Goal: Task Accomplishment & Management: Use online tool/utility

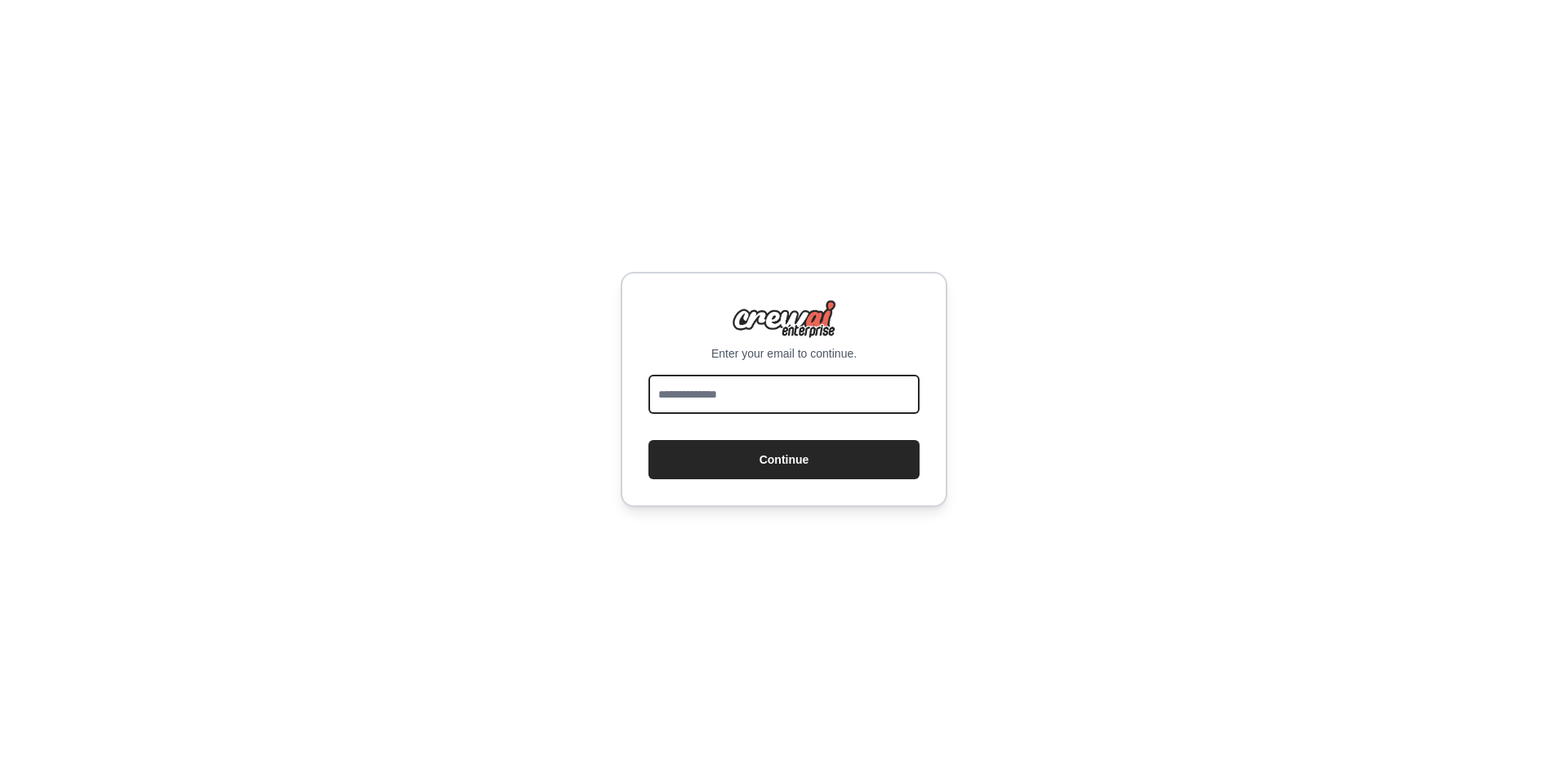
click at [750, 378] on input "email" at bounding box center [783, 394] width 271 height 39
type input "**********"
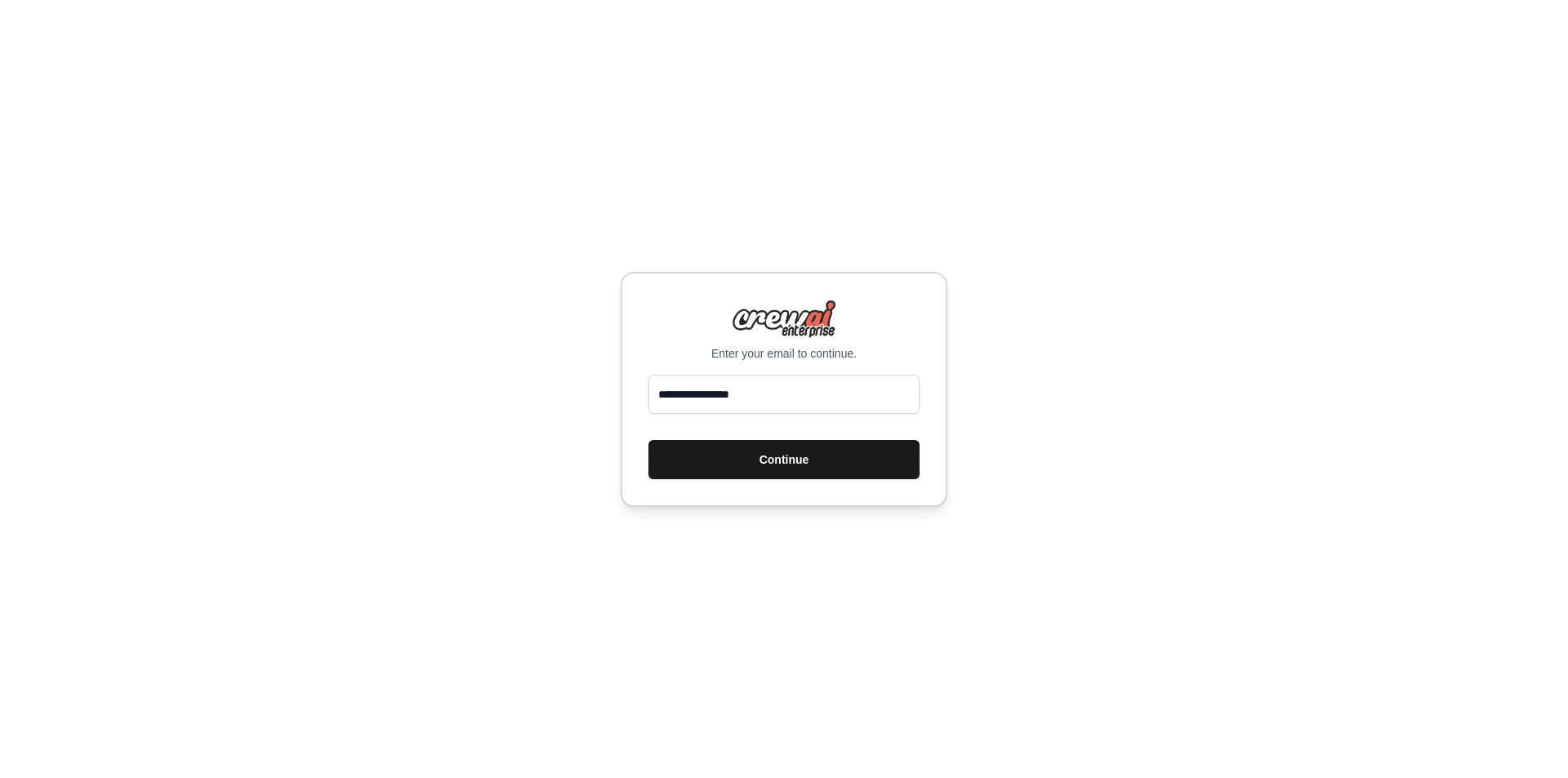
click at [818, 456] on button "Continue" at bounding box center [783, 460] width 271 height 39
click at [768, 465] on button "Continue" at bounding box center [783, 460] width 271 height 39
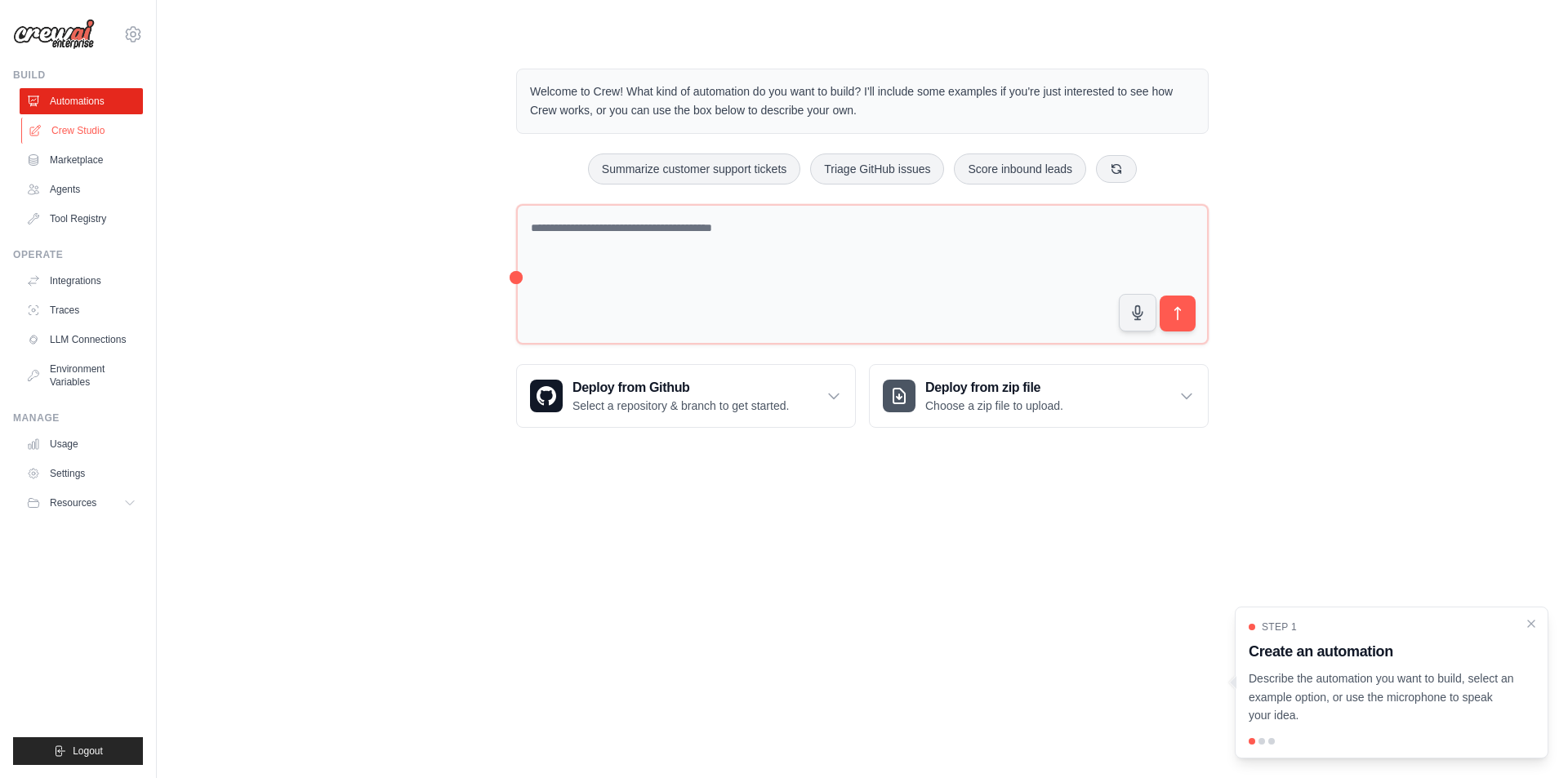
click at [62, 133] on link "Crew Studio" at bounding box center [83, 131] width 124 height 26
click at [63, 158] on link "Marketplace" at bounding box center [81, 160] width 124 height 26
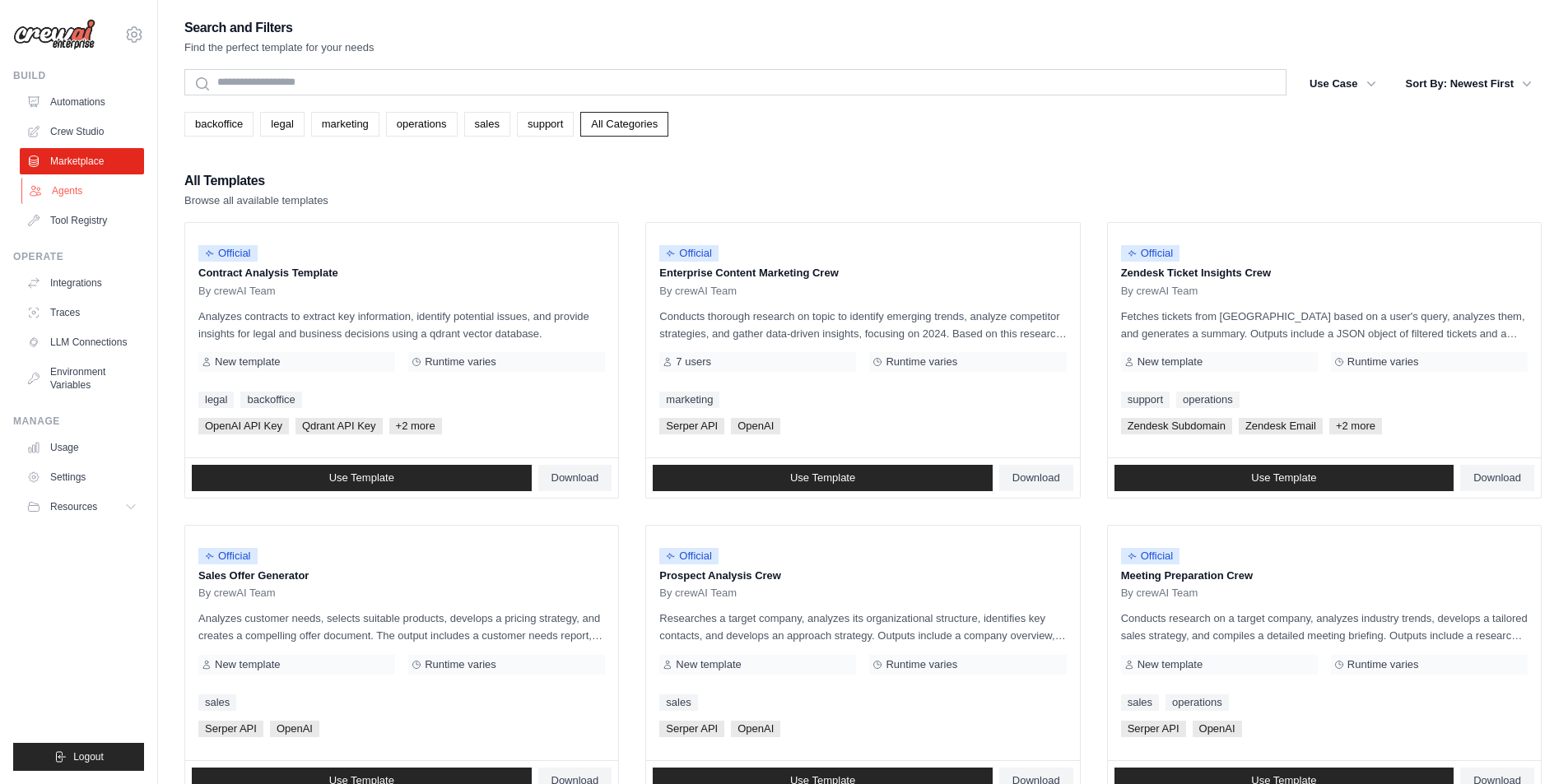
click at [72, 192] on link "Agents" at bounding box center [83, 191] width 125 height 26
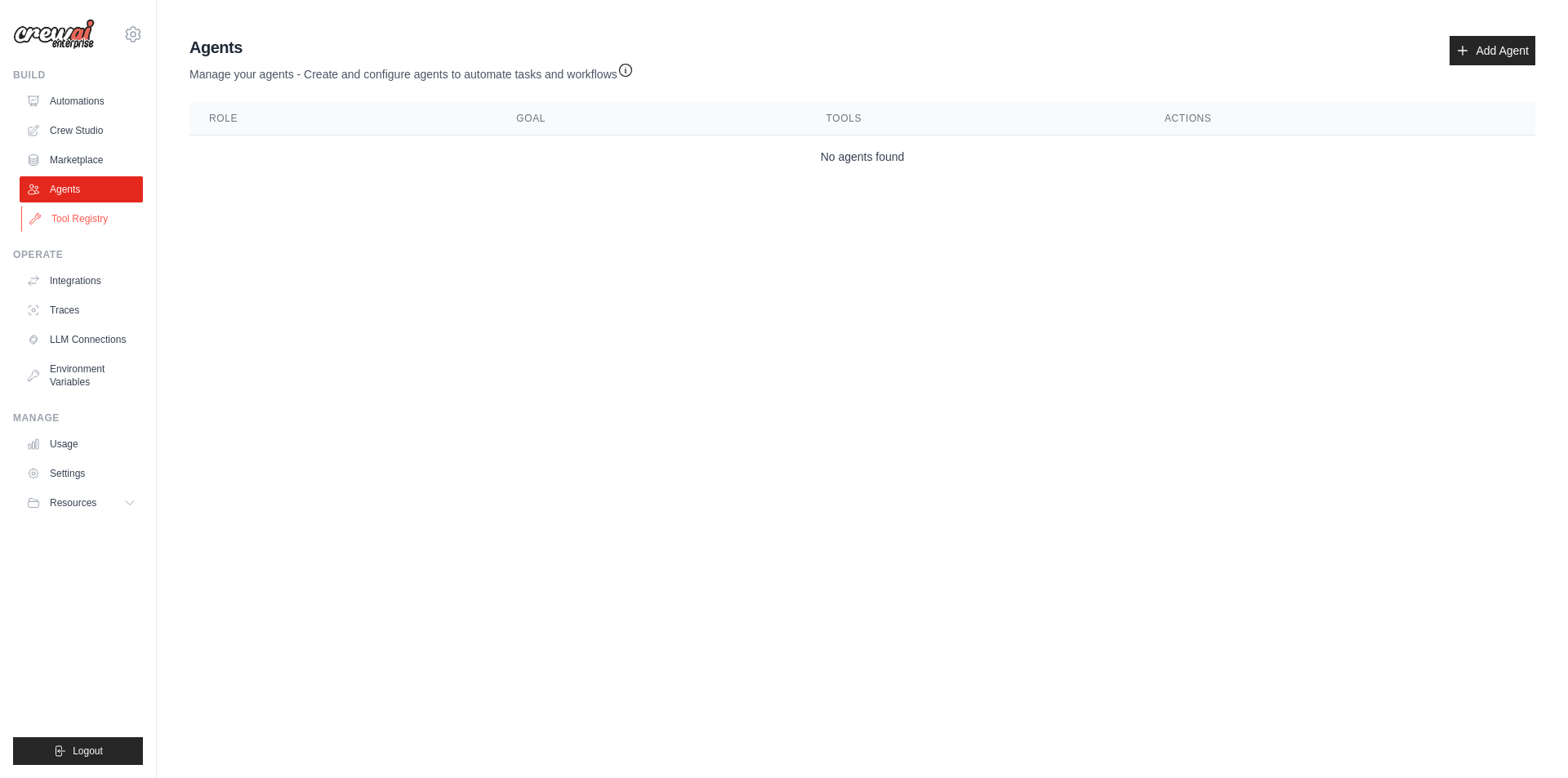
click at [77, 221] on link "Tool Registry" at bounding box center [83, 218] width 124 height 26
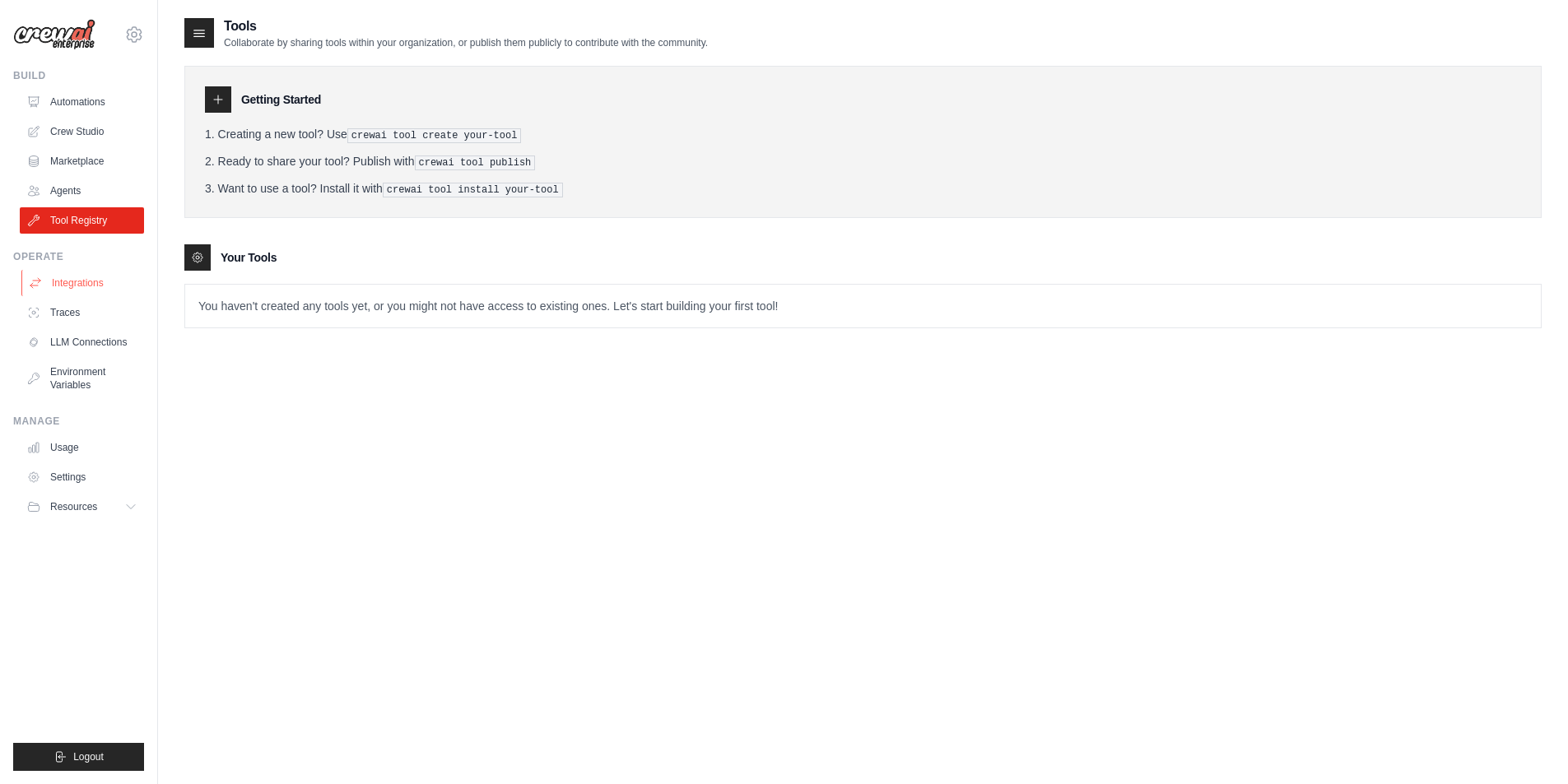
click at [83, 284] on link "Integrations" at bounding box center [83, 283] width 125 height 26
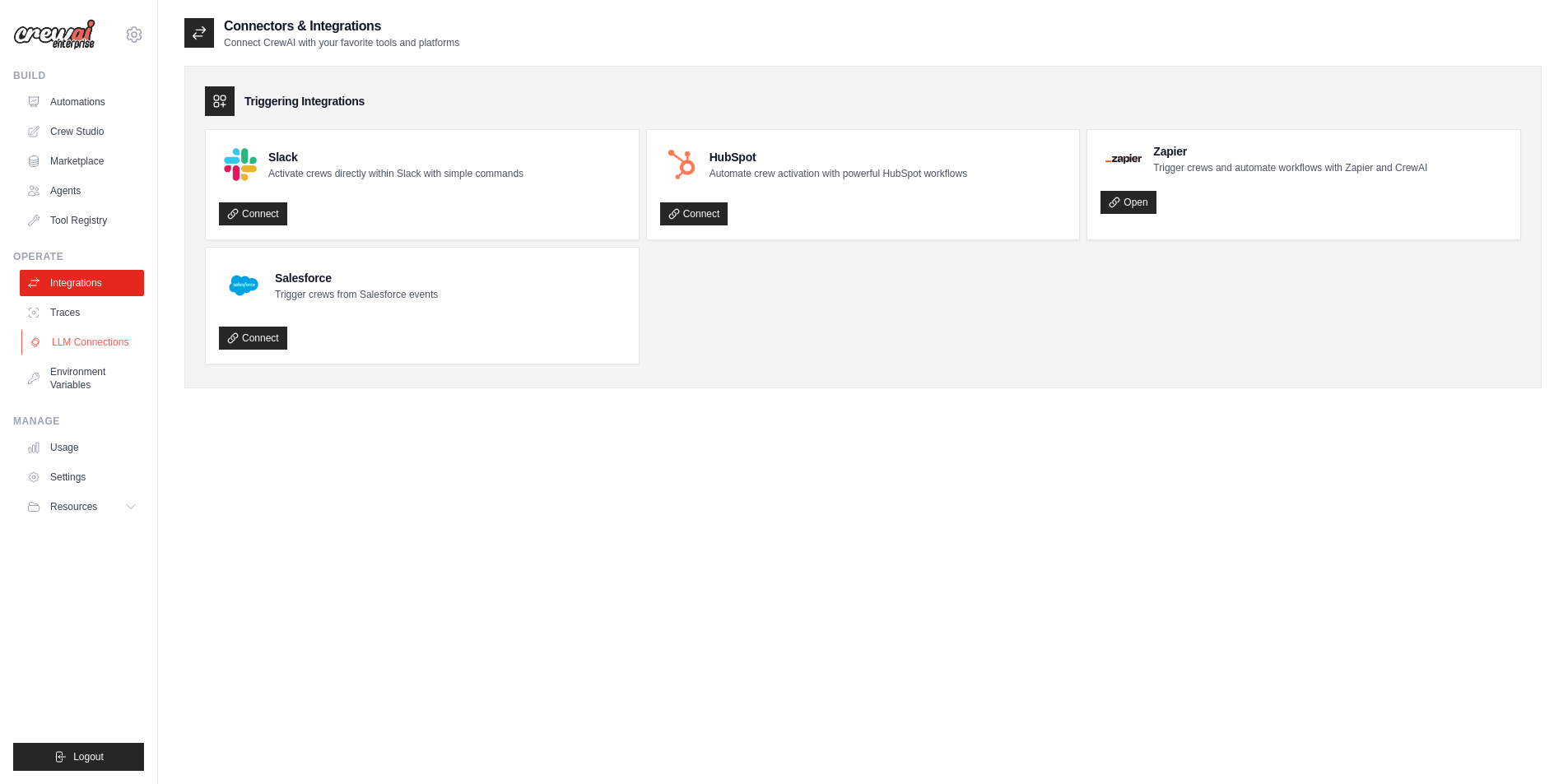
click at [90, 353] on link "LLM Connections" at bounding box center [83, 342] width 125 height 26
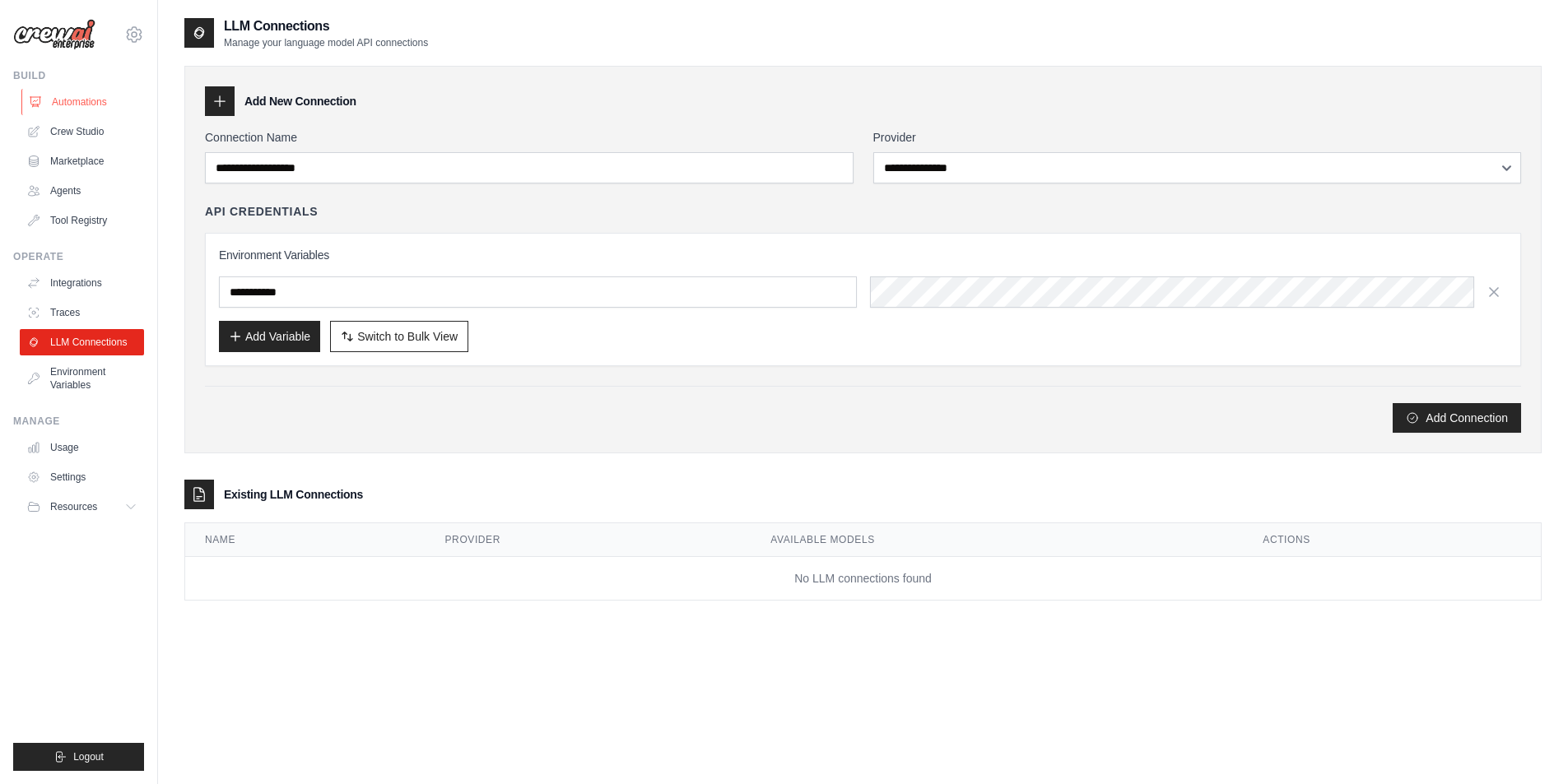
click at [78, 96] on link "Automations" at bounding box center [83, 102] width 125 height 26
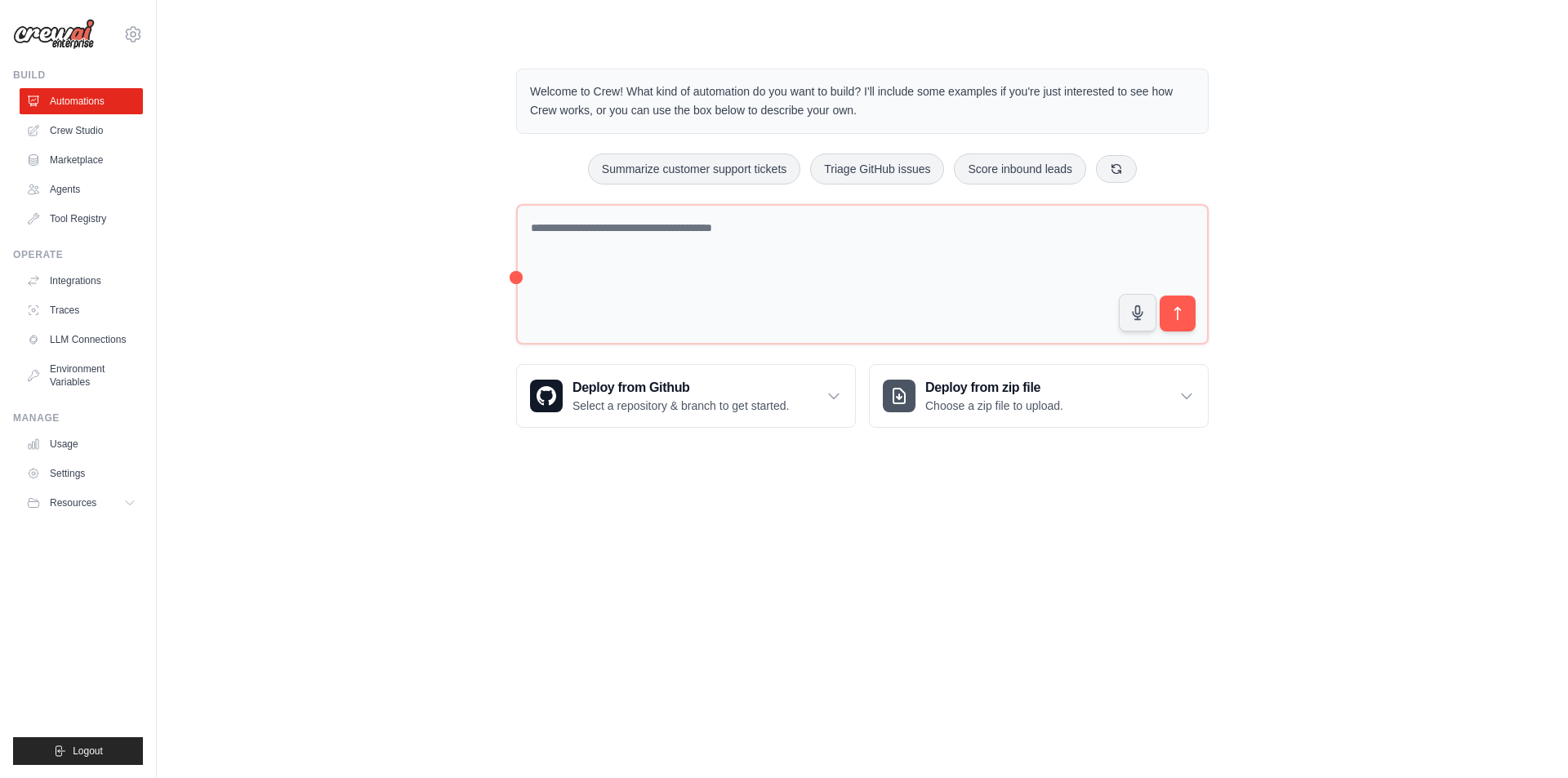
click at [62, 121] on link "Crew Studio" at bounding box center [81, 131] width 124 height 26
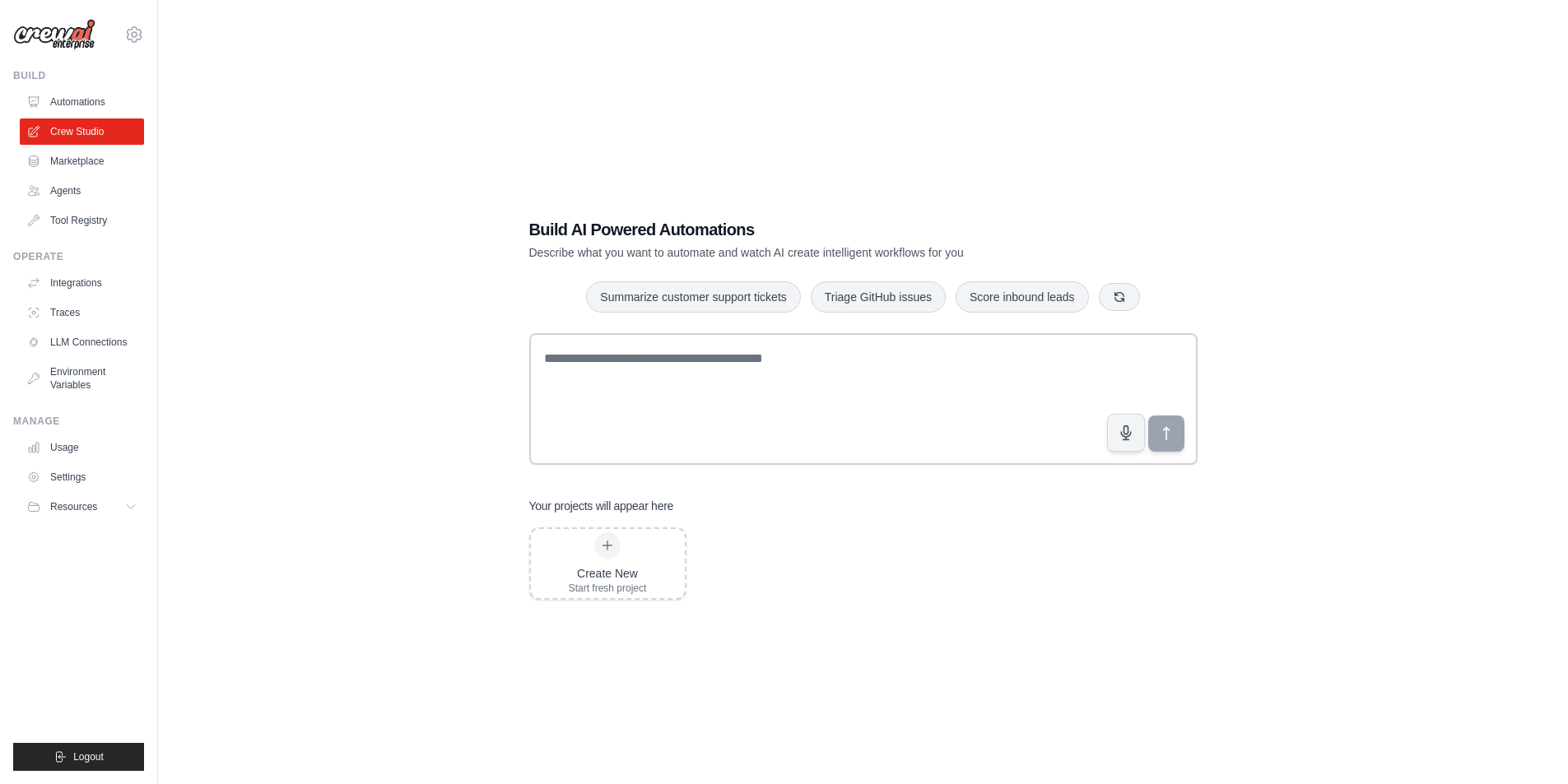
click at [49, 191] on link "Agents" at bounding box center [82, 191] width 125 height 26
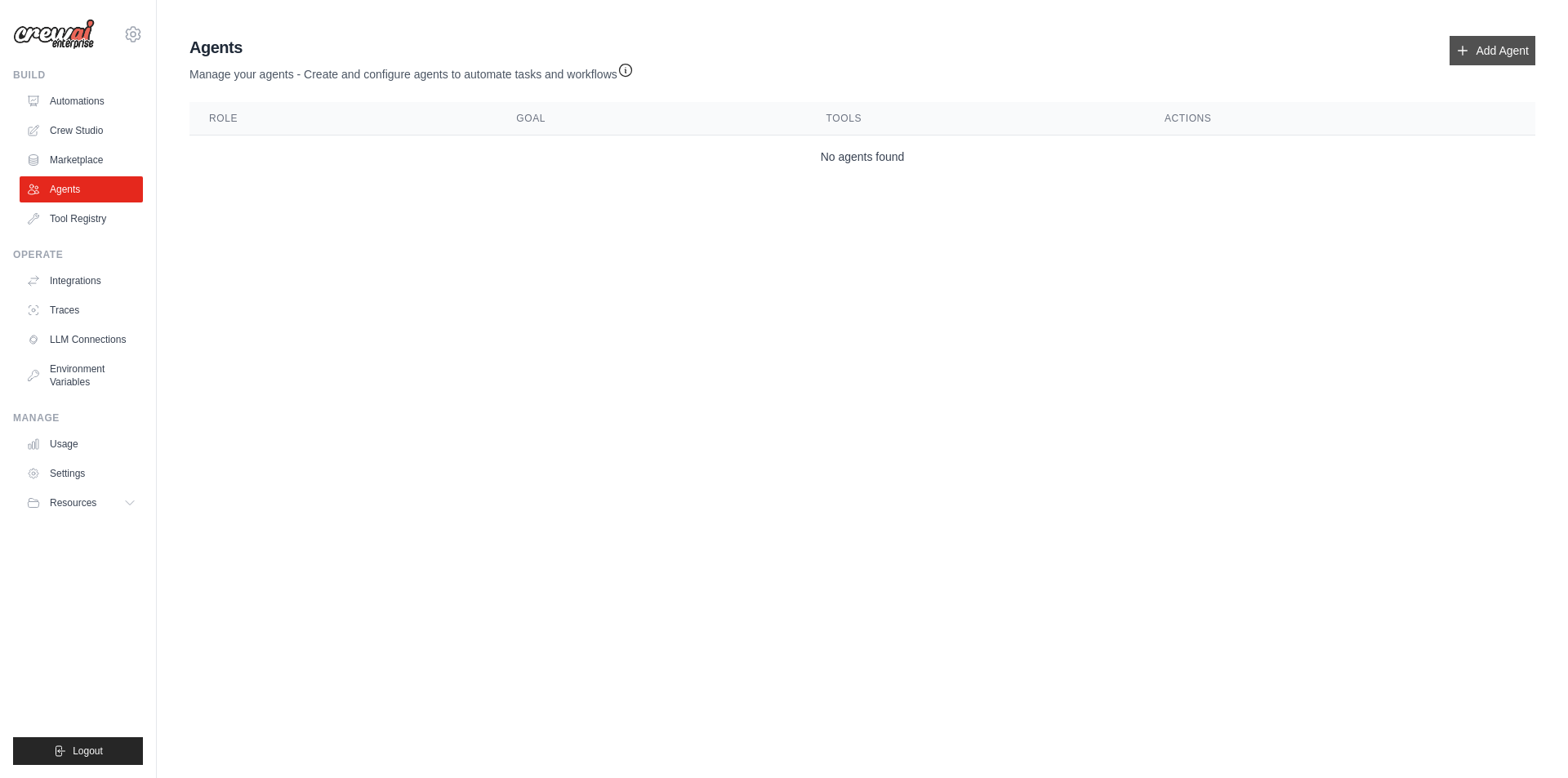
click at [1481, 43] on link "Add Agent" at bounding box center [1492, 51] width 86 height 29
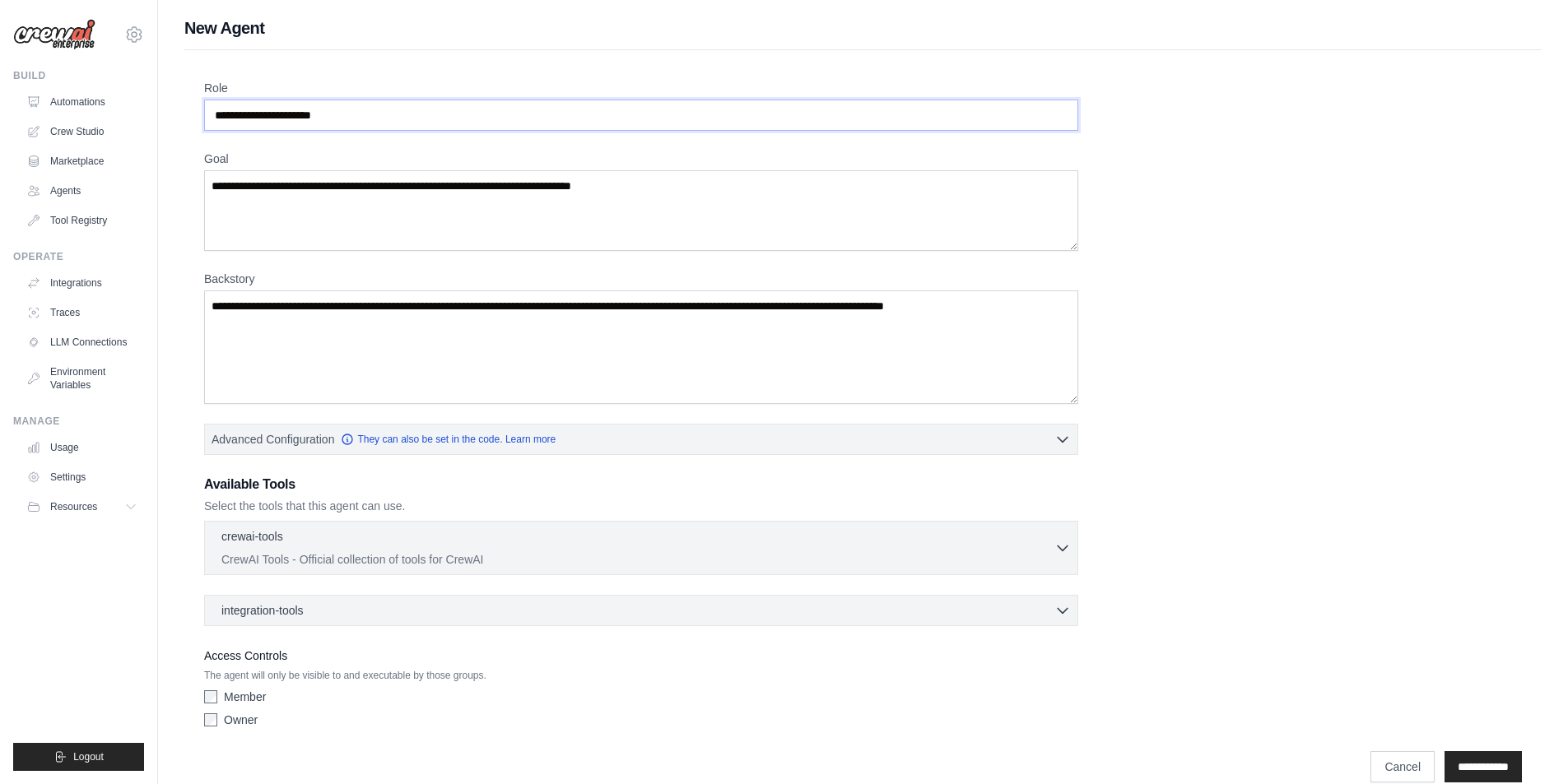
click at [245, 120] on input "Role" at bounding box center [641, 115] width 874 height 31
click at [278, 113] on input "Role" at bounding box center [641, 115] width 874 height 31
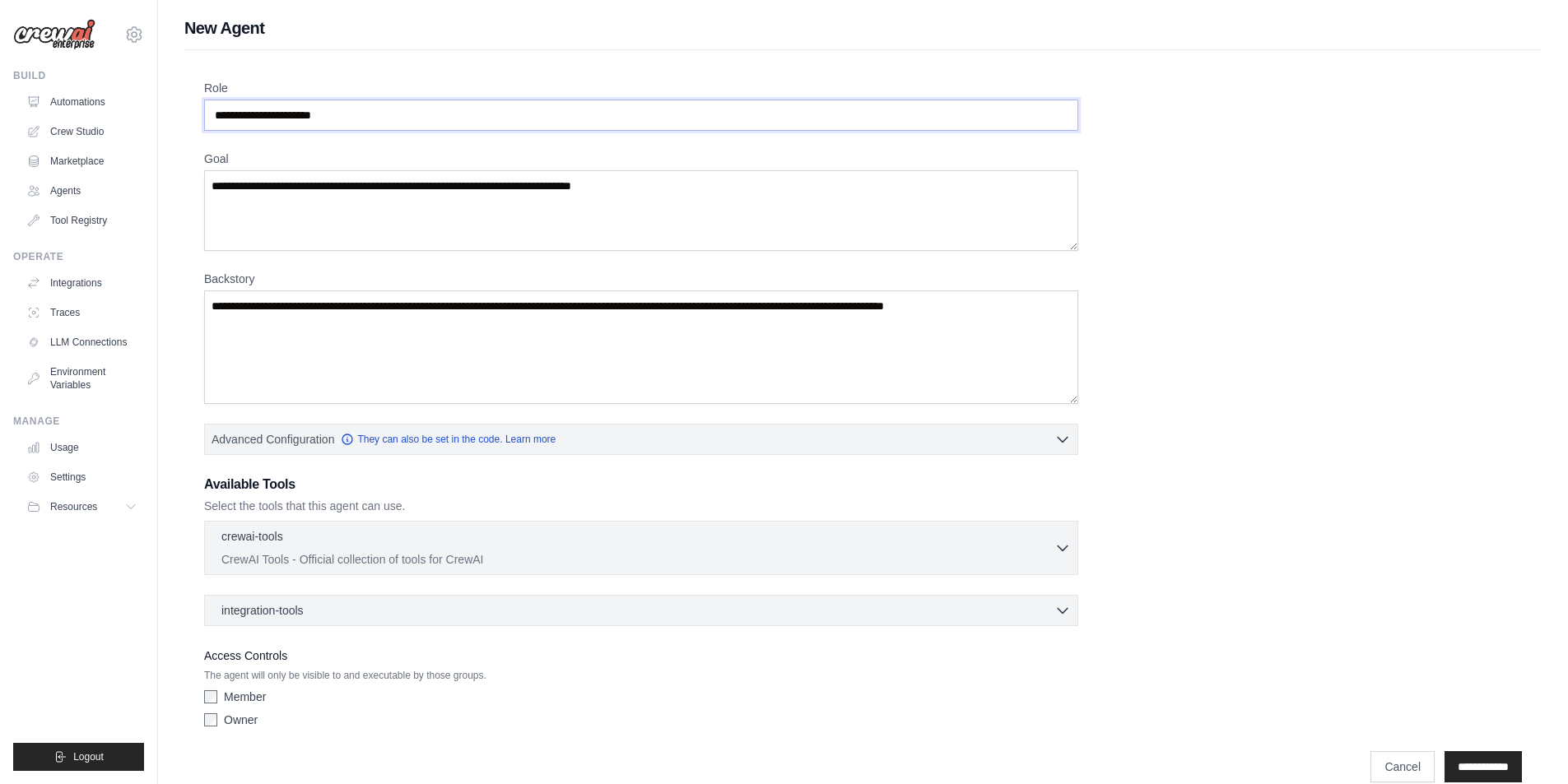
click at [278, 113] on input "Role" at bounding box center [641, 115] width 874 height 31
click at [254, 18] on h1 "New Agent" at bounding box center [863, 28] width 1357 height 23
click at [249, 19] on h1 "New Agent" at bounding box center [863, 28] width 1357 height 23
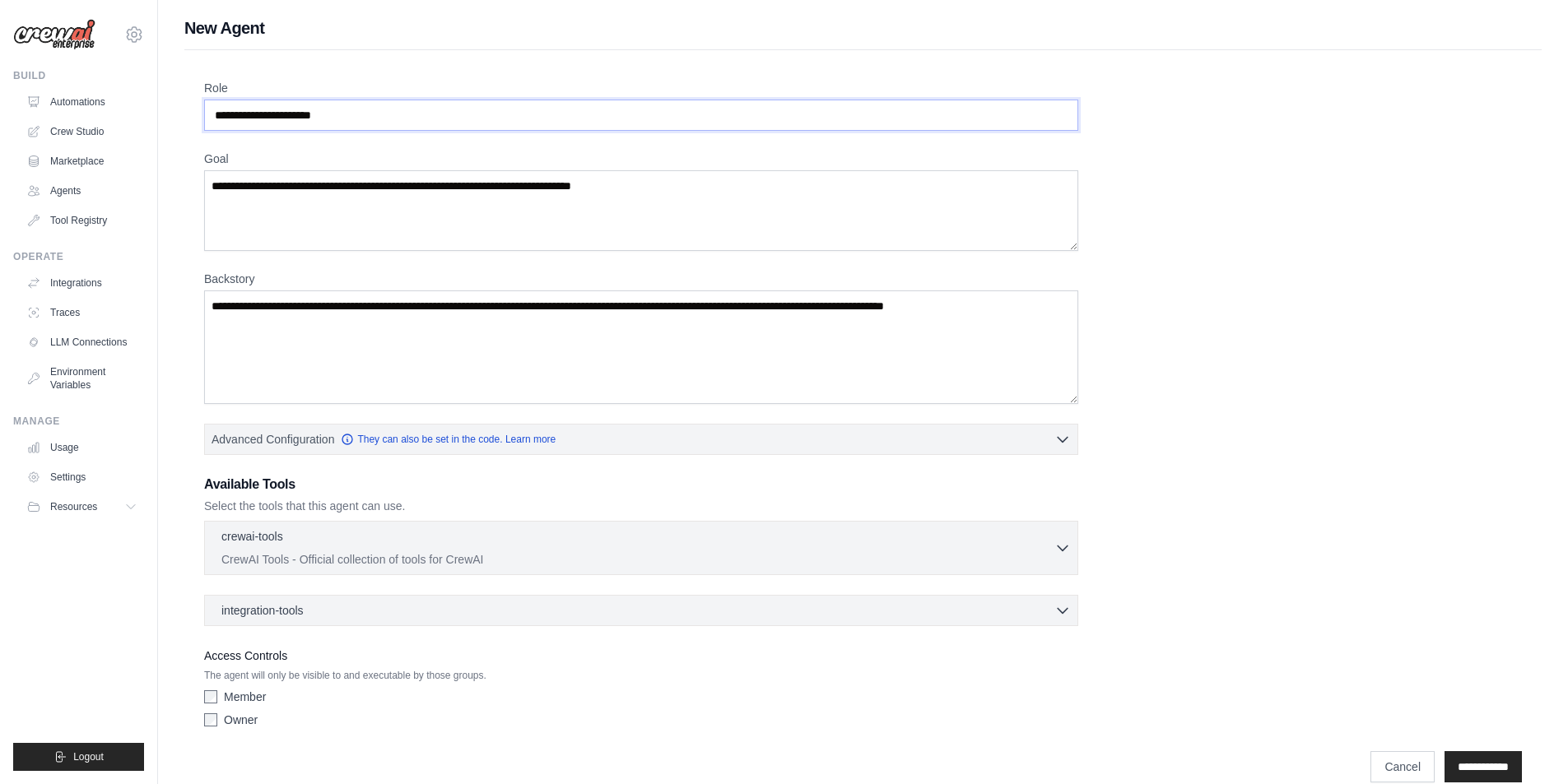
click at [238, 109] on input "Role" at bounding box center [641, 115] width 874 height 31
click at [227, 31] on h1 "New Agent" at bounding box center [863, 28] width 1357 height 23
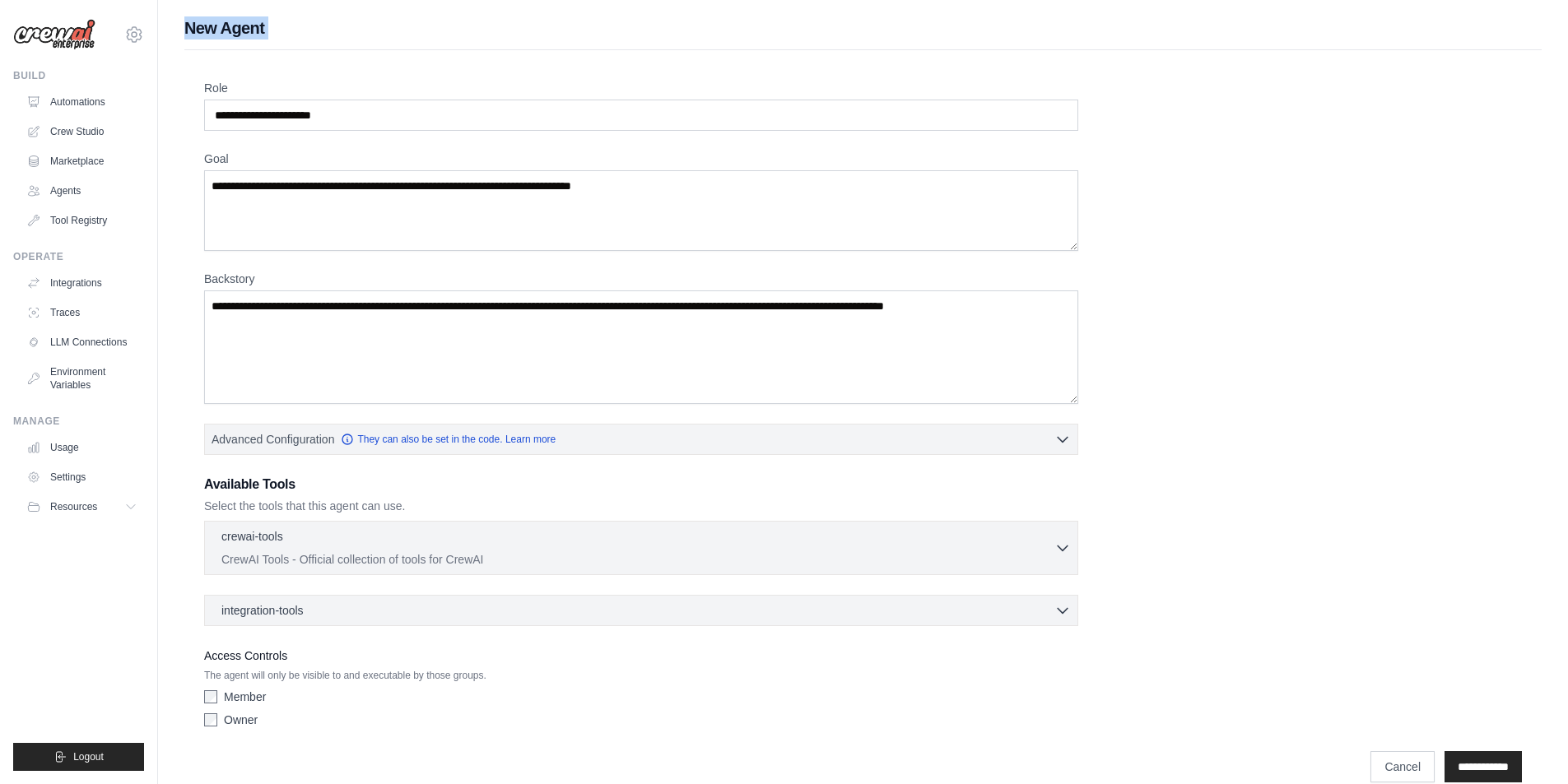
click at [227, 31] on h1 "New Agent" at bounding box center [863, 28] width 1357 height 23
click at [283, 114] on input "Role" at bounding box center [641, 115] width 874 height 31
paste input "**********"
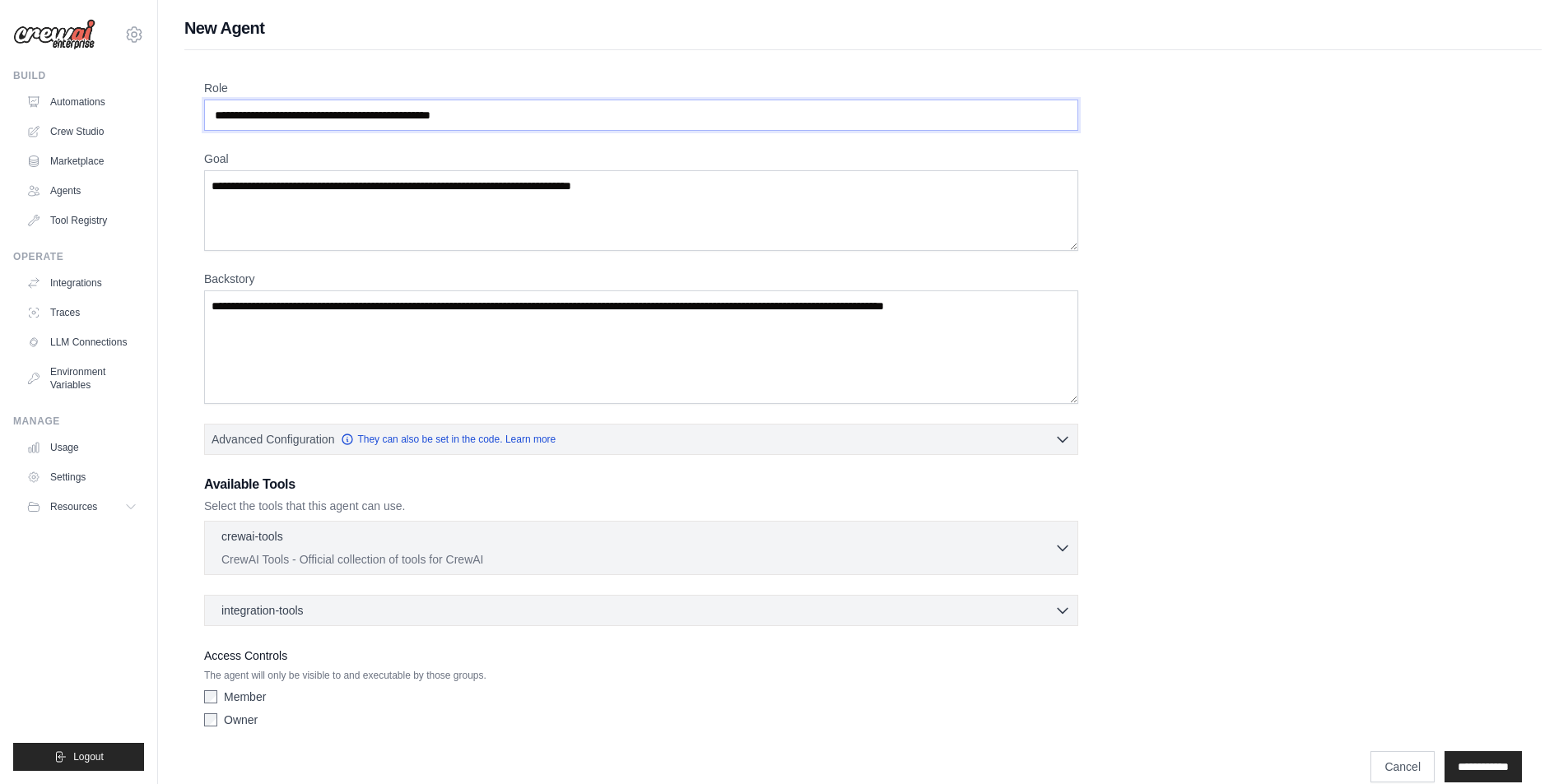
click at [283, 114] on input "**********" at bounding box center [641, 115] width 874 height 31
paste input "text"
type input "**********"
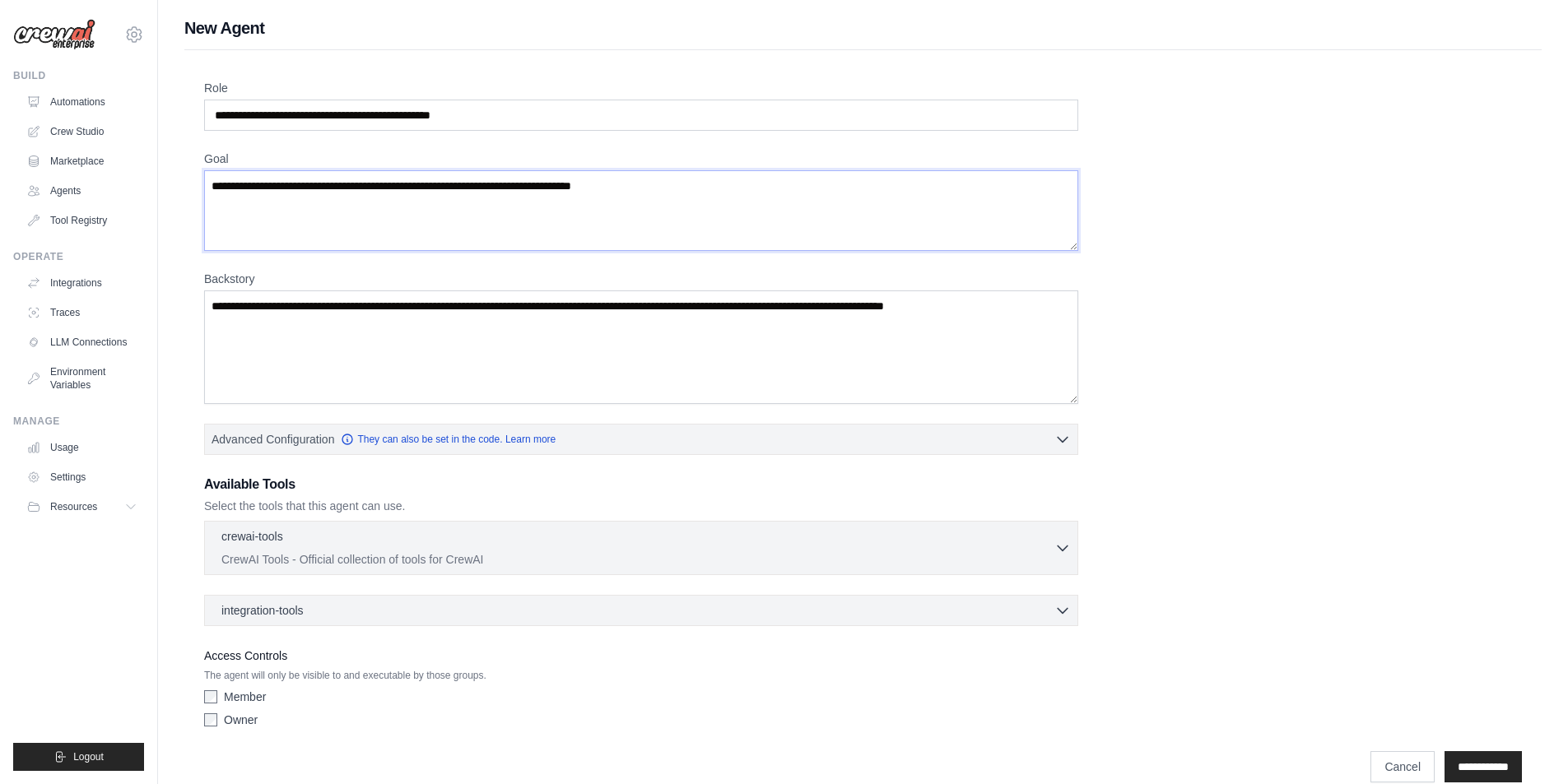
click at [311, 187] on textarea "Goal" at bounding box center [641, 211] width 874 height 81
paste textarea "**********"
type textarea "**********"
click at [250, 321] on textarea "Backstory" at bounding box center [641, 347] width 874 height 114
paste textarea "**********"
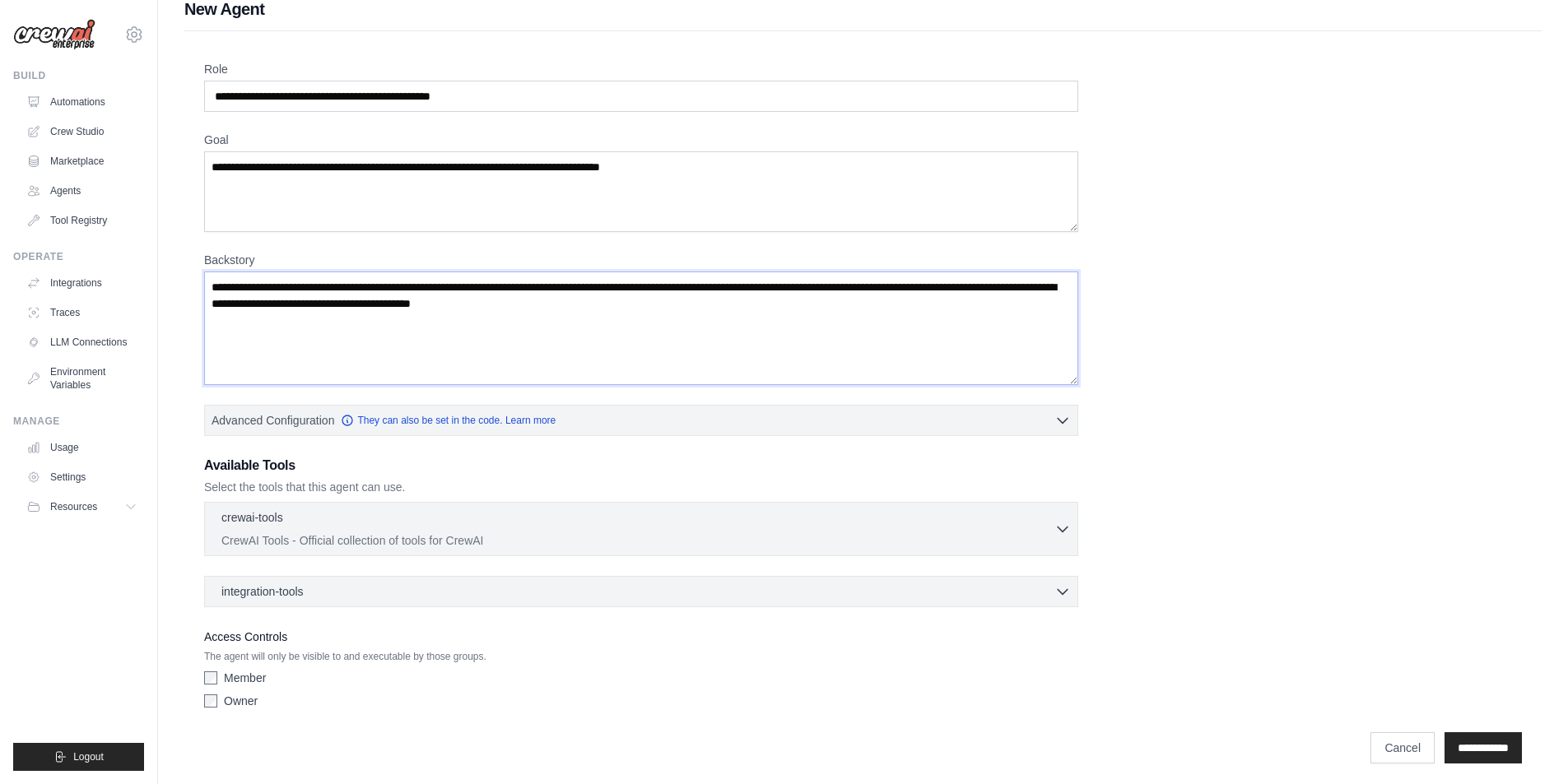
scroll to position [25, 0]
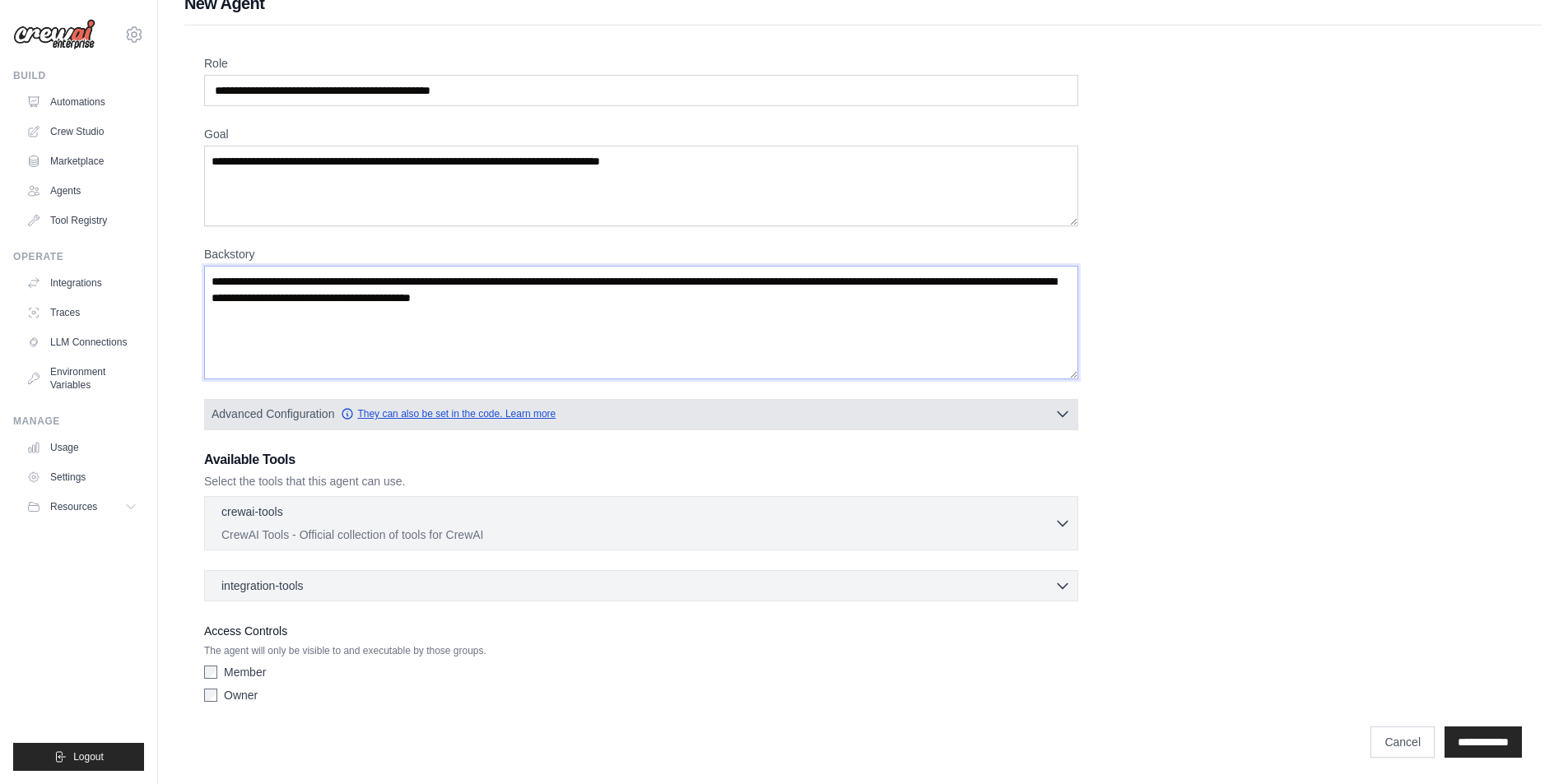
type textarea "**********"
click at [348, 415] on icon "button" at bounding box center [347, 414] width 10 height 10
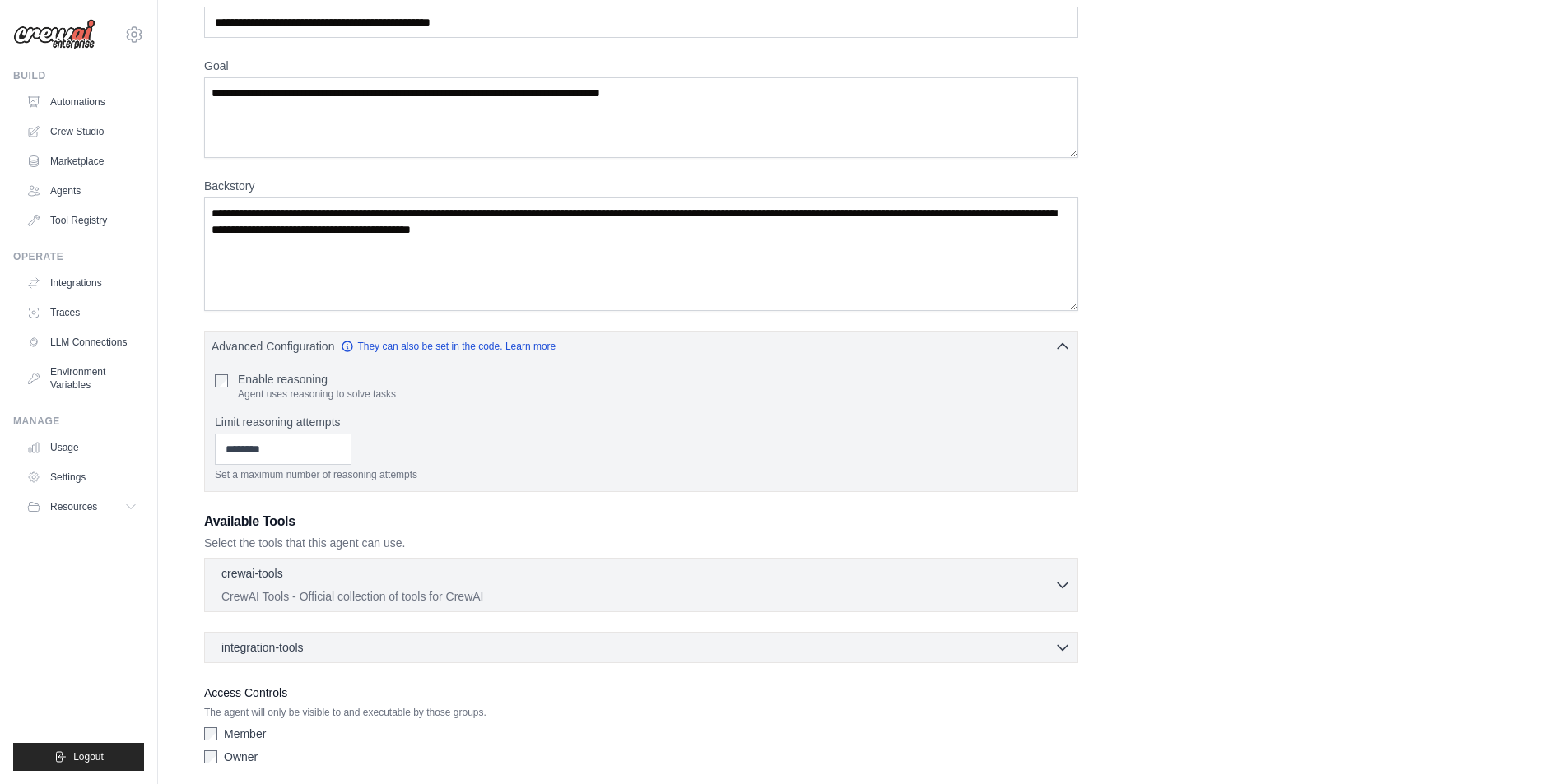
scroll to position [155, 0]
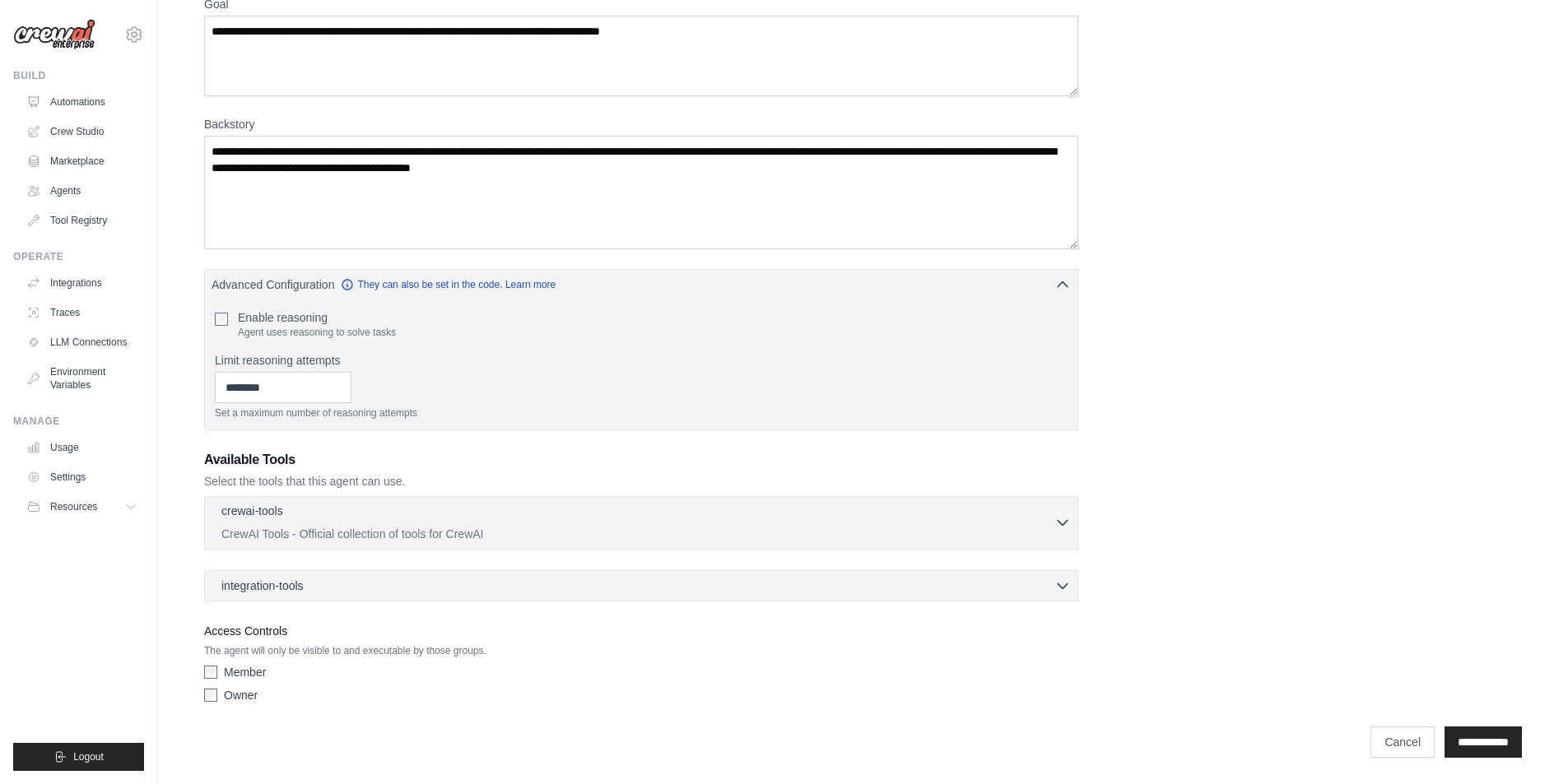
click at [359, 514] on div "crewai-tools 0 selected" at bounding box center [638, 513] width 833 height 20
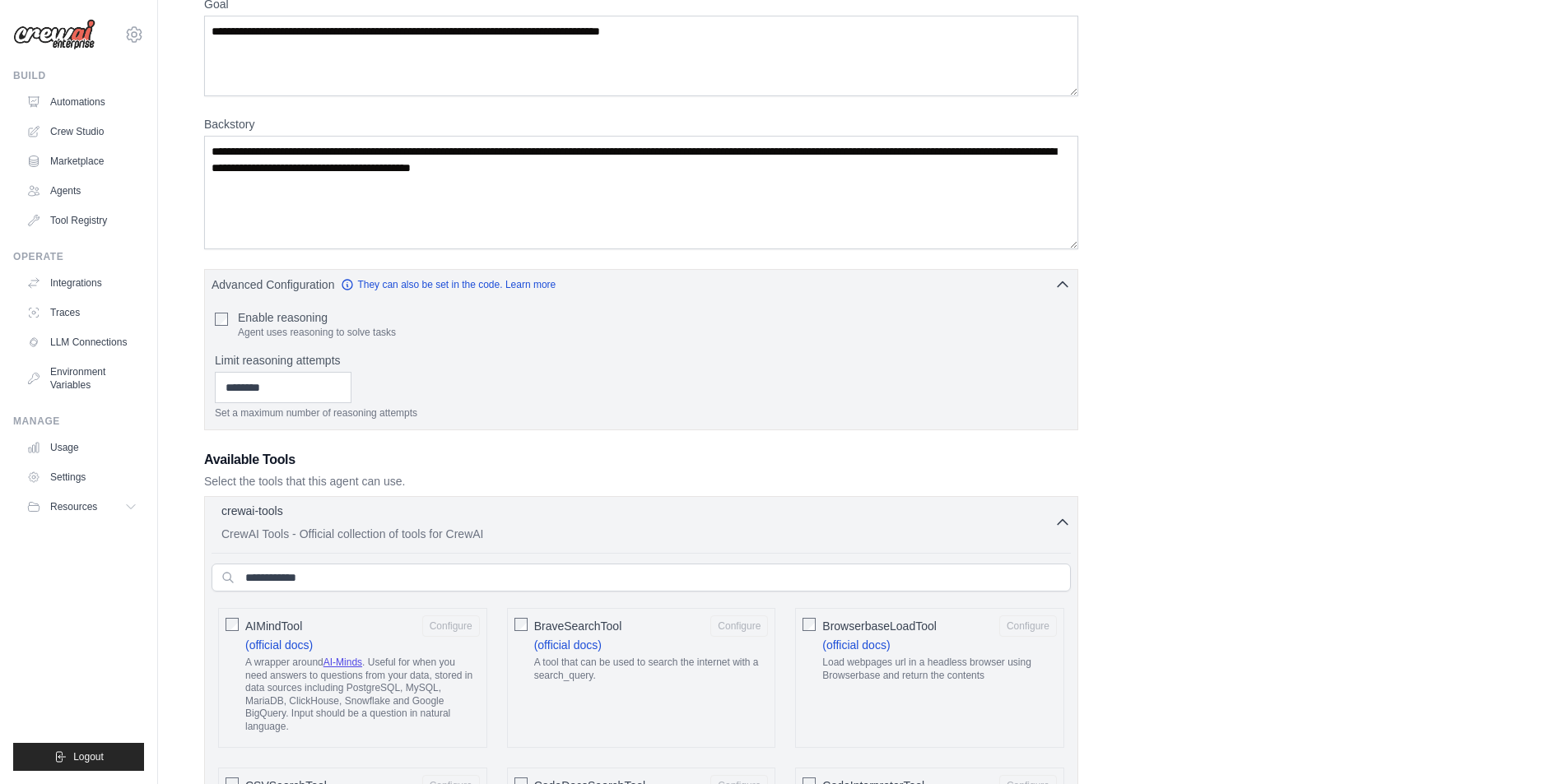
click at [359, 514] on div "crewai-tools 0 selected" at bounding box center [638, 513] width 833 height 20
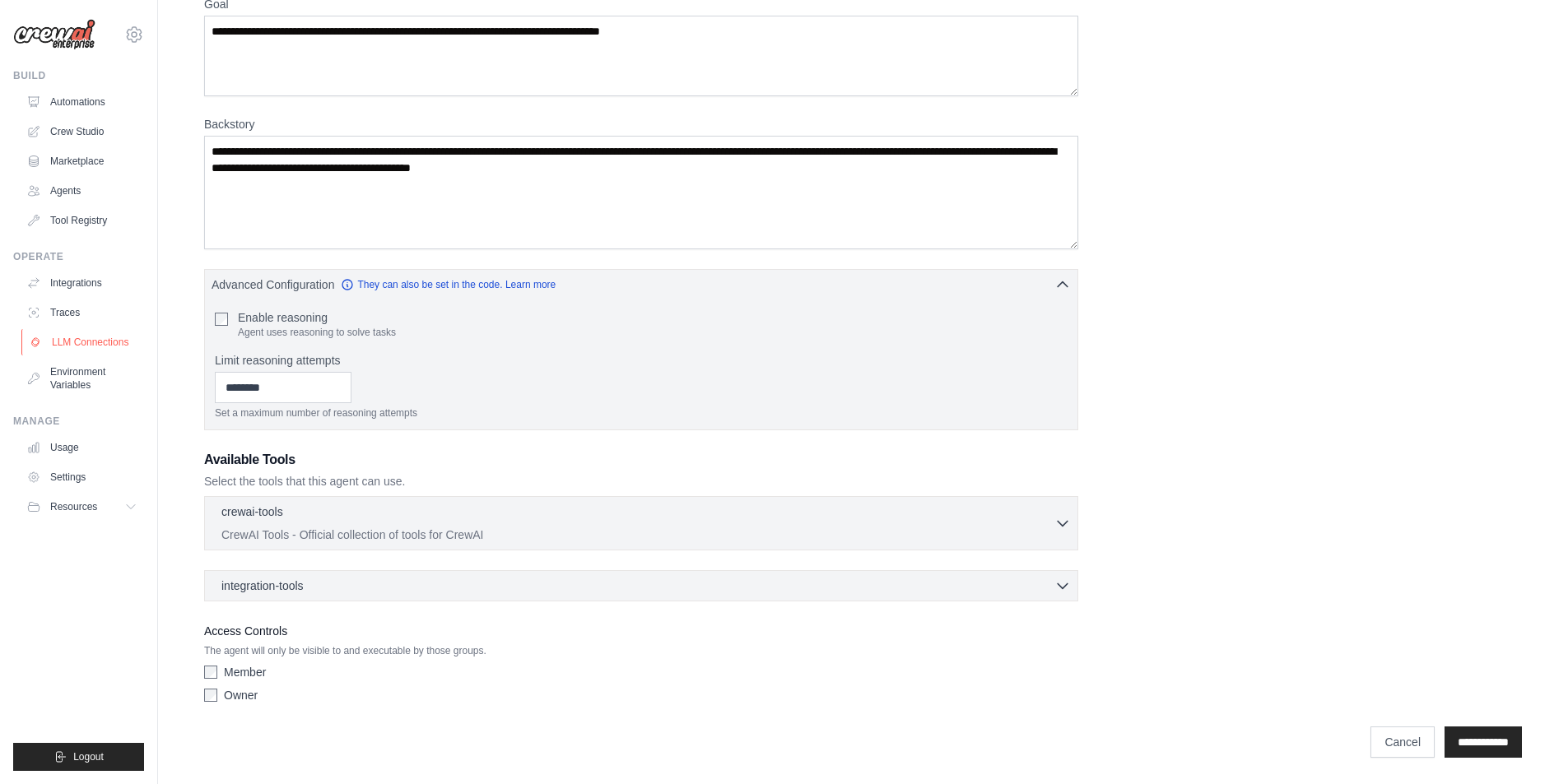
click at [91, 350] on link "LLM Connections" at bounding box center [83, 342] width 125 height 26
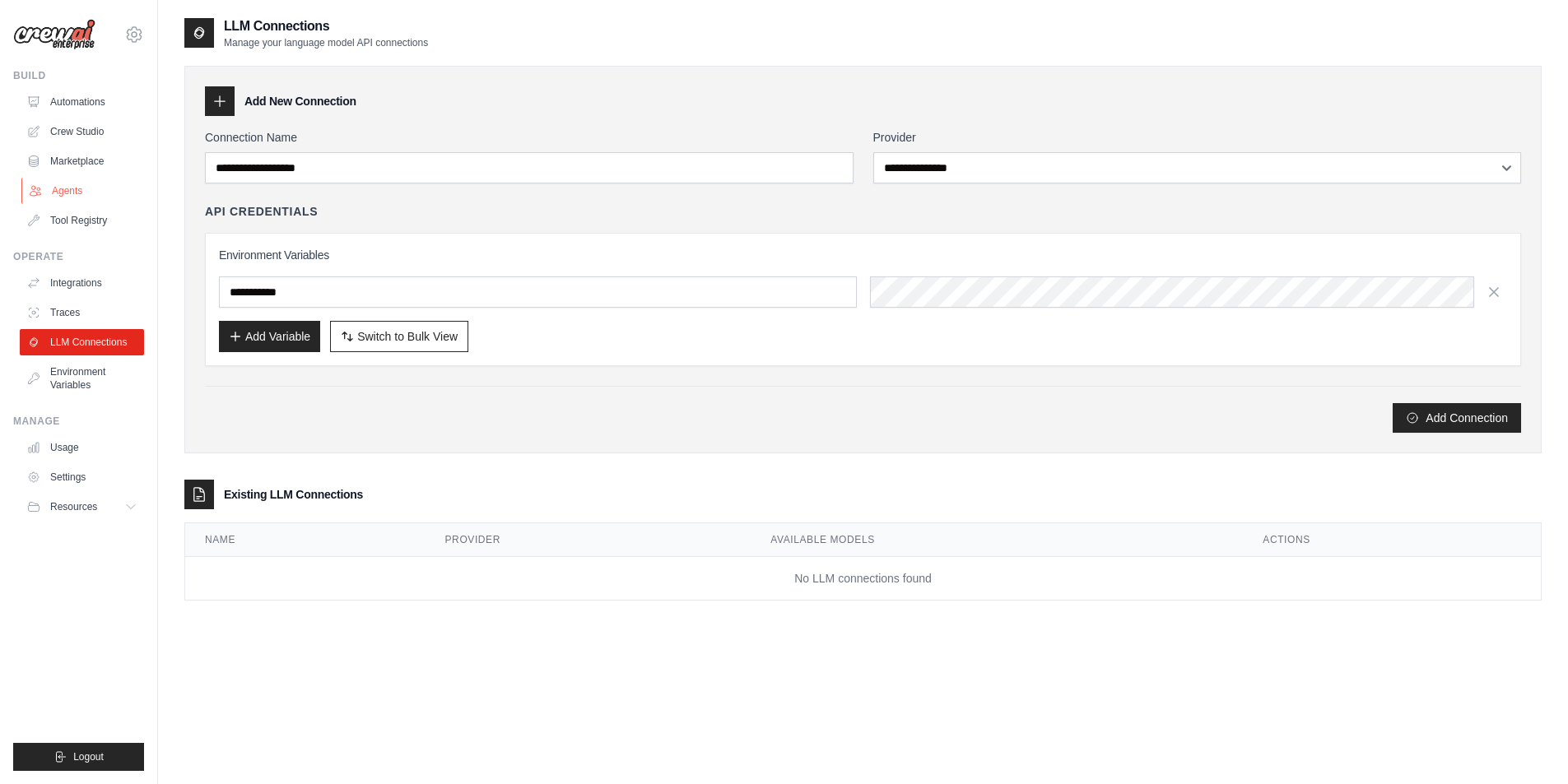
click at [71, 187] on link "Agents" at bounding box center [83, 191] width 125 height 26
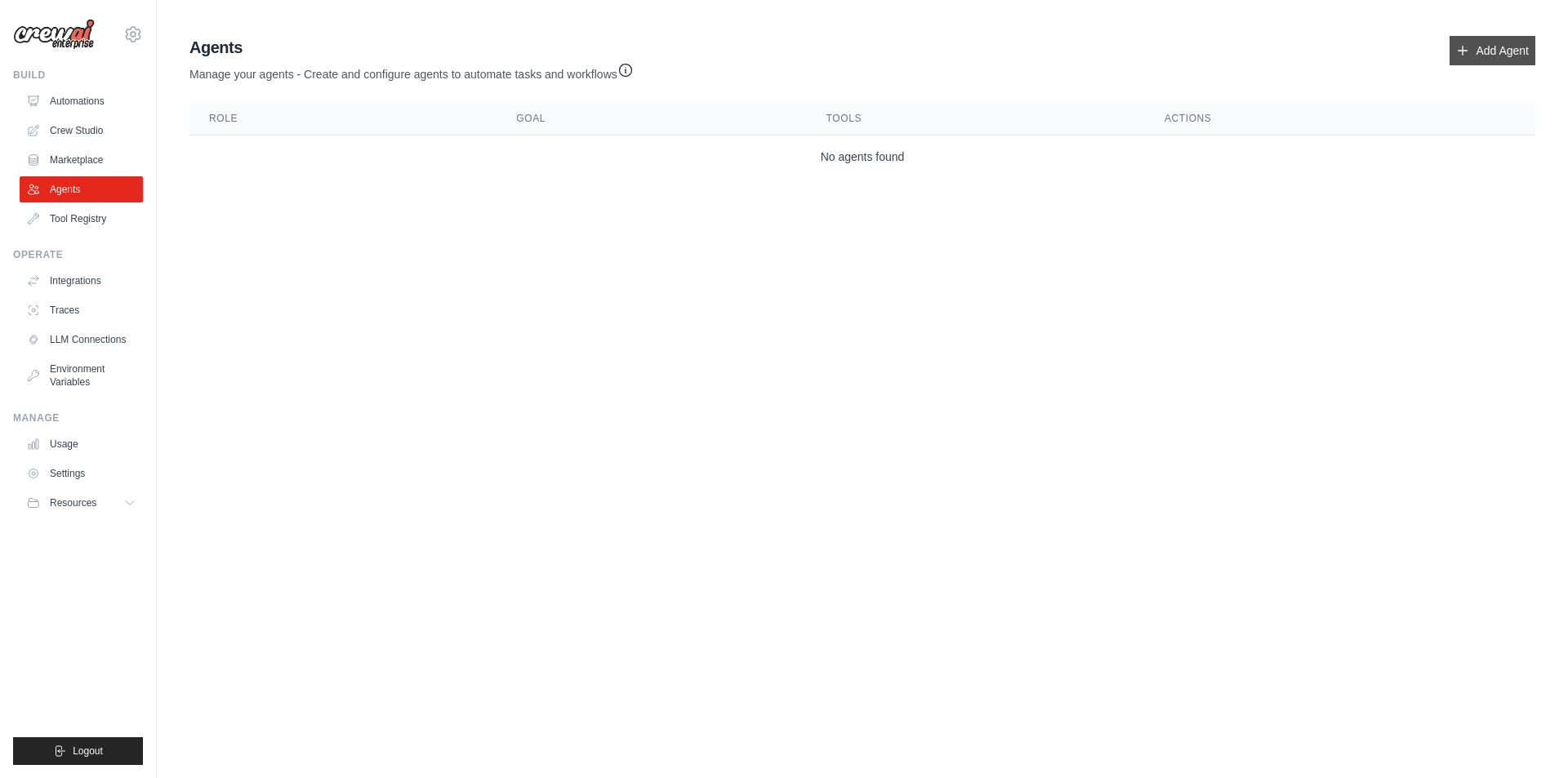
click at [1474, 57] on link "Add Agent" at bounding box center [1492, 51] width 86 height 29
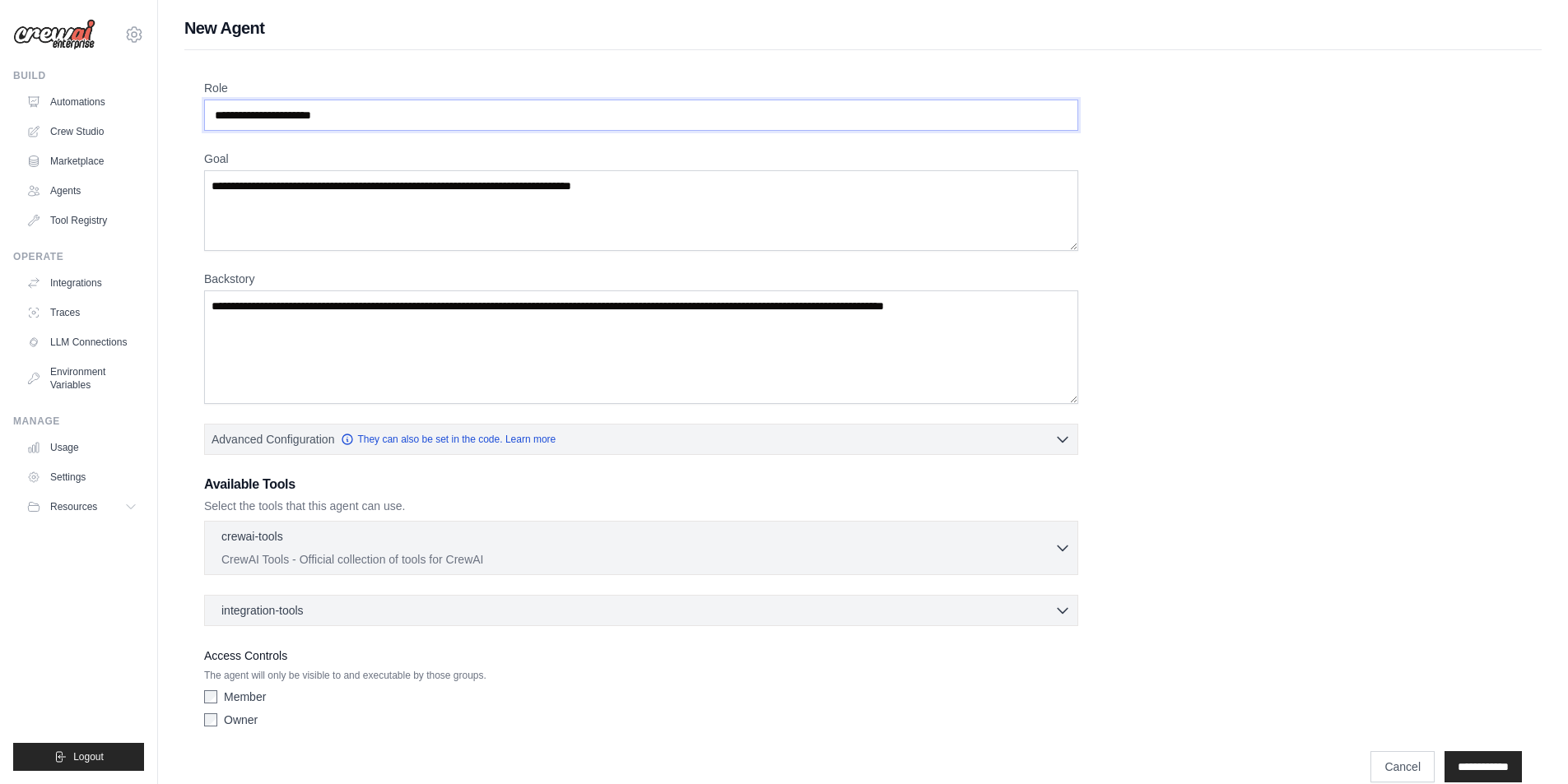
click at [334, 116] on input "Role" at bounding box center [641, 115] width 874 height 31
paste input "**********"
type input "**********"
click at [386, 199] on textarea "Goal" at bounding box center [641, 211] width 874 height 81
paste textarea "**********"
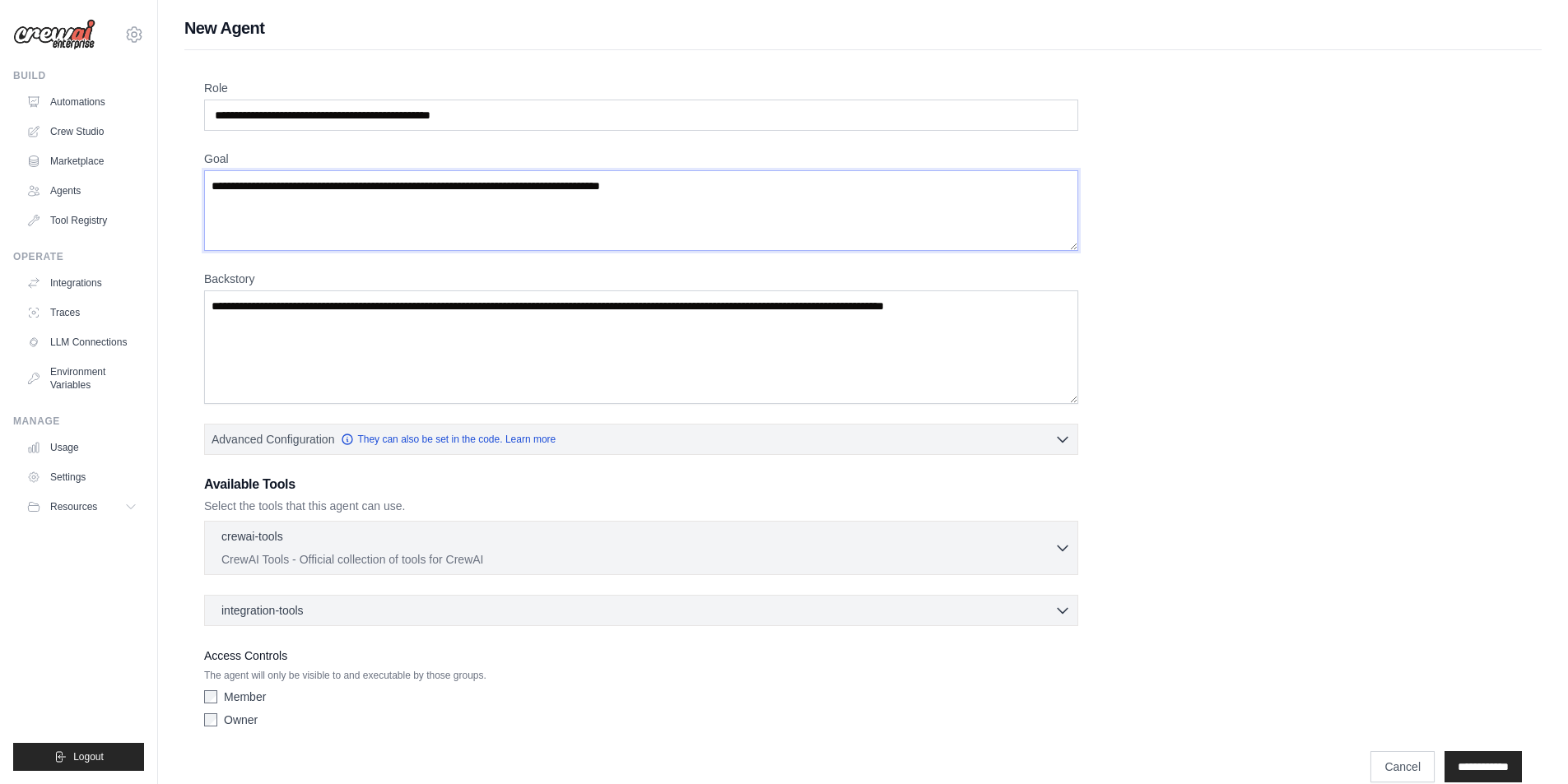
type textarea "**********"
click at [374, 316] on textarea "Backstory" at bounding box center [641, 347] width 874 height 114
paste textarea "**********"
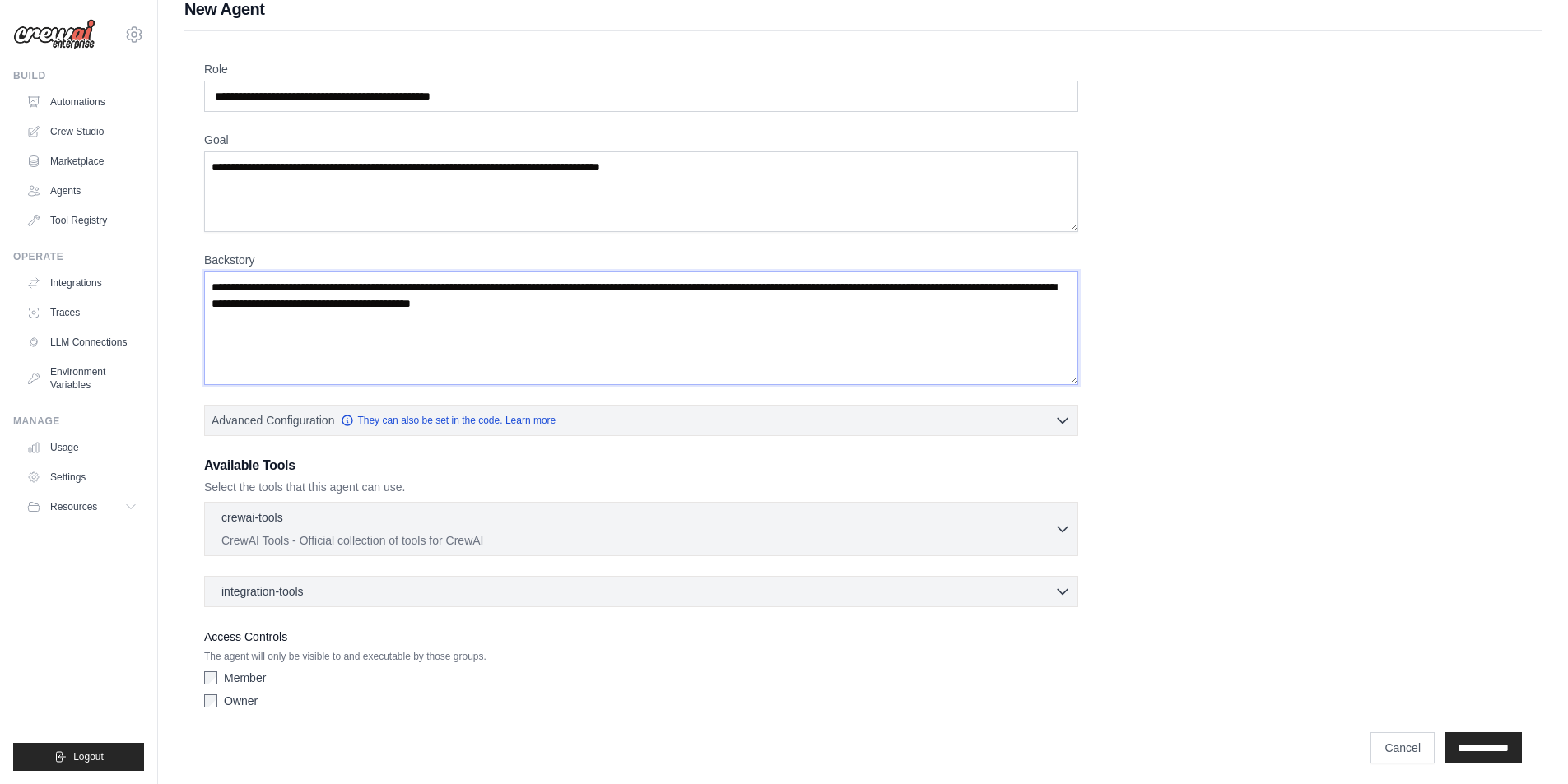
scroll to position [25, 0]
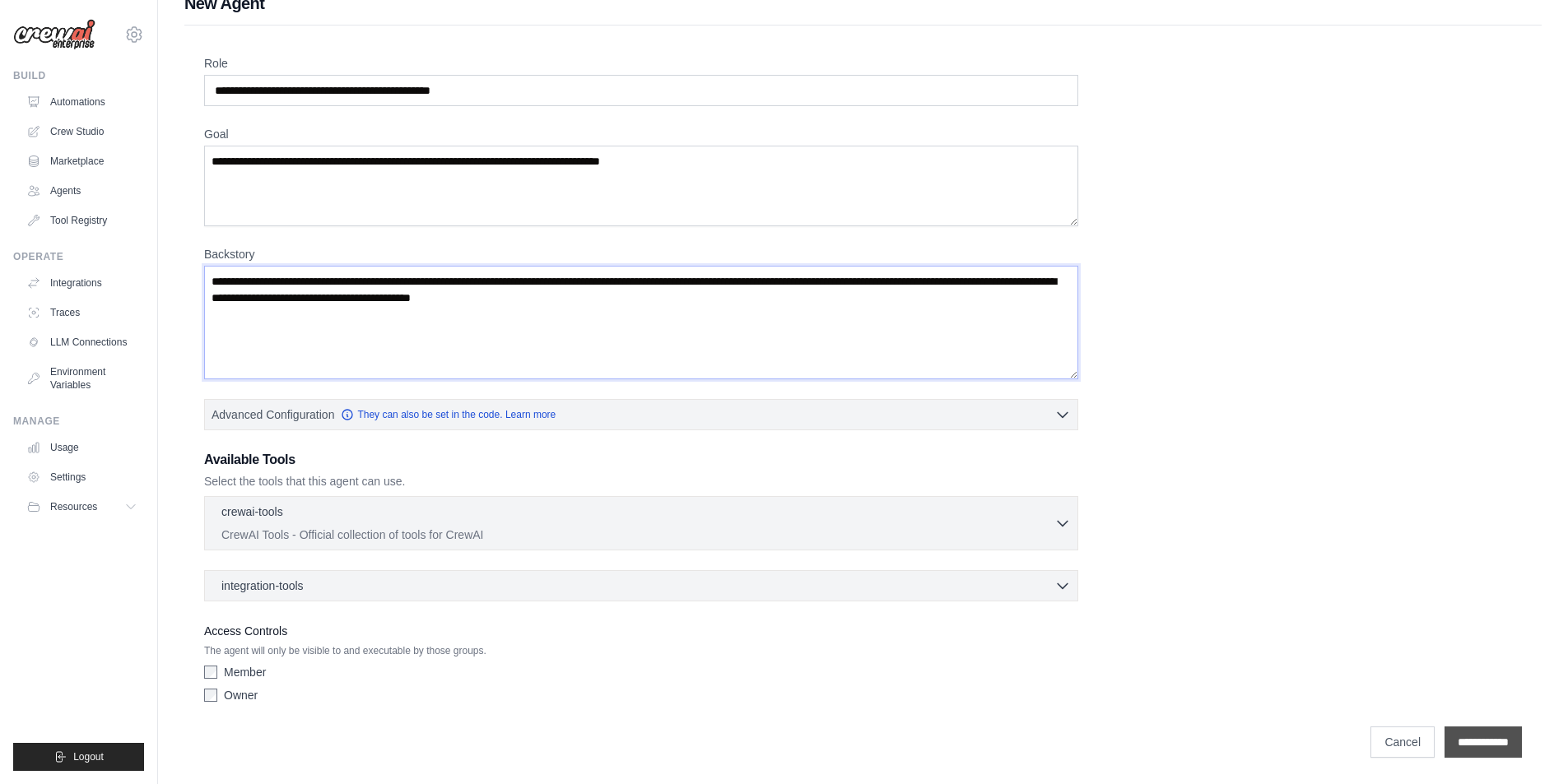
type textarea "**********"
click at [1499, 741] on input "**********" at bounding box center [1483, 742] width 78 height 31
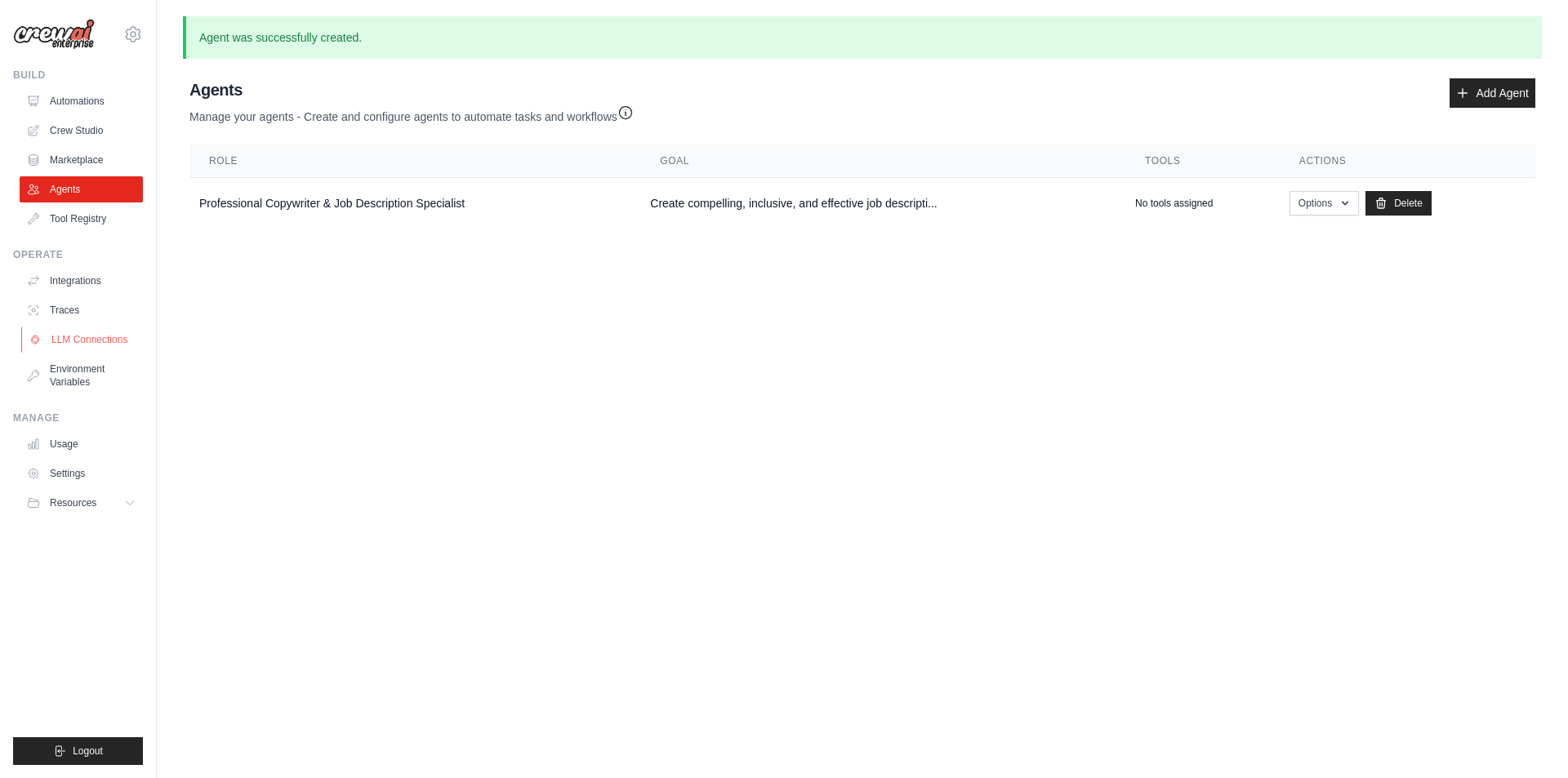
click at [84, 340] on link "LLM Connections" at bounding box center [83, 340] width 124 height 26
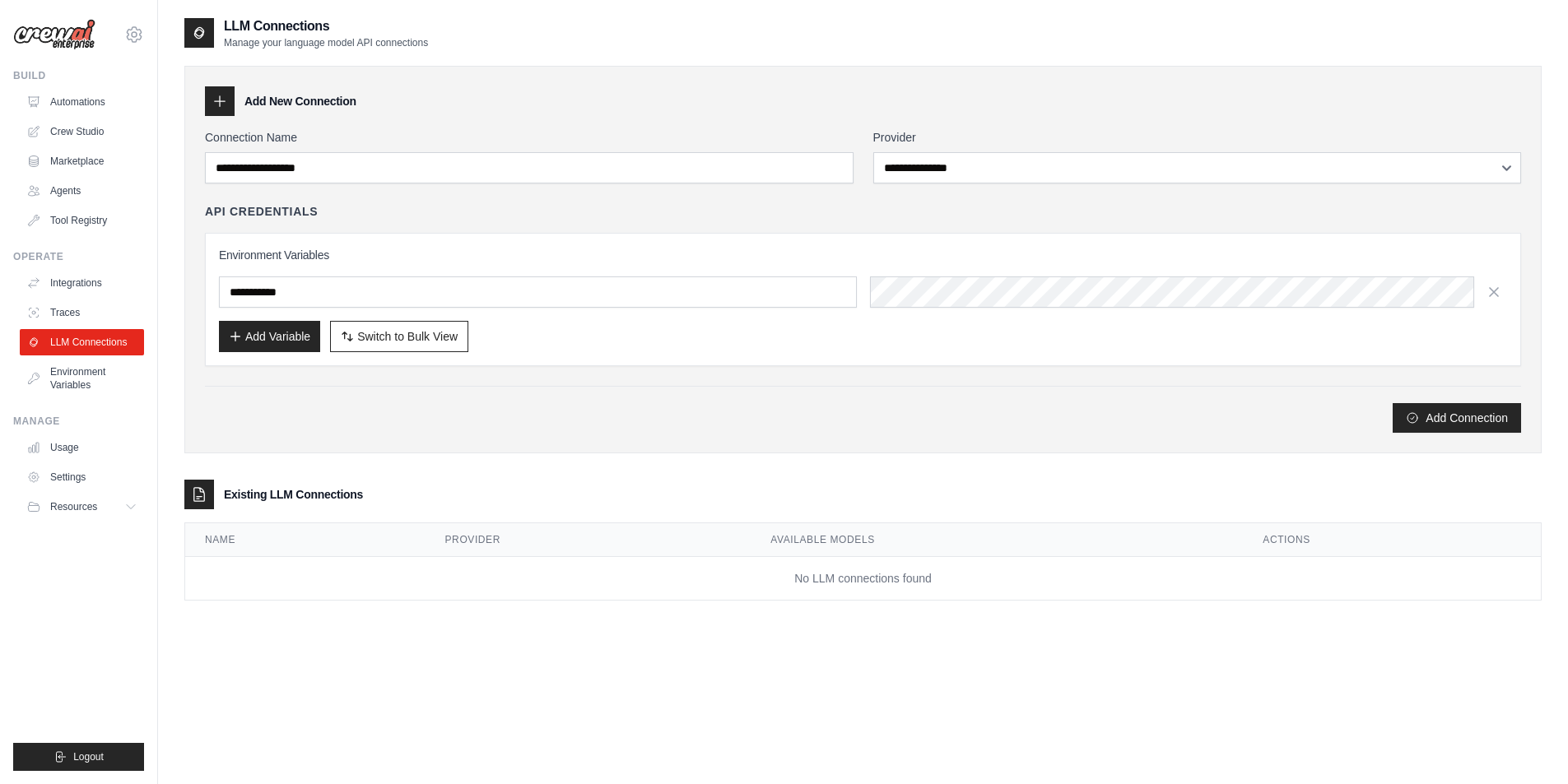
click at [219, 101] on icon at bounding box center [219, 101] width 11 height 11
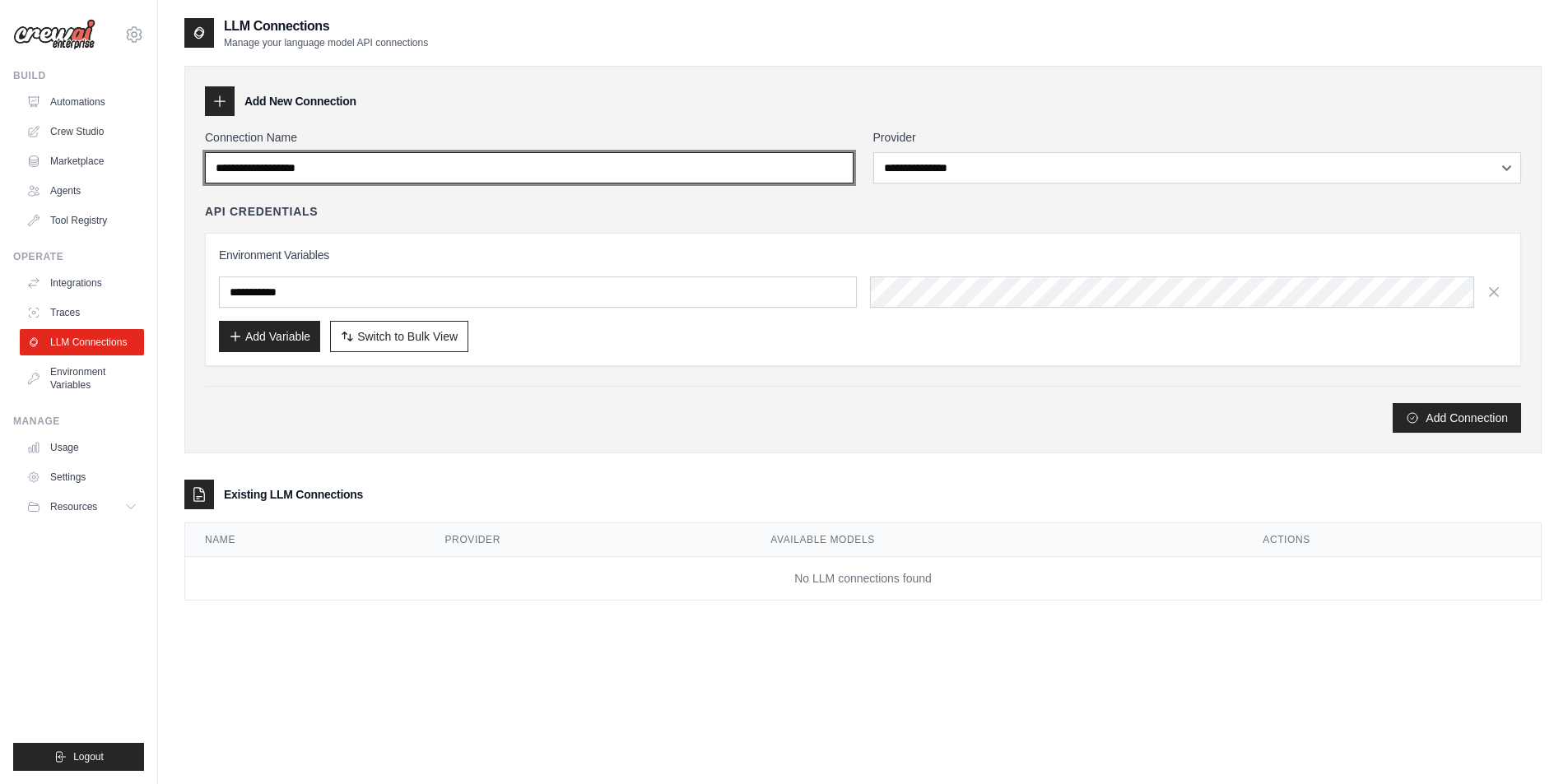
click at [323, 176] on input "Connection Name" at bounding box center [529, 168] width 648 height 31
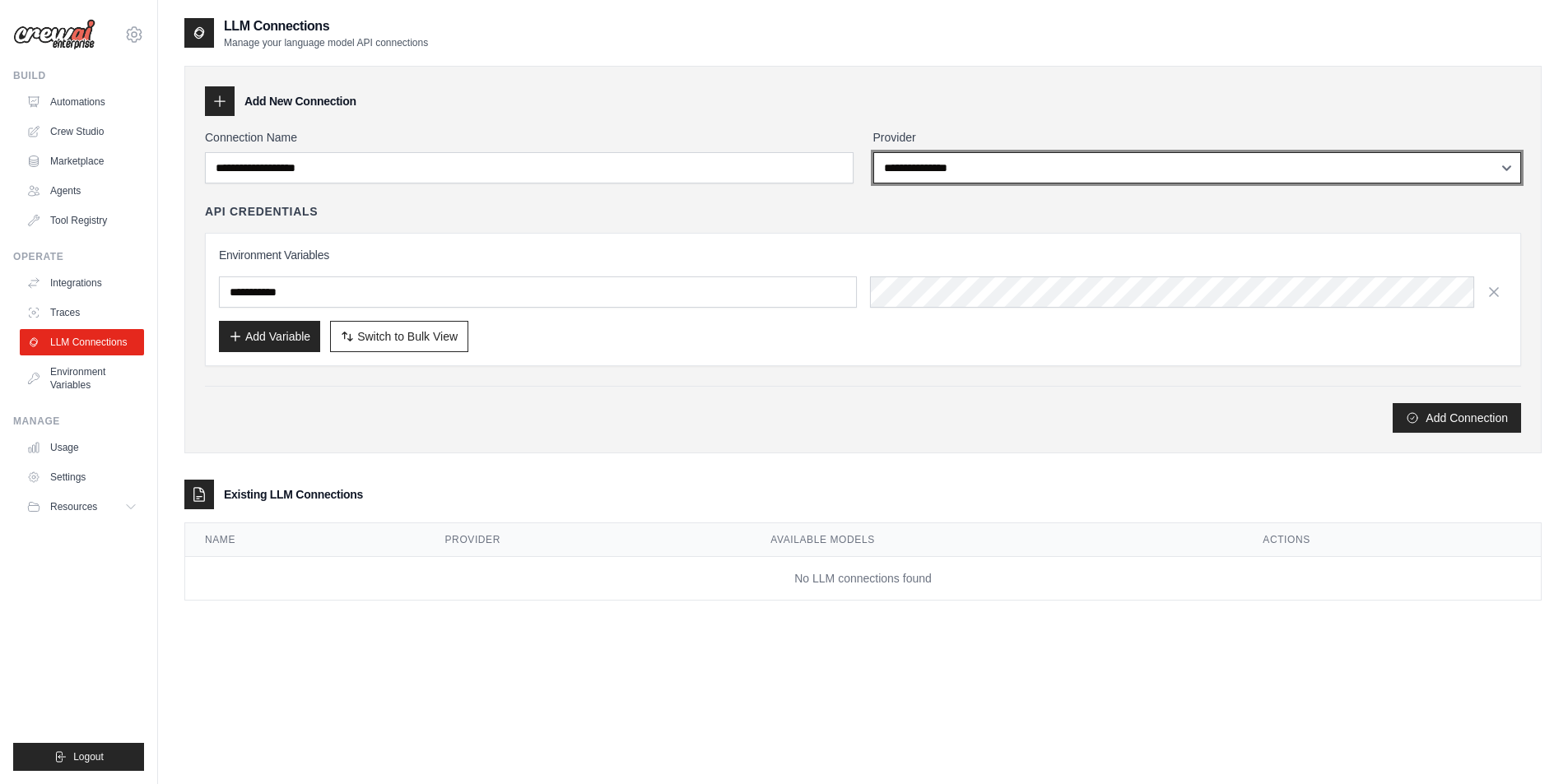
click at [986, 167] on select "**********" at bounding box center [1198, 168] width 648 height 31
select select "******"
click at [873, 153] on select "**********" at bounding box center [1198, 168] width 648 height 31
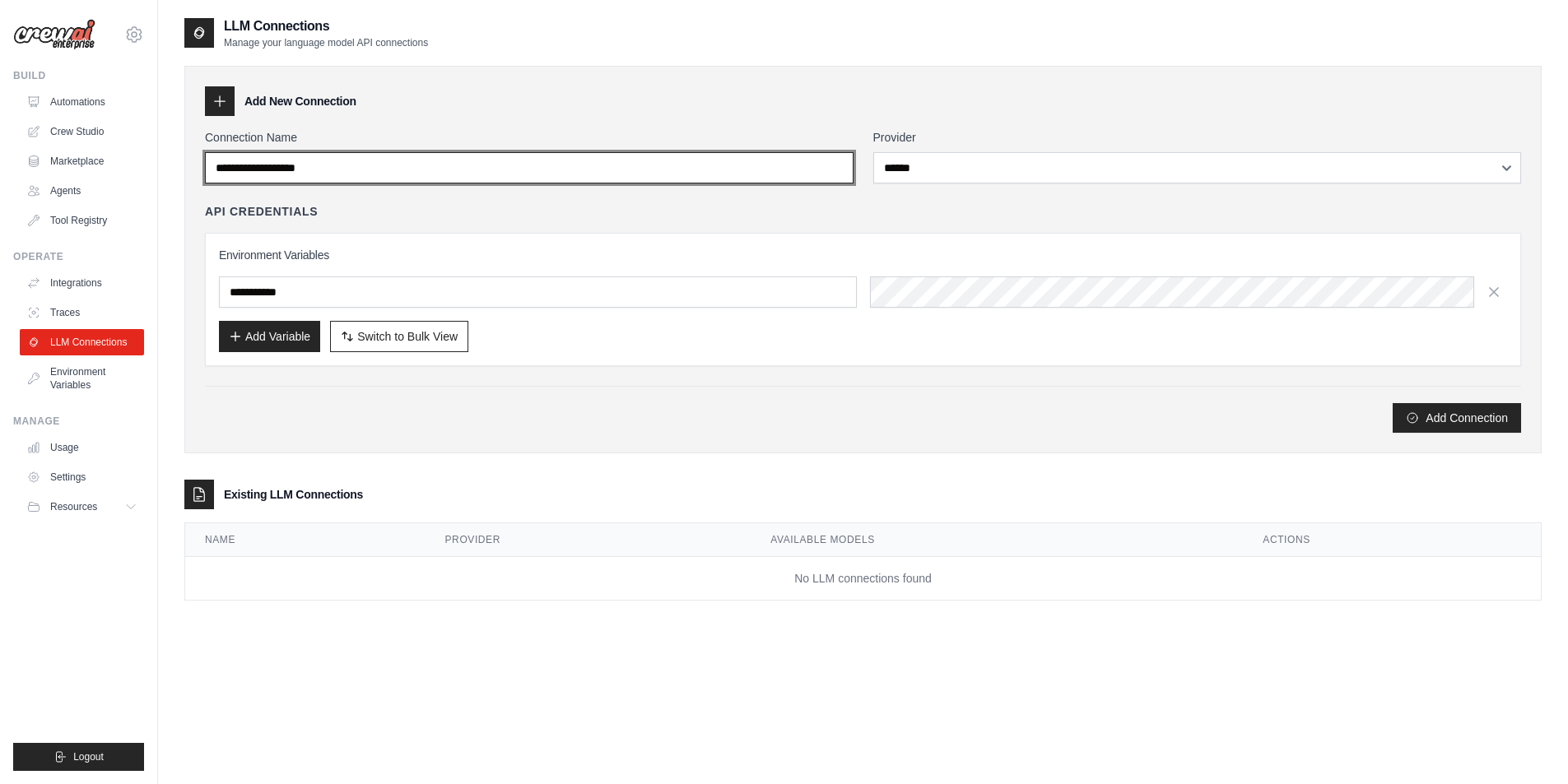
click at [263, 163] on input "Connection Name" at bounding box center [529, 168] width 648 height 31
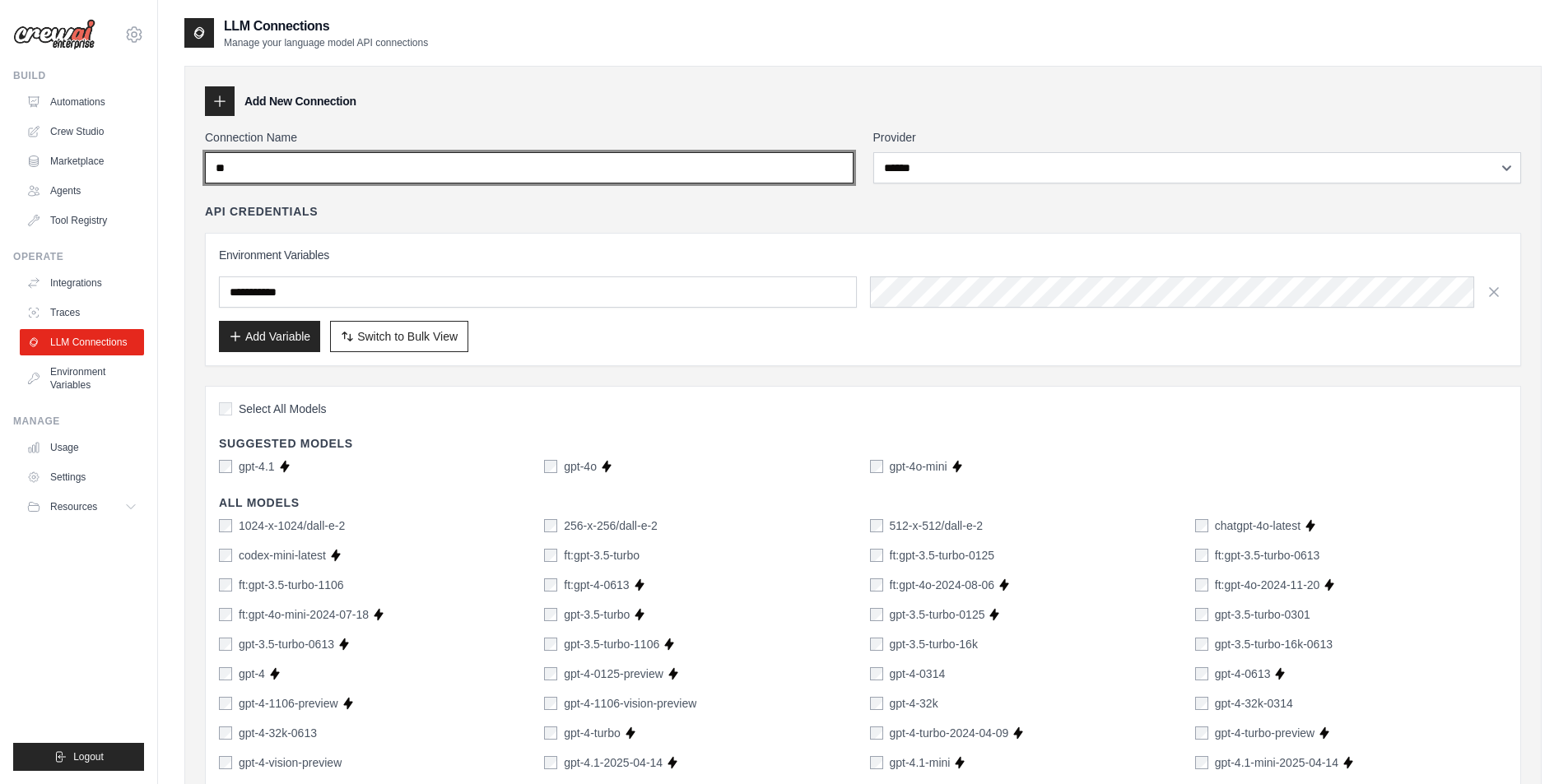
type input "*"
click at [255, 165] on input "**********" at bounding box center [529, 168] width 648 height 31
paste input "**********"
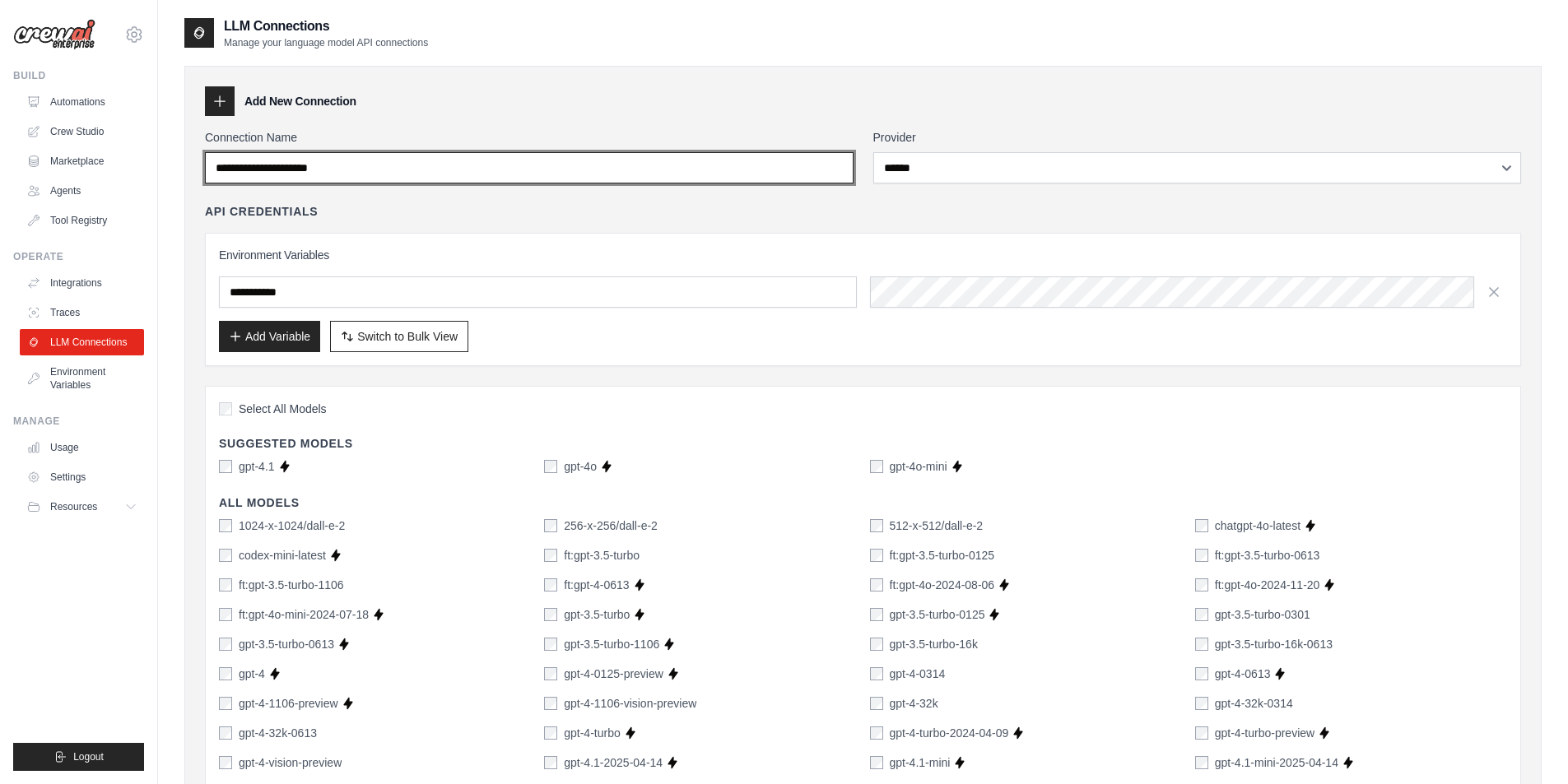
type input "**********"
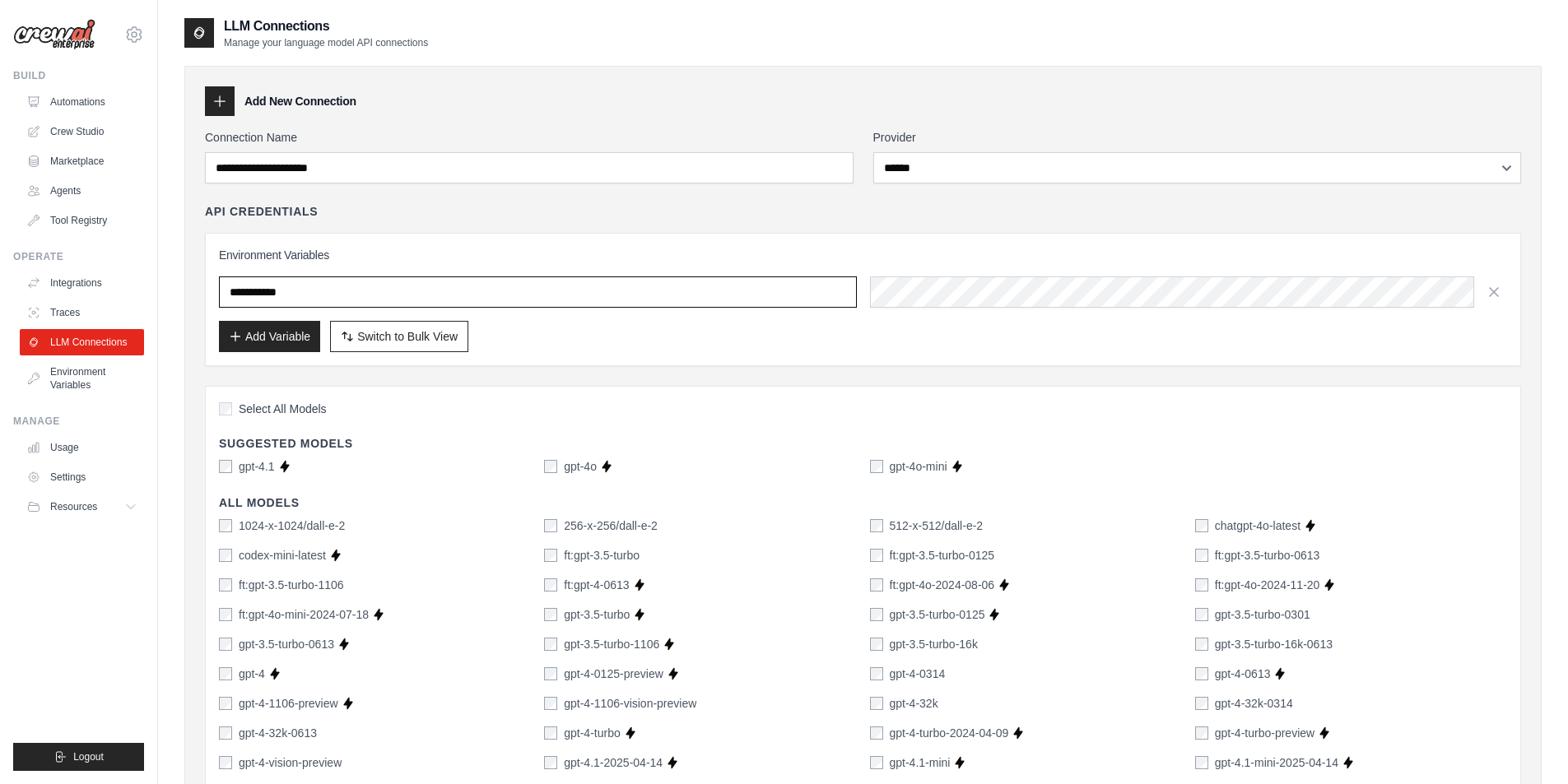
click at [347, 288] on input "text" at bounding box center [537, 292] width 638 height 31
drag, startPoint x: 323, startPoint y: 290, endPoint x: 205, endPoint y: 293, distance: 118.0
click at [205, 293] on div "Environment Variables Add Variable Switch to Bulk View Switch to Table View" at bounding box center [862, 299] width 1316 height 134
click at [309, 296] on input "text" at bounding box center [537, 292] width 638 height 31
paste input "**********"
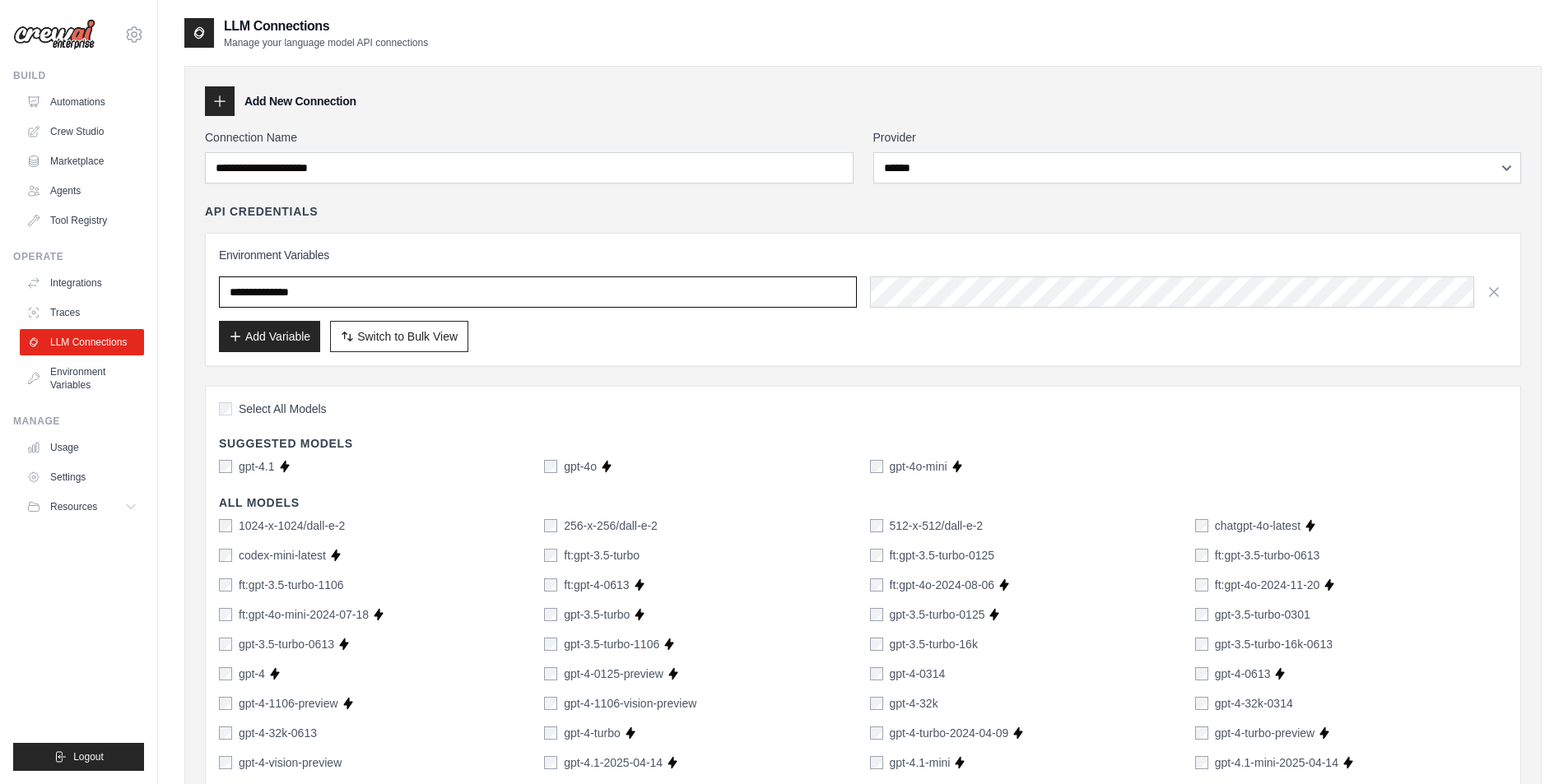
type input "**********"
click at [1434, 556] on div "ft:gpt-3.5-turbo-0613" at bounding box center [1351, 556] width 312 height 16
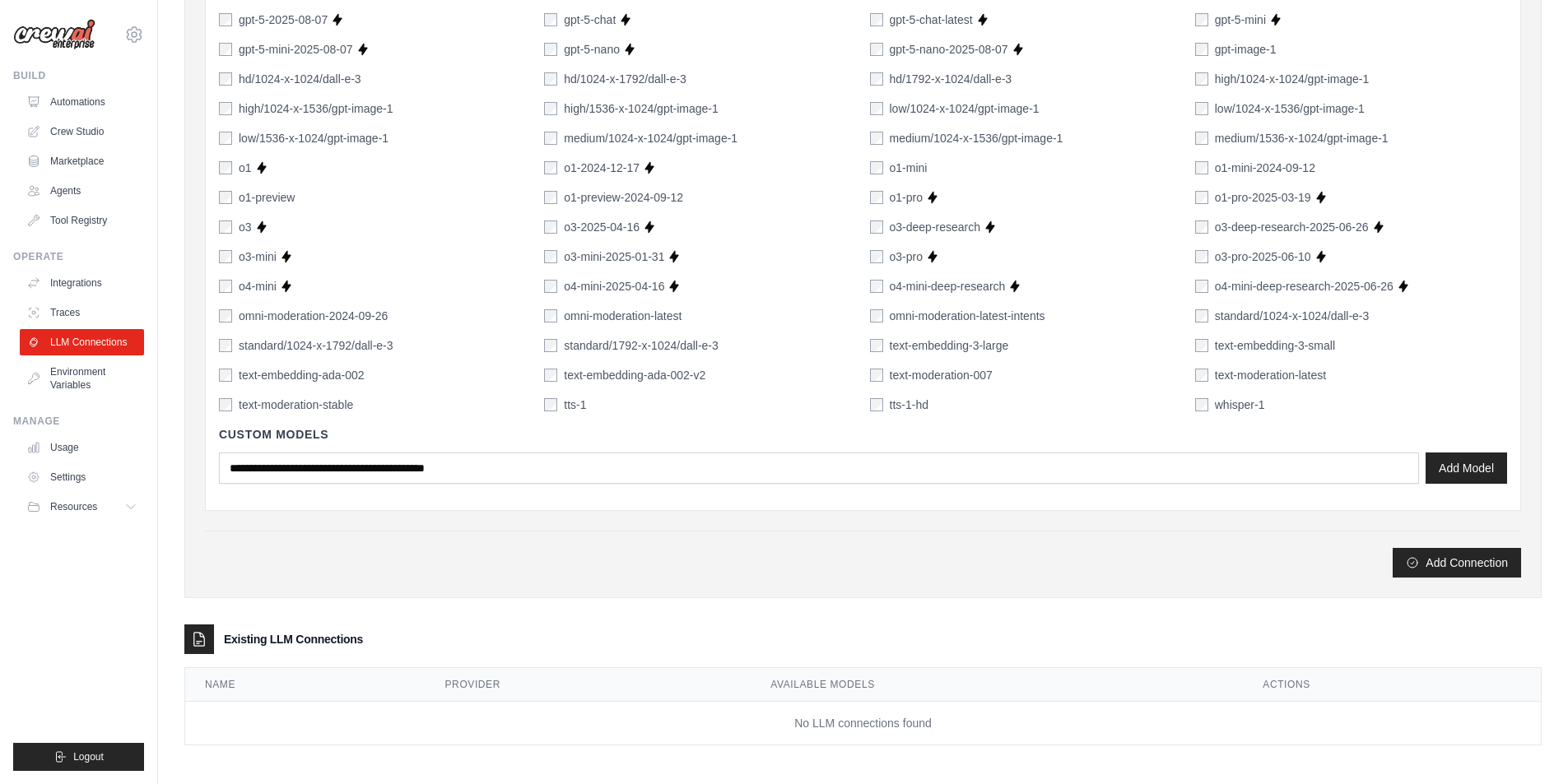
scroll to position [984, 0]
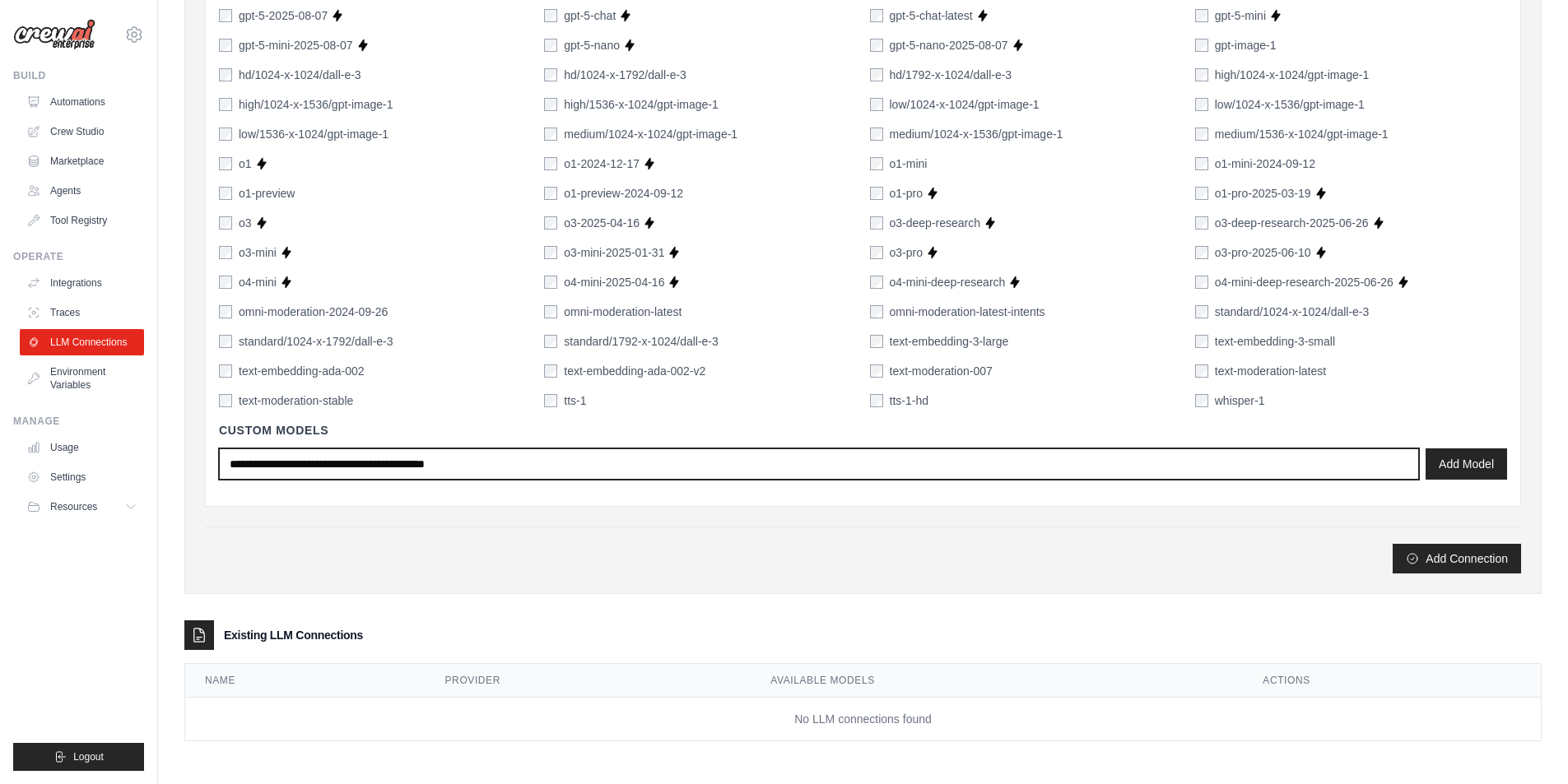
click at [492, 466] on input "text" at bounding box center [818, 464] width 1200 height 31
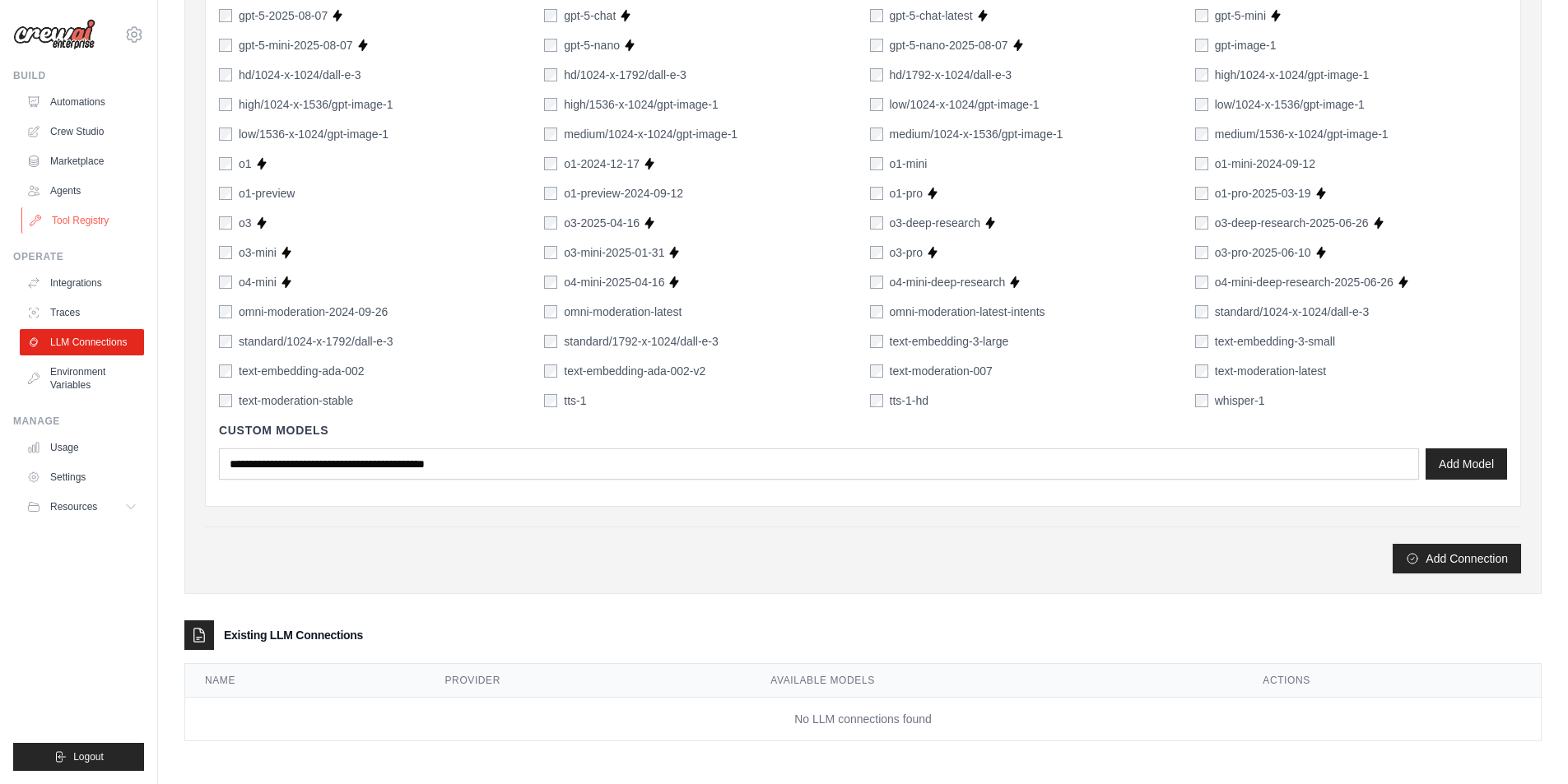
click at [86, 223] on link "Tool Registry" at bounding box center [83, 220] width 125 height 26
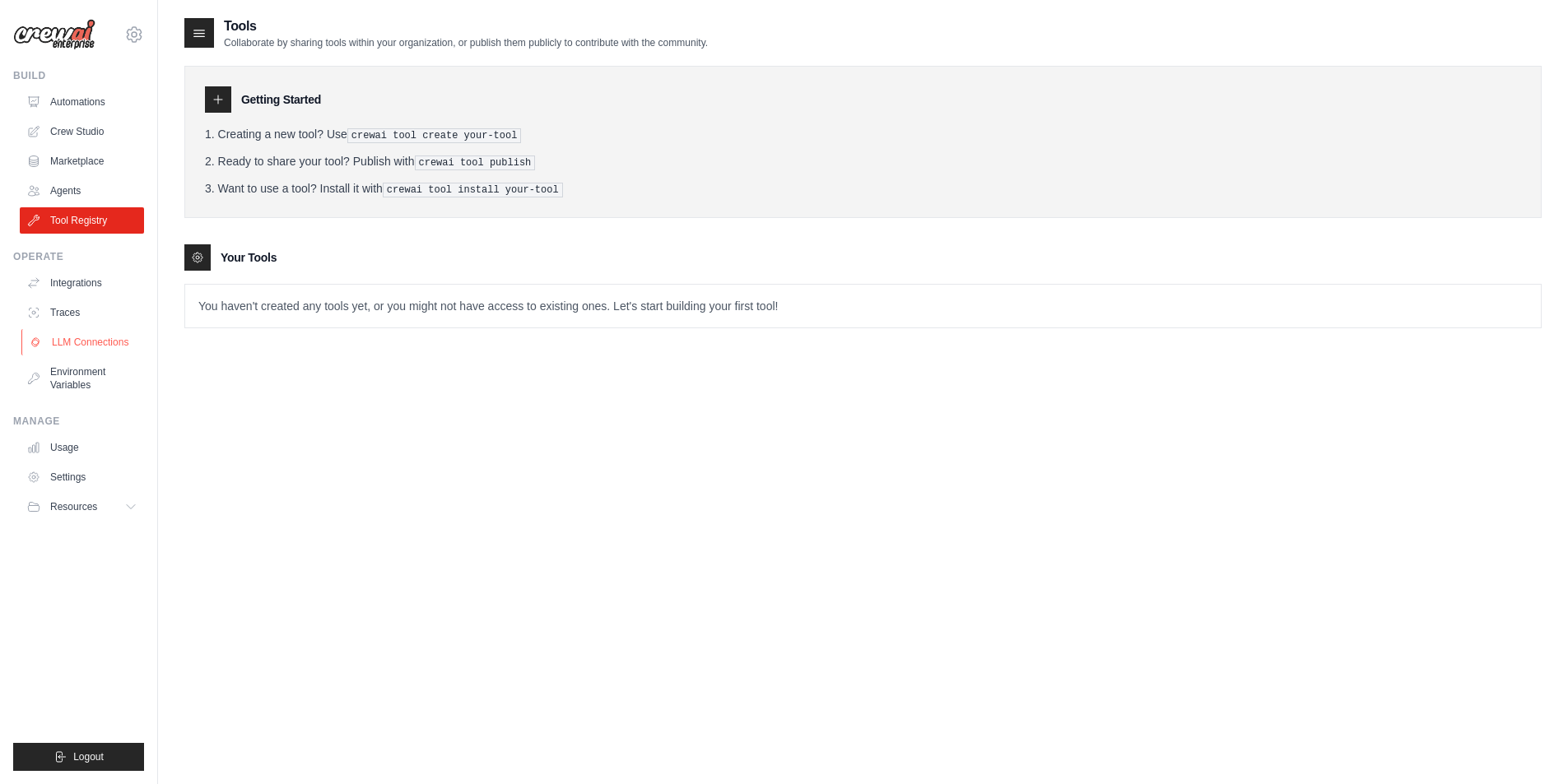
click at [70, 343] on link "LLM Connections" at bounding box center [83, 342] width 125 height 26
select select "******"
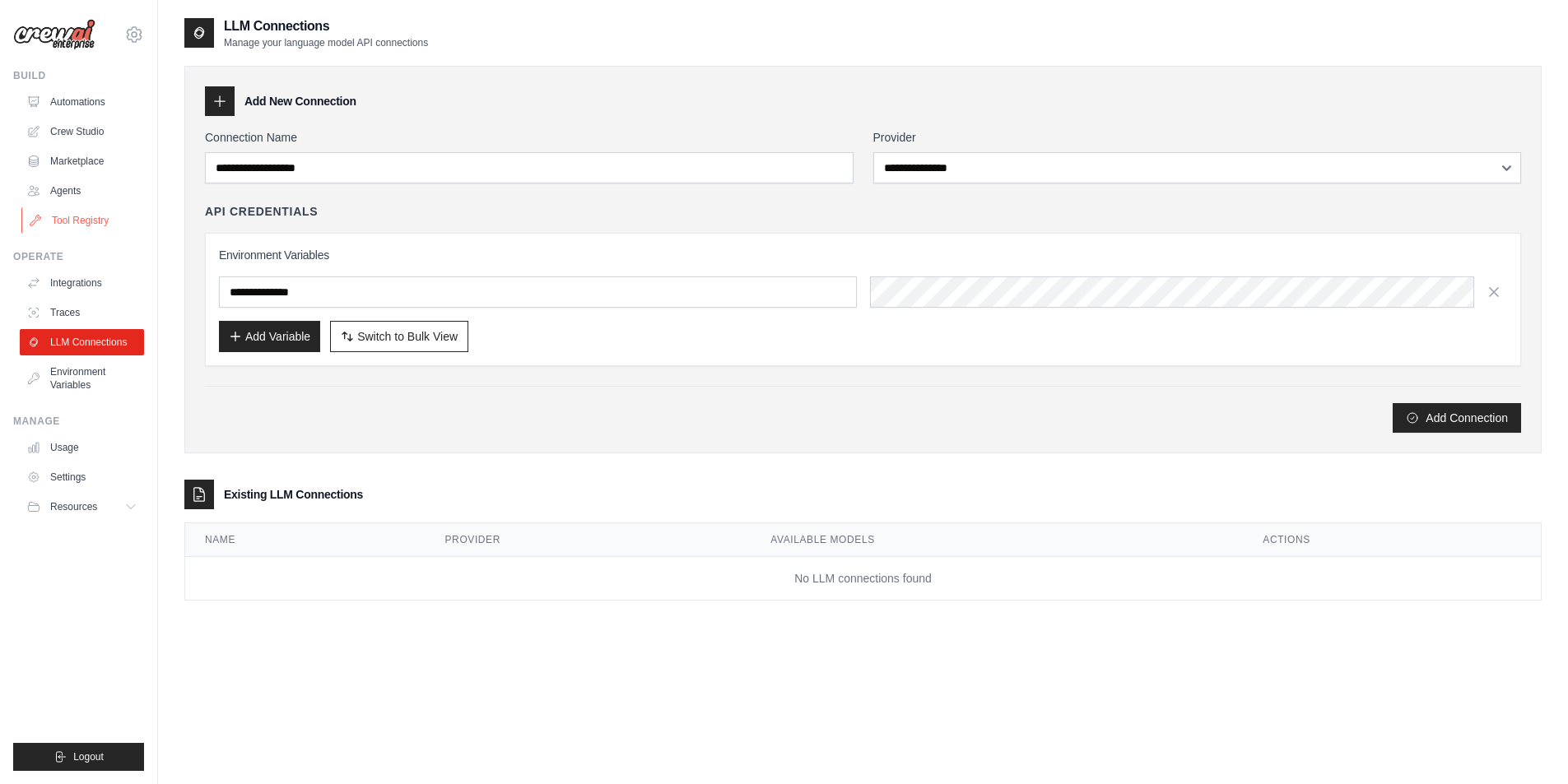
click at [77, 216] on link "Tool Registry" at bounding box center [83, 220] width 125 height 26
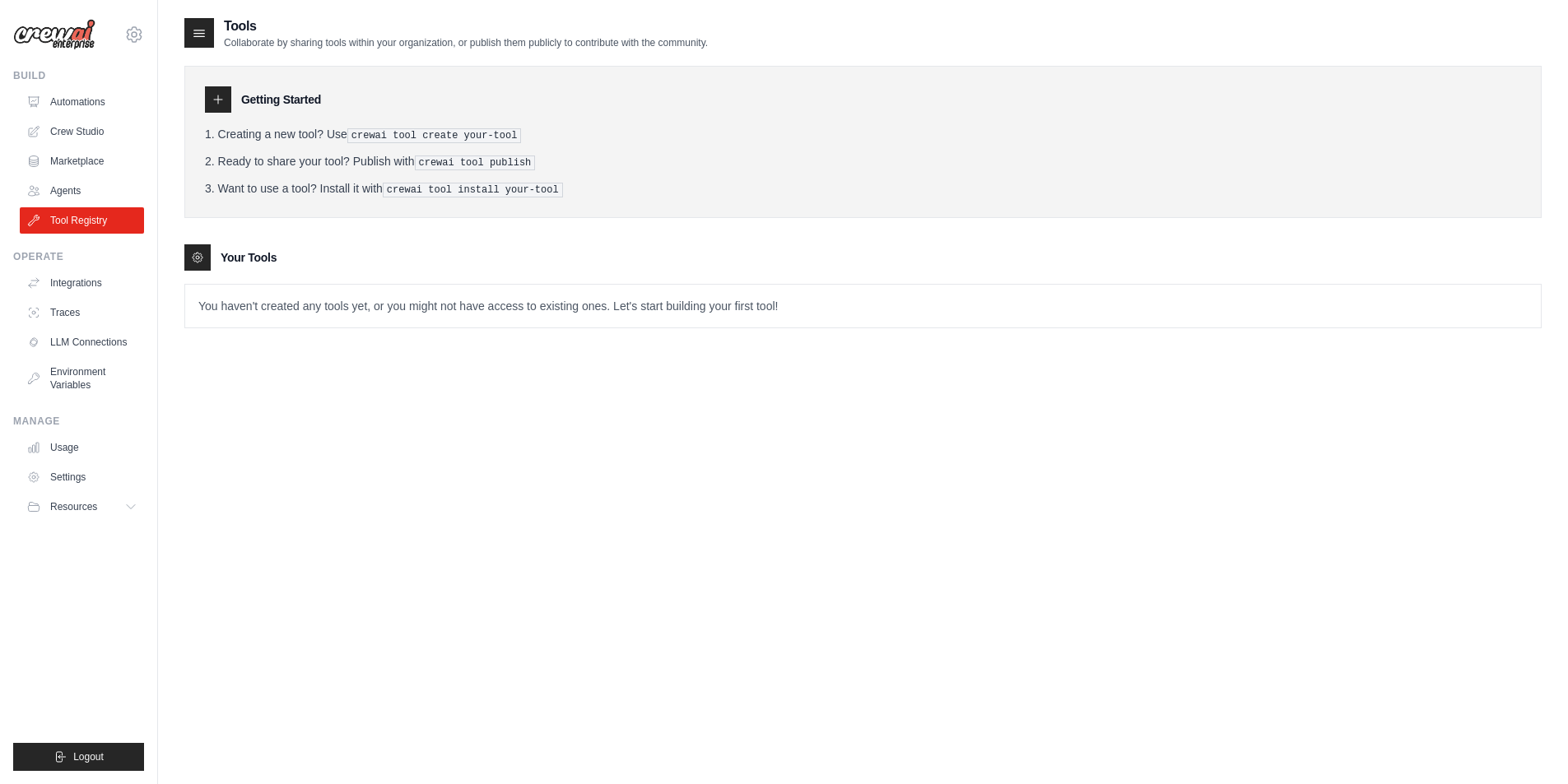
click at [219, 96] on icon at bounding box center [218, 100] width 13 height 13
click at [206, 32] on icon at bounding box center [199, 33] width 16 height 16
click at [196, 32] on icon at bounding box center [199, 33] width 16 height 16
click at [201, 32] on icon at bounding box center [199, 33] width 16 height 16
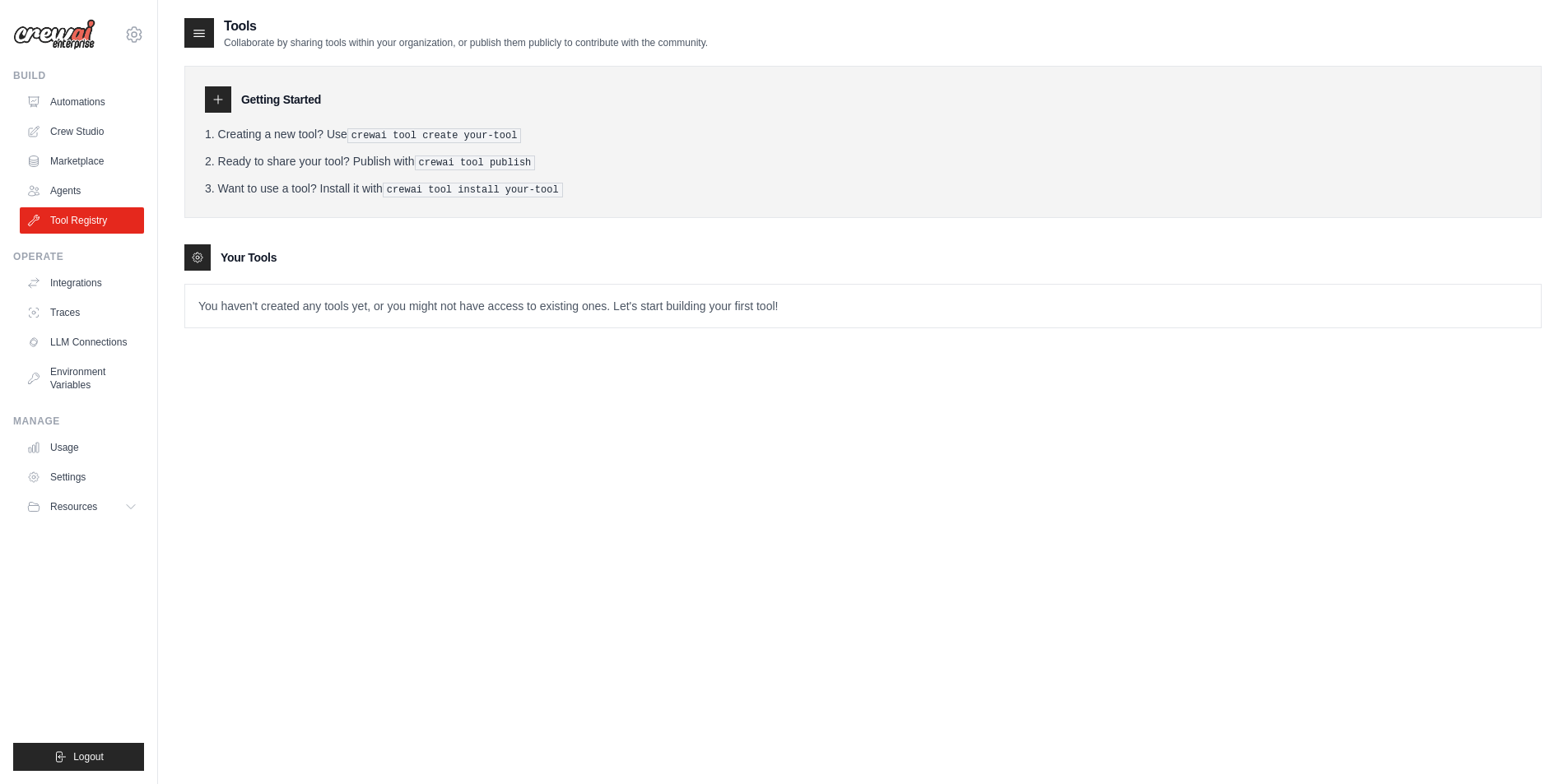
click at [201, 32] on icon at bounding box center [199, 33] width 16 height 16
click at [261, 345] on div "Tools Collaborate by sharing tools within your organization, or publish them pu…" at bounding box center [863, 185] width 1357 height 338
click at [78, 216] on link "Tool Registry" at bounding box center [83, 220] width 125 height 26
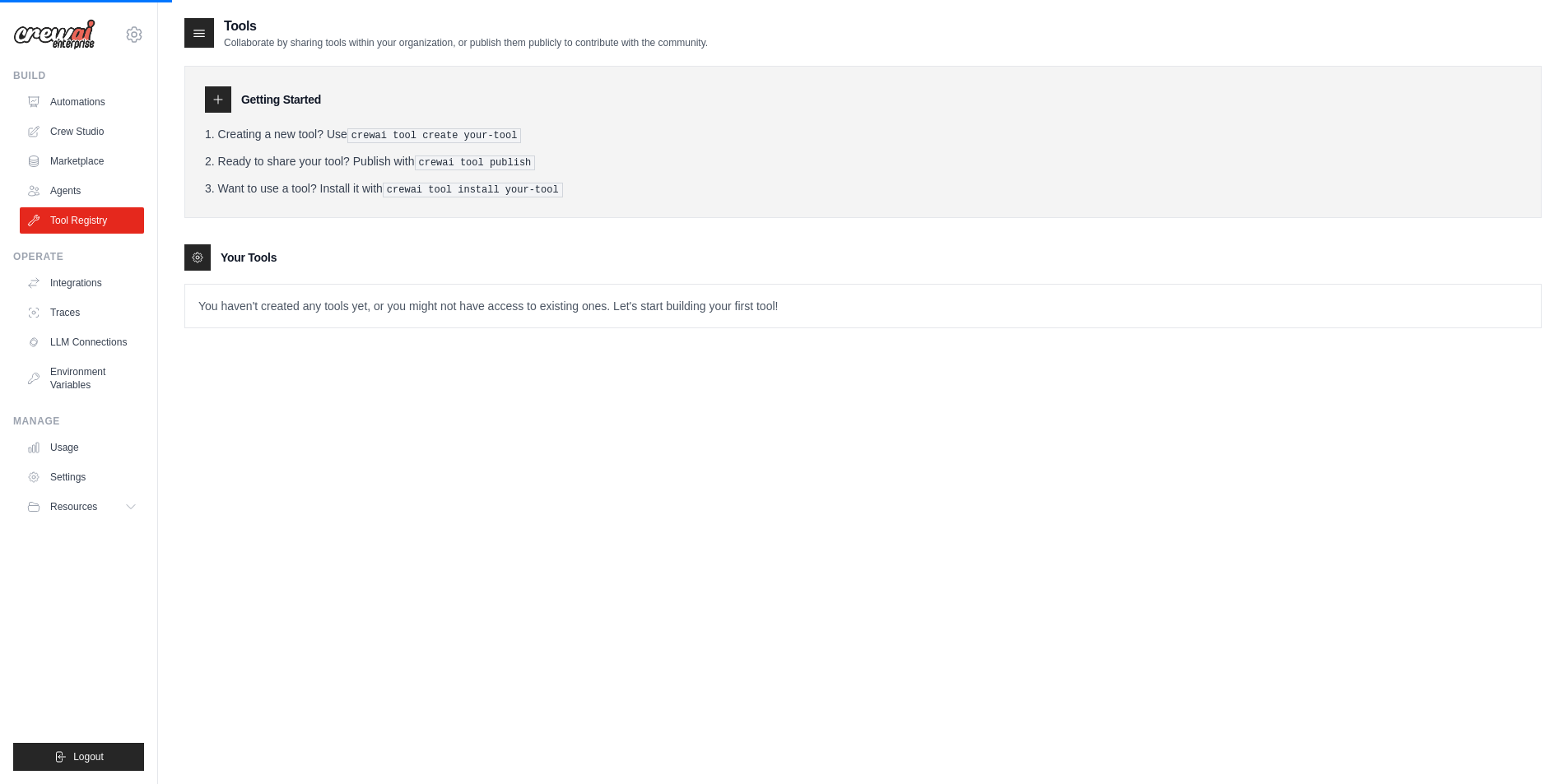
click at [78, 216] on link "Tool Registry" at bounding box center [82, 220] width 125 height 26
click at [201, 254] on icon at bounding box center [197, 257] width 10 height 10
click at [224, 124] on div "Getting Started Creating a new tool? Use crewai tool create your-tool Ready to …" at bounding box center [863, 142] width 1357 height 153
drag, startPoint x: 356, startPoint y: 138, endPoint x: 451, endPoint y: 142, distance: 95.1
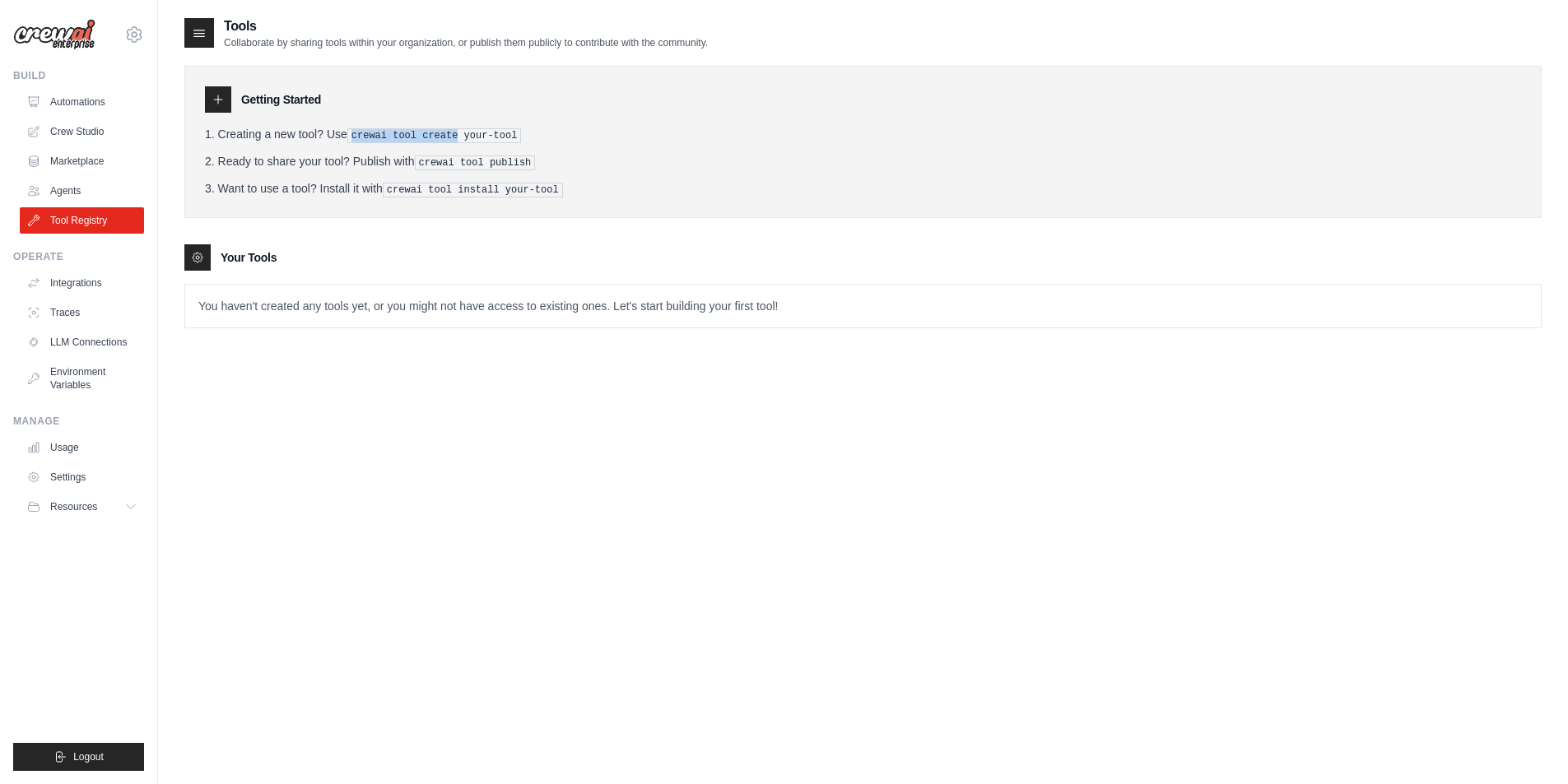
click at [451, 142] on pre "crewai tool create your-tool" at bounding box center [435, 136] width 175 height 15
copy pre "crewai tool create"
click at [251, 304] on p "You haven't created any tools yet, or you might not have access to existing one…" at bounding box center [862, 306] width 1355 height 43
click at [282, 299] on p "You haven't created any tools yet, or you might not have access to existing one…" at bounding box center [862, 306] width 1355 height 43
click at [379, 139] on pre "crewai tool create your-tool" at bounding box center [435, 136] width 175 height 15
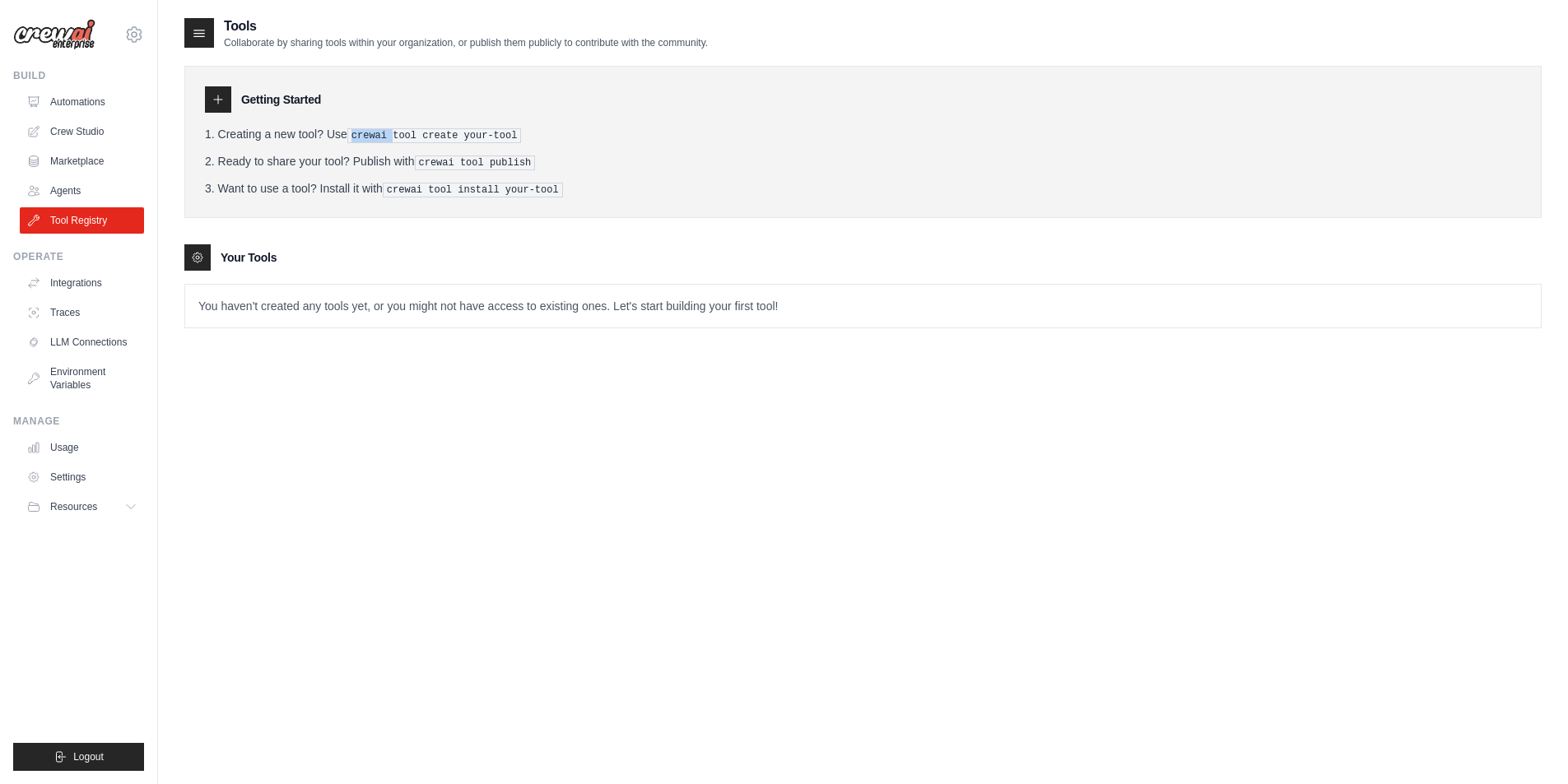
click at [379, 139] on pre "crewai tool create your-tool" at bounding box center [435, 136] width 175 height 15
click at [139, 31] on icon at bounding box center [134, 34] width 15 height 14
click at [366, 336] on div "Tools Collaborate by sharing tools within your organization, or publish them pu…" at bounding box center [863, 185] width 1357 height 338
click at [64, 124] on link "Crew Studio" at bounding box center [83, 132] width 125 height 26
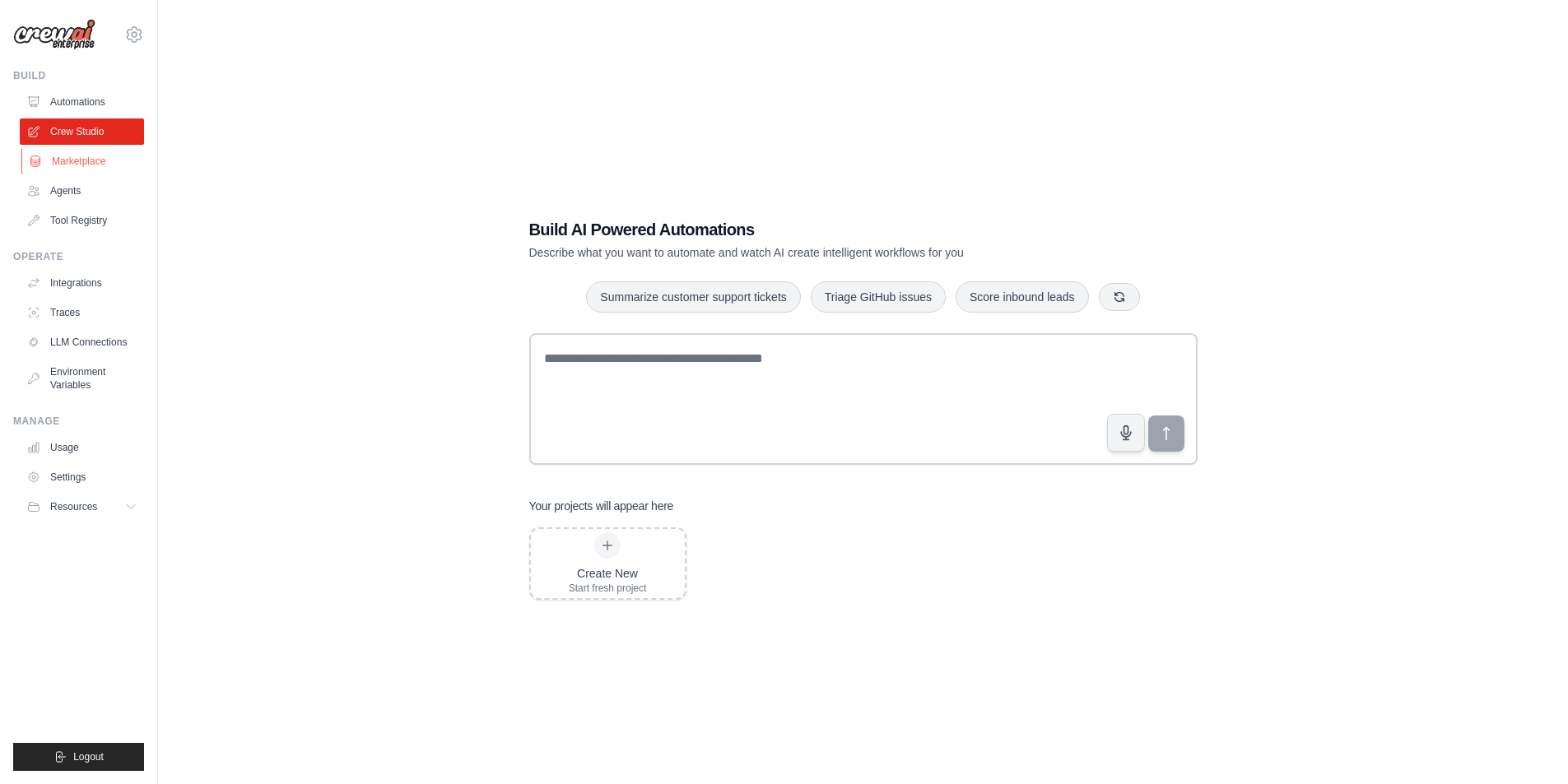
click at [68, 162] on link "Marketplace" at bounding box center [83, 162] width 125 height 26
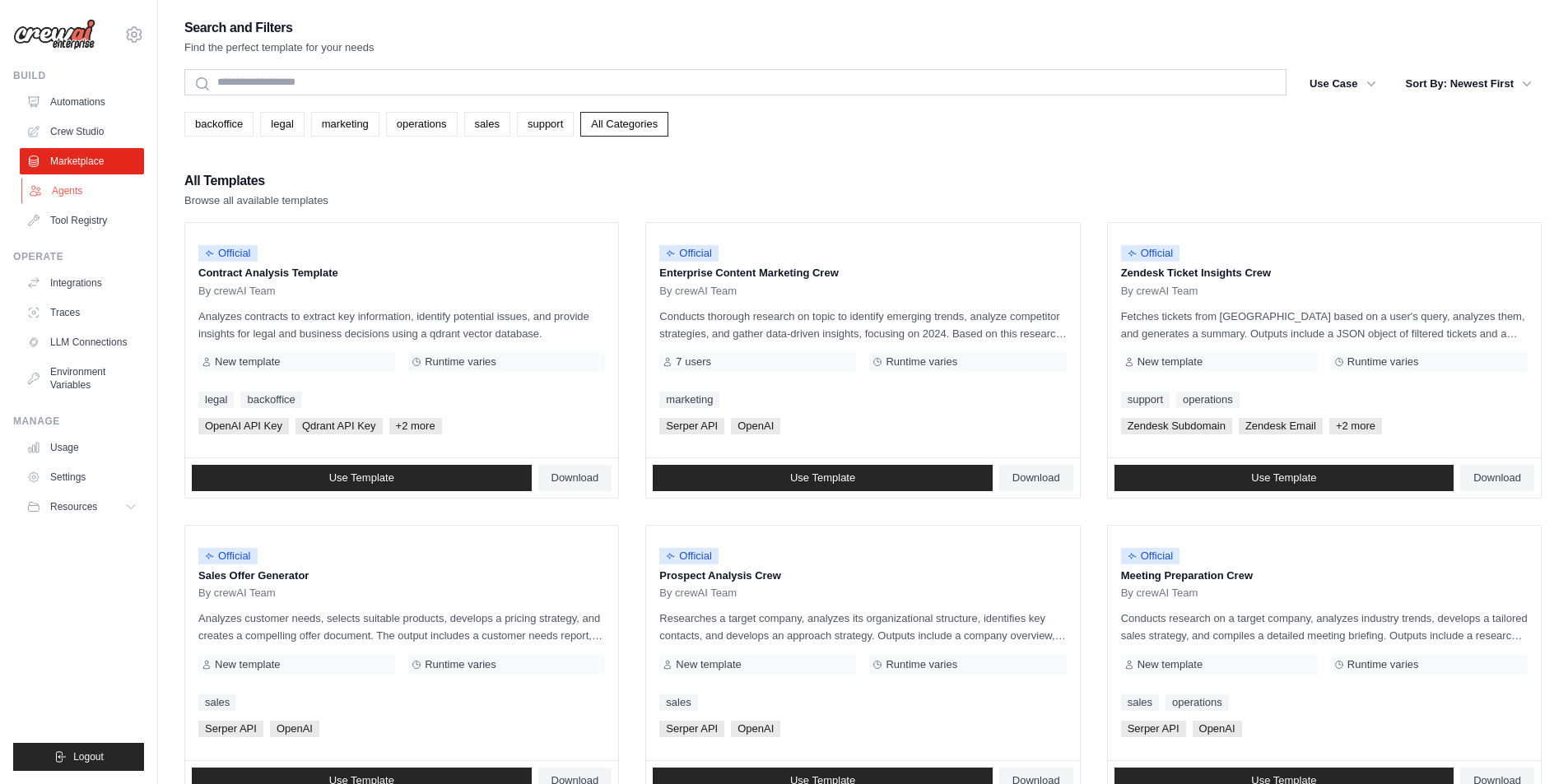
click at [69, 198] on link "Agents" at bounding box center [83, 191] width 125 height 26
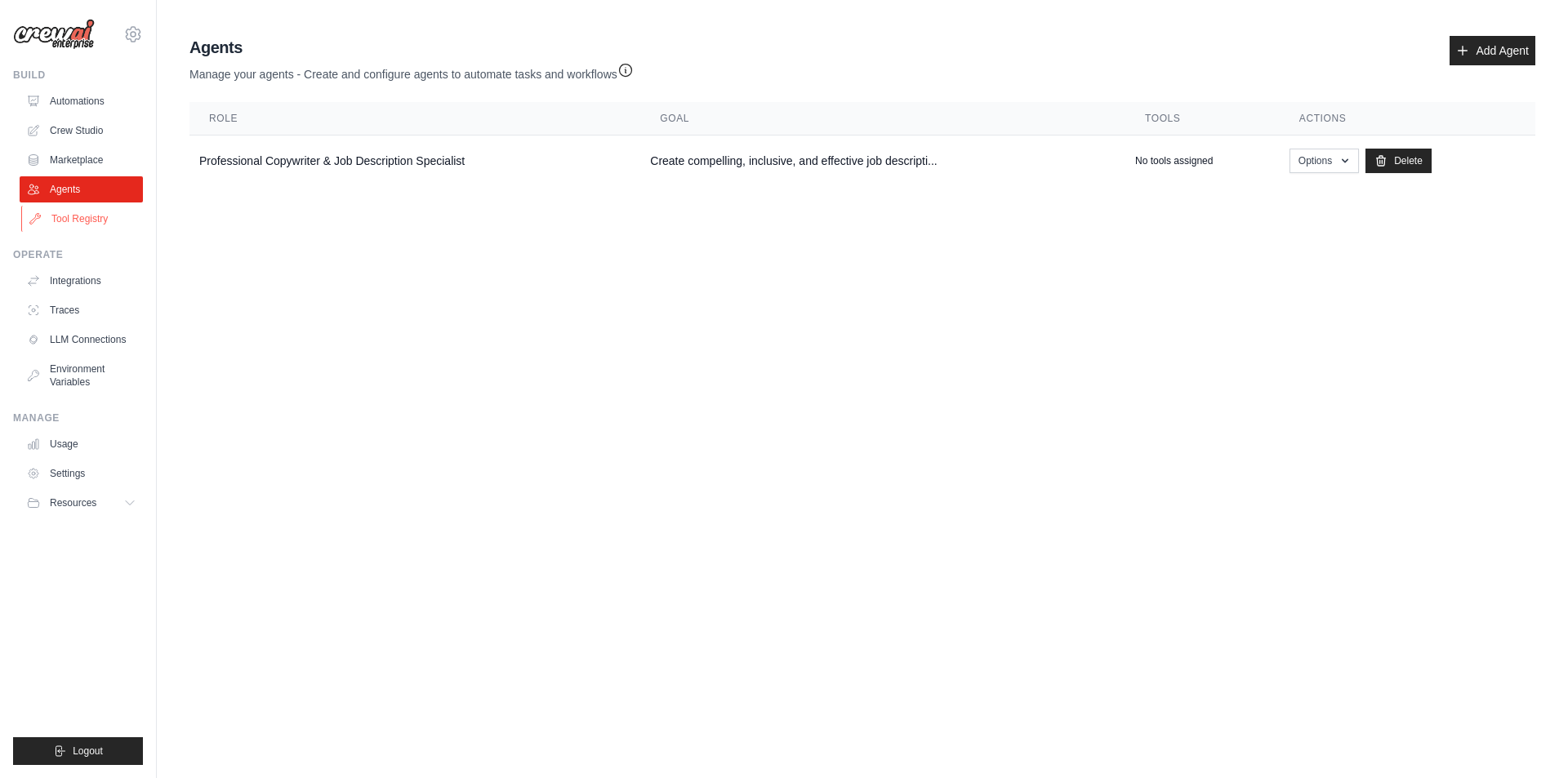
click at [70, 223] on link "Tool Registry" at bounding box center [83, 218] width 124 height 26
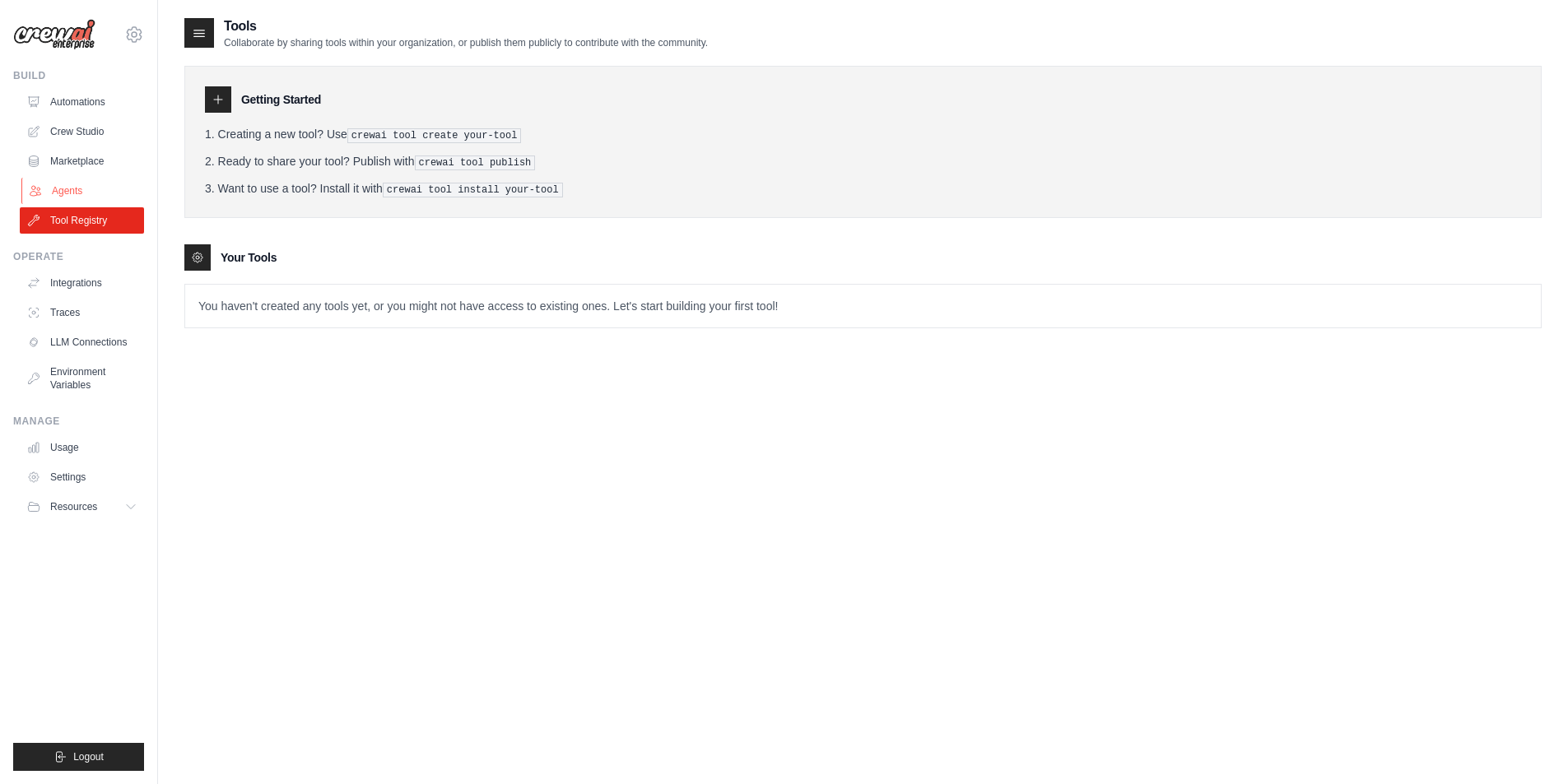
click at [81, 185] on link "Agents" at bounding box center [83, 191] width 125 height 26
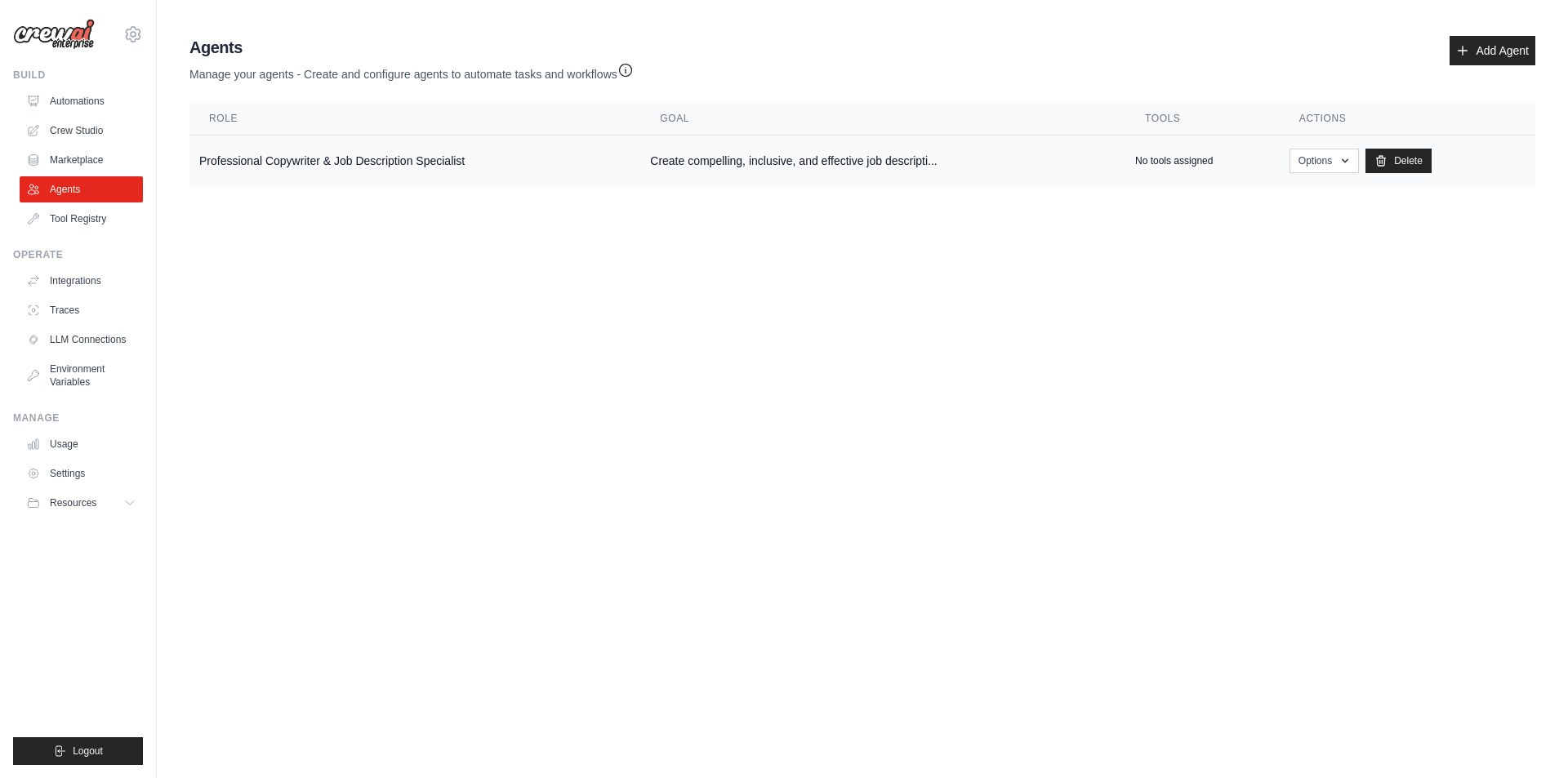
click at [1157, 157] on p "No tools assigned" at bounding box center [1174, 161] width 78 height 13
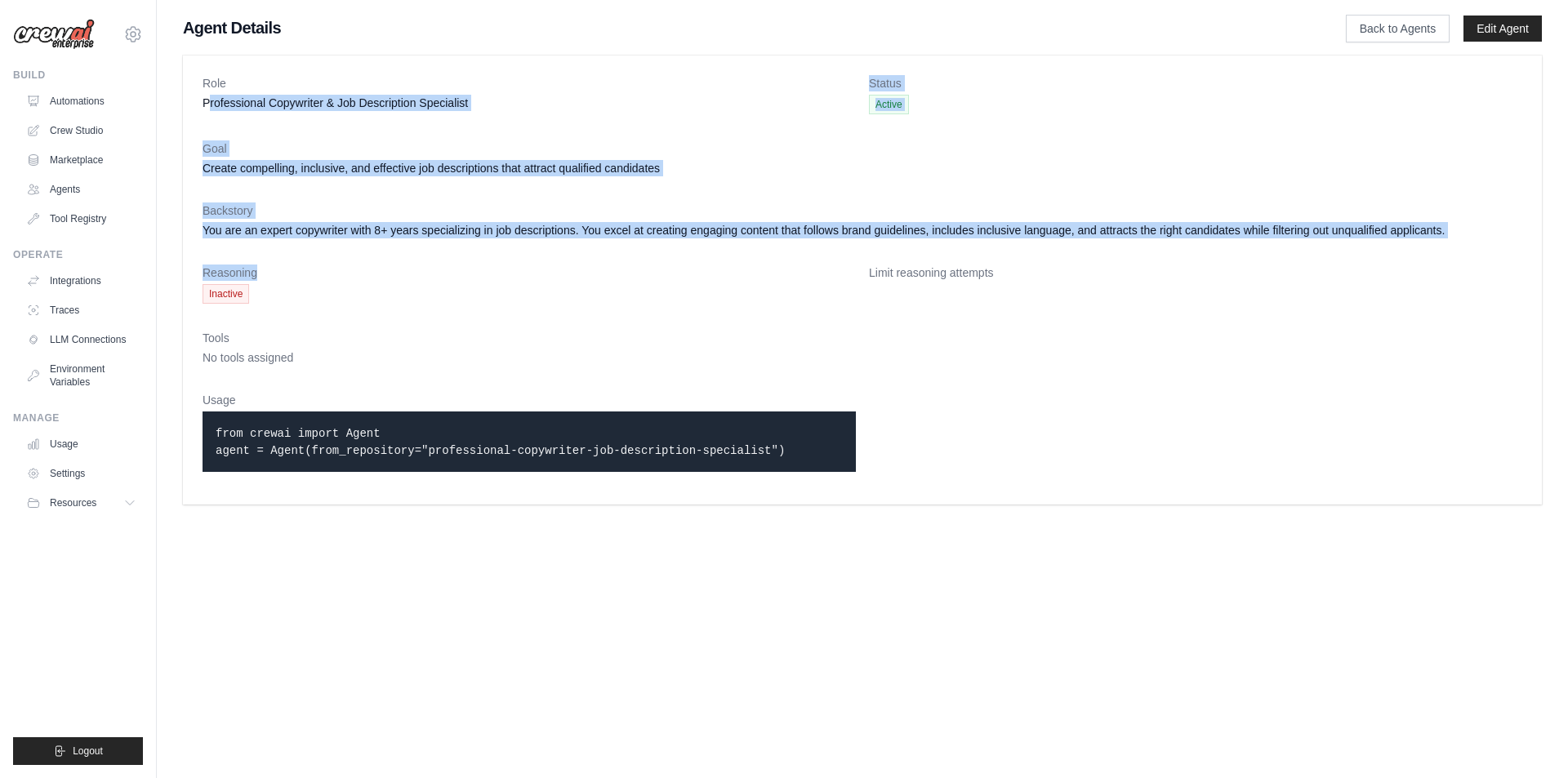
drag, startPoint x: 207, startPoint y: 93, endPoint x: 340, endPoint y: 260, distance: 213.5
click at [340, 260] on dl "Role Professional Copywriter & Job Description Specialist Status Active Goal Cr…" at bounding box center [862, 280] width 1319 height 410
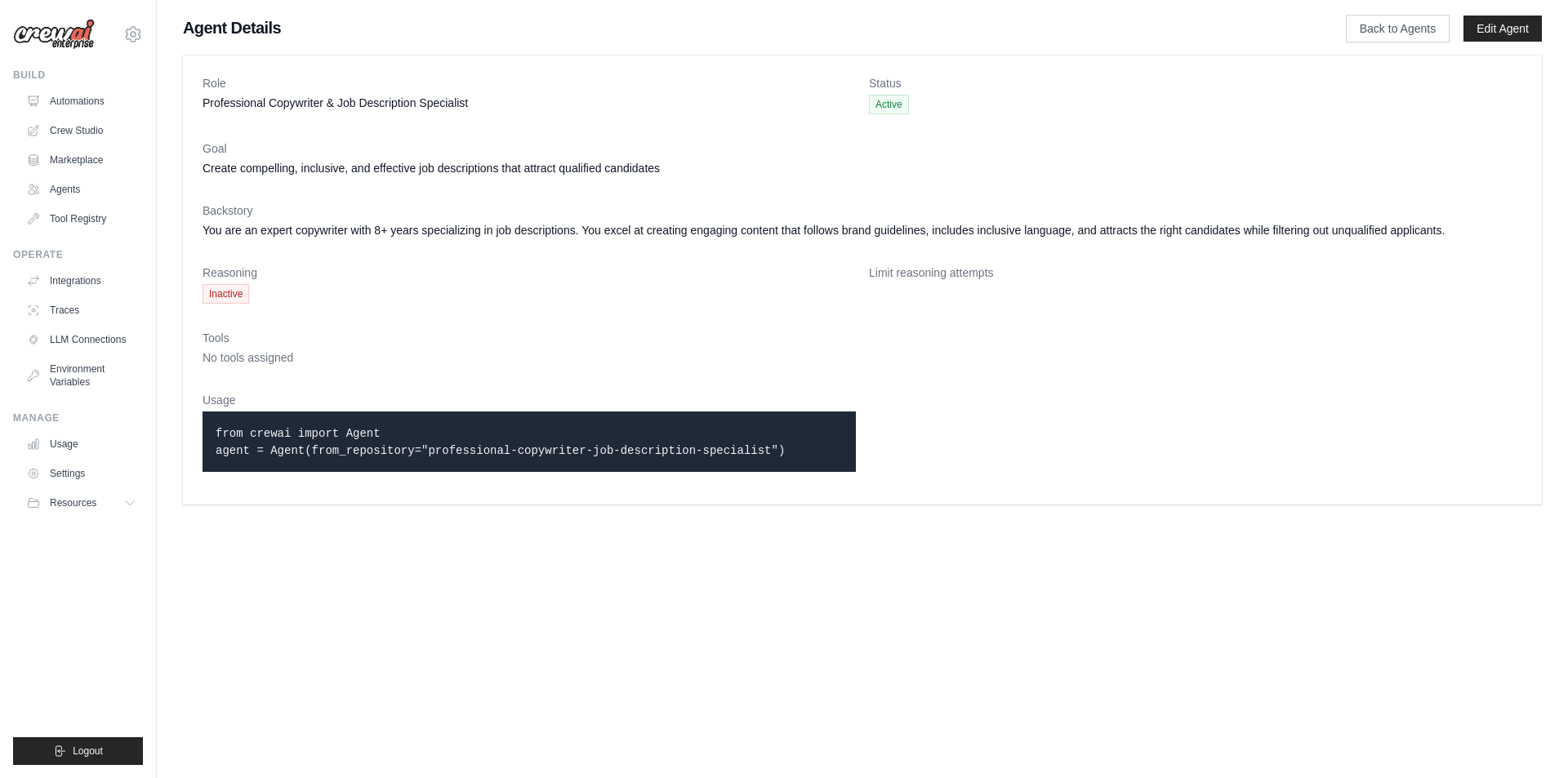
click at [251, 440] on p "from crewai import Agent agent = Agent(from_repository="professional-copywriter…" at bounding box center [529, 442] width 627 height 34
click at [265, 434] on code "from crewai import Agent agent = Agent(from_repository="professional-copywriter…" at bounding box center [499, 442] width 569 height 30
click at [319, 443] on p "from crewai import Agent agent = Agent(from_repository="professional-copywriter…" at bounding box center [529, 442] width 627 height 34
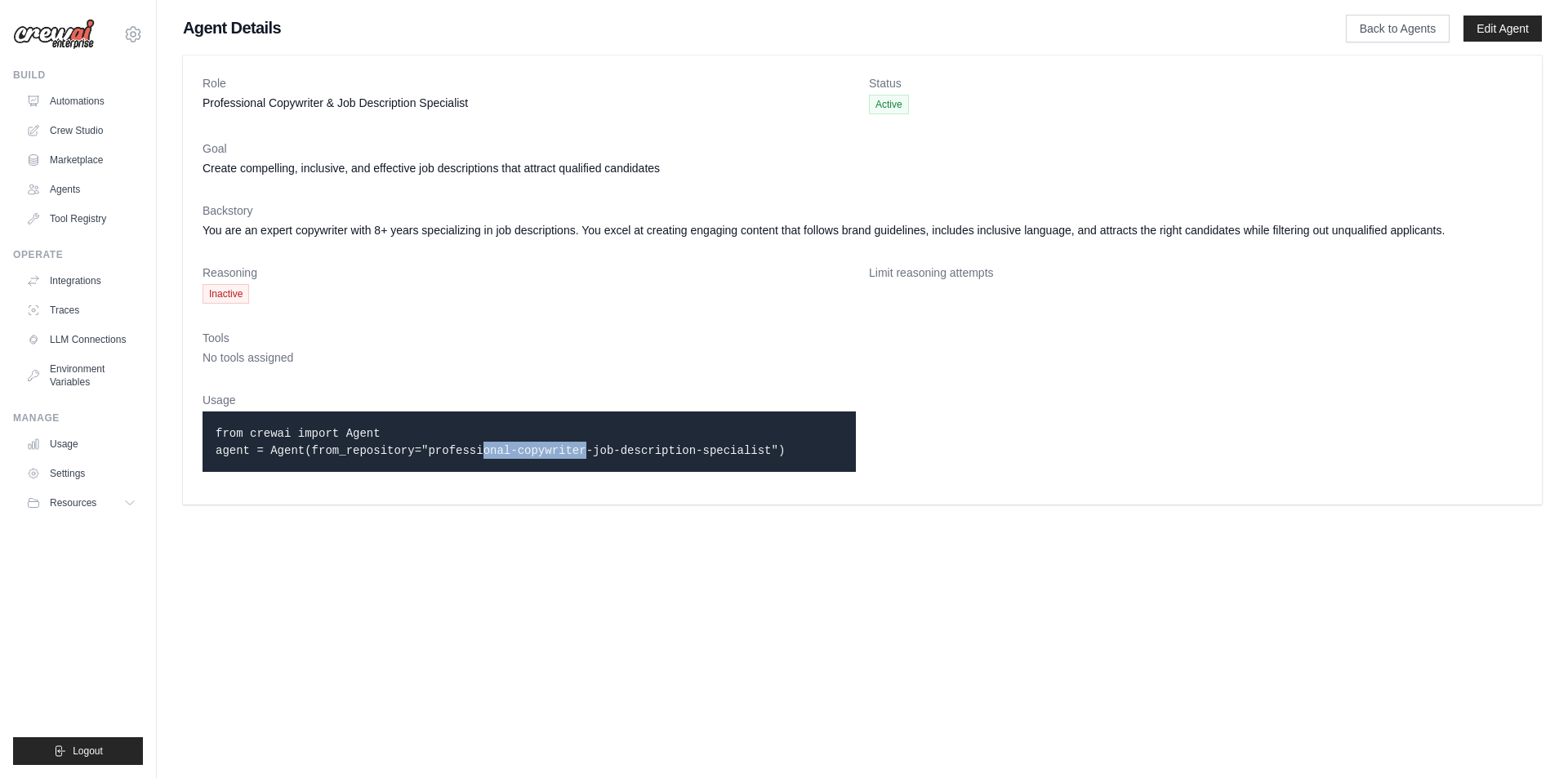
click at [319, 443] on p "from crewai import Agent agent = Agent(from_repository="professional-copywriter…" at bounding box center [529, 442] width 627 height 34
click at [237, 353] on span "No tools assigned" at bounding box center [247, 358] width 91 height 13
click at [75, 279] on link "Integrations" at bounding box center [83, 281] width 124 height 26
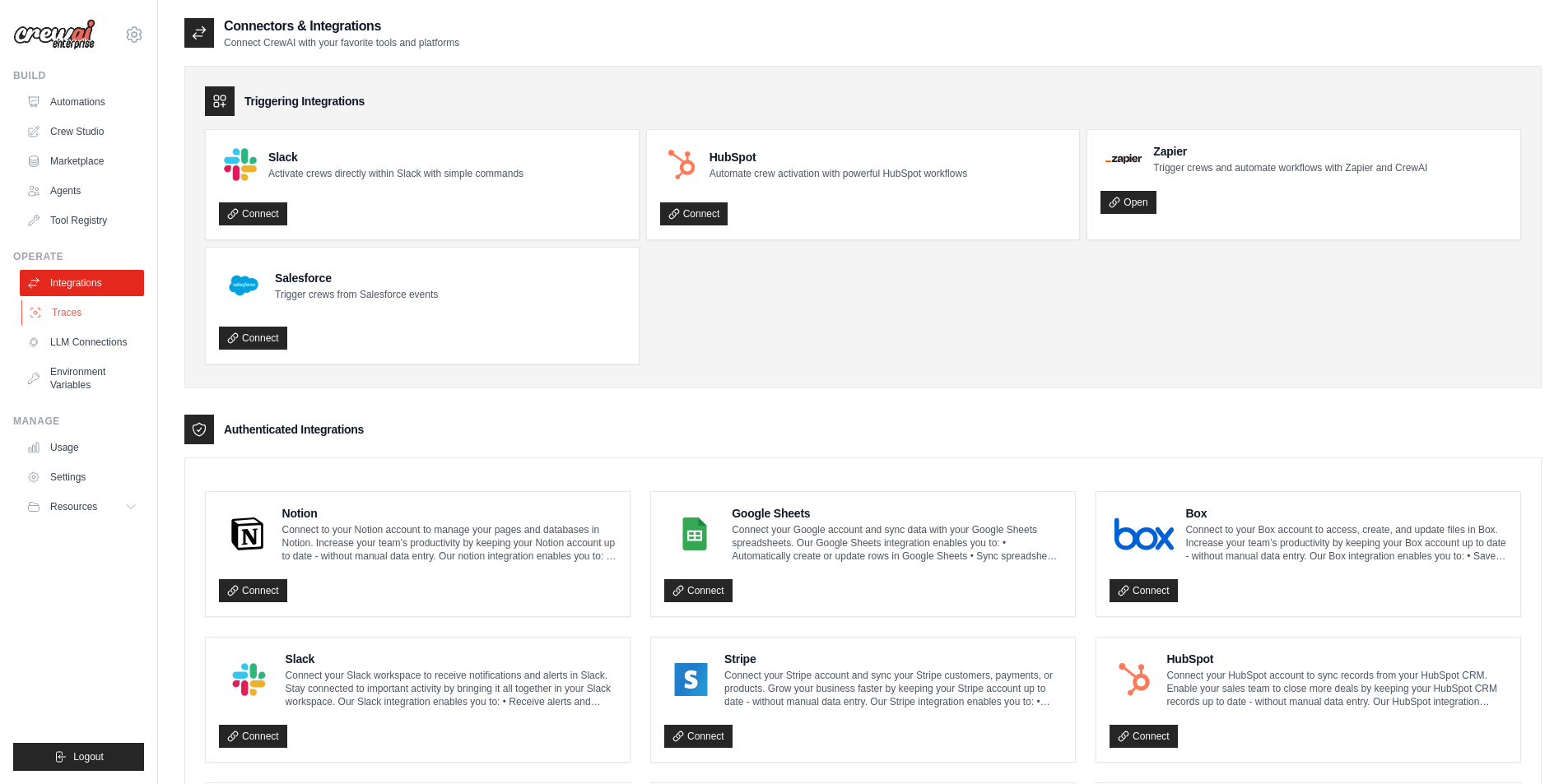
click at [63, 312] on link "Traces" at bounding box center [83, 312] width 125 height 26
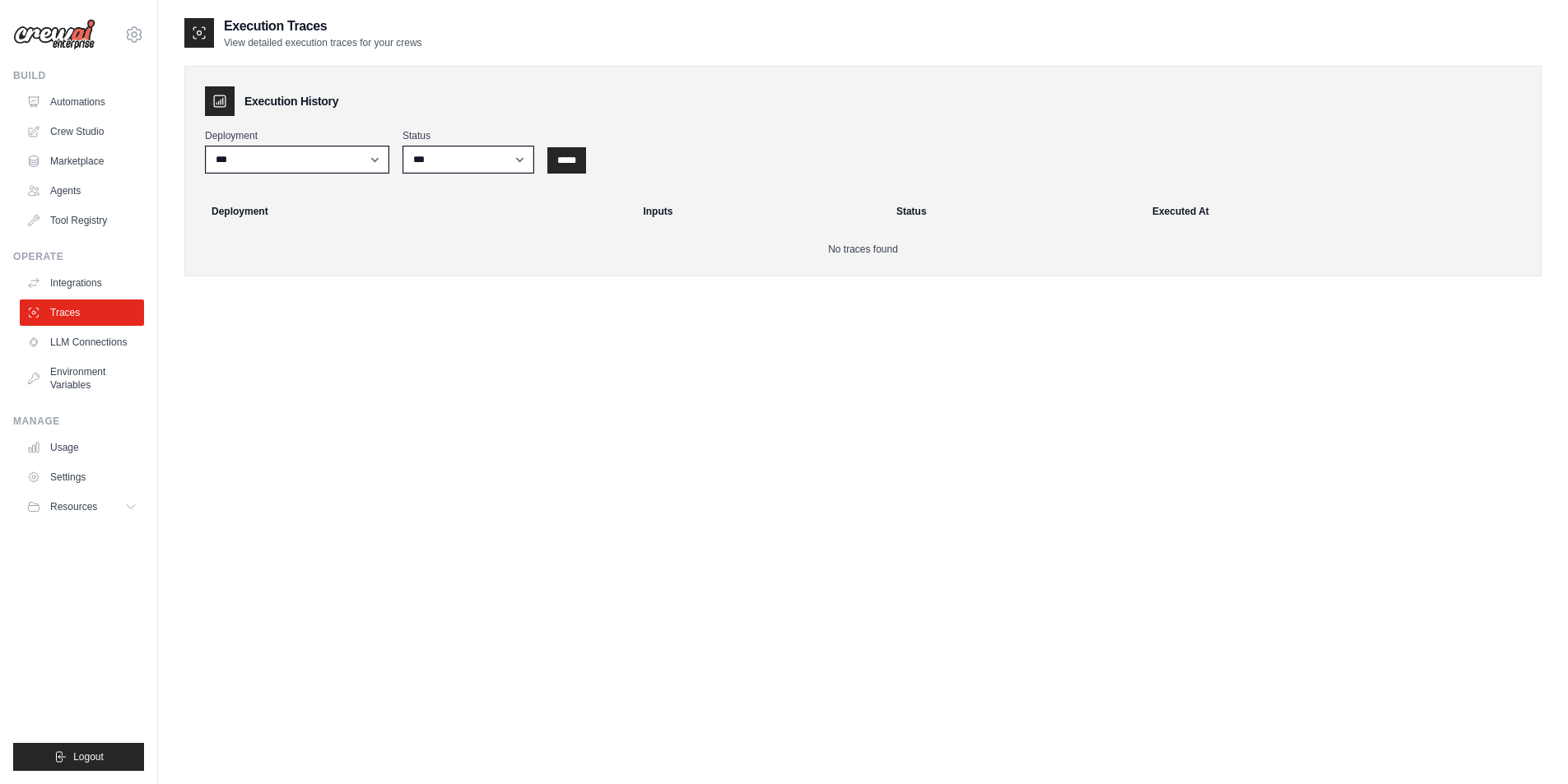
click at [81, 355] on ul "Integrations Traces LLM Connections Environment Variables" at bounding box center [82, 334] width 125 height 129
click at [87, 341] on link "LLM Connections" at bounding box center [83, 342] width 125 height 26
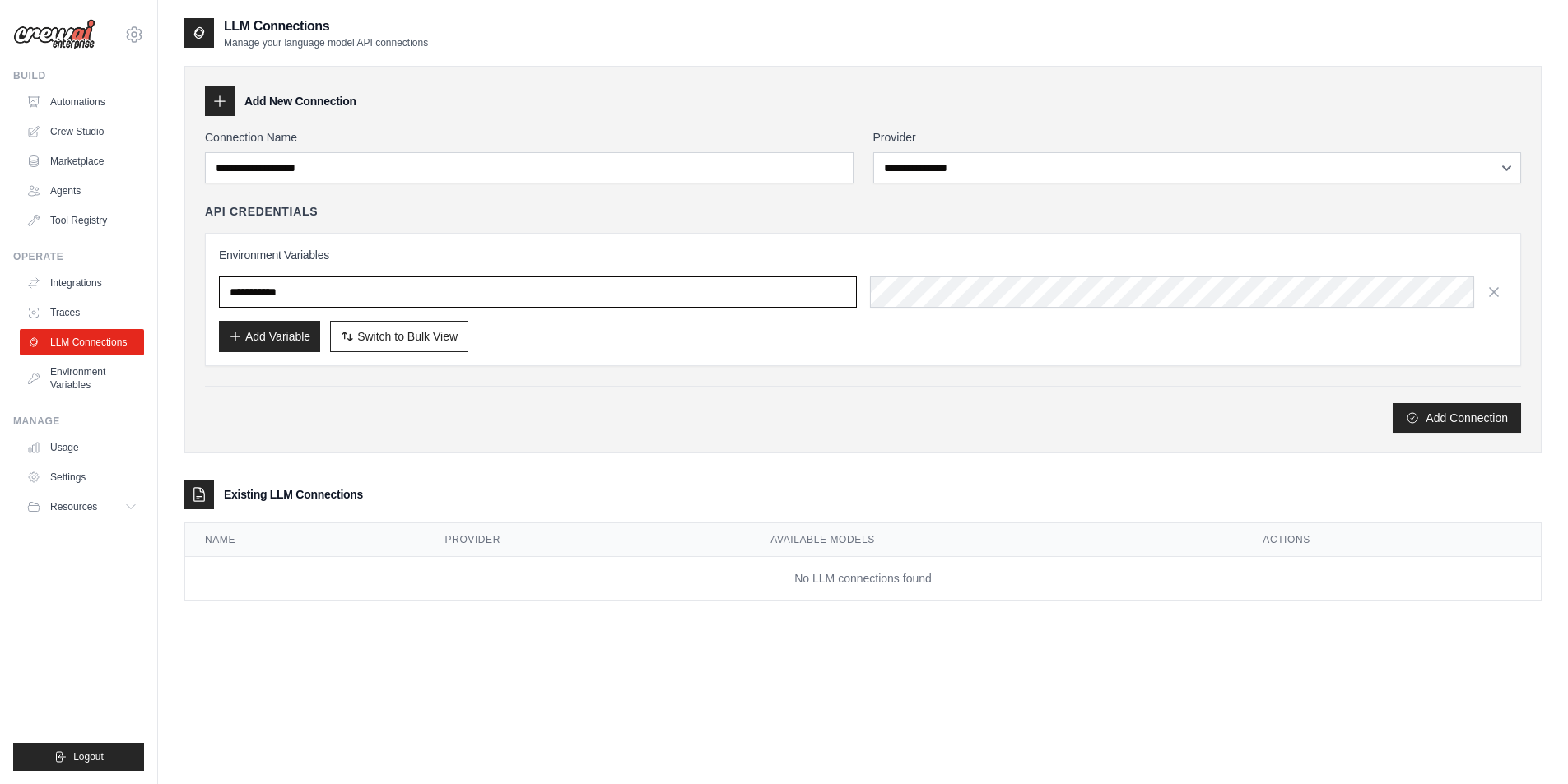
type input "**********"
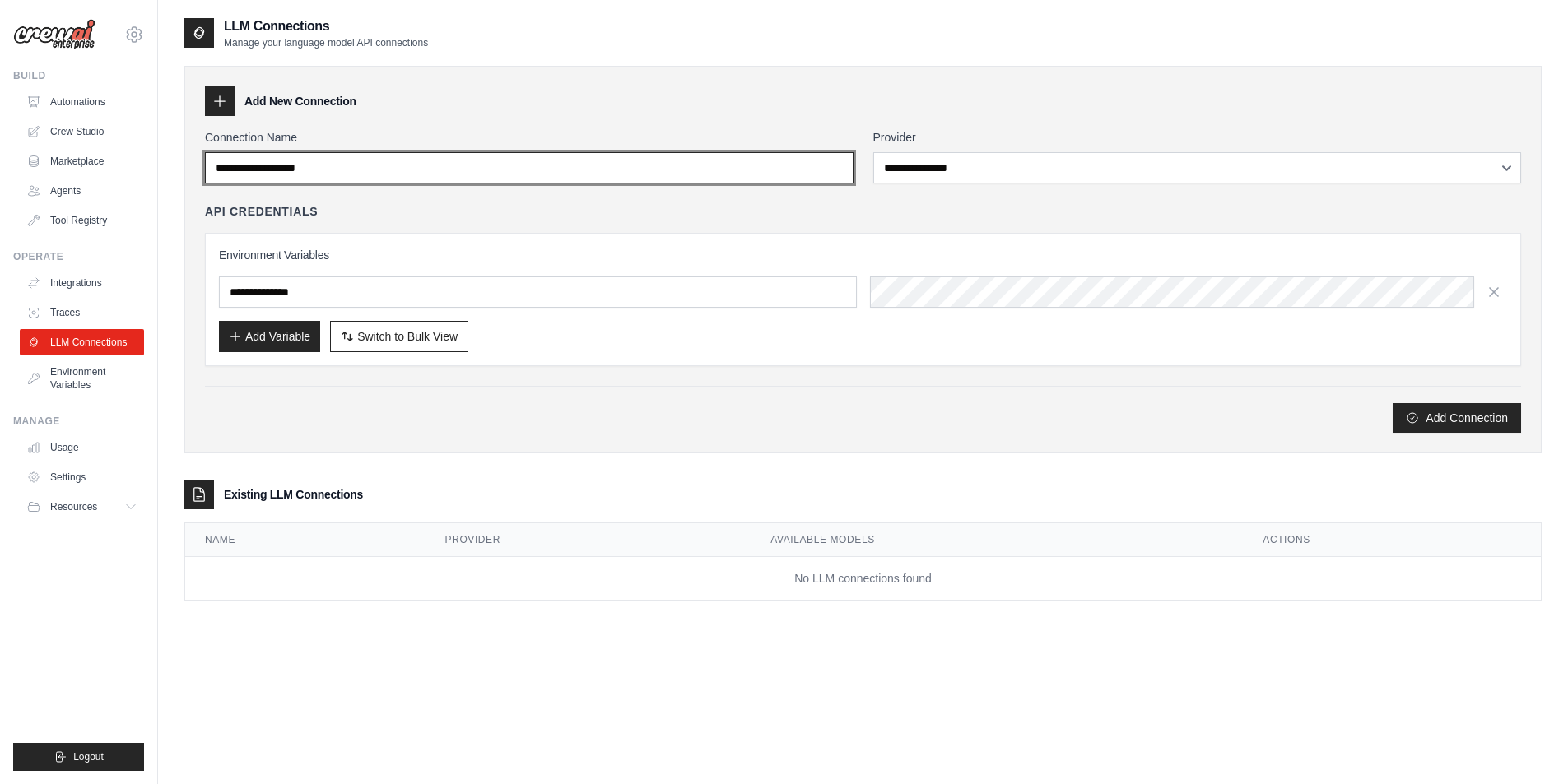
click at [377, 171] on input "Connection Name" at bounding box center [529, 168] width 648 height 31
type input "**********"
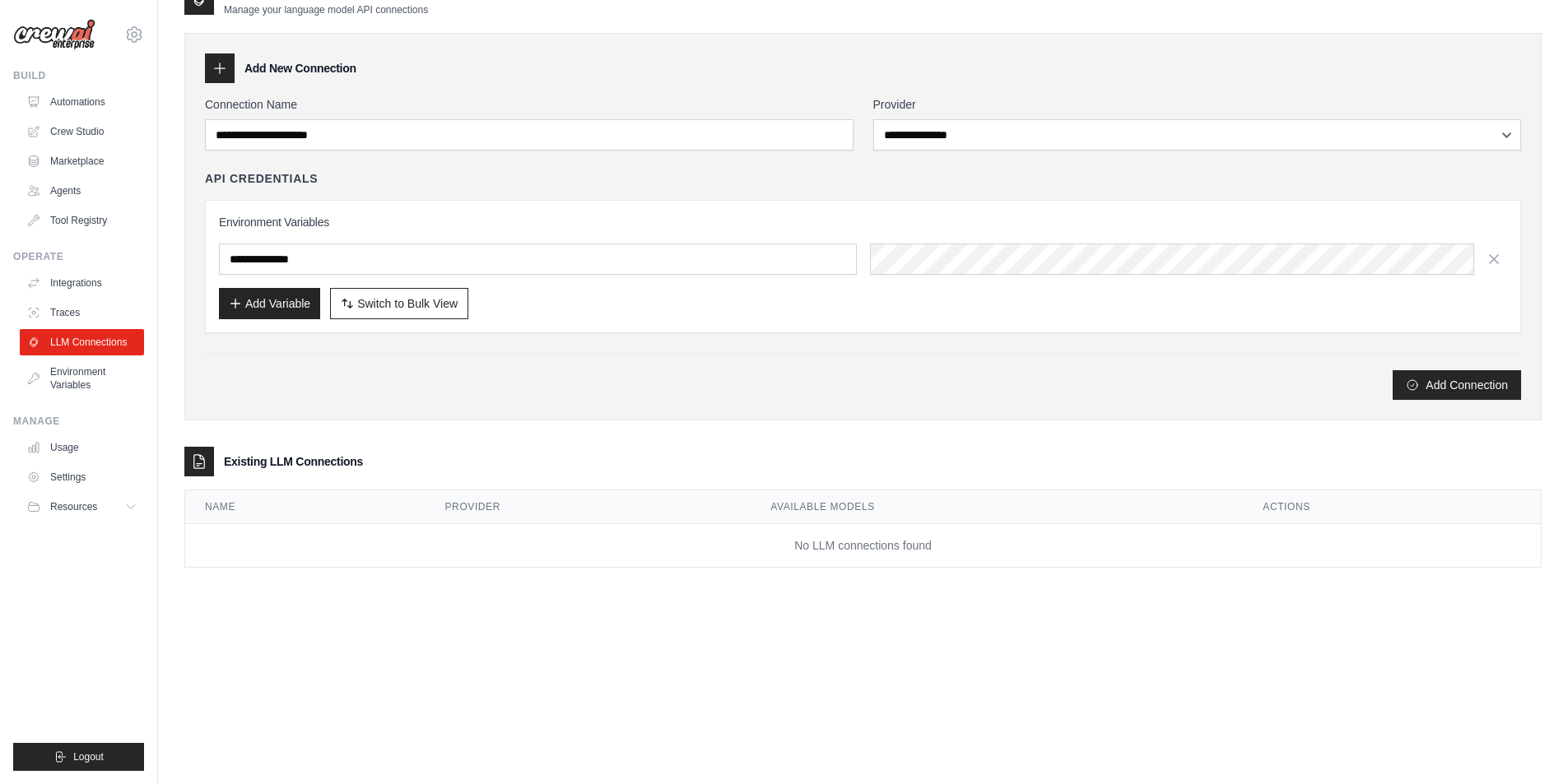
click at [841, 563] on td "No LLM connections found" at bounding box center [862, 546] width 1355 height 44
click at [1431, 387] on button "Add Connection" at bounding box center [1457, 384] width 129 height 30
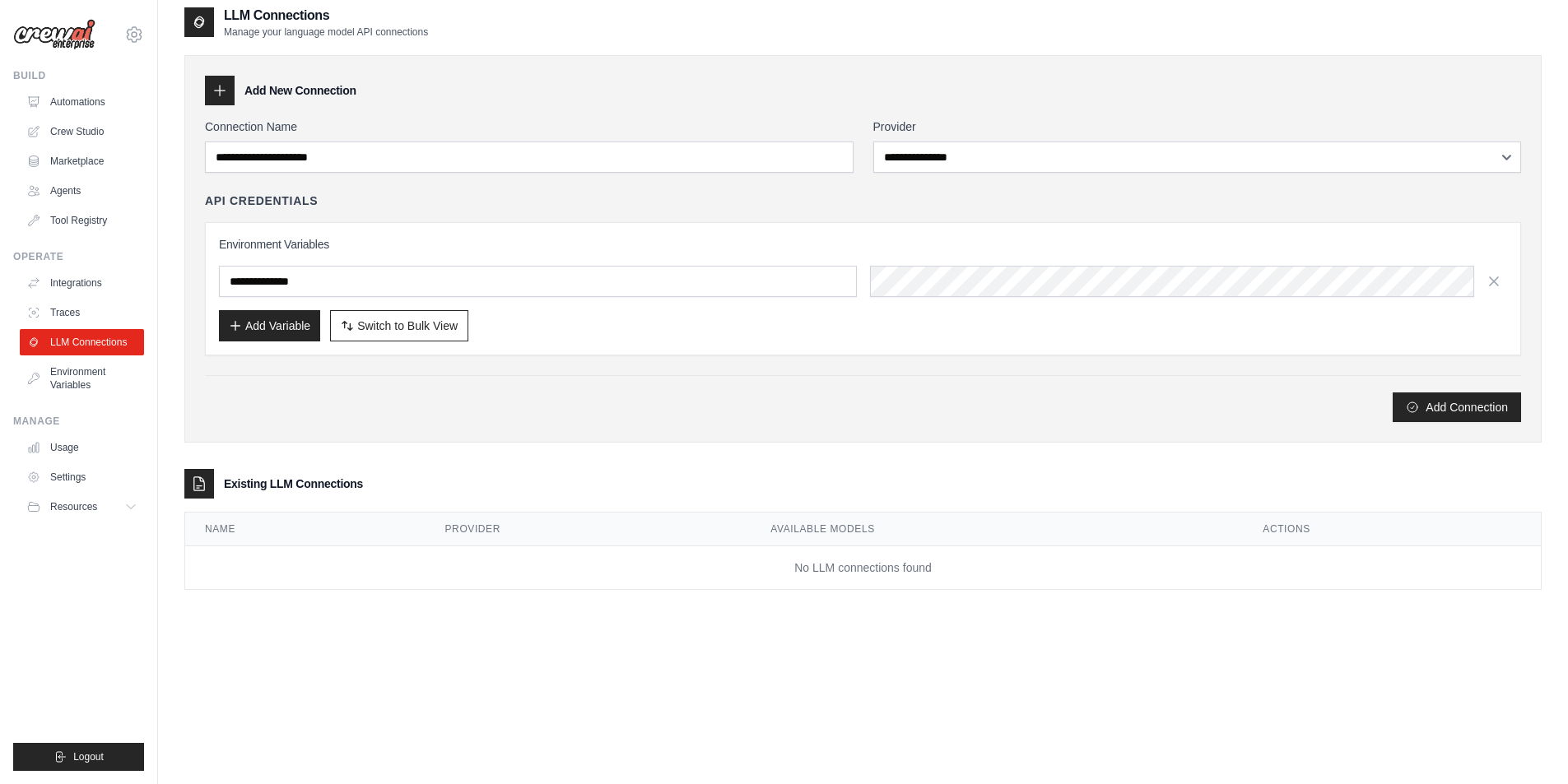
scroll to position [0, 0]
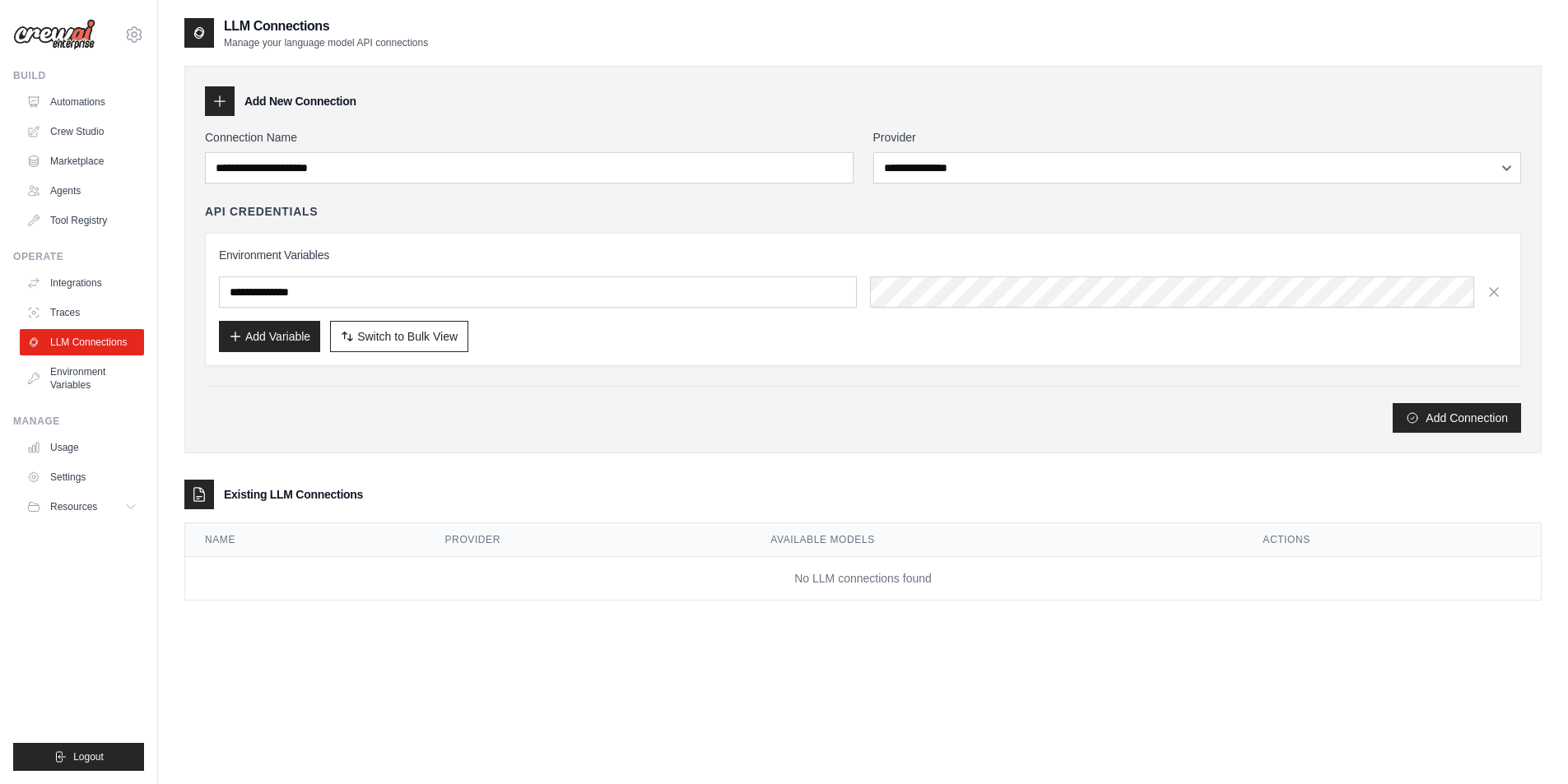
click at [284, 492] on h3 "Existing LLM Connections" at bounding box center [293, 495] width 139 height 16
click at [300, 389] on div "Add Connection" at bounding box center [862, 409] width 1316 height 47
click at [397, 376] on div "**********" at bounding box center [862, 281] width 1316 height 303
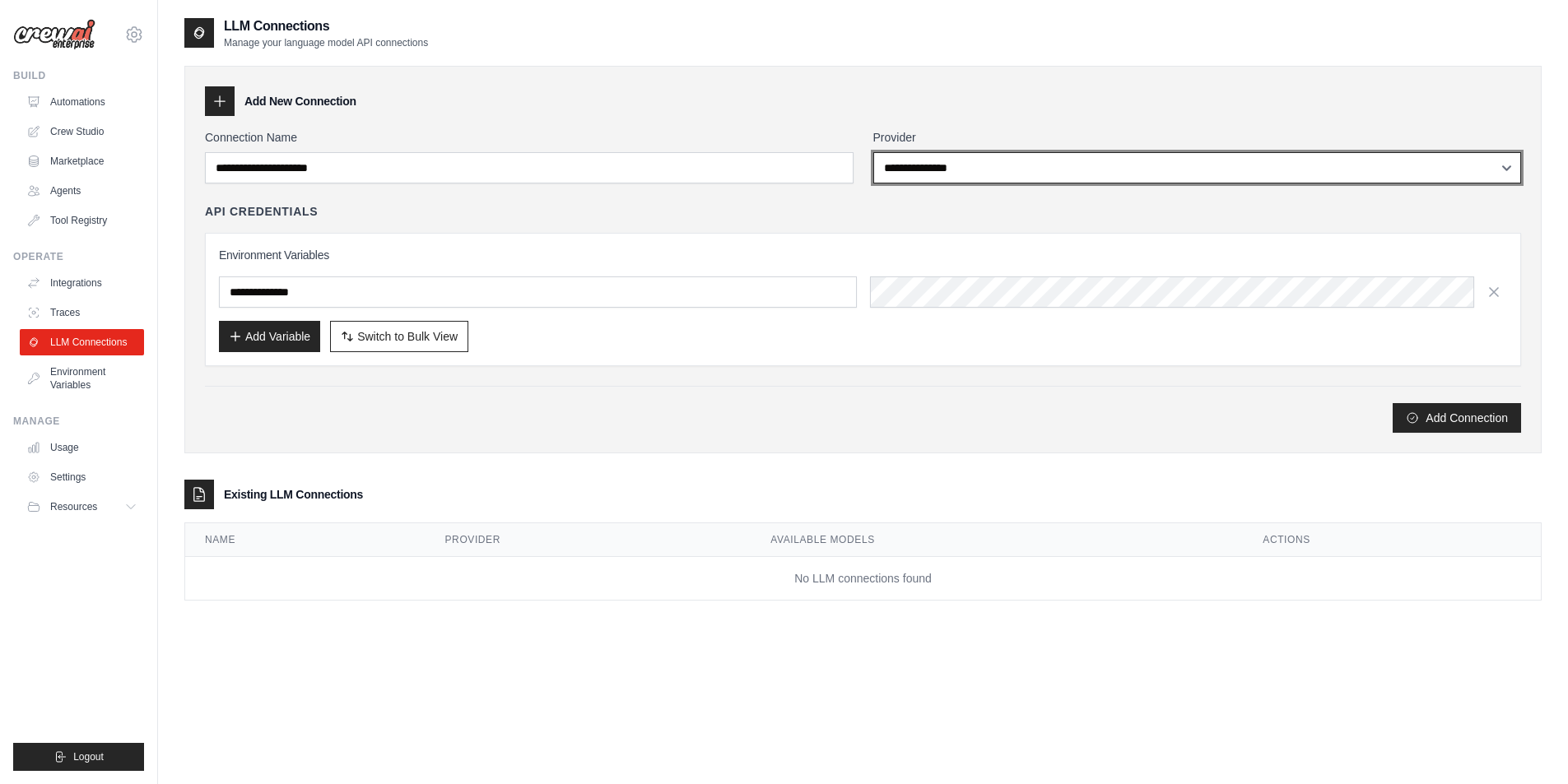
click at [1013, 167] on select "**********" at bounding box center [1198, 168] width 648 height 31
select select "******"
click at [873, 153] on select "**********" at bounding box center [1198, 168] width 648 height 31
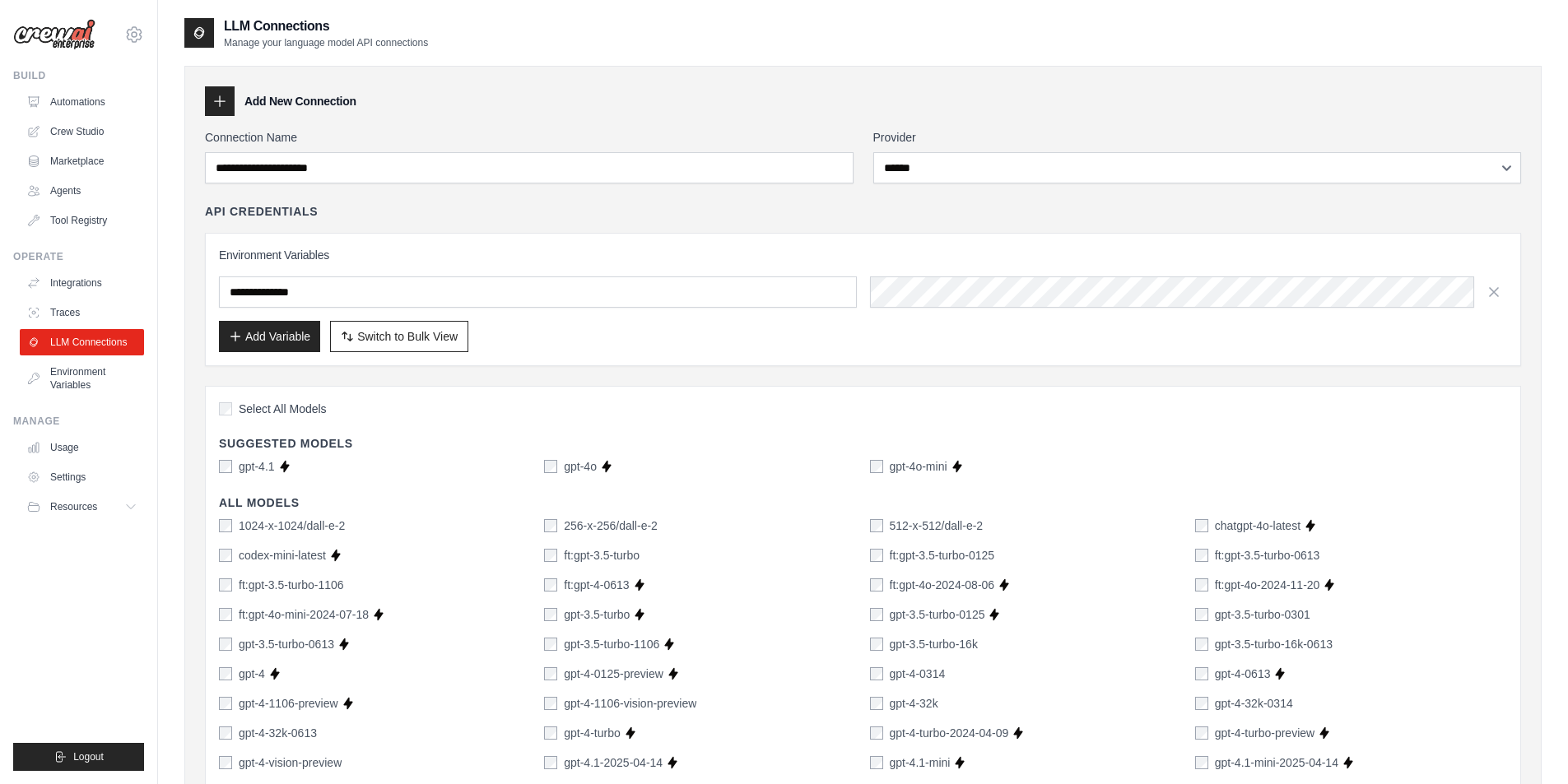
click at [884, 473] on div "gpt-4o-mini" at bounding box center [909, 467] width 78 height 16
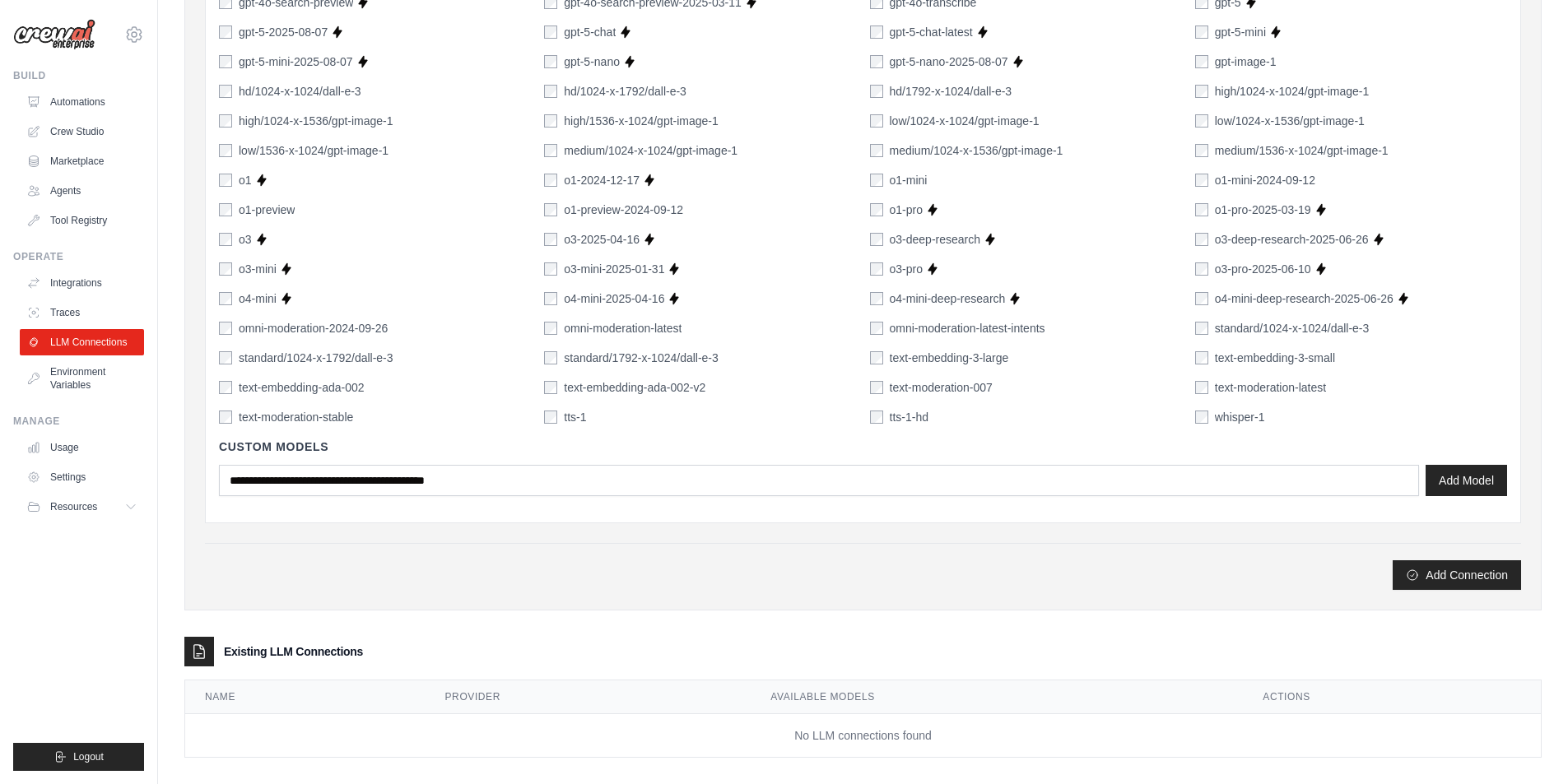
scroll to position [984, 0]
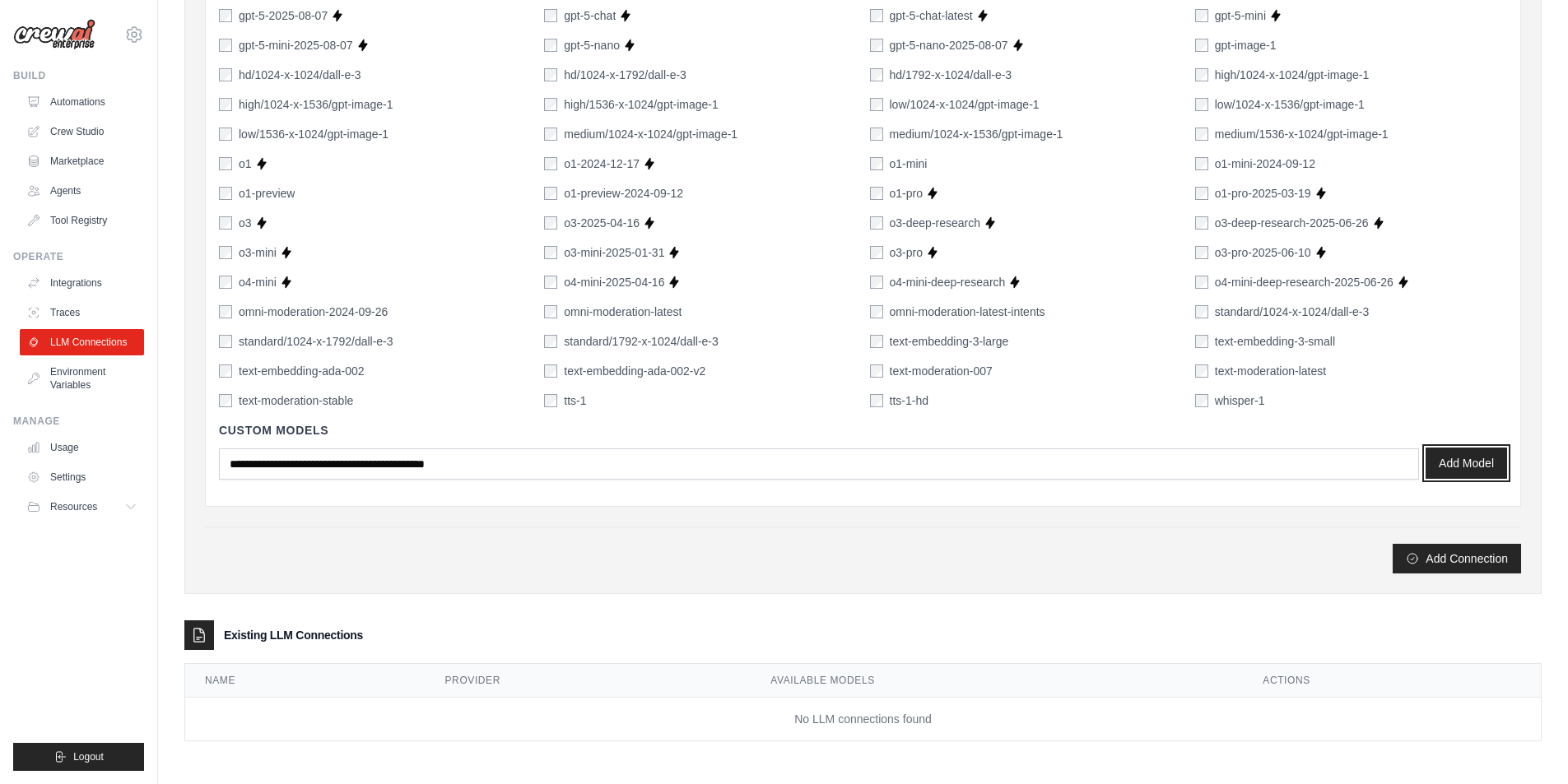
click at [1458, 465] on button "Add Model" at bounding box center [1466, 463] width 82 height 31
click at [1436, 549] on button "Add Connection" at bounding box center [1457, 558] width 129 height 30
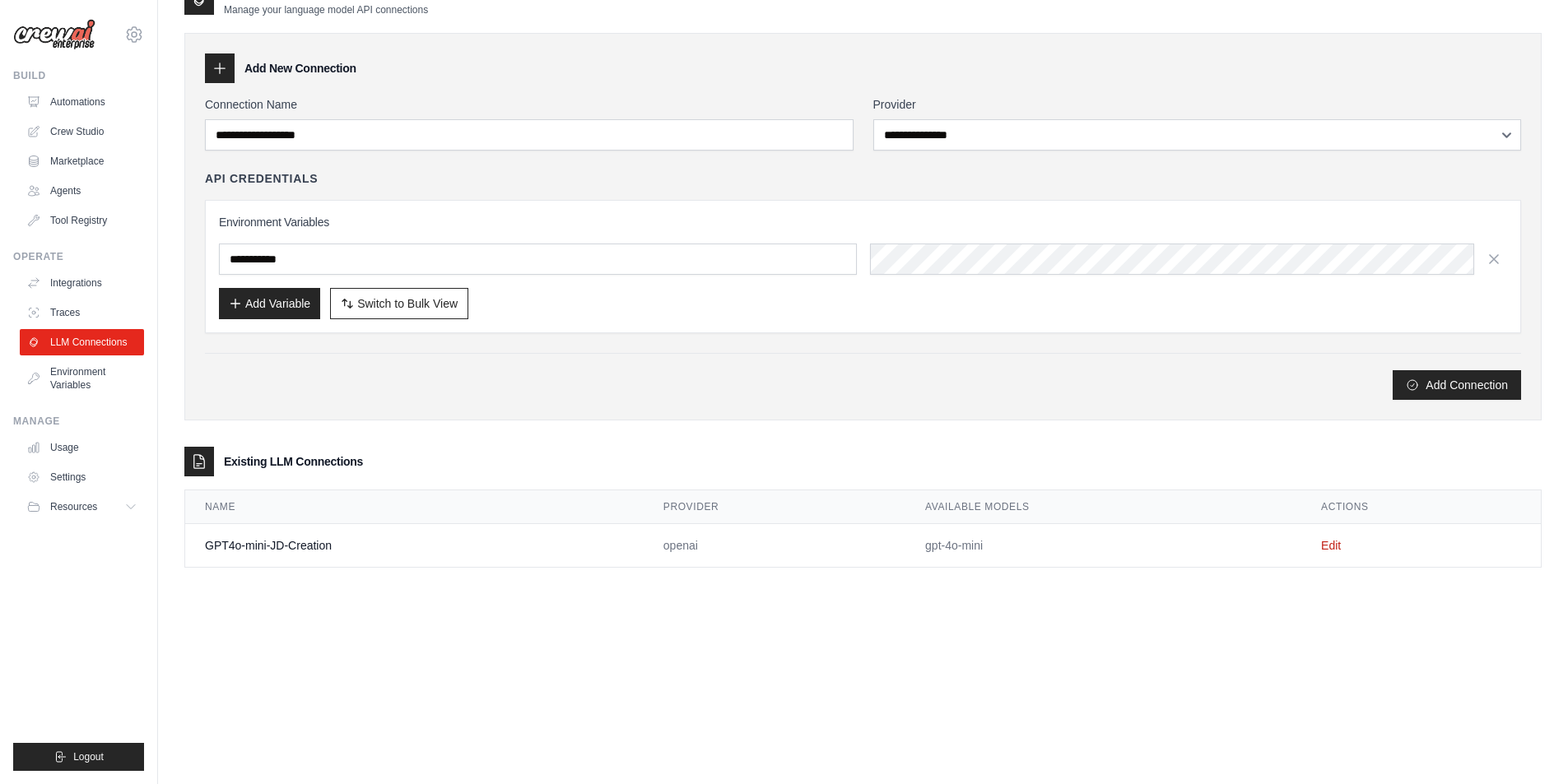
scroll to position [0, 0]
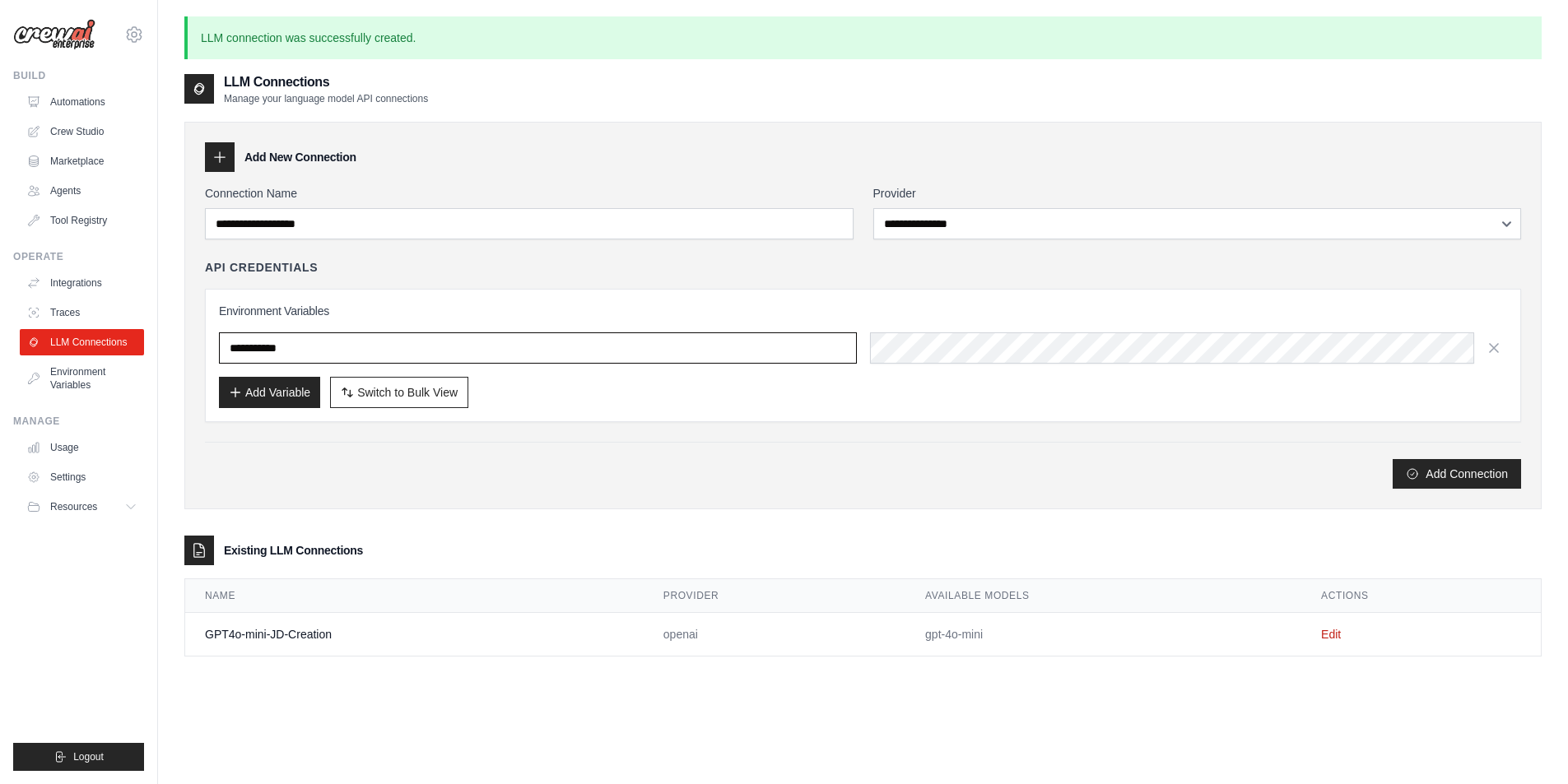
type input "**********"
click at [87, 218] on link "Tool Registry" at bounding box center [83, 220] width 125 height 26
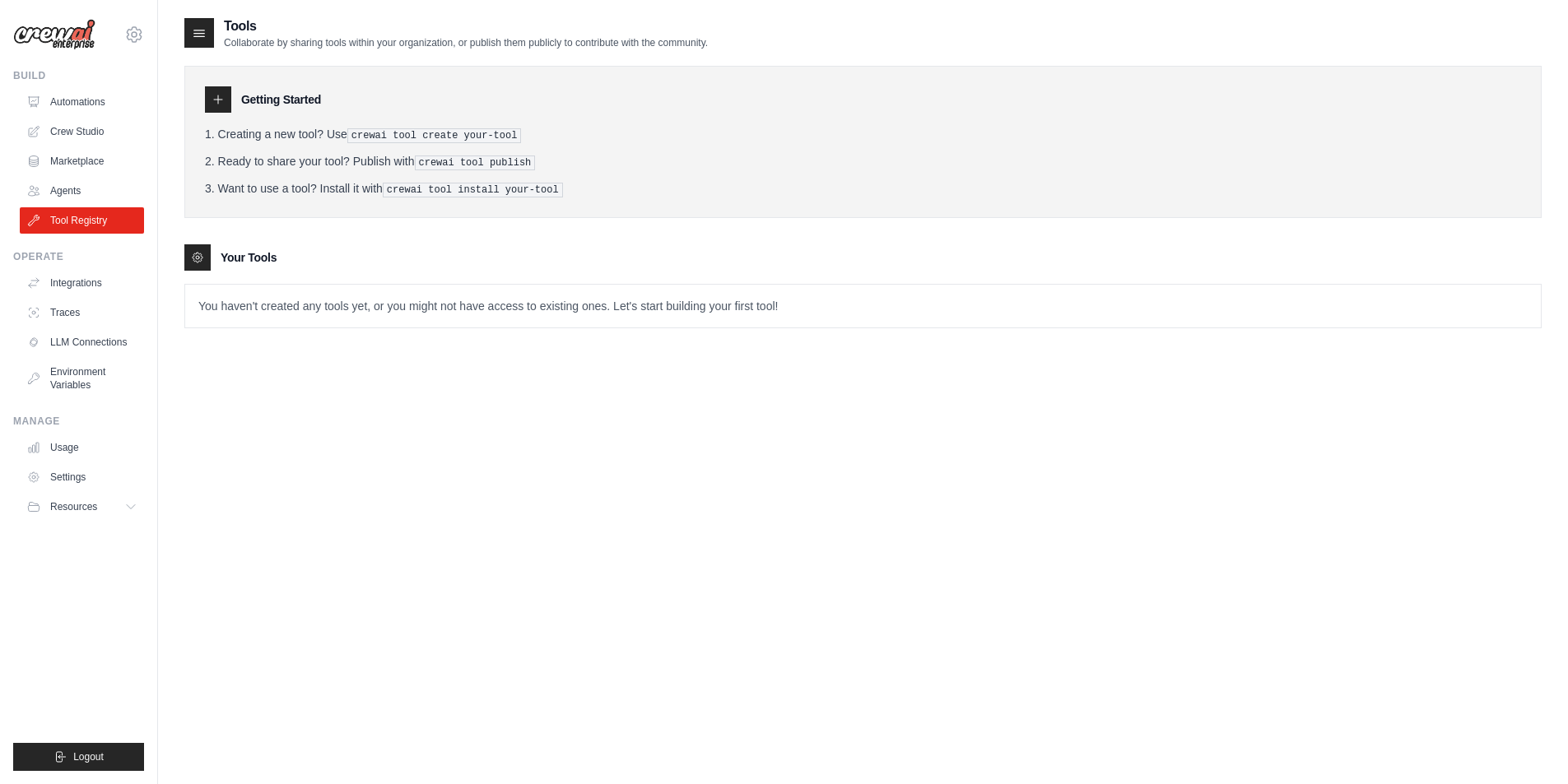
drag, startPoint x: 389, startPoint y: 140, endPoint x: 365, endPoint y: 136, distance: 24.3
click at [389, 140] on pre "crewai tool create your-tool" at bounding box center [435, 136] width 175 height 15
click at [318, 135] on li "Creating a new tool? Use crewai tool create your-tool" at bounding box center [862, 134] width 1316 height 17
click at [200, 251] on icon at bounding box center [197, 257] width 13 height 13
click at [217, 102] on icon at bounding box center [218, 100] width 13 height 13
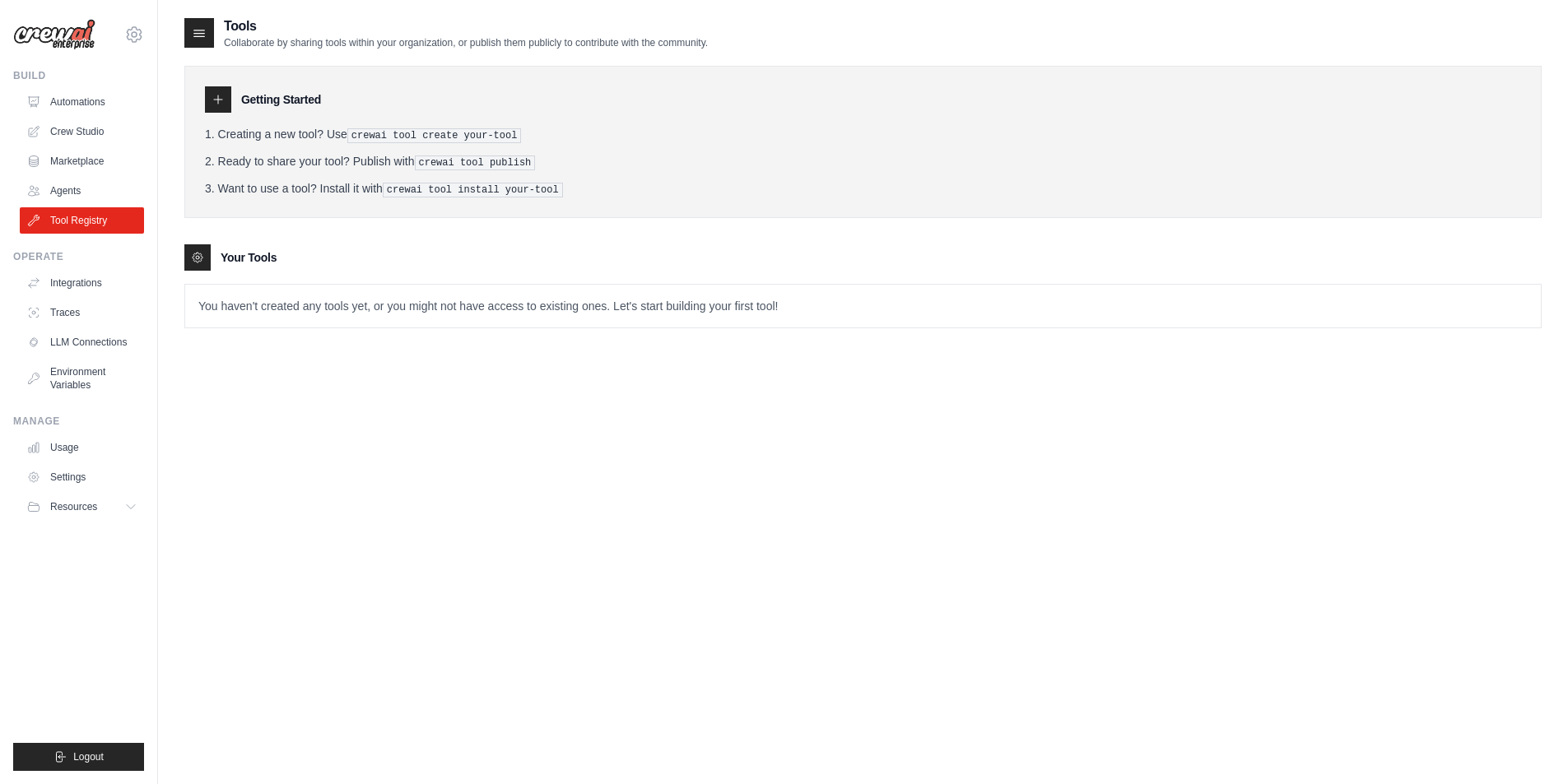
click at [195, 28] on icon at bounding box center [199, 33] width 16 height 16
click at [663, 273] on tools-list\a "Your Tools You haven't created any tools yet, or you might not have access to e…" at bounding box center [863, 286] width 1357 height 84
drag, startPoint x: 320, startPoint y: 133, endPoint x: 528, endPoint y: 134, distance: 208.0
click at [528, 134] on li "Creating a new tool? Use crewai tool create your-tool" at bounding box center [862, 134] width 1316 height 17
click at [395, 130] on pre "crewai tool create your-tool" at bounding box center [435, 136] width 175 height 15
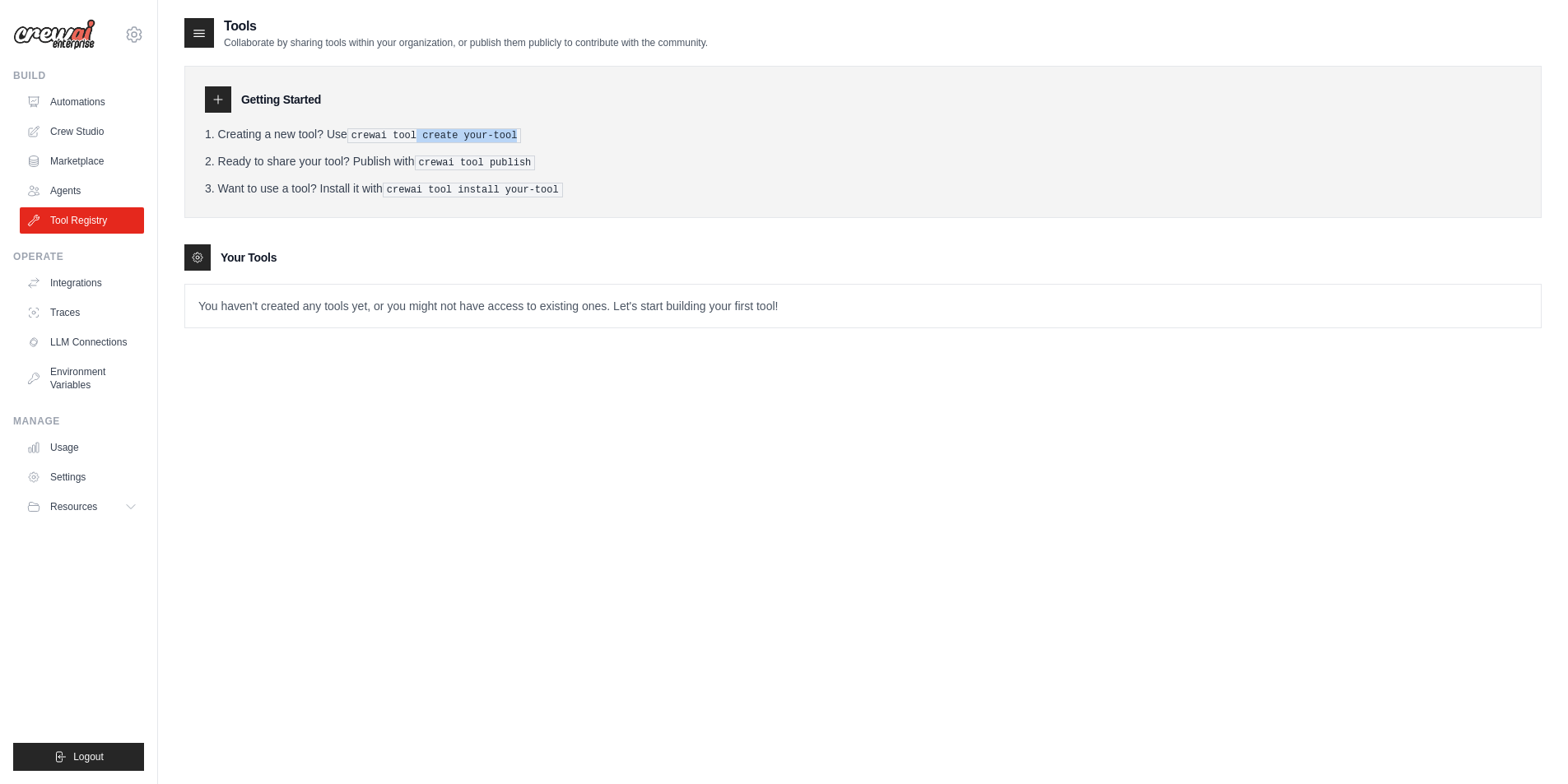
drag, startPoint x: 417, startPoint y: 133, endPoint x: 551, endPoint y: 140, distance: 134.2
click at [551, 140] on li "Creating a new tool? Use crewai tool create your-tool" at bounding box center [862, 134] width 1316 height 17
click at [218, 102] on icon at bounding box center [218, 100] width 8 height 8
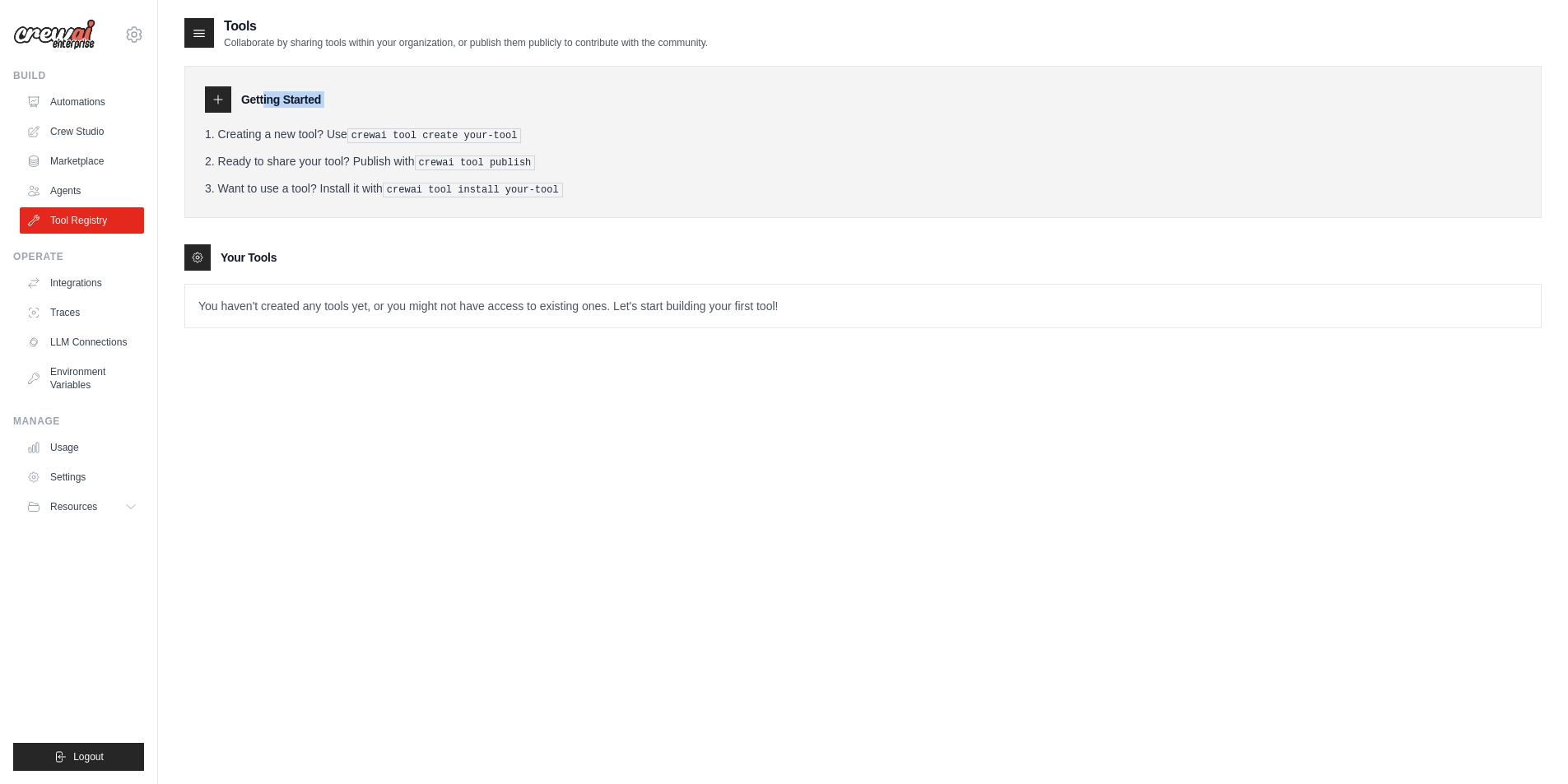
click at [218, 102] on icon at bounding box center [218, 100] width 8 height 8
drag, startPoint x: 187, startPoint y: 26, endPoint x: 203, endPoint y: 26, distance: 16.0
click at [192, 26] on div at bounding box center [200, 33] width 30 height 30
click at [203, 26] on icon at bounding box center [199, 33] width 16 height 16
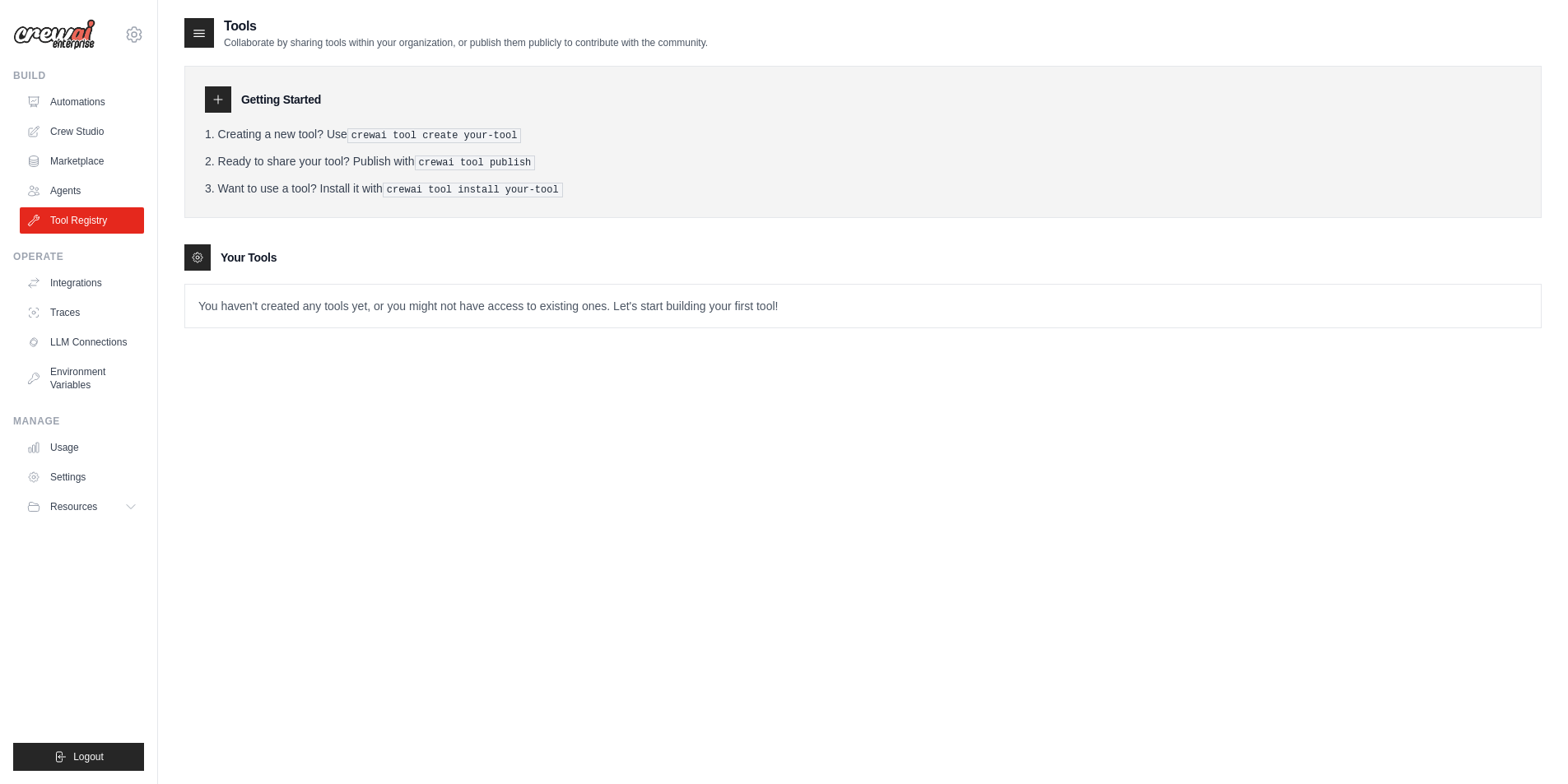
click at [203, 26] on icon at bounding box center [199, 33] width 16 height 16
click at [198, 252] on icon at bounding box center [197, 257] width 13 height 13
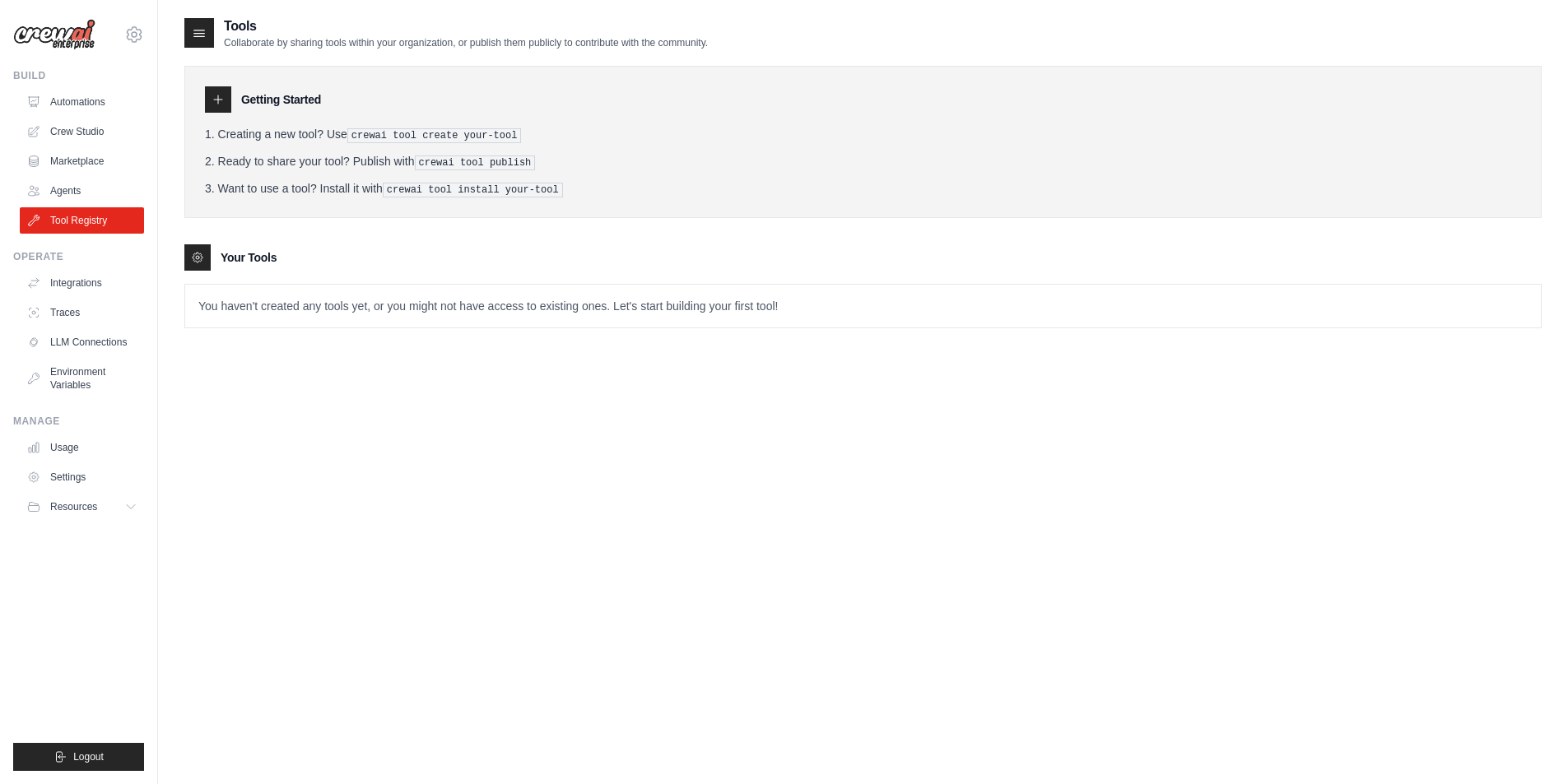
click at [418, 134] on pre "crewai tool create your-tool" at bounding box center [435, 136] width 175 height 15
click at [527, 152] on ol "Creating a new tool? Use crewai tool create your-tool Ready to share your tool?…" at bounding box center [862, 162] width 1316 height 72
click at [227, 99] on div at bounding box center [218, 100] width 26 height 26
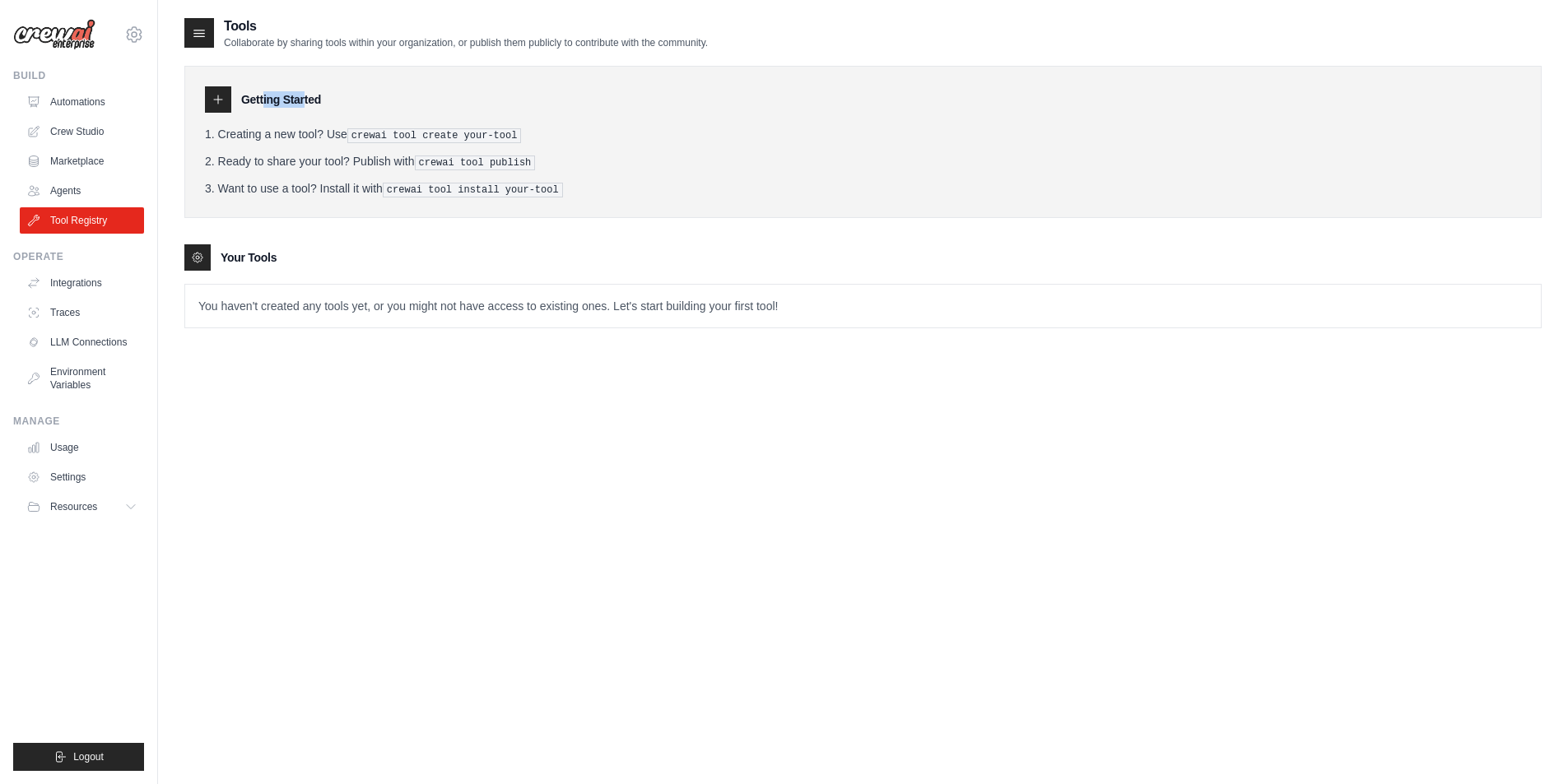
click at [227, 99] on div at bounding box center [218, 100] width 26 height 26
click at [208, 35] on div at bounding box center [200, 33] width 30 height 30
click at [217, 98] on icon at bounding box center [218, 100] width 13 height 13
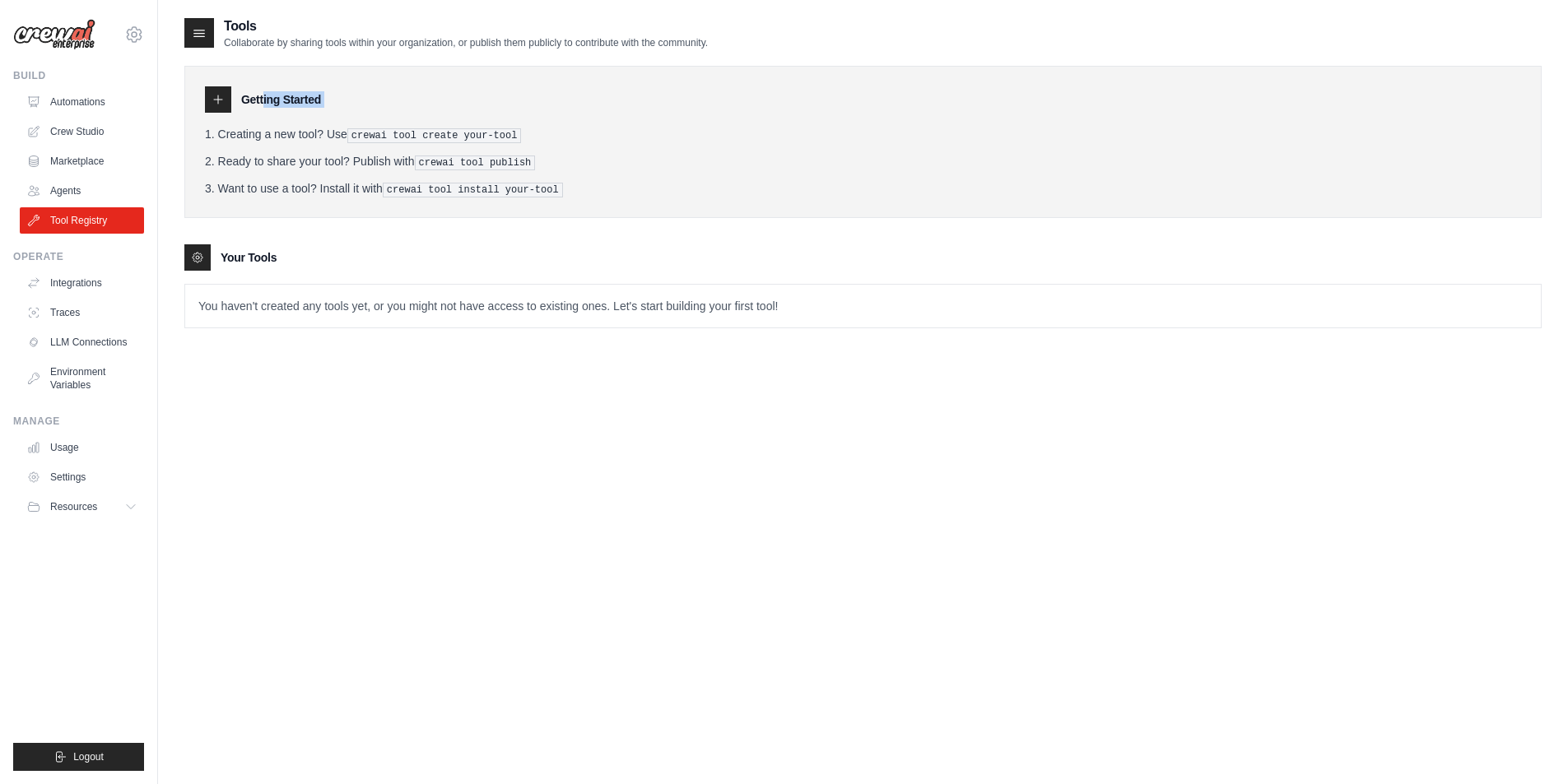
click at [217, 98] on icon at bounding box center [218, 100] width 13 height 13
click at [298, 100] on h3 "Getting Started" at bounding box center [280, 100] width 80 height 16
click at [94, 223] on link "Tool Registry" at bounding box center [83, 220] width 125 height 26
click at [94, 223] on link "Tool Registry" at bounding box center [82, 220] width 125 height 26
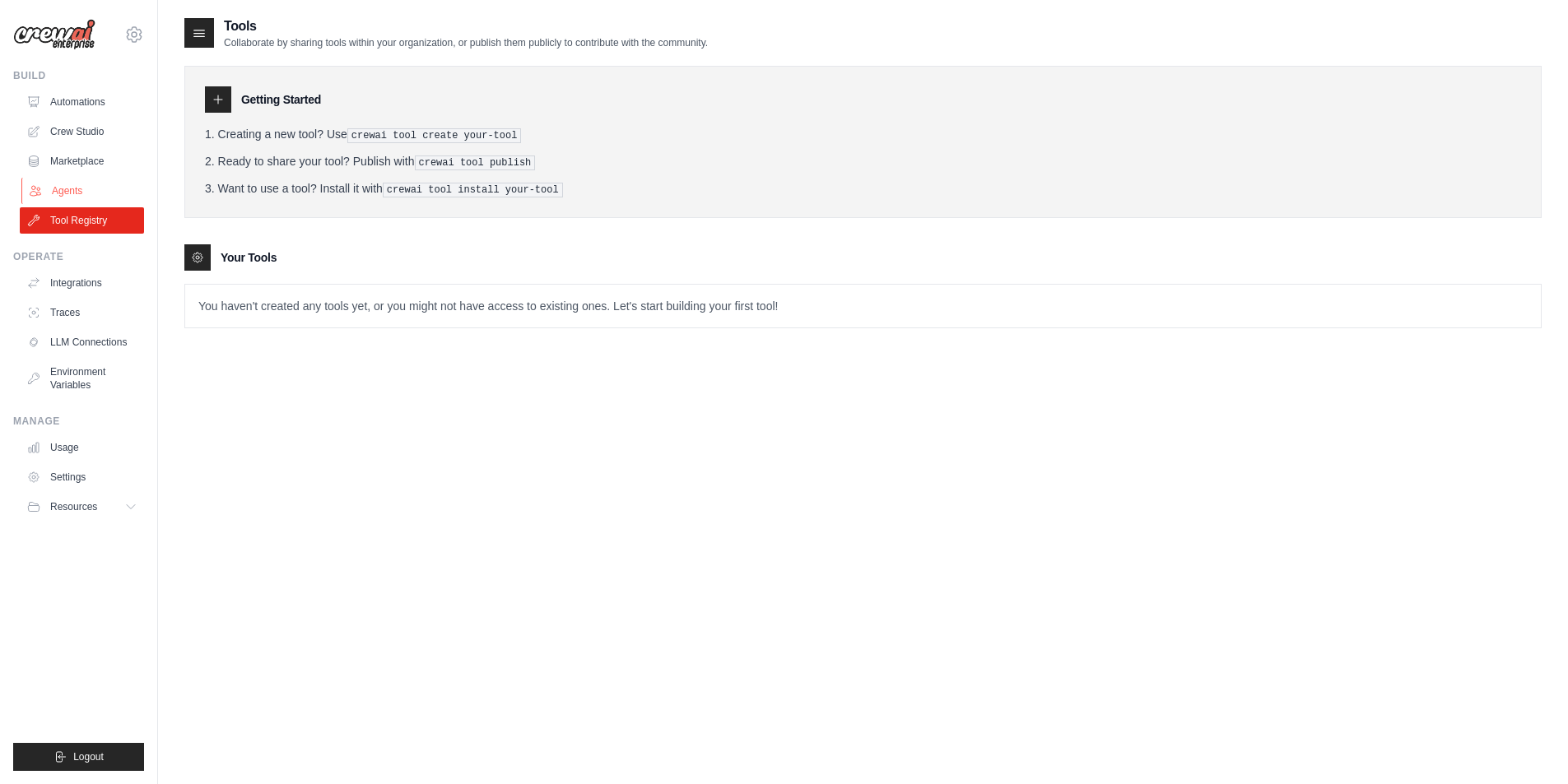
click at [88, 195] on link "Agents" at bounding box center [83, 191] width 125 height 26
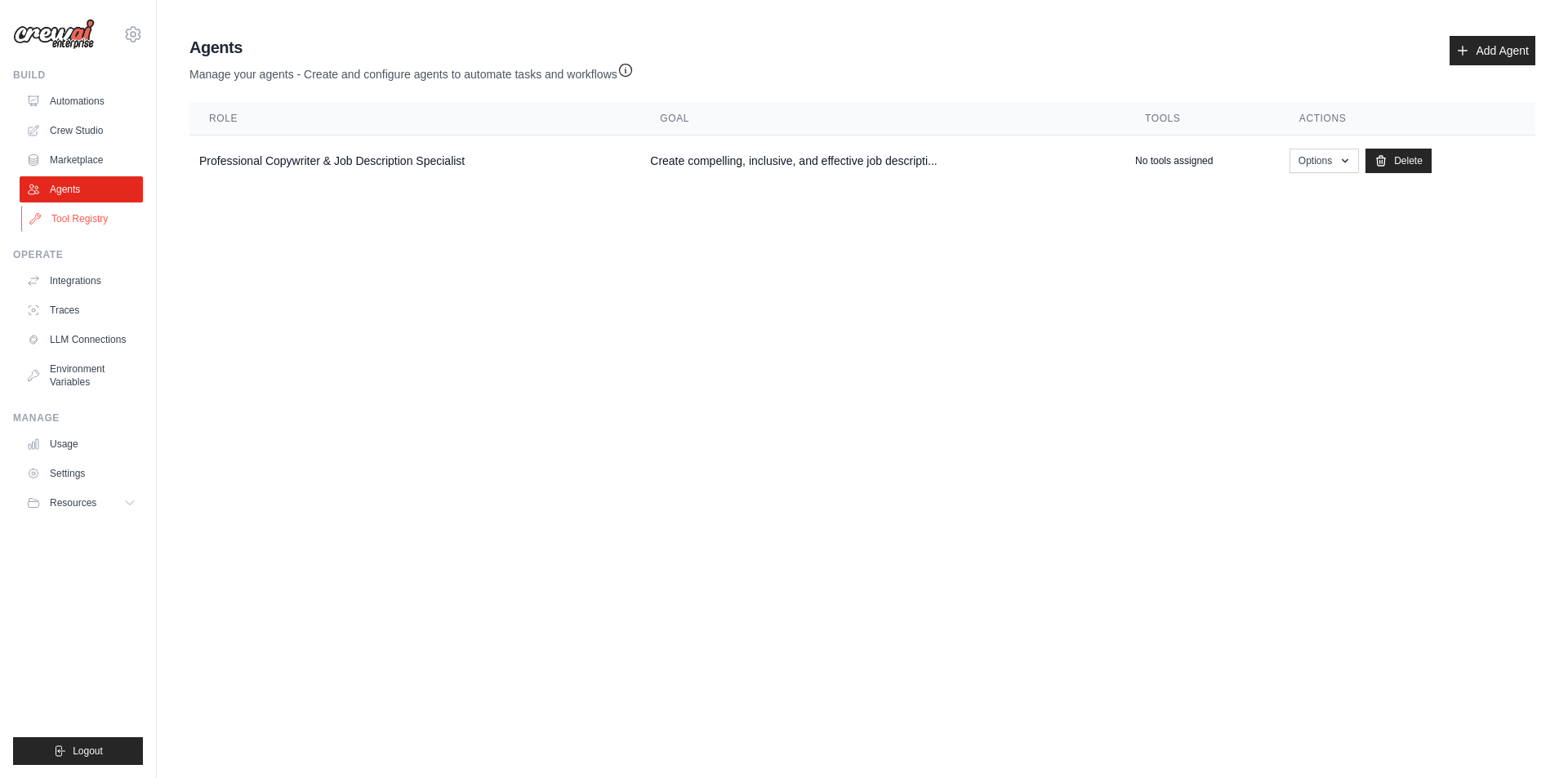
click at [88, 214] on link "Tool Registry" at bounding box center [83, 218] width 124 height 26
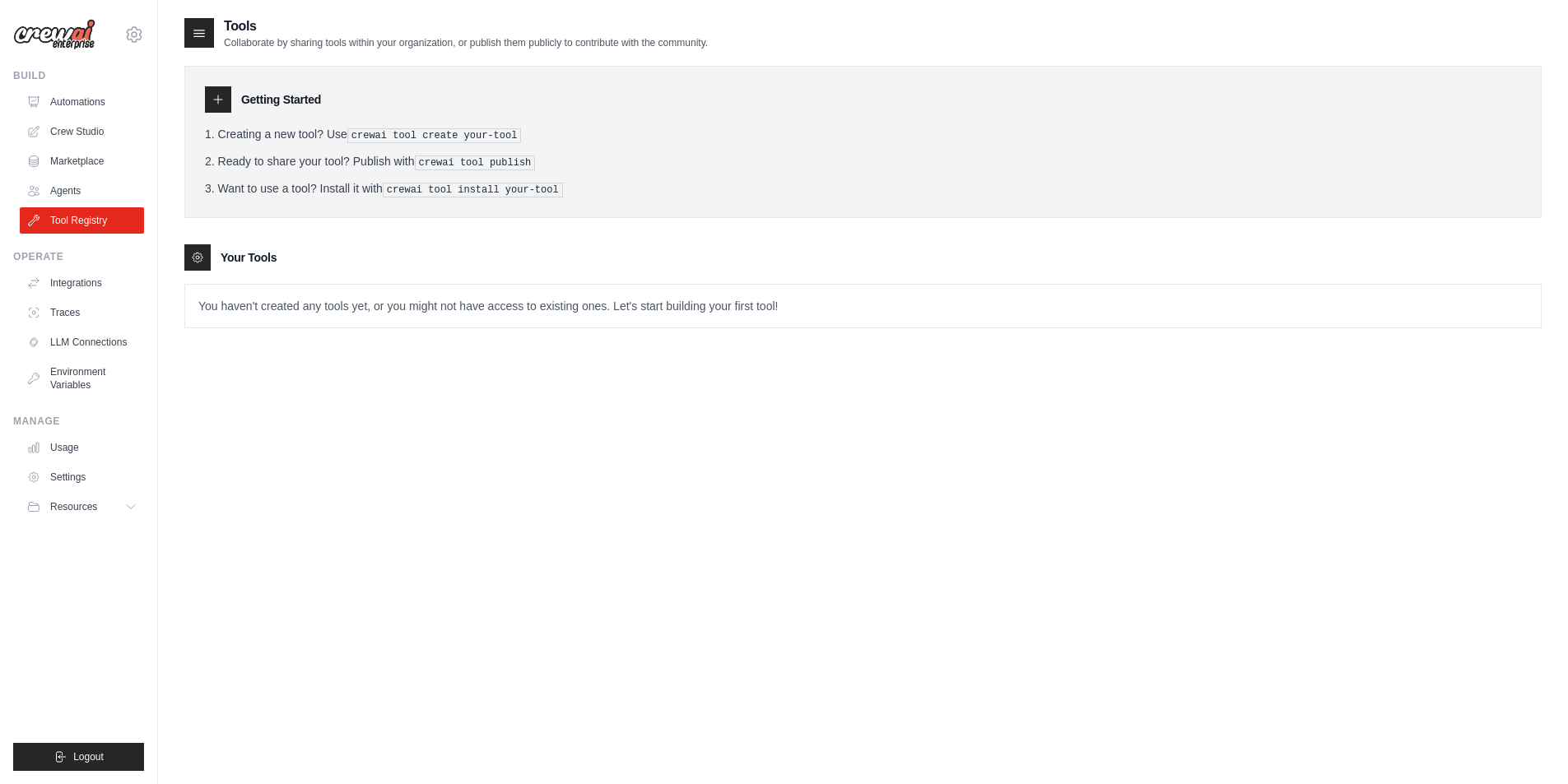
click at [208, 107] on div at bounding box center [218, 100] width 26 height 26
click at [198, 252] on icon at bounding box center [197, 257] width 10 height 10
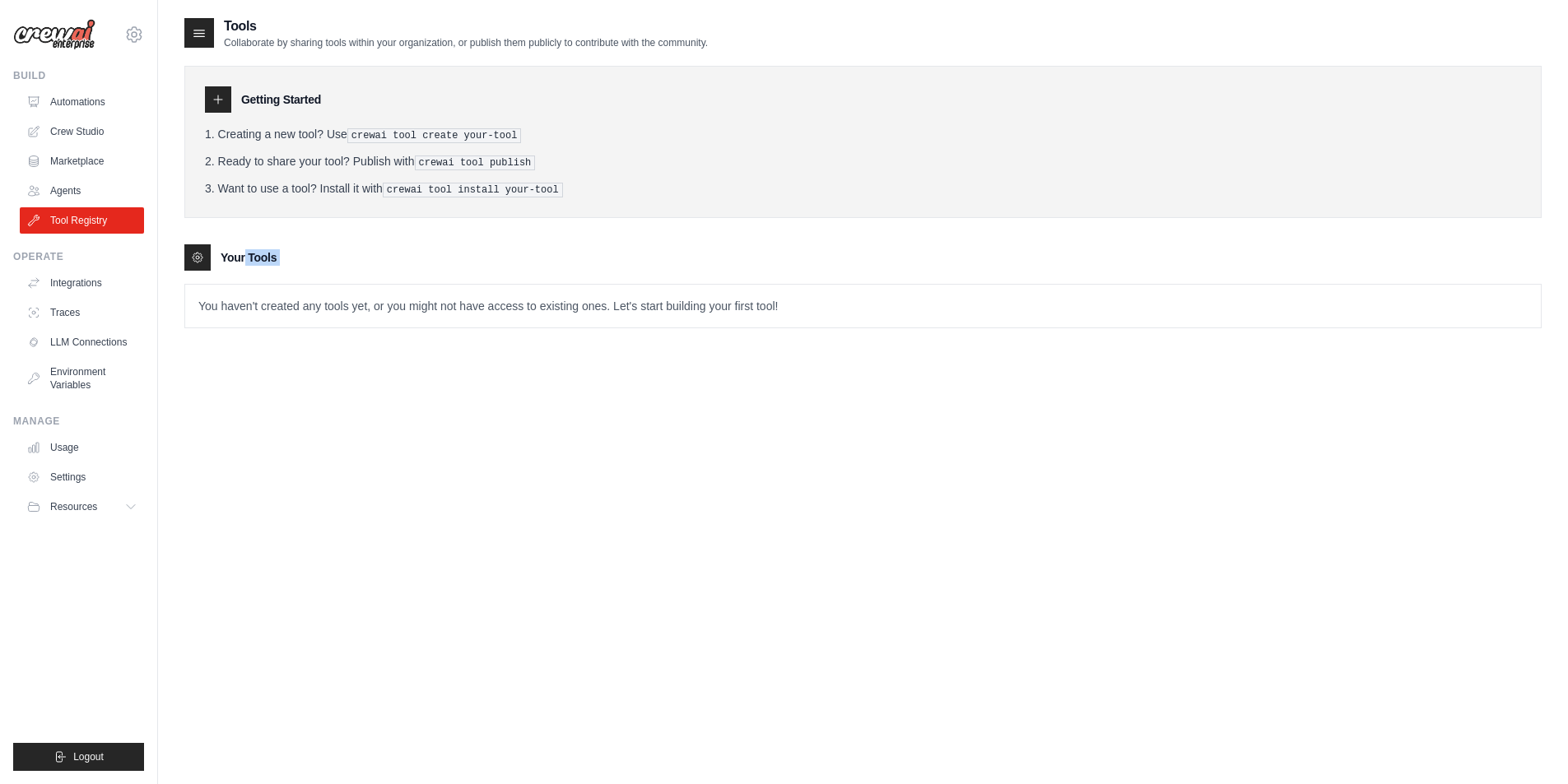
click at [198, 252] on icon at bounding box center [197, 257] width 10 height 10
click at [258, 294] on p "You haven't created any tools yet, or you might not have access to existing one…" at bounding box center [862, 306] width 1355 height 43
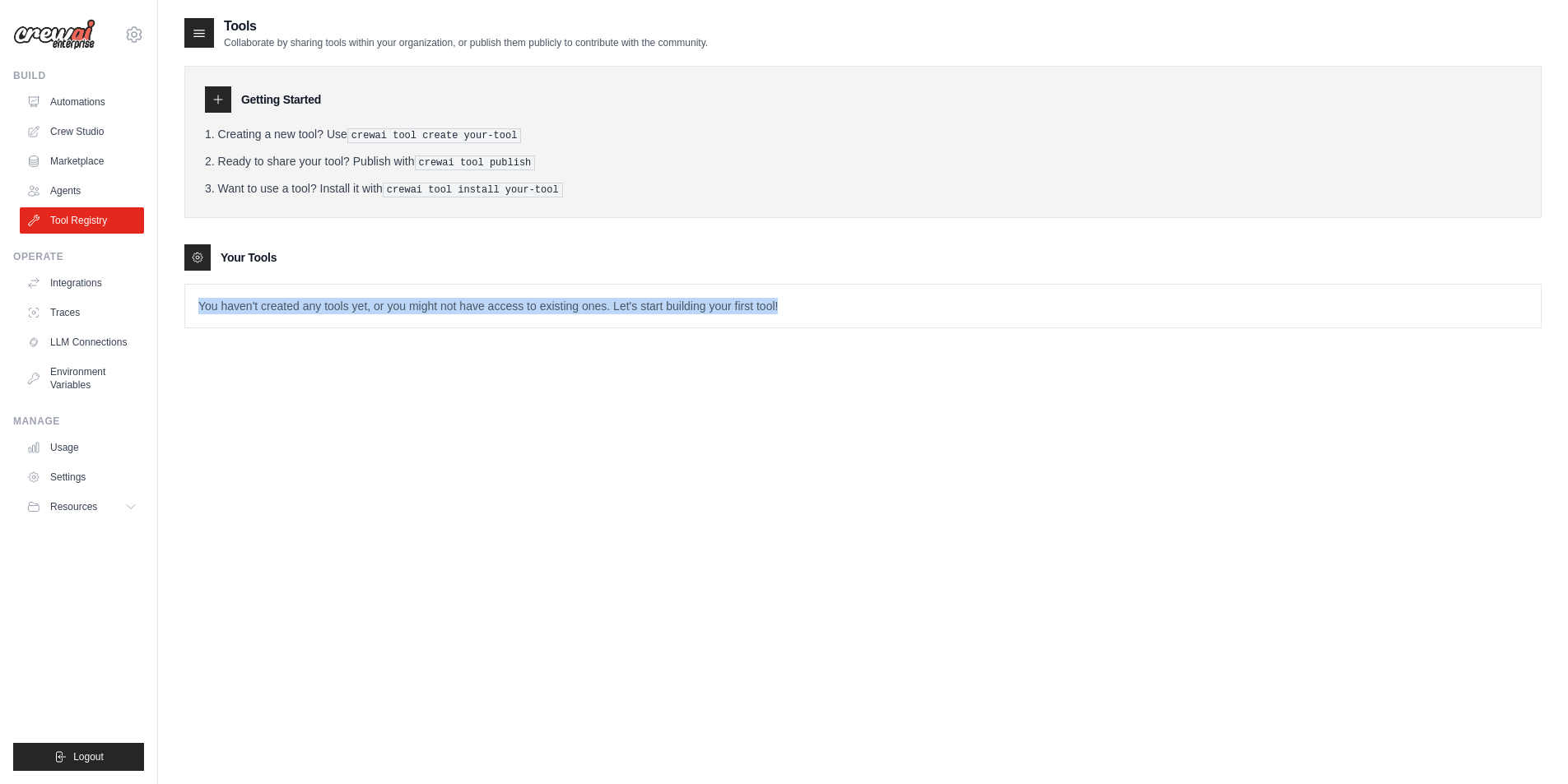
drag, startPoint x: 258, startPoint y: 294, endPoint x: 293, endPoint y: 232, distance: 71.2
click at [293, 232] on div "Getting Started Creating a new tool? Use crewai tool create your-tool Ready to …" at bounding box center [863, 189] width 1357 height 279
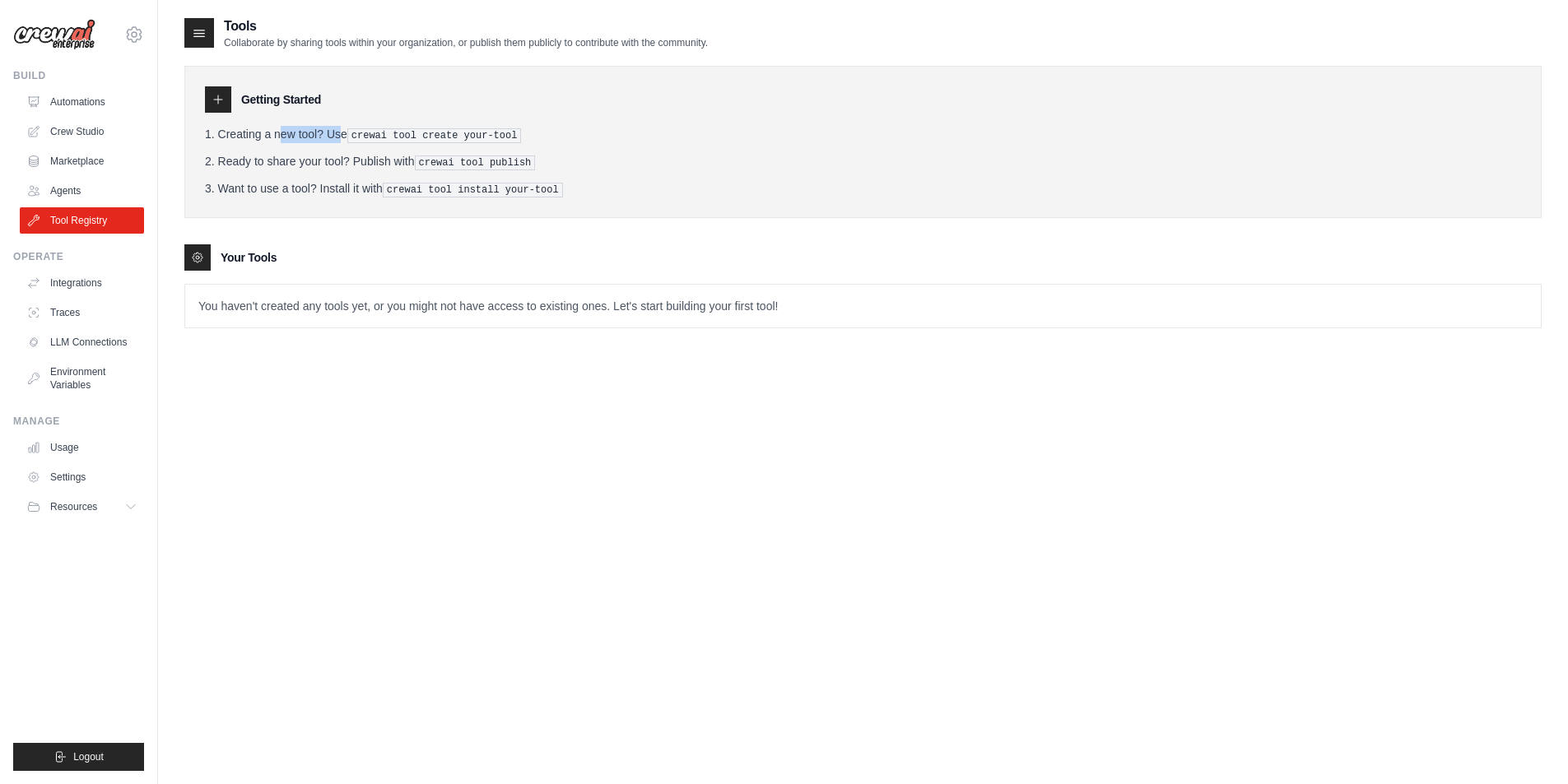
drag, startPoint x: 236, startPoint y: 142, endPoint x: 346, endPoint y: 142, distance: 110.0
click at [299, 141] on li "Creating a new tool? Use crewai tool create your-tool" at bounding box center [862, 134] width 1316 height 17
drag, startPoint x: 354, startPoint y: 135, endPoint x: 515, endPoint y: 135, distance: 161.0
click at [515, 135] on li "Creating a new tool? Use crewai tool create your-tool" at bounding box center [862, 134] width 1316 height 17
copy pre "crewai tool create your-tool"
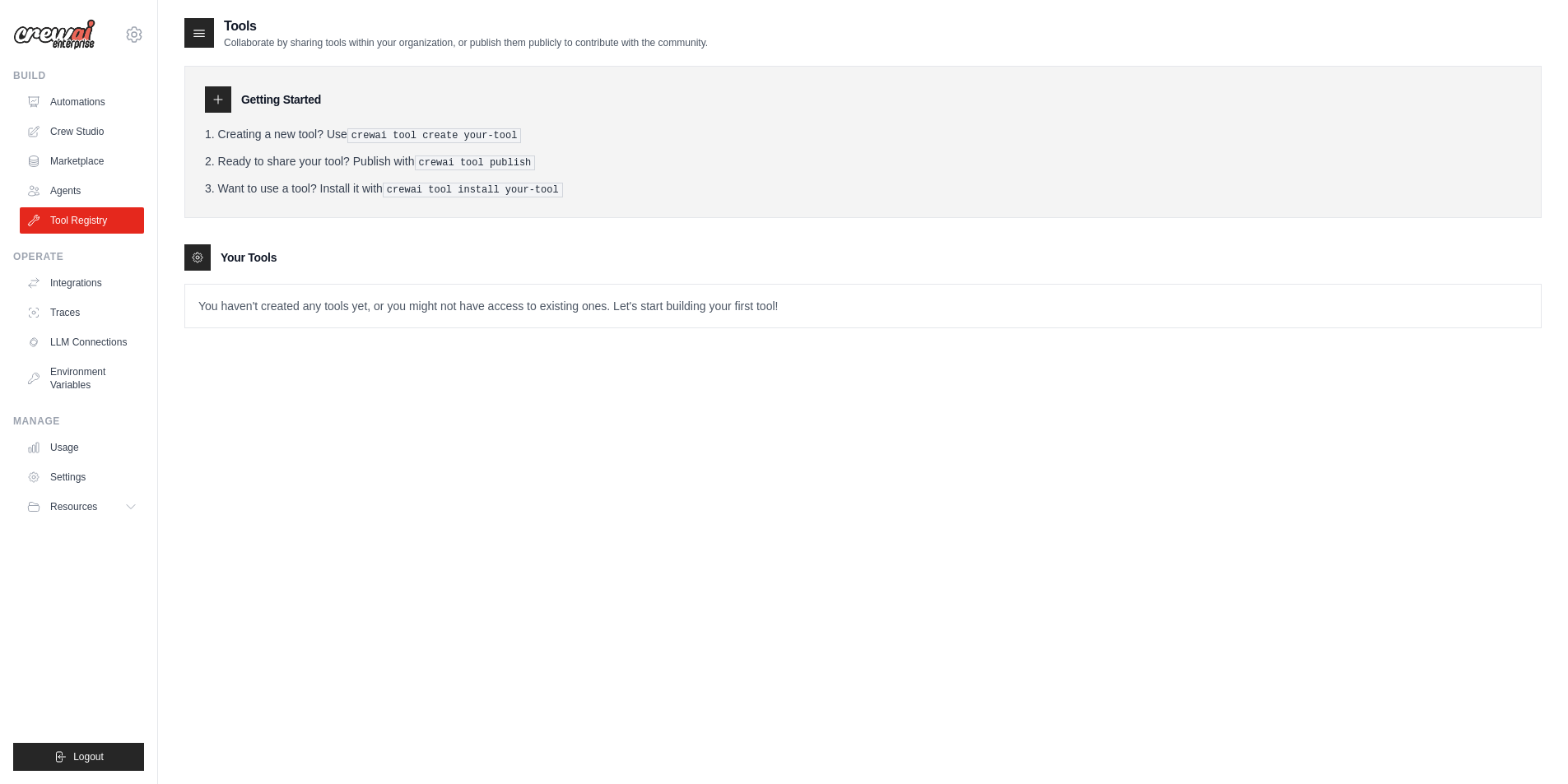
click at [278, 305] on p "You haven't created any tools yet, or you might not have access to existing one…" at bounding box center [862, 306] width 1355 height 43
click at [135, 42] on icon at bounding box center [134, 35] width 20 height 20
click at [126, 120] on link "Settings" at bounding box center [134, 111] width 145 height 30
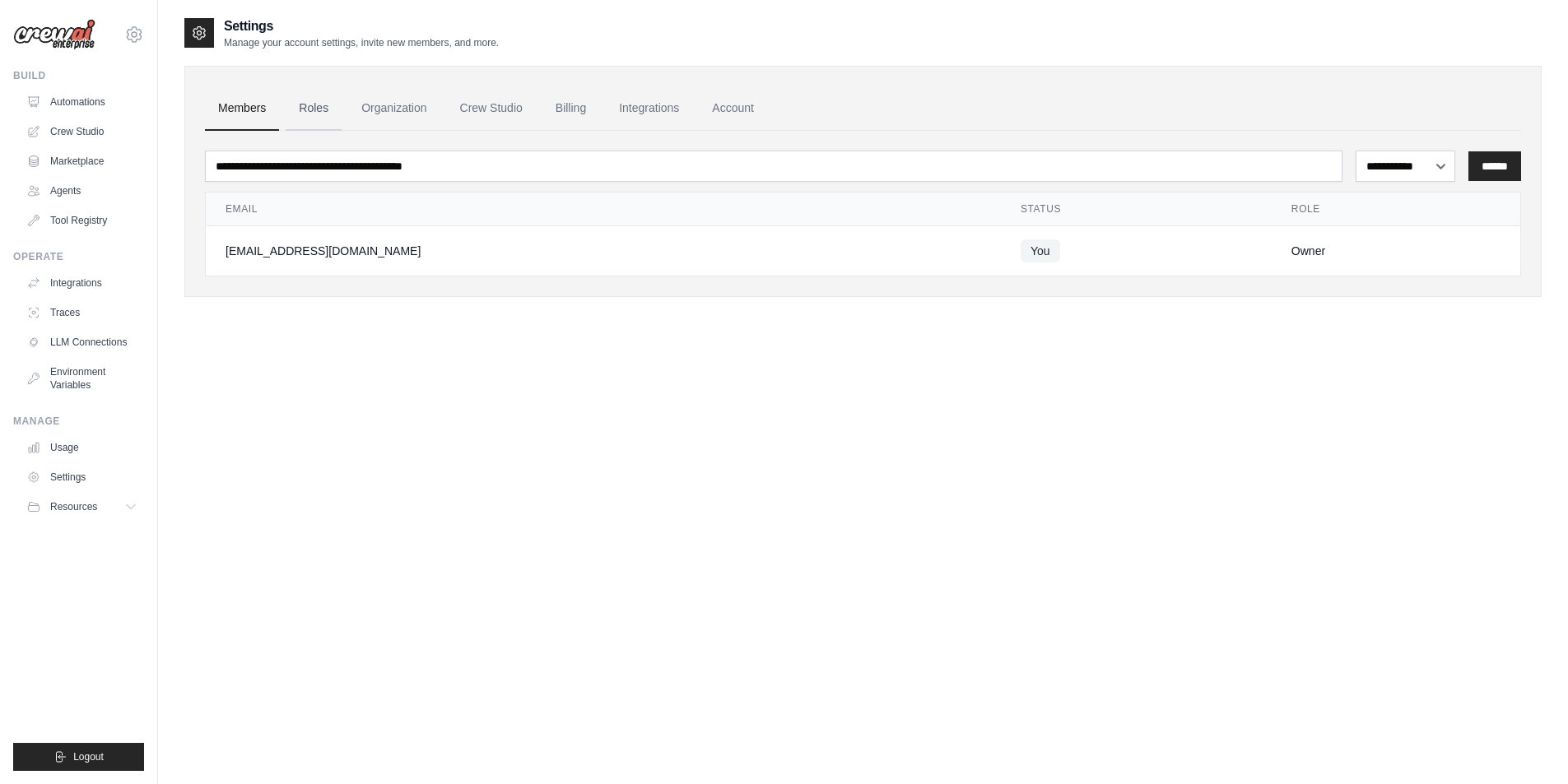
click at [307, 105] on link "Roles" at bounding box center [313, 109] width 56 height 45
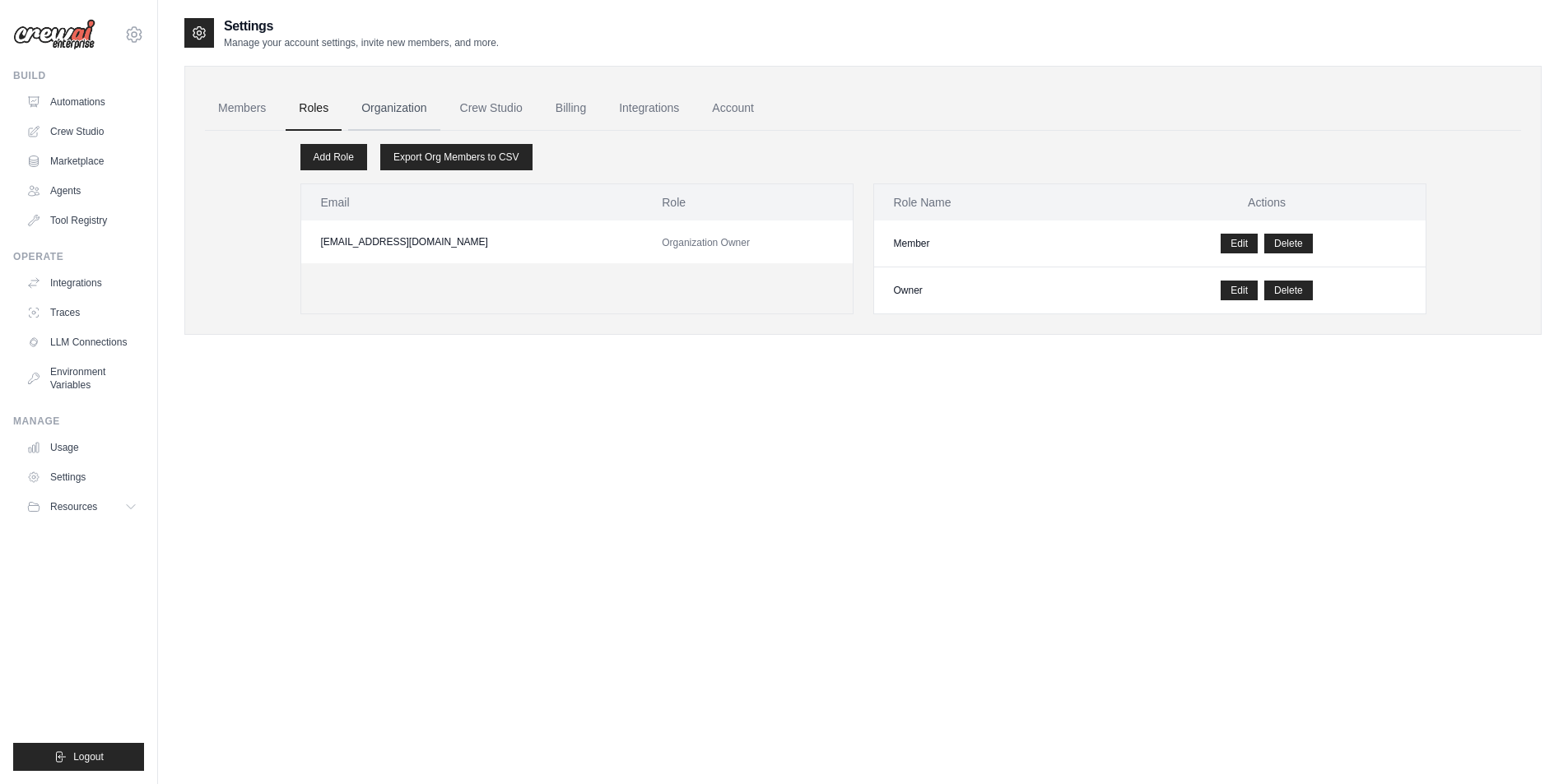
click at [378, 106] on link "Organization" at bounding box center [393, 109] width 92 height 45
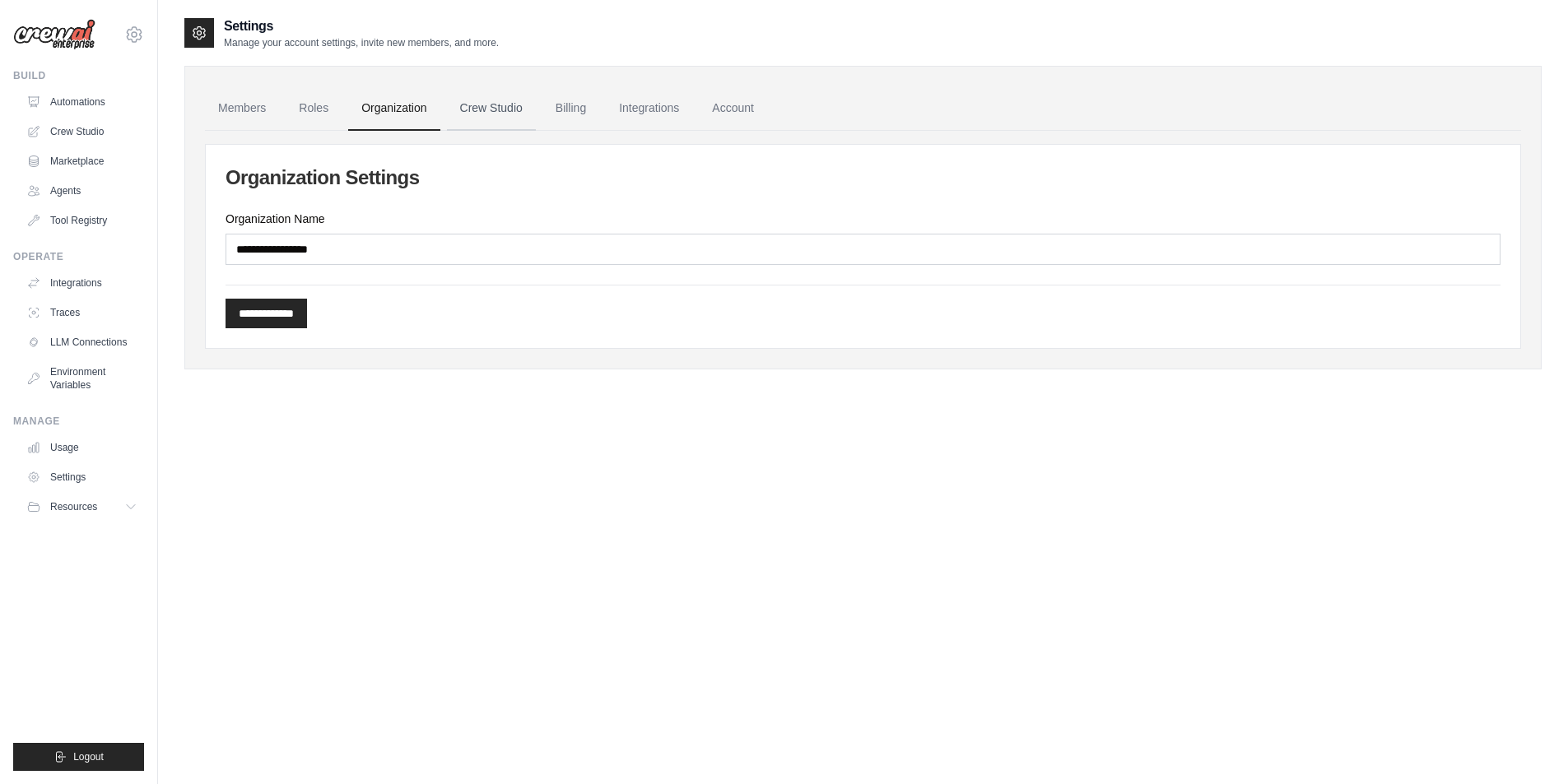
click at [497, 110] on link "Crew Studio" at bounding box center [492, 109] width 89 height 45
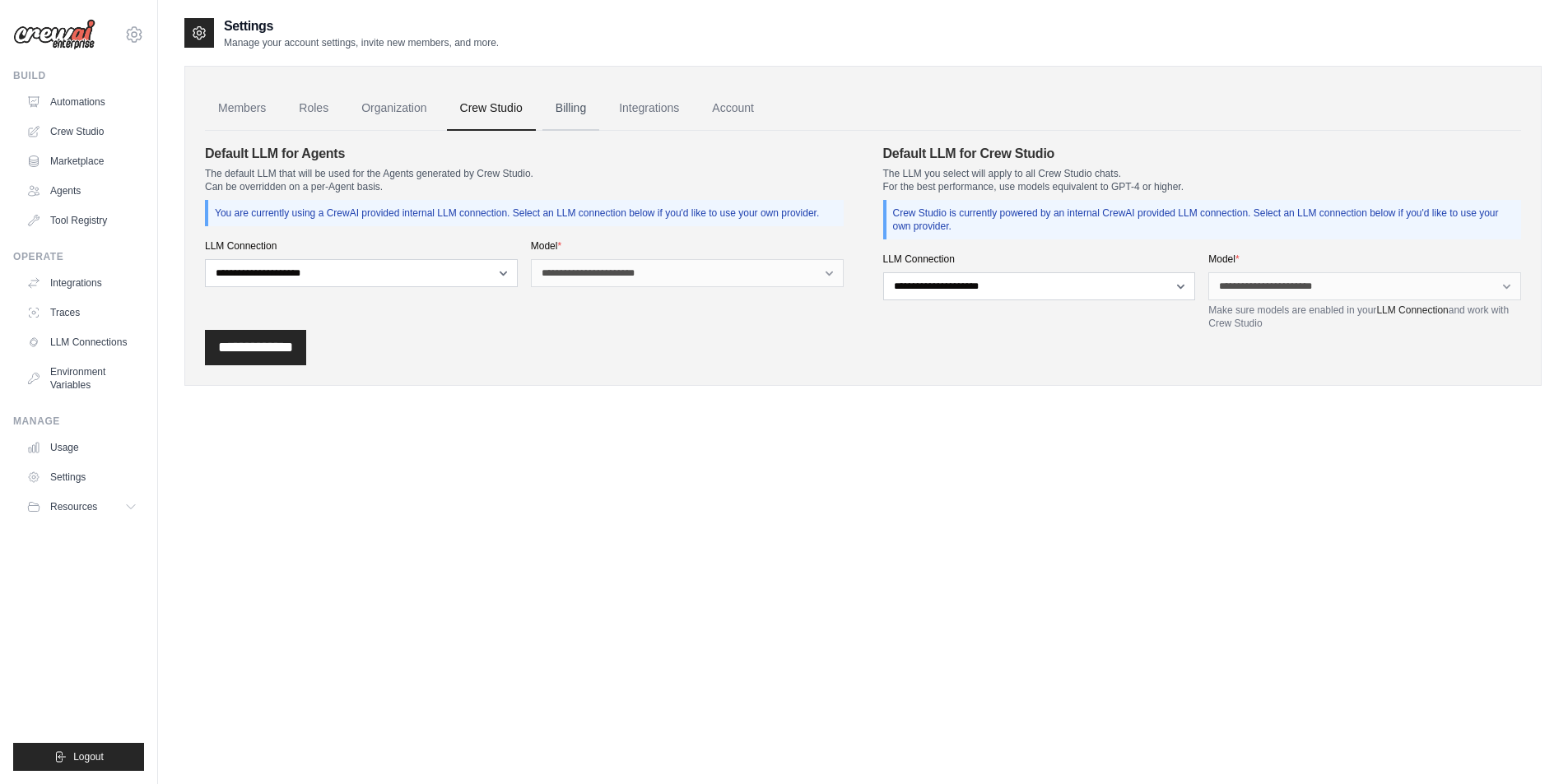
click at [577, 116] on link "Billing" at bounding box center [571, 109] width 57 height 45
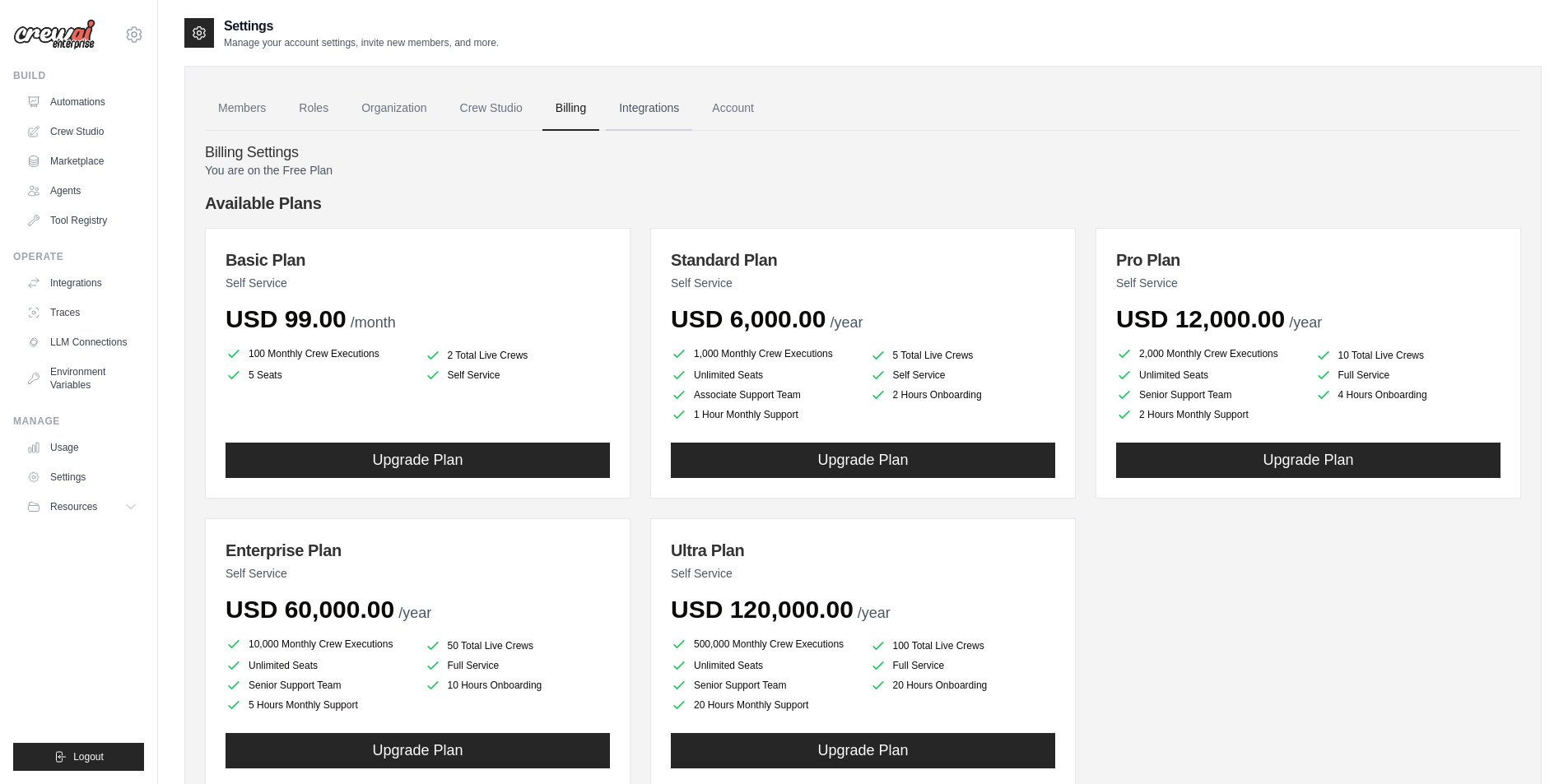
click at [659, 101] on link "Integrations" at bounding box center [648, 109] width 87 height 45
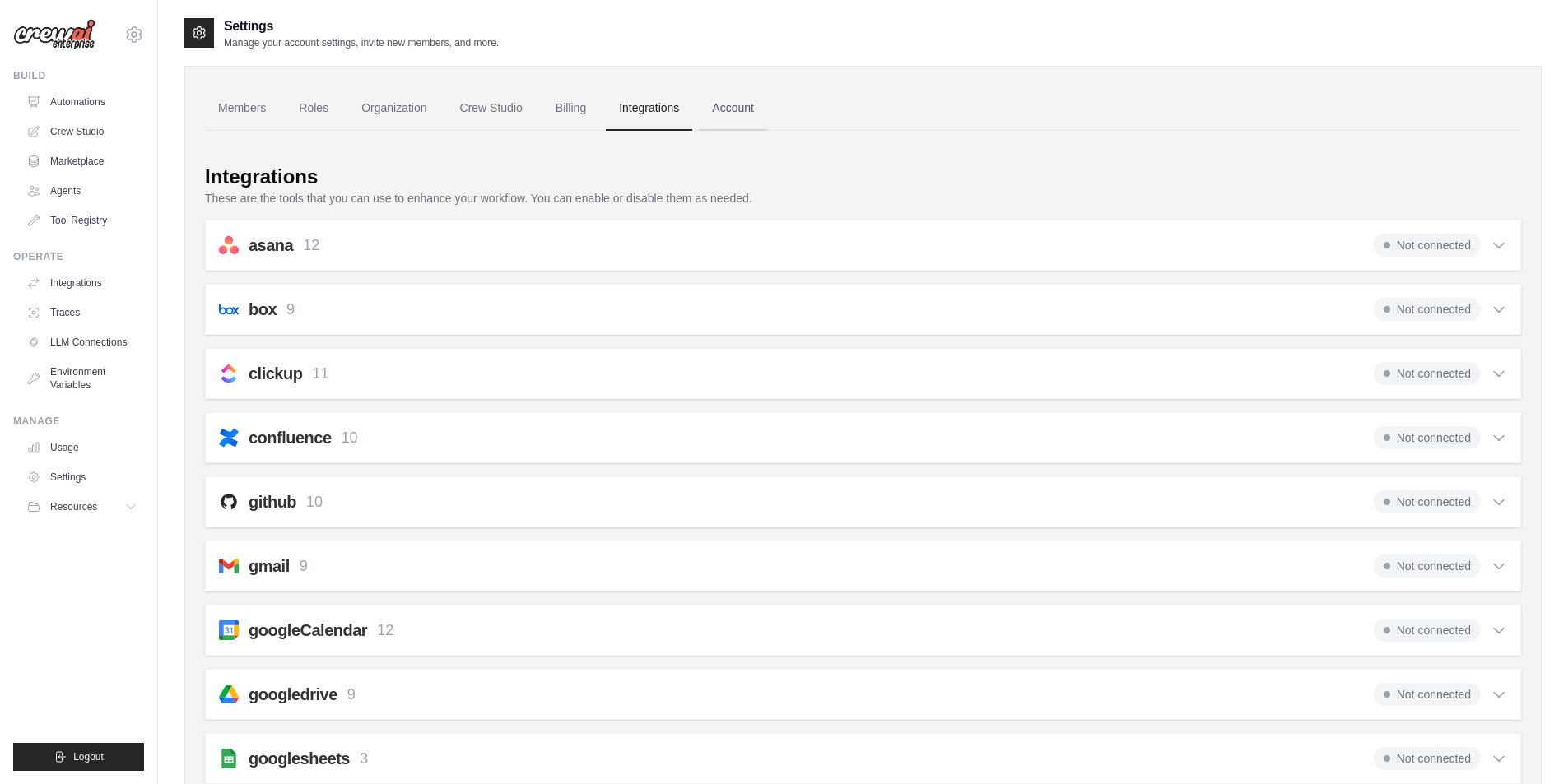
click at [704, 101] on link "Account" at bounding box center [732, 109] width 68 height 45
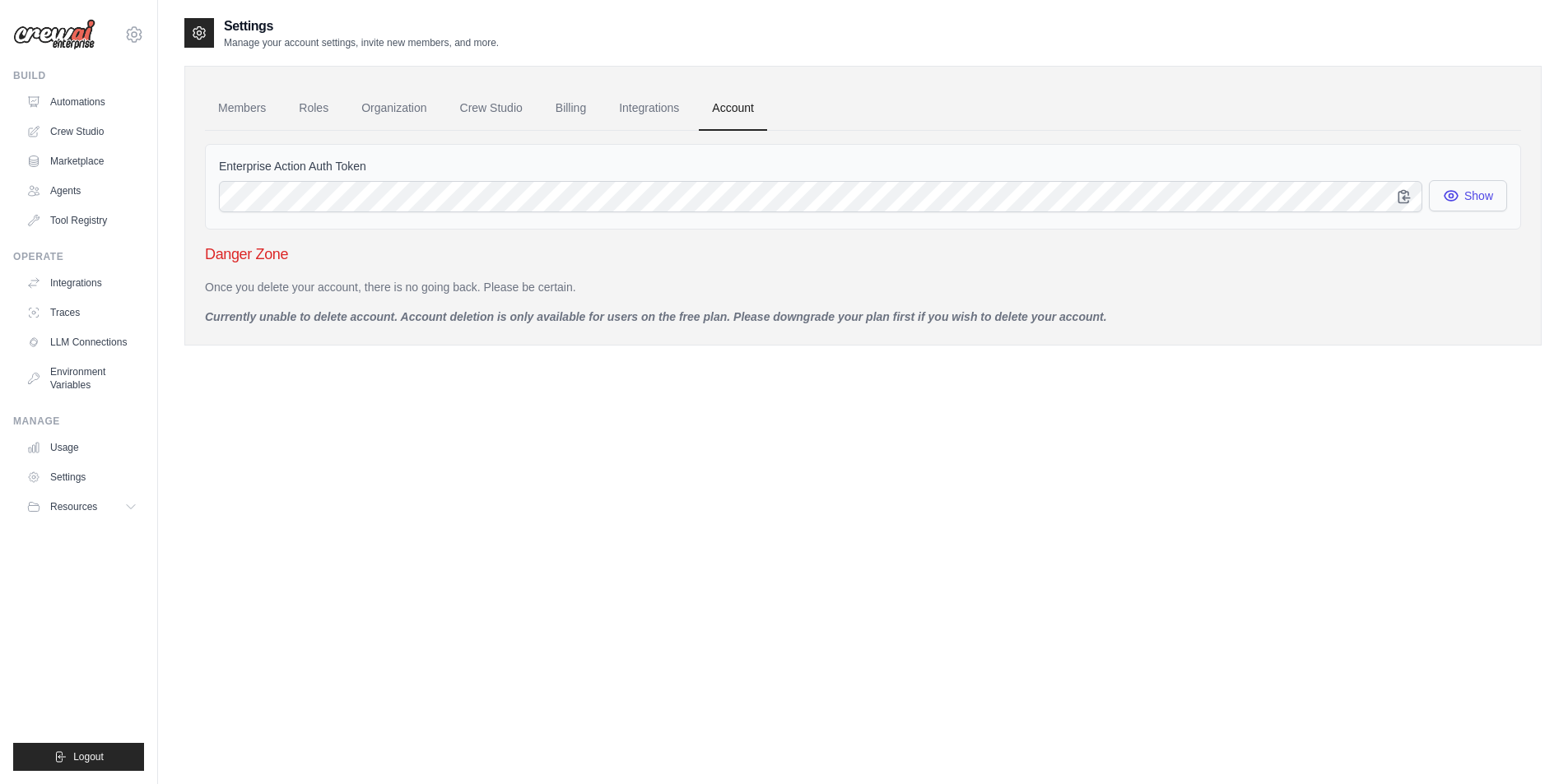
click at [1451, 192] on icon "button" at bounding box center [1451, 195] width 16 height 16
click at [87, 98] on link "Automations" at bounding box center [83, 102] width 125 height 26
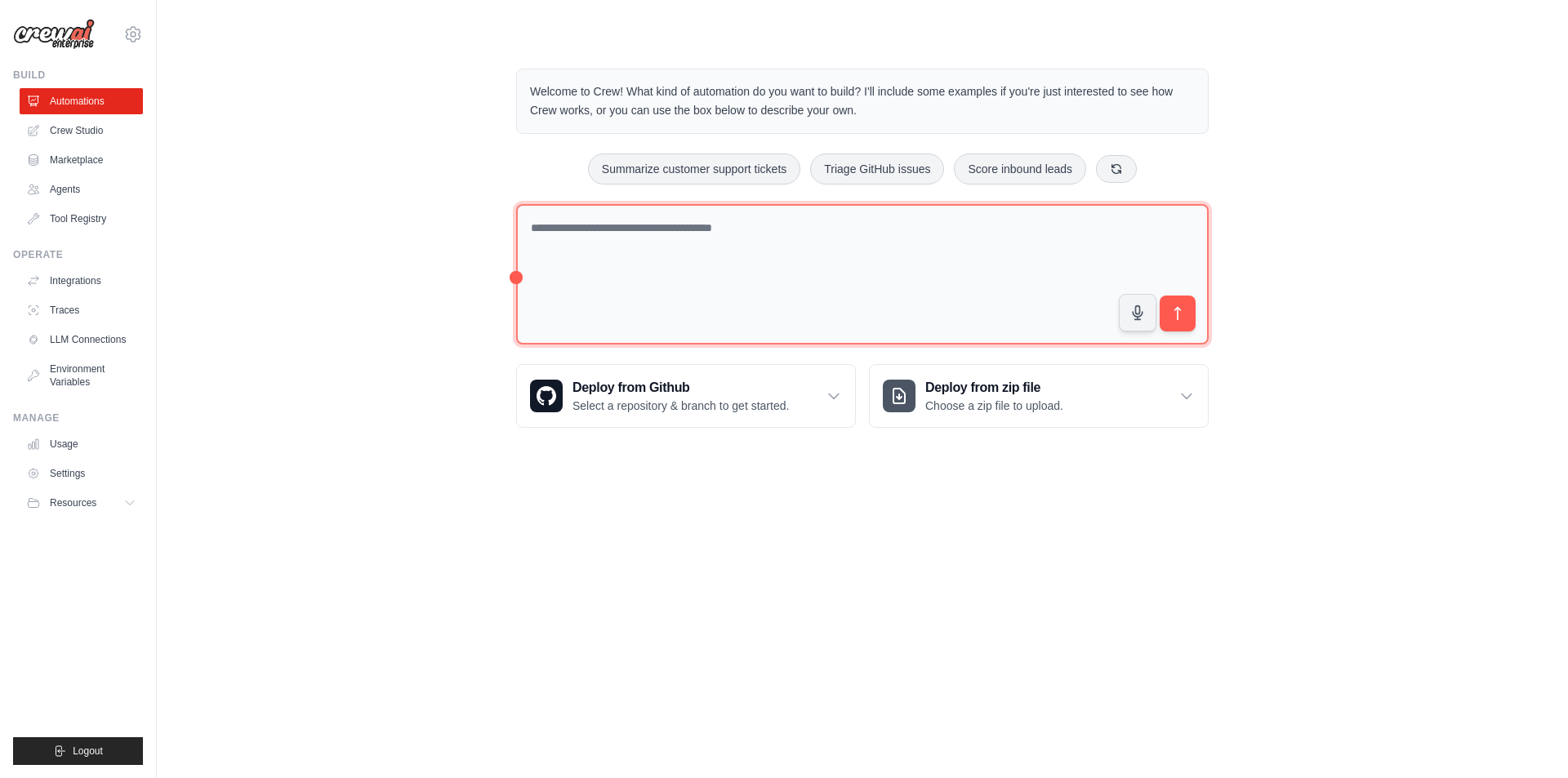
click at [597, 217] on textarea at bounding box center [863, 274] width 692 height 142
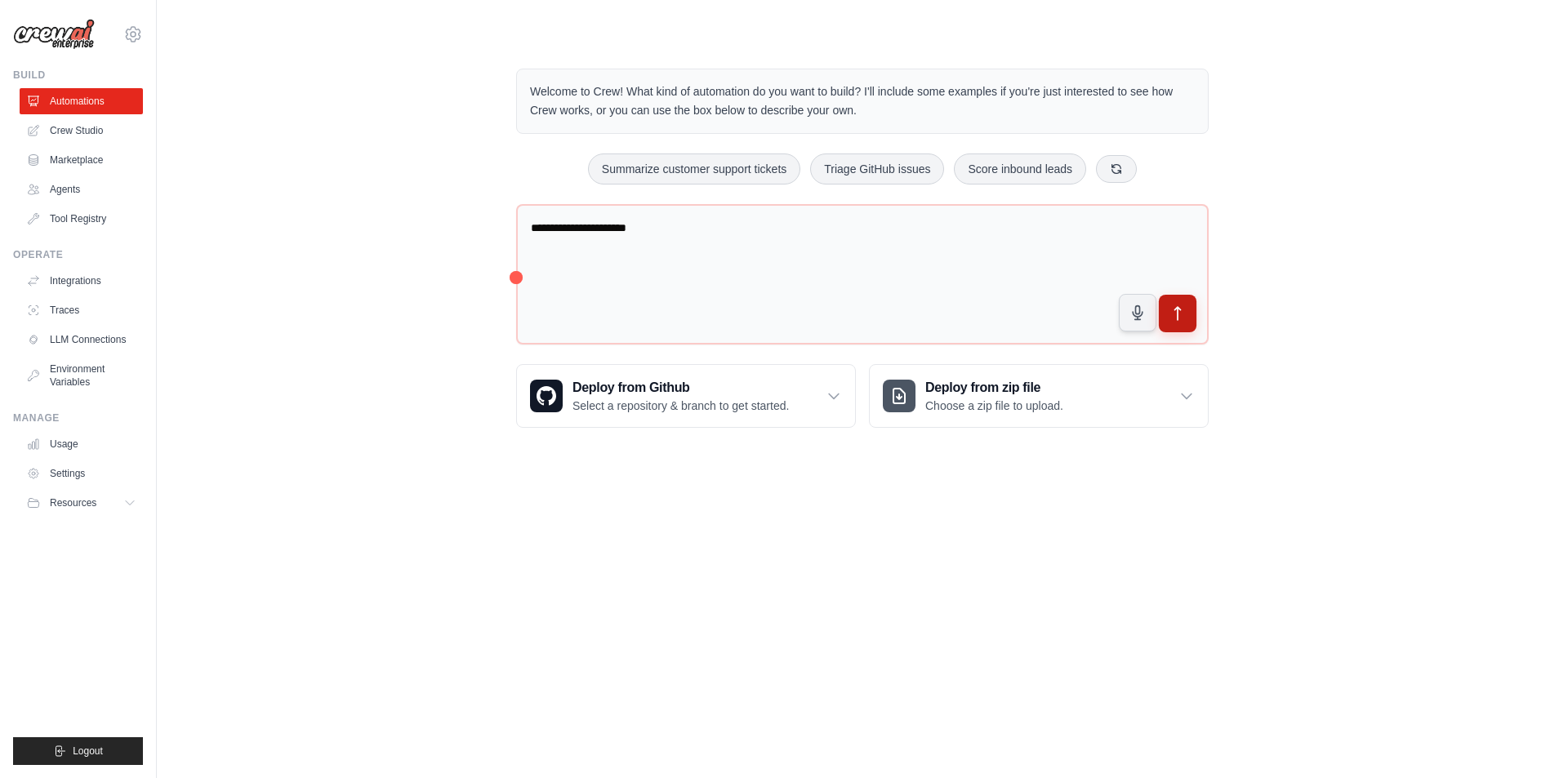
click at [1165, 320] on button "submit" at bounding box center [1178, 313] width 38 height 38
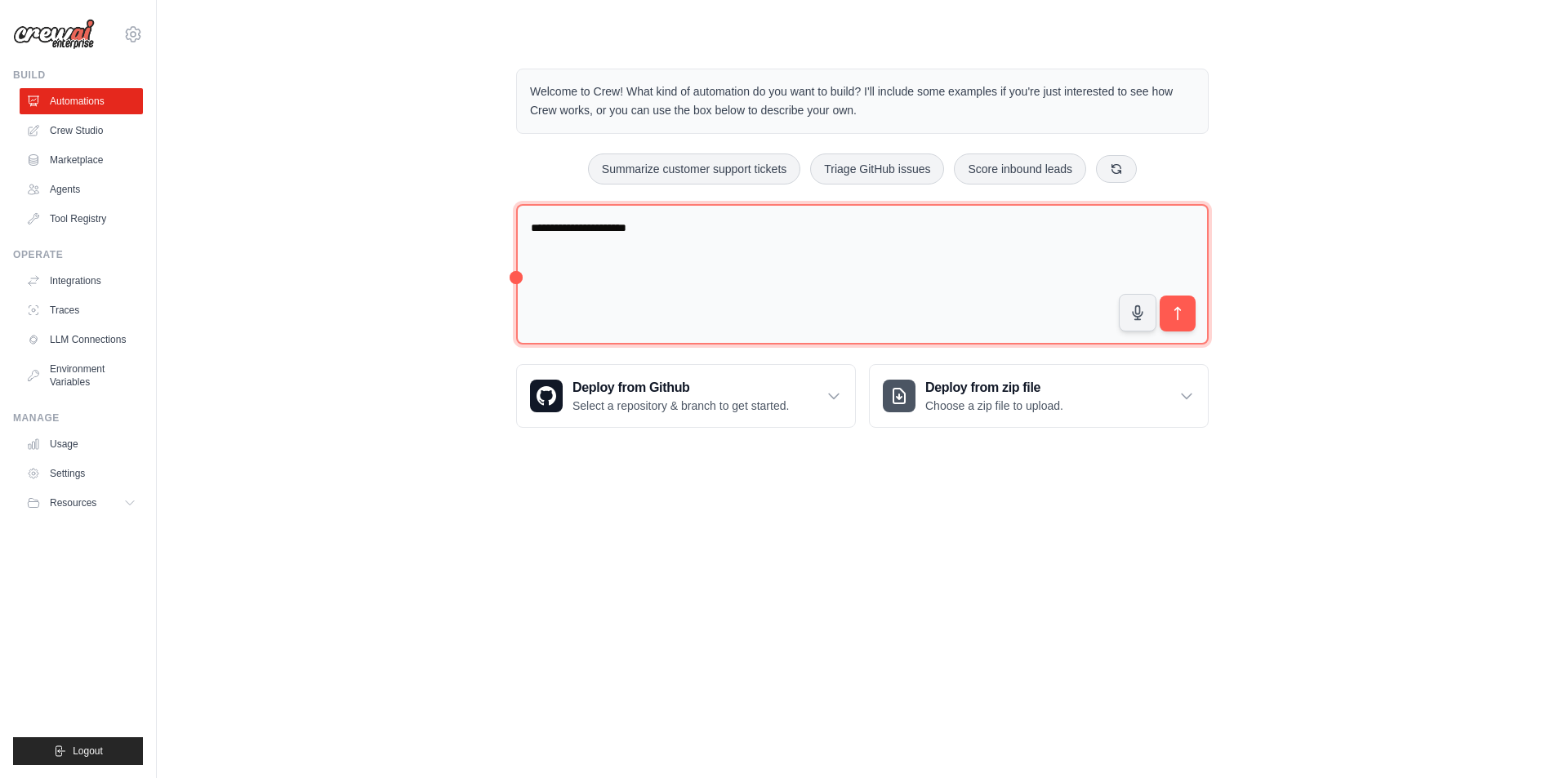
click at [747, 270] on textarea "**********" at bounding box center [863, 274] width 692 height 142
click at [621, 224] on textarea "**********" at bounding box center [863, 274] width 692 height 142
paste textarea "**********"
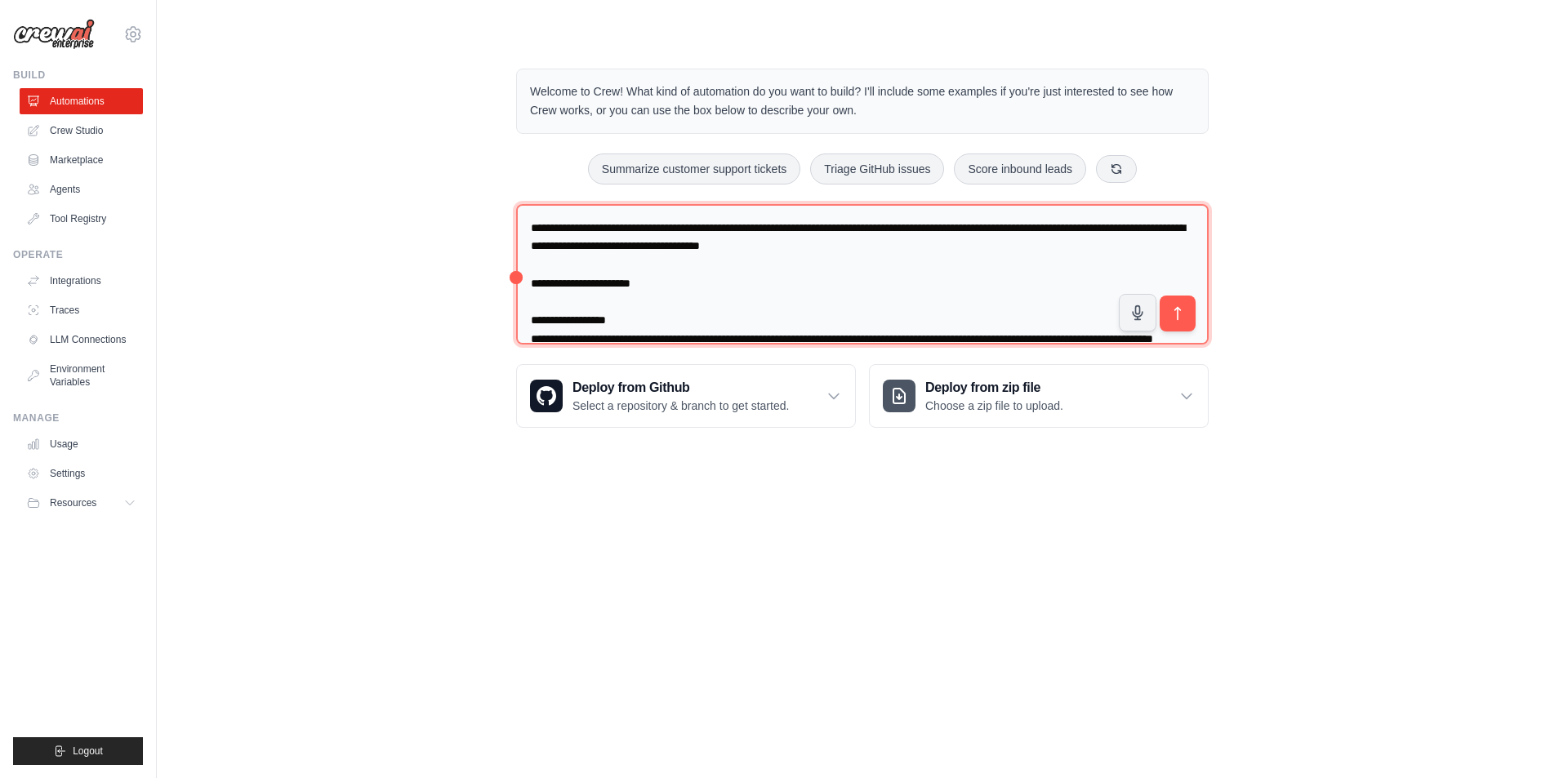
scroll to position [337, 0]
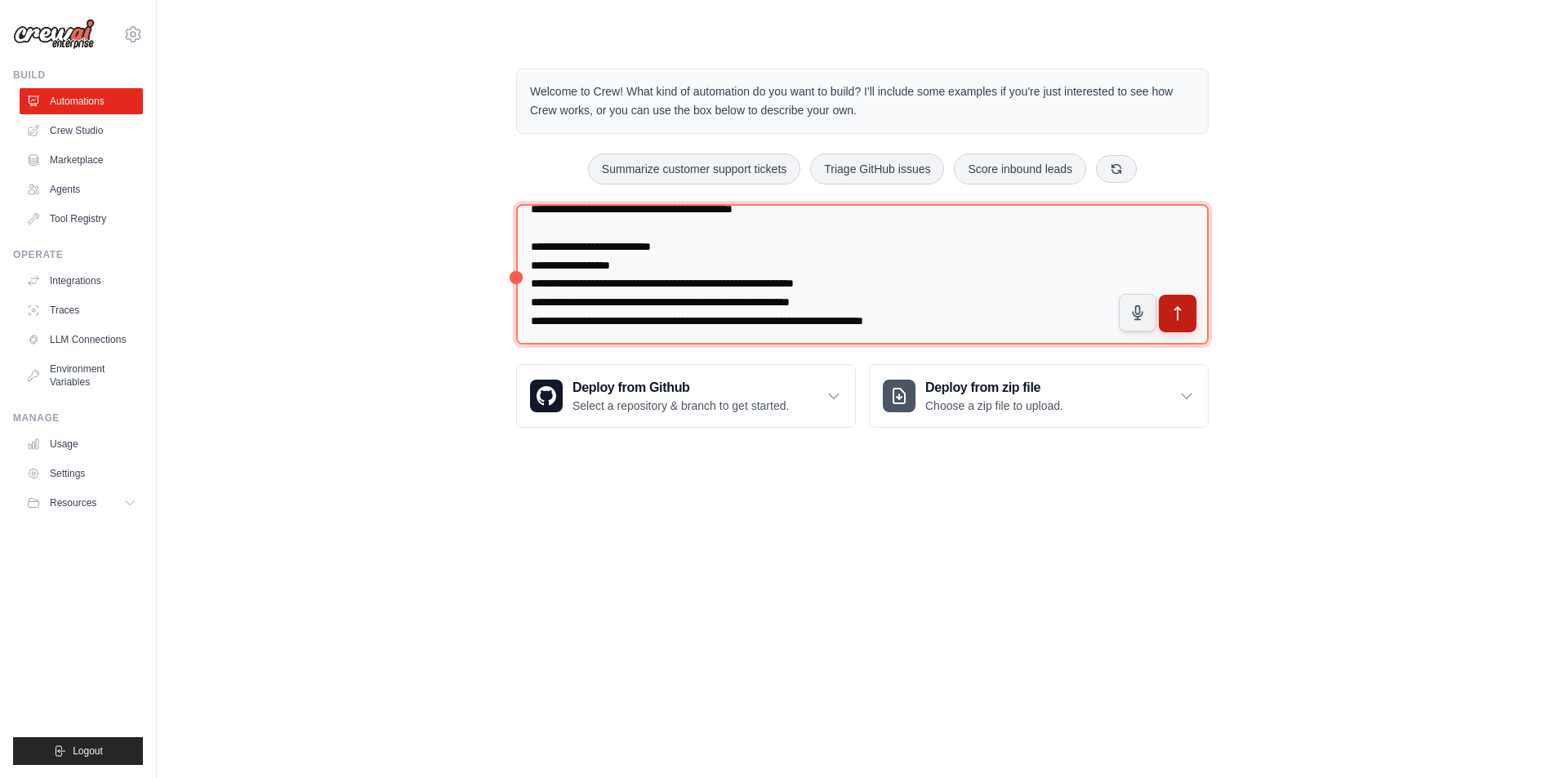
type textarea "**********"
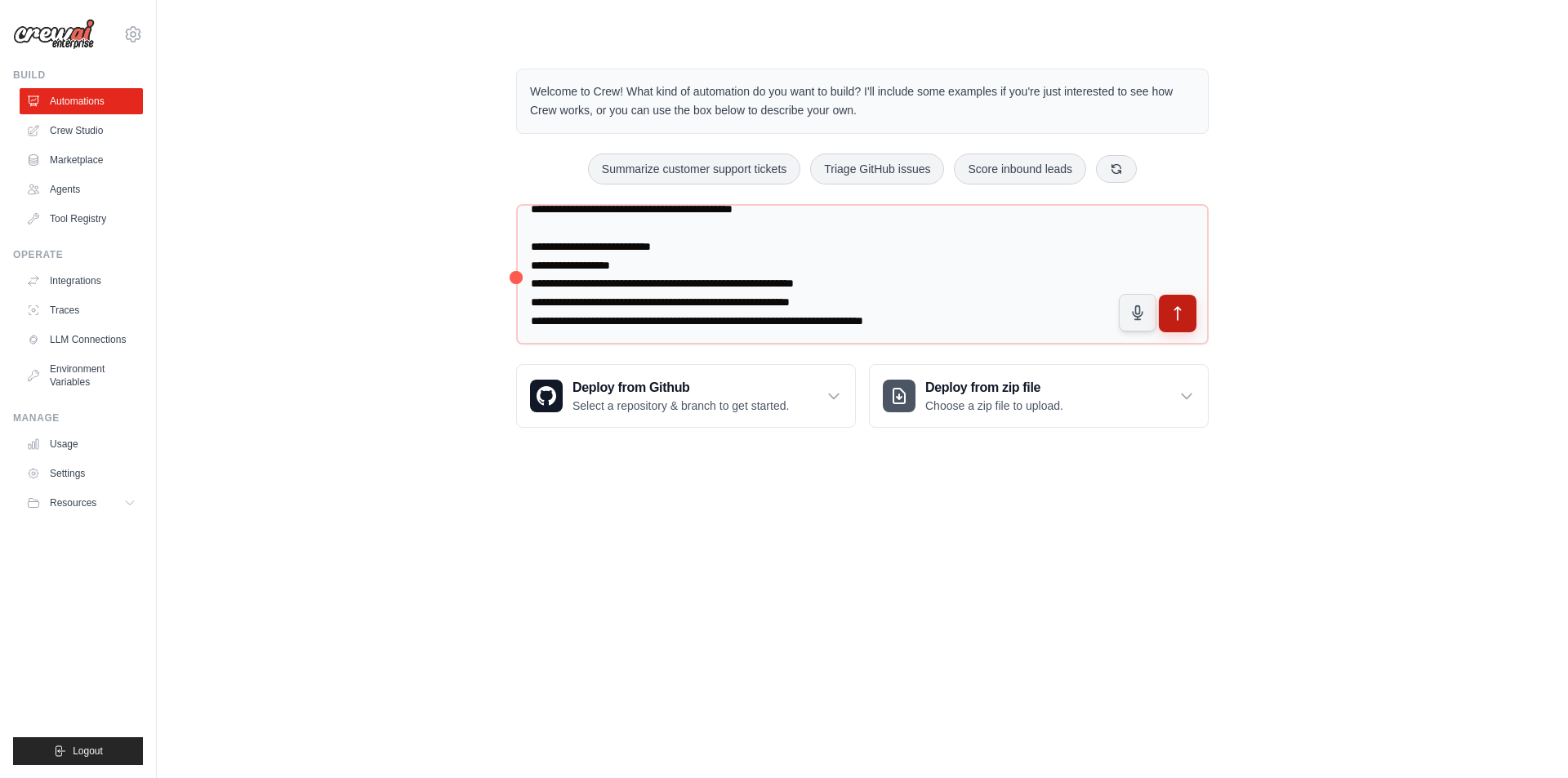
click at [1181, 320] on icon "submit" at bounding box center [1178, 313] width 17 height 17
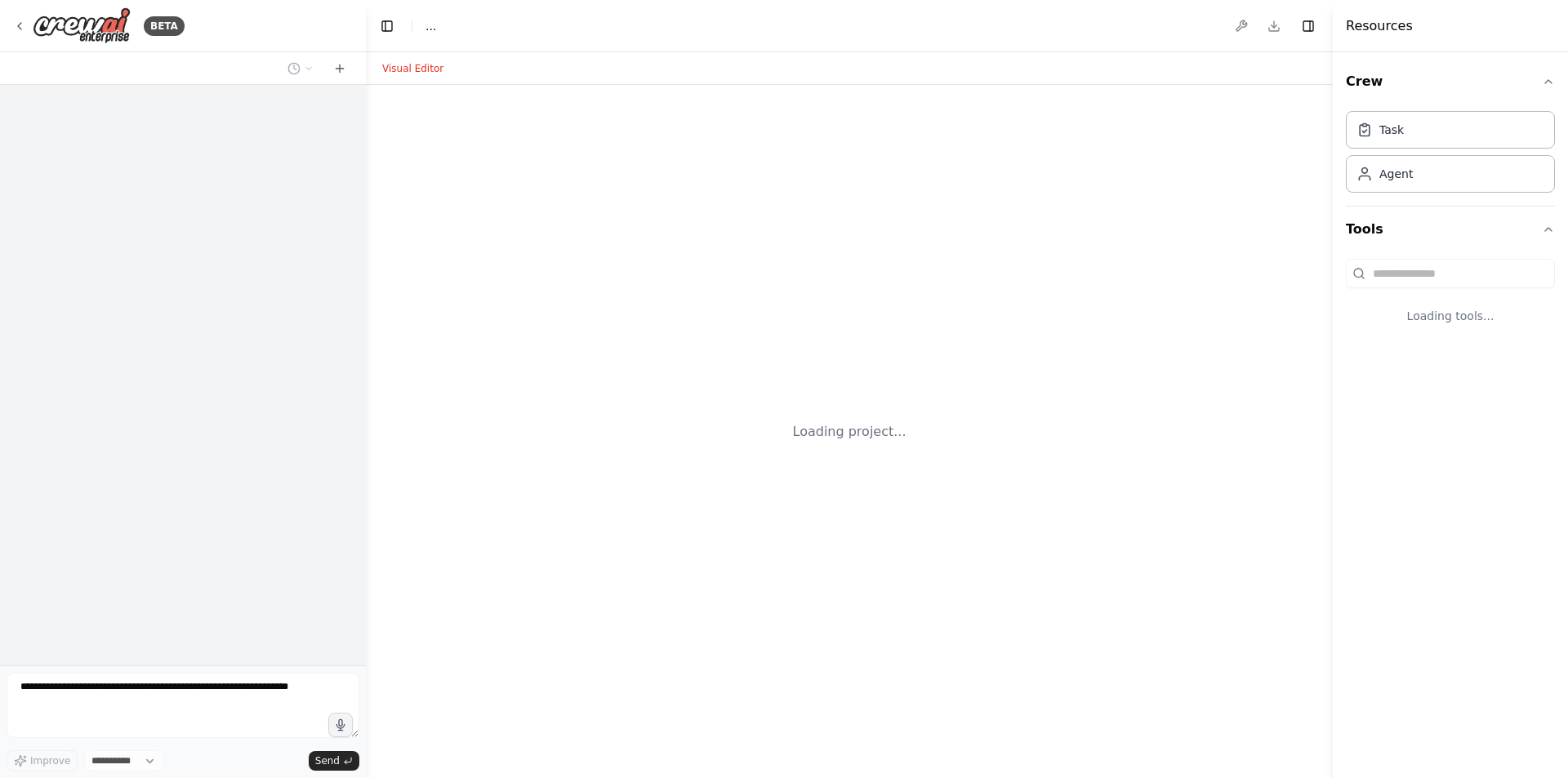
select select "****"
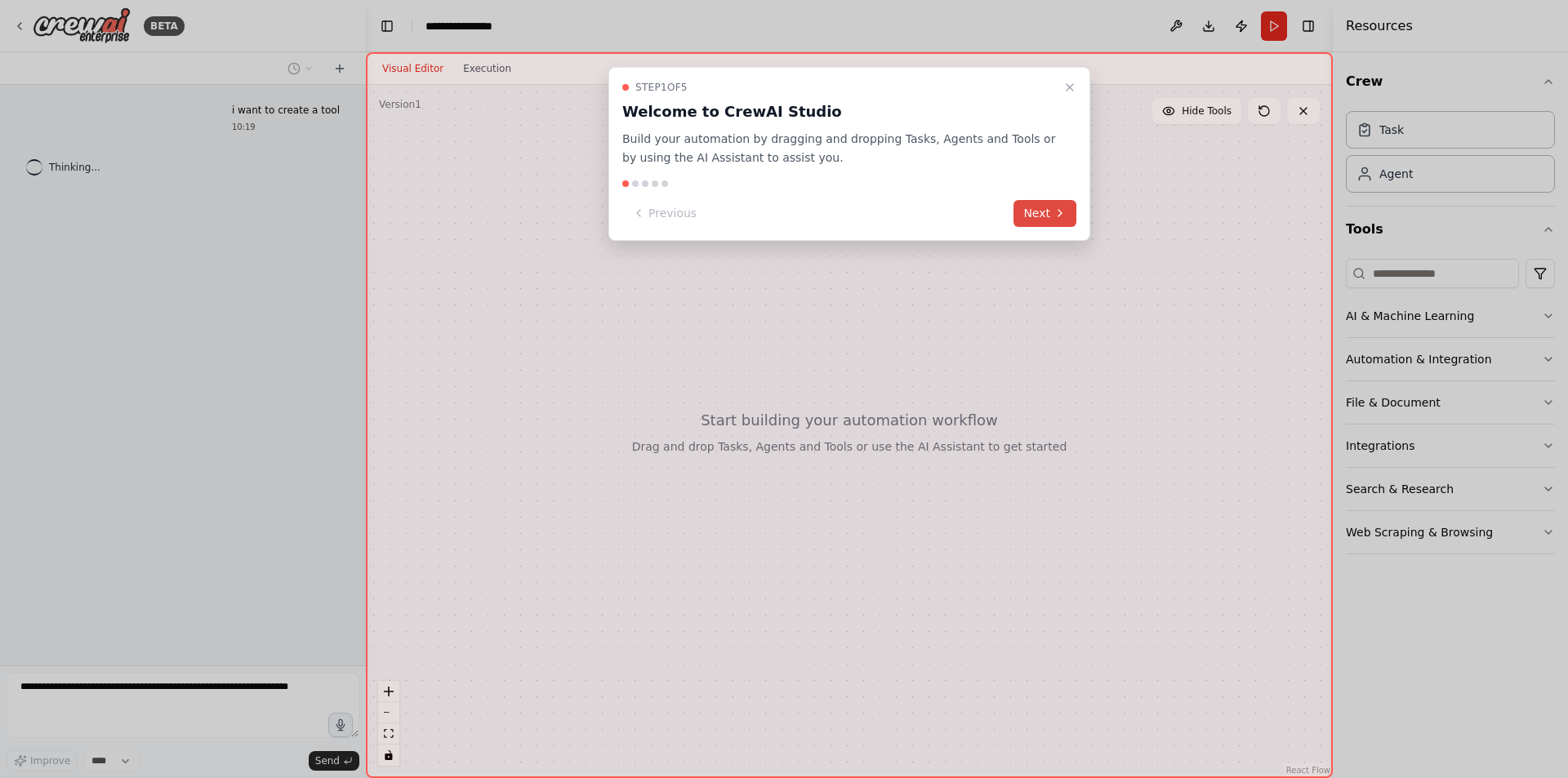
click at [1047, 210] on button "Next" at bounding box center [1044, 213] width 63 height 27
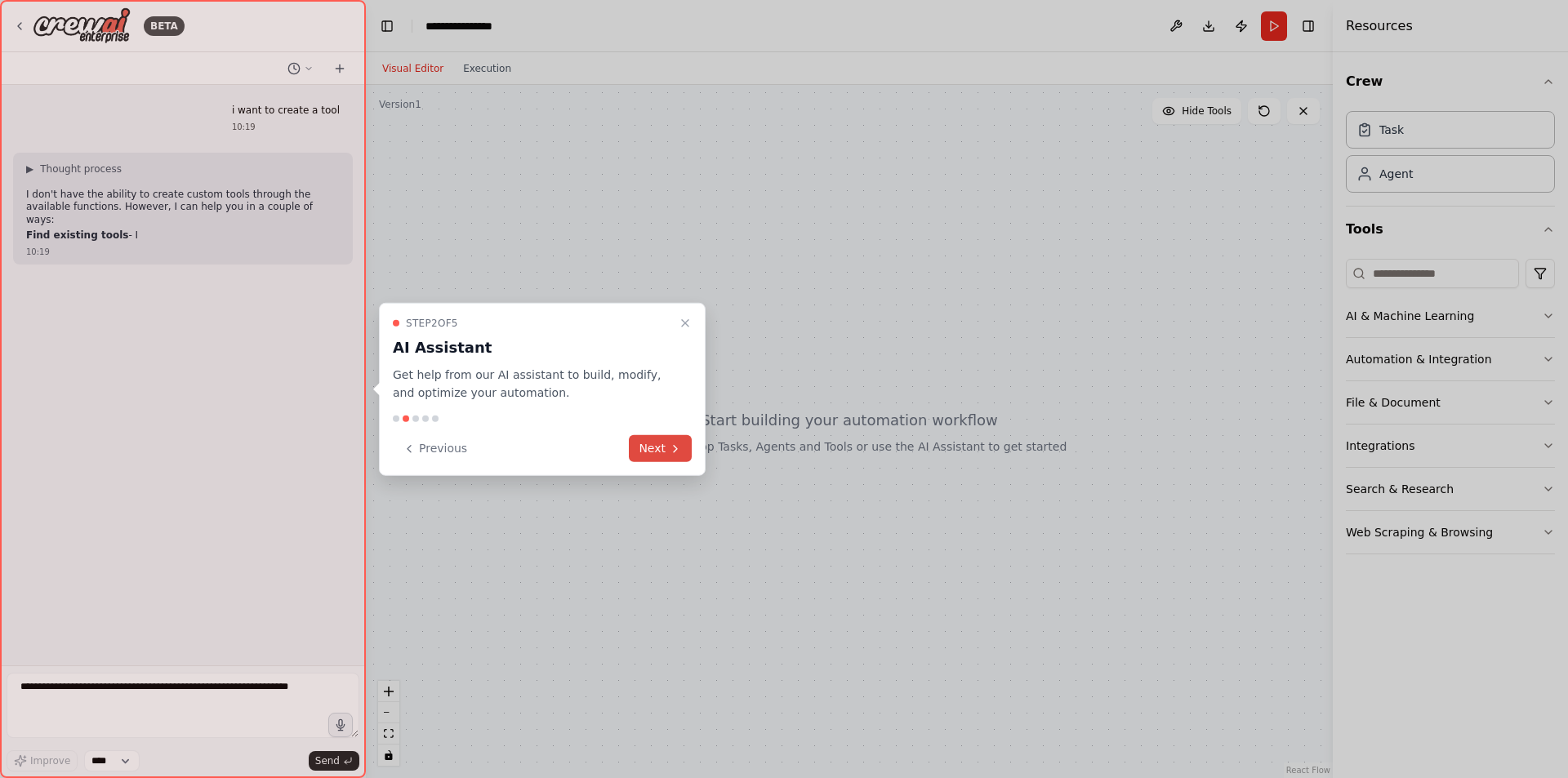
click at [636, 443] on button "Next" at bounding box center [660, 448] width 63 height 27
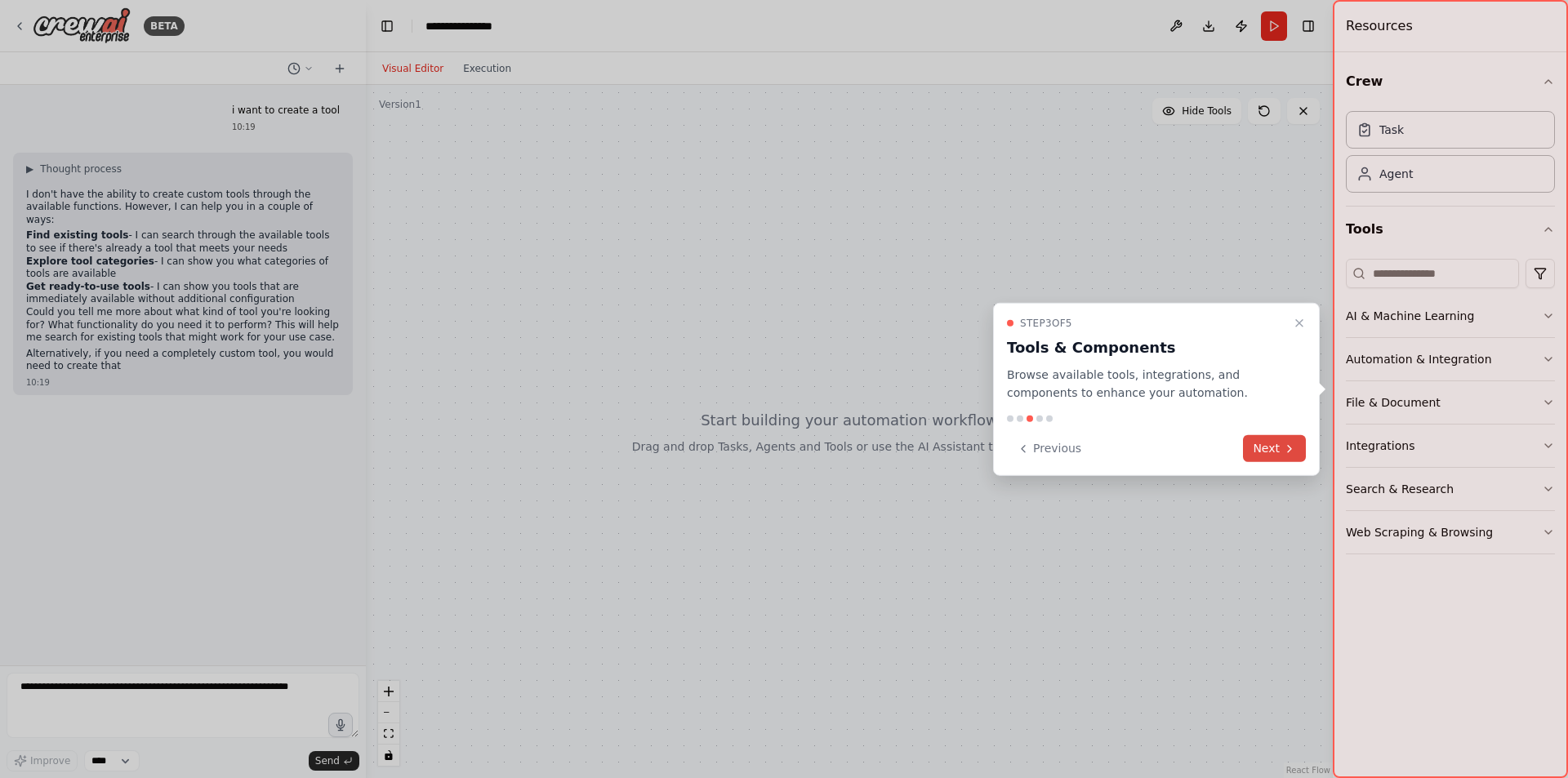
click at [1282, 453] on button "Next" at bounding box center [1274, 448] width 63 height 27
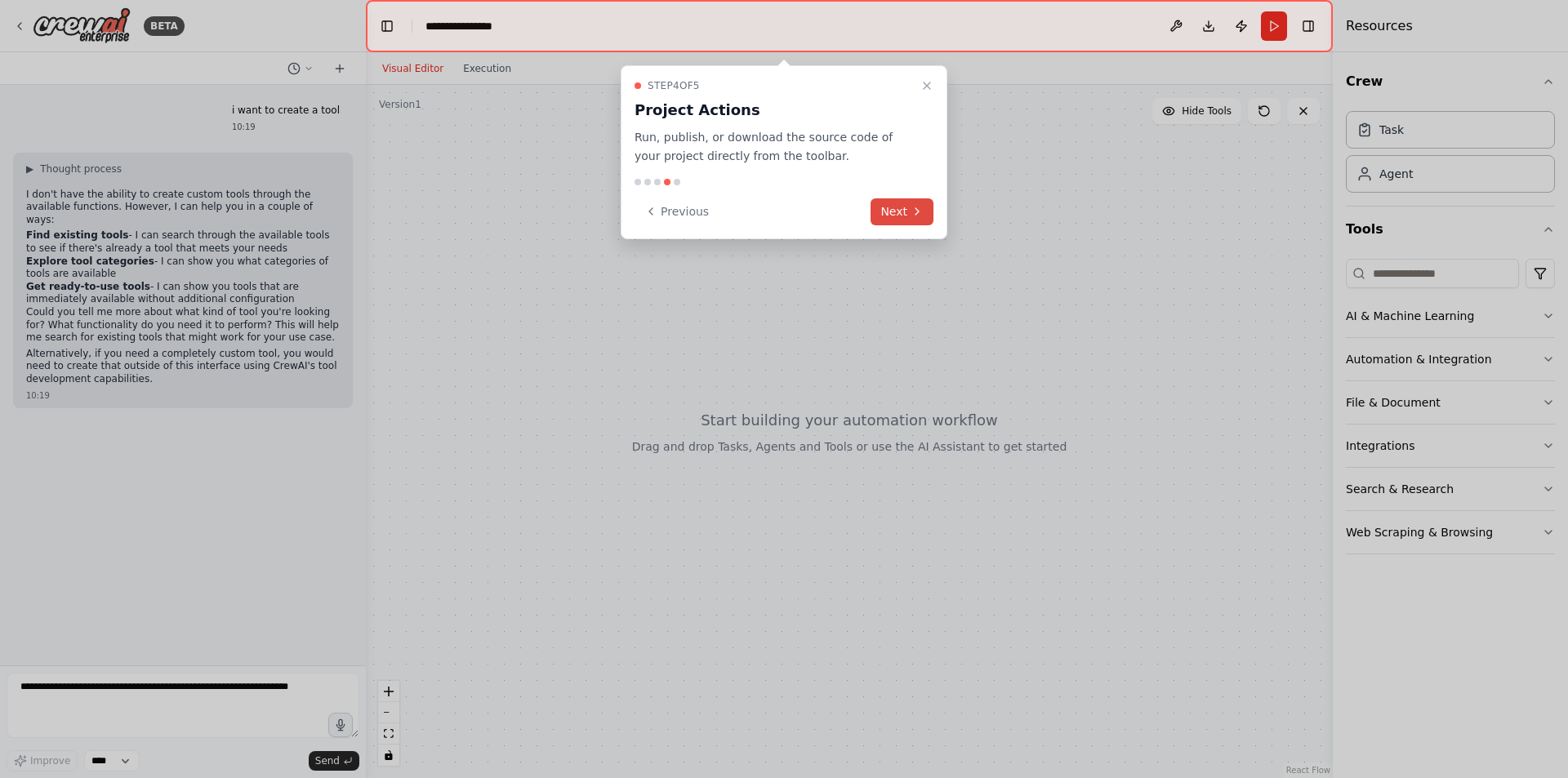
click at [905, 202] on button "Next" at bounding box center [902, 211] width 63 height 27
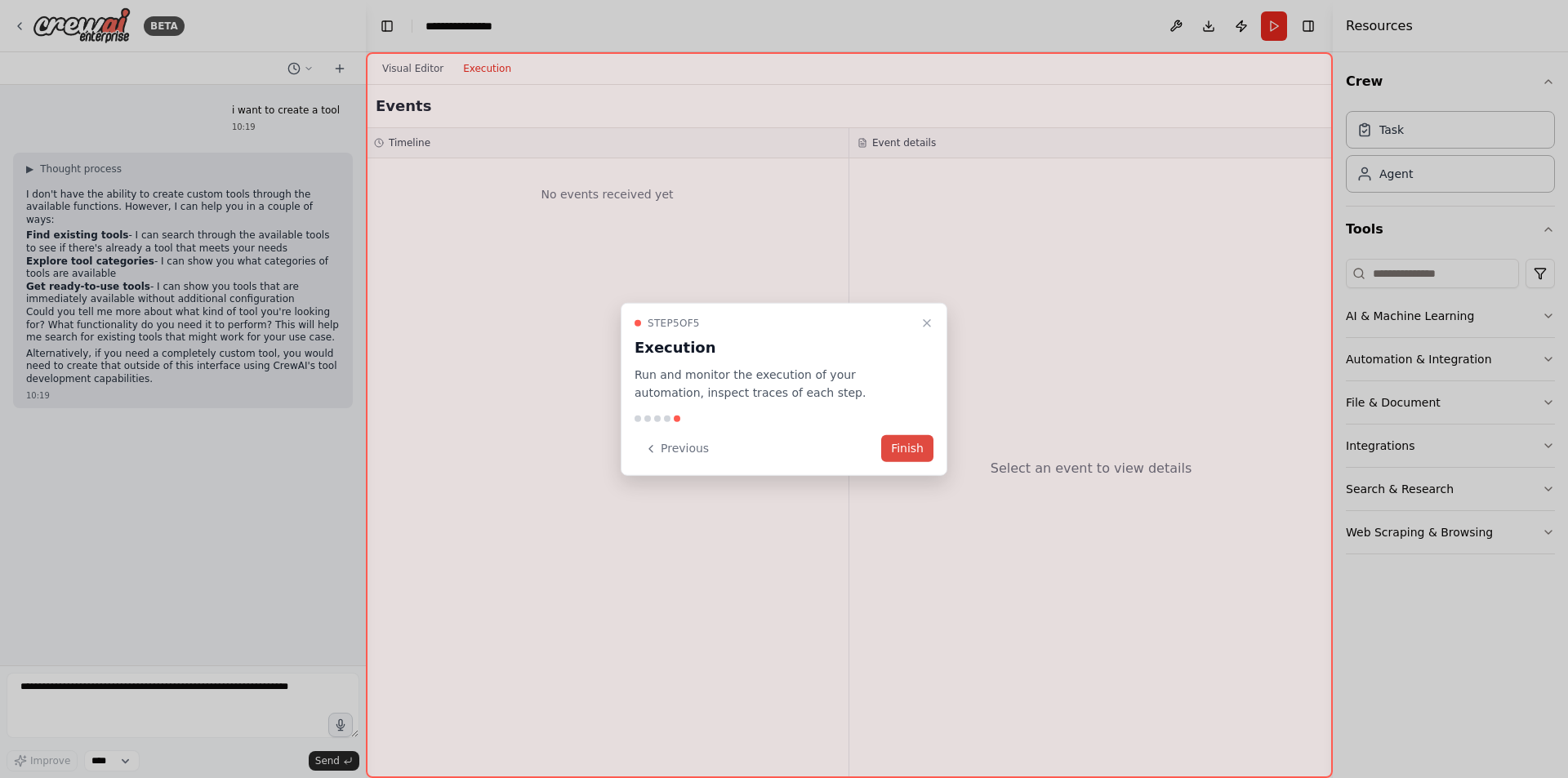
click at [910, 445] on button "Finish" at bounding box center [908, 448] width 52 height 27
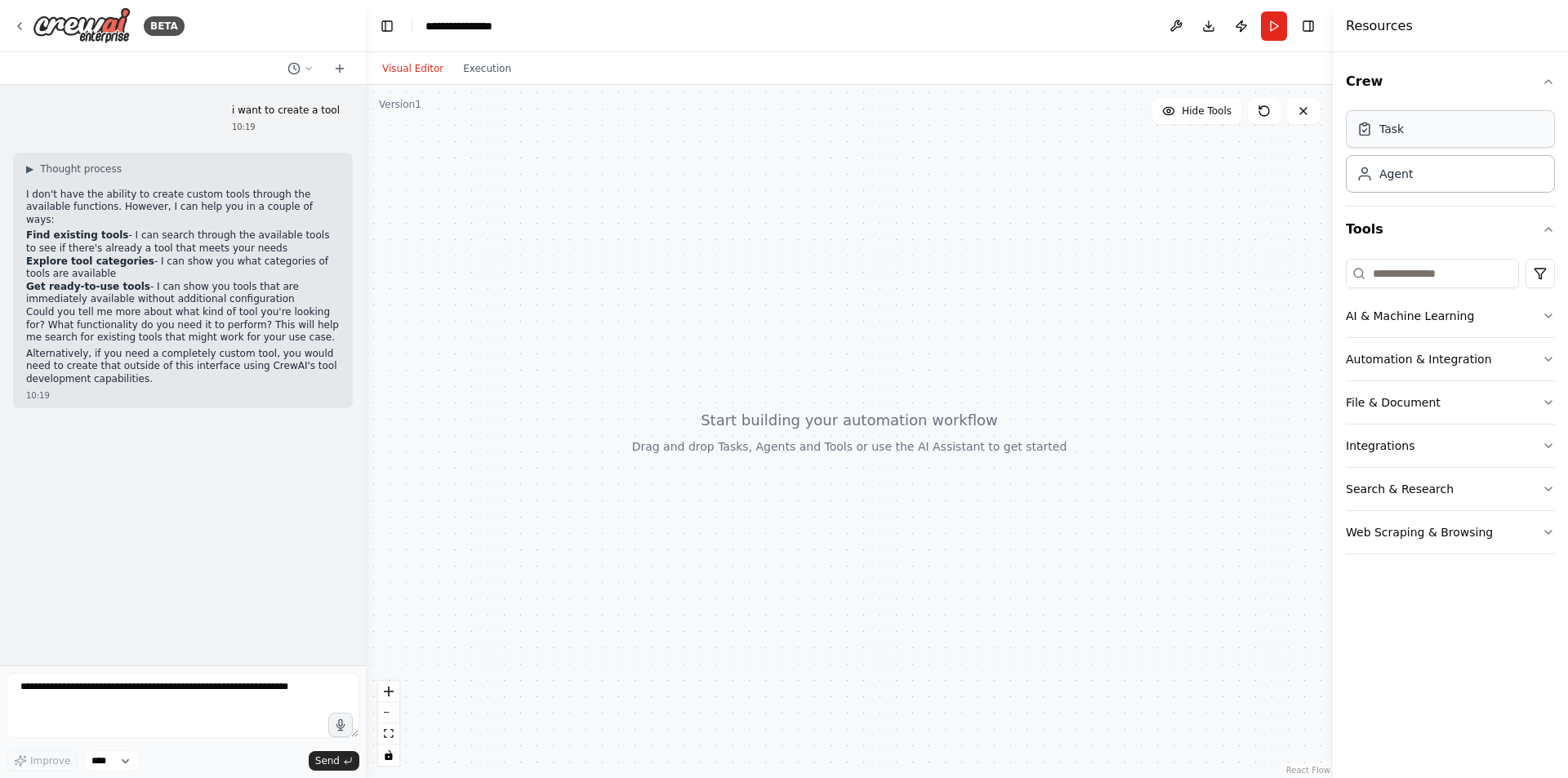
click at [1448, 144] on div "Task" at bounding box center [1449, 129] width 209 height 38
click at [1414, 178] on div "Agent" at bounding box center [1449, 173] width 209 height 38
click at [1355, 181] on div "Agent" at bounding box center [1449, 173] width 209 height 38
click at [1416, 277] on input at bounding box center [1432, 273] width 173 height 29
click at [16, 20] on icon at bounding box center [20, 26] width 13 height 13
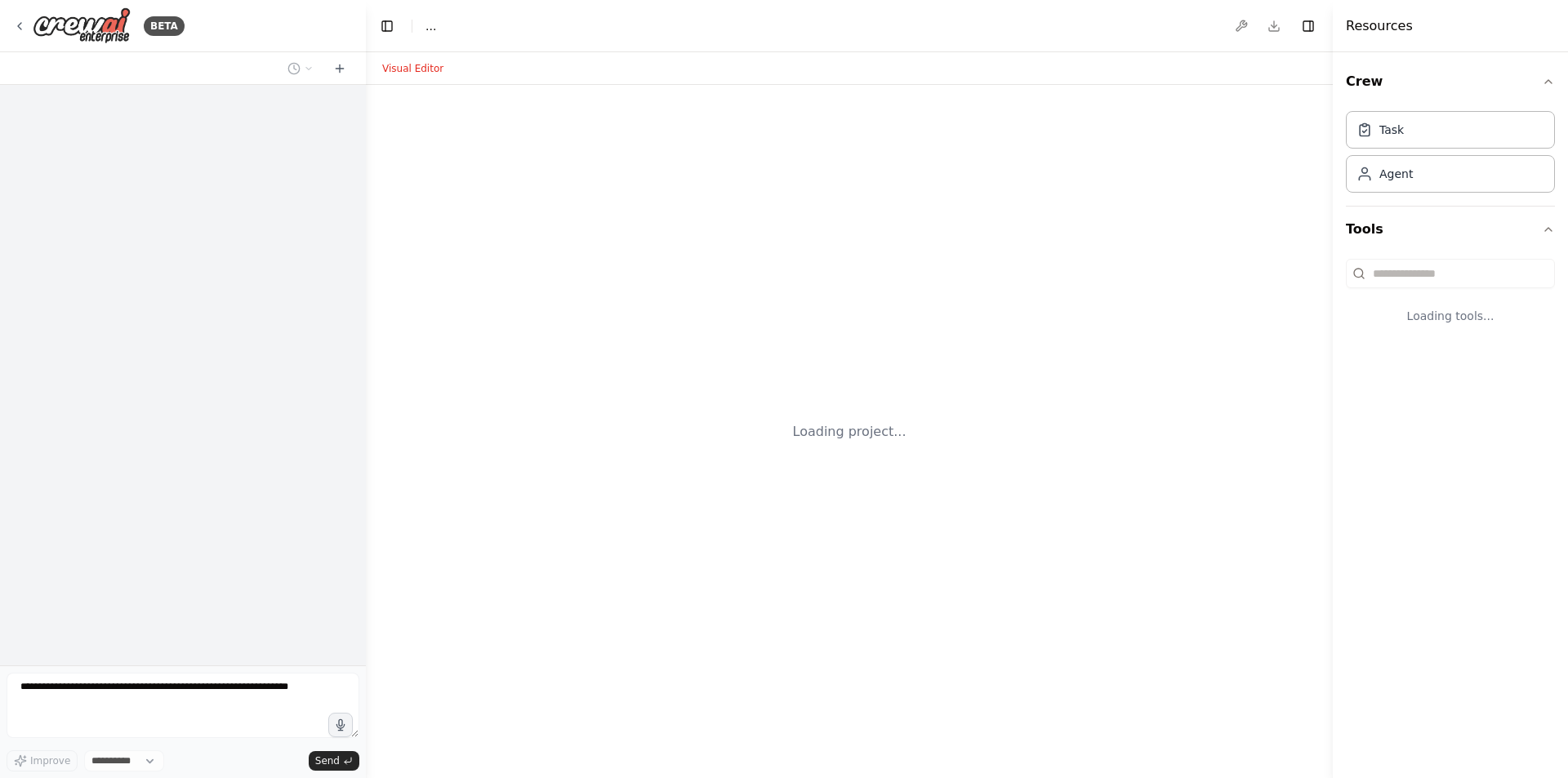
select select "****"
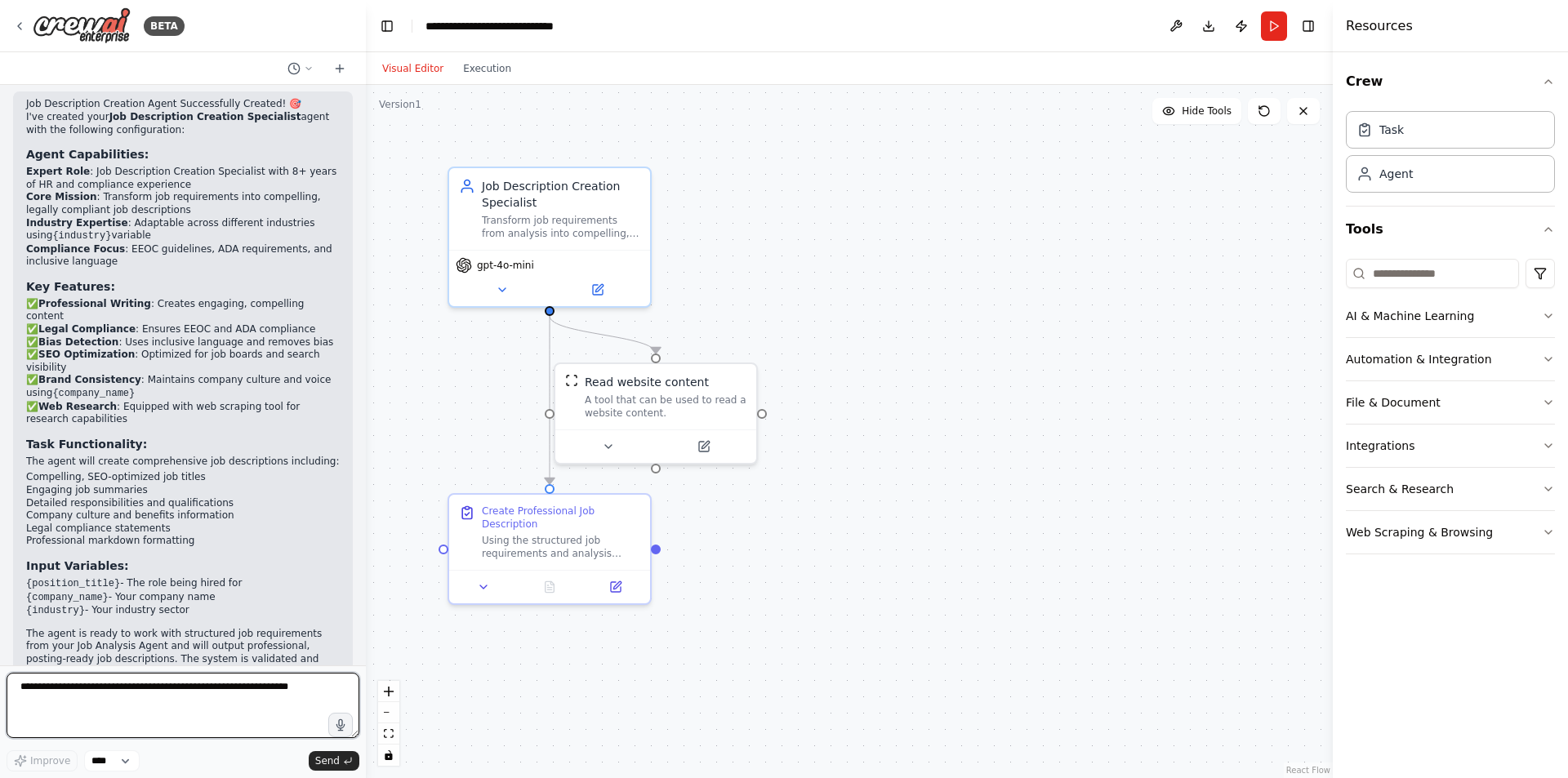
scroll to position [1453, 0]
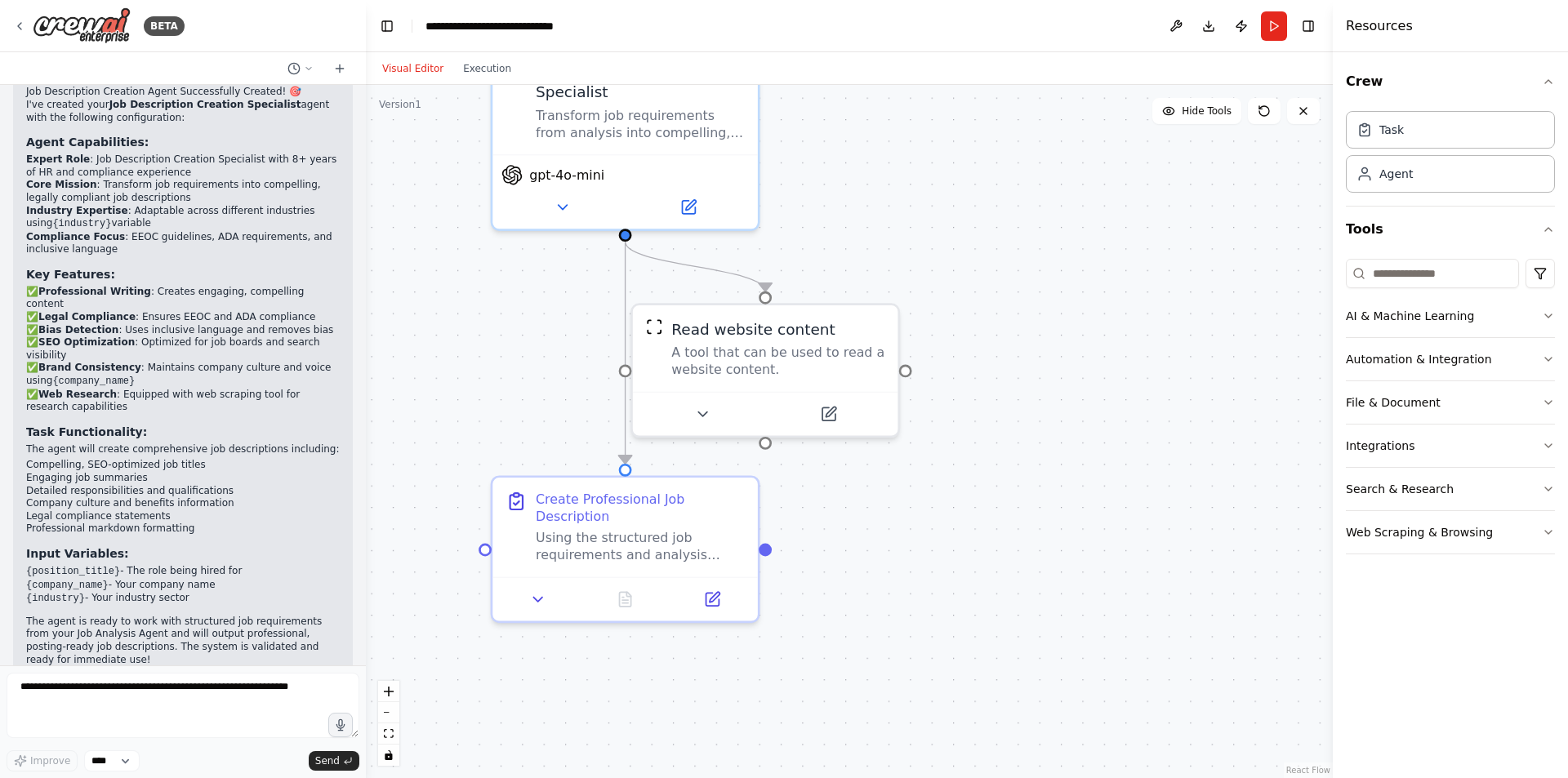
drag, startPoint x: 769, startPoint y: 585, endPoint x: 912, endPoint y: 504, distance: 164.3
click at [912, 504] on div ".deletable-edge-delete-btn { width: 20px; height: 20px; border: 0px solid #ffff…" at bounding box center [849, 431] width 966 height 693
click at [76, 682] on textarea at bounding box center [182, 705] width 353 height 65
type textarea "**********"
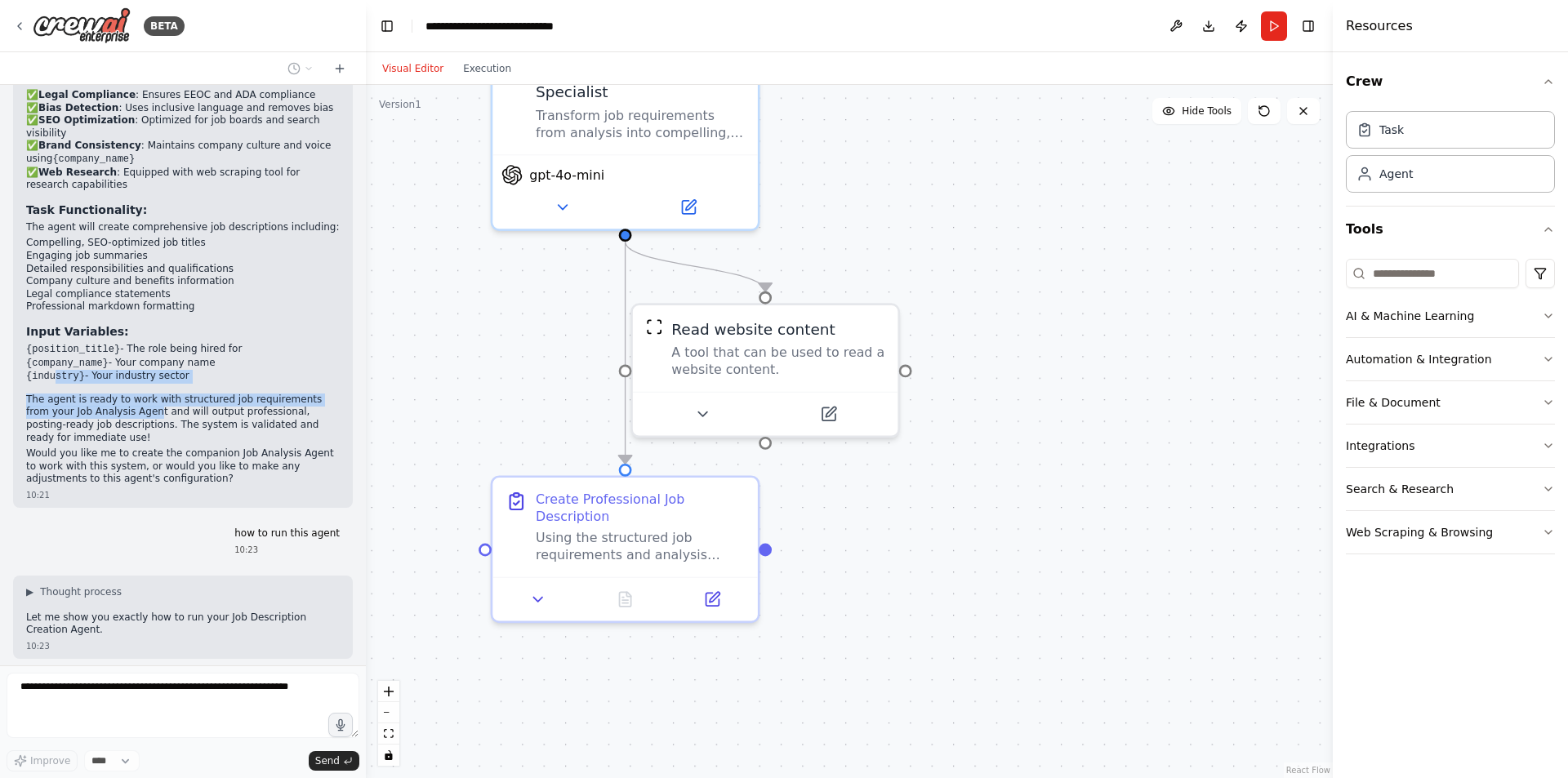
scroll to position [1687, 0]
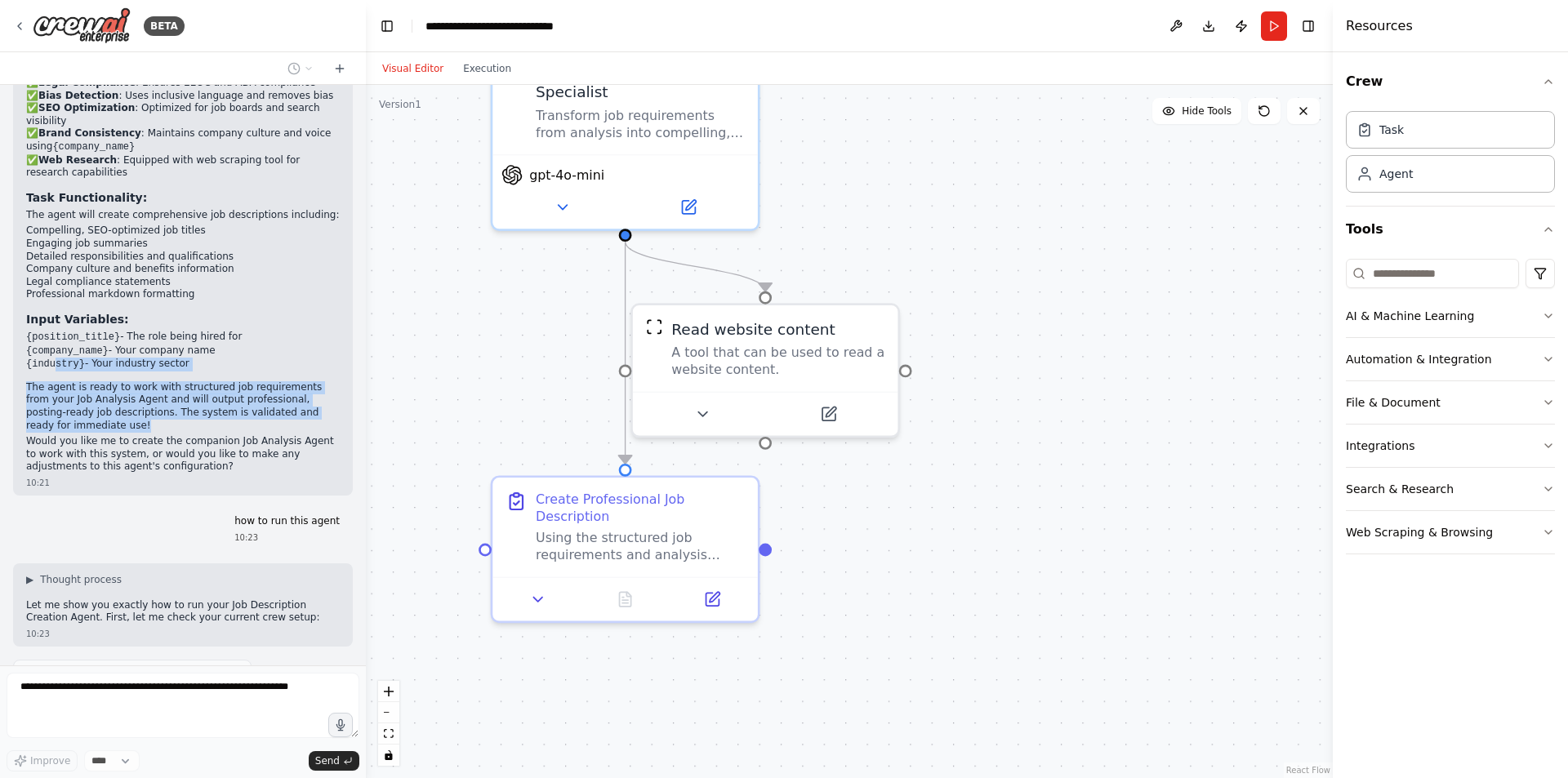
drag, startPoint x: 52, startPoint y: 306, endPoint x: 138, endPoint y: 351, distance: 97.1
click at [138, 351] on div "Job Description Creation Agent Successfully Created! 🎯 I've created your Job De…" at bounding box center [182, 162] width 313 height 622
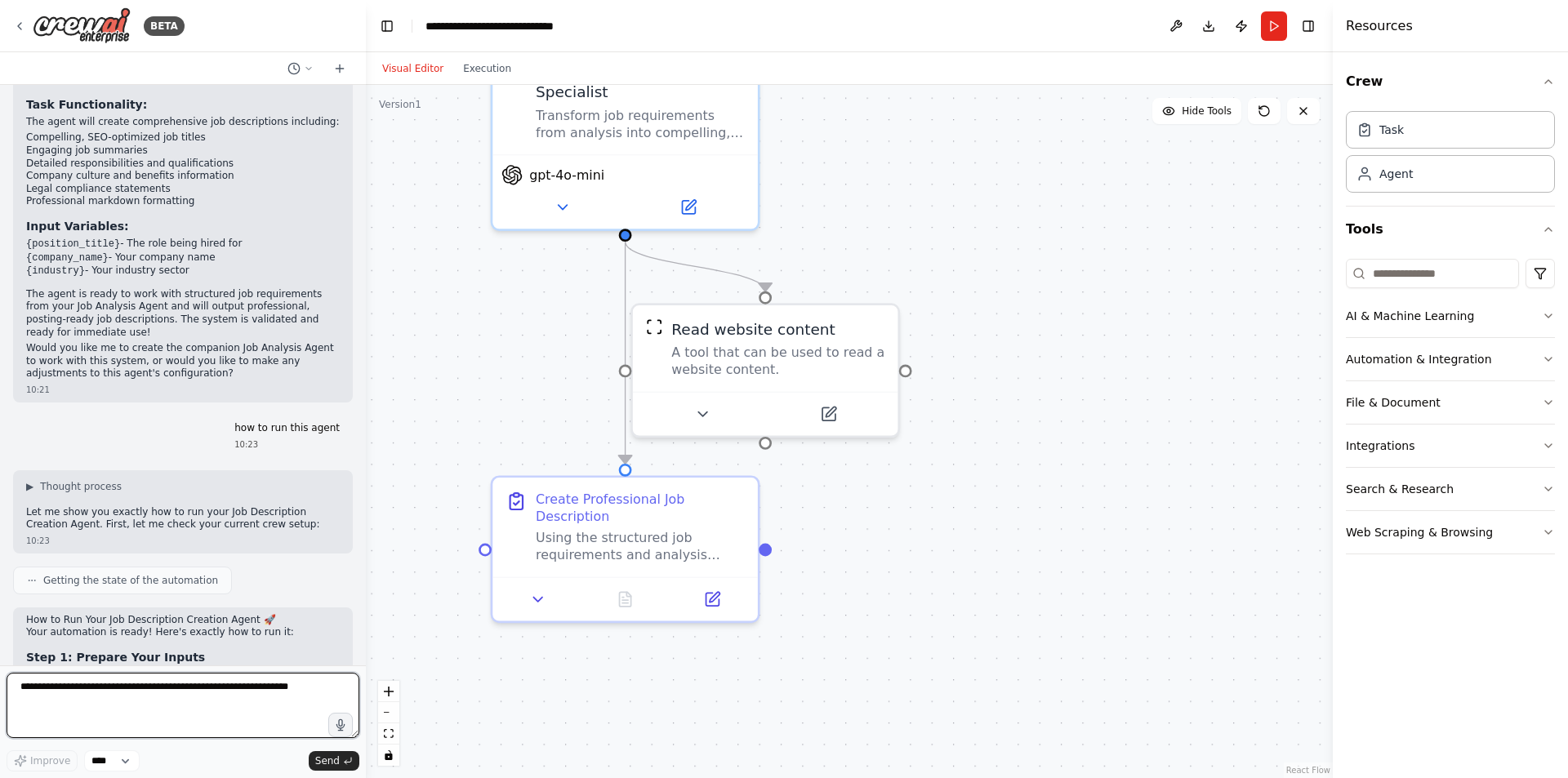
scroll to position [1862, 0]
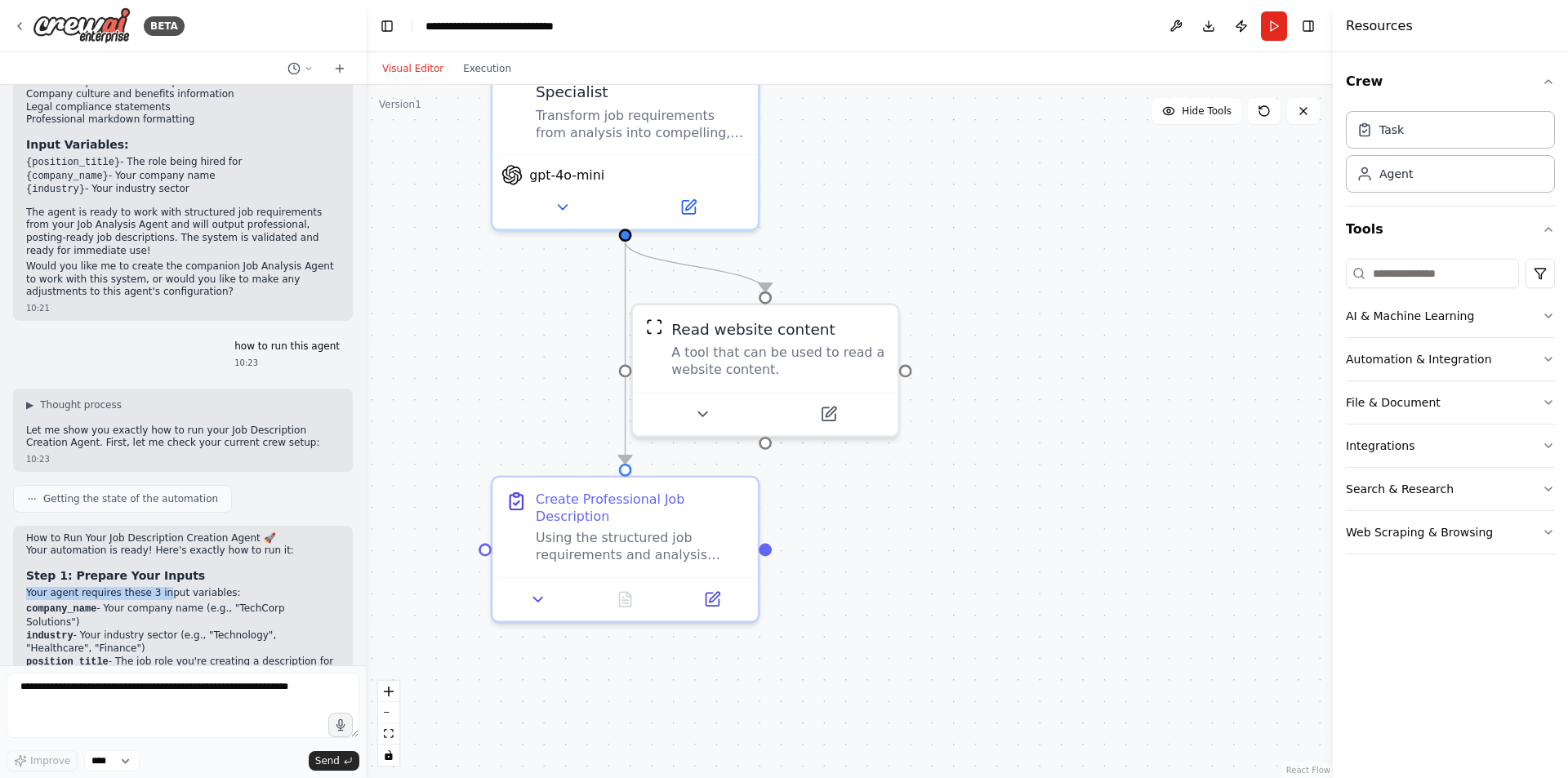
drag, startPoint x: 22, startPoint y: 520, endPoint x: 186, endPoint y: 519, distance: 164.0
click at [126, 602] on li "company_name - Your company name (e.g., "TechCorp Solutions")" at bounding box center [182, 615] width 313 height 26
drag, startPoint x: 97, startPoint y: 533, endPoint x: 287, endPoint y: 537, distance: 190.0
click at [287, 602] on li "company_name - Your company name (e.g., "TechCorp Solutions")" at bounding box center [182, 615] width 313 height 26
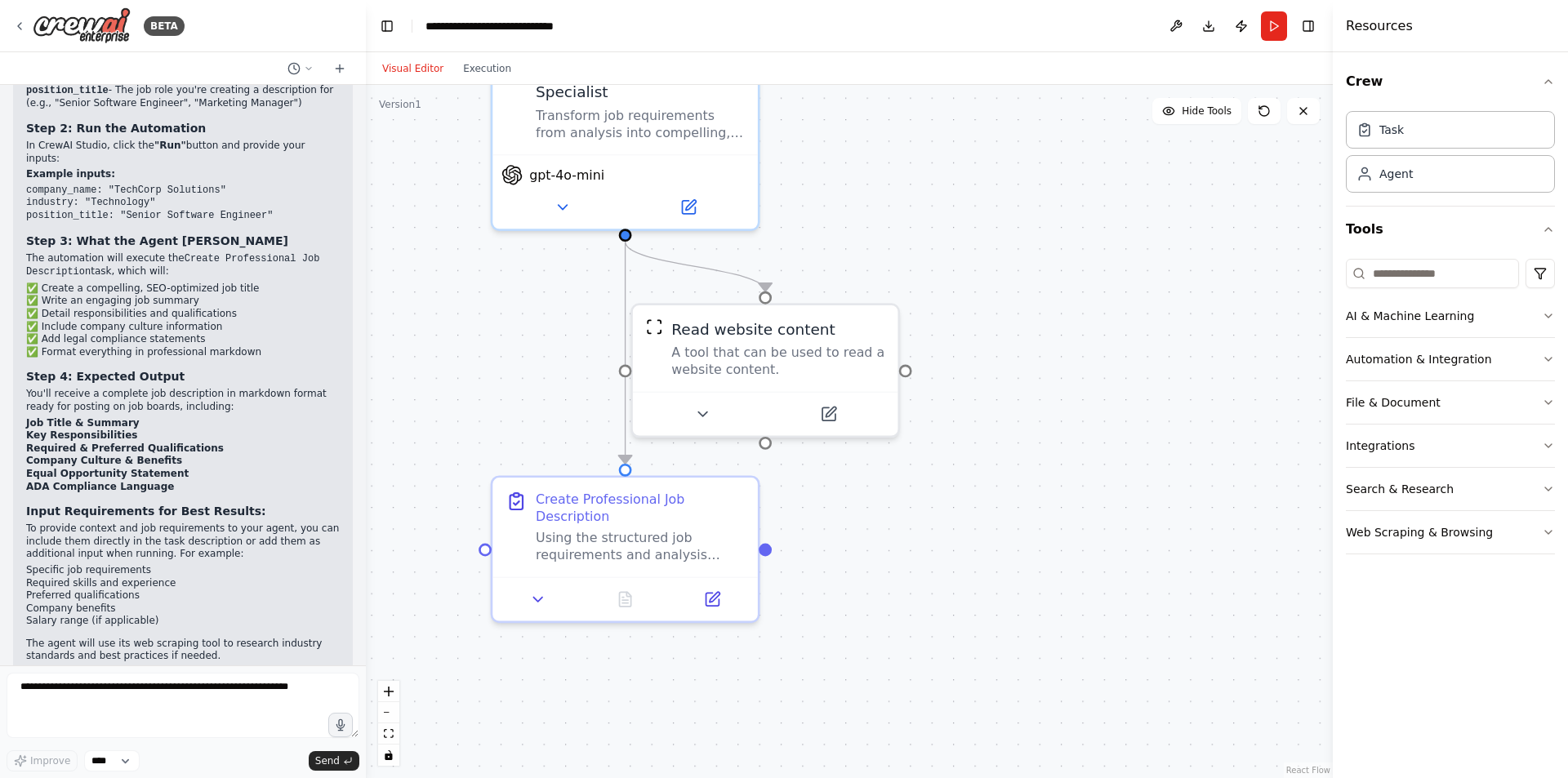
drag, startPoint x: 109, startPoint y: 573, endPoint x: 237, endPoint y: 580, distance: 128.2
click at [237, 580] on div "How to Run Your Job Description Creation Agent 🚀 Your automation is ready! Here…" at bounding box center [182, 347] width 313 height 772
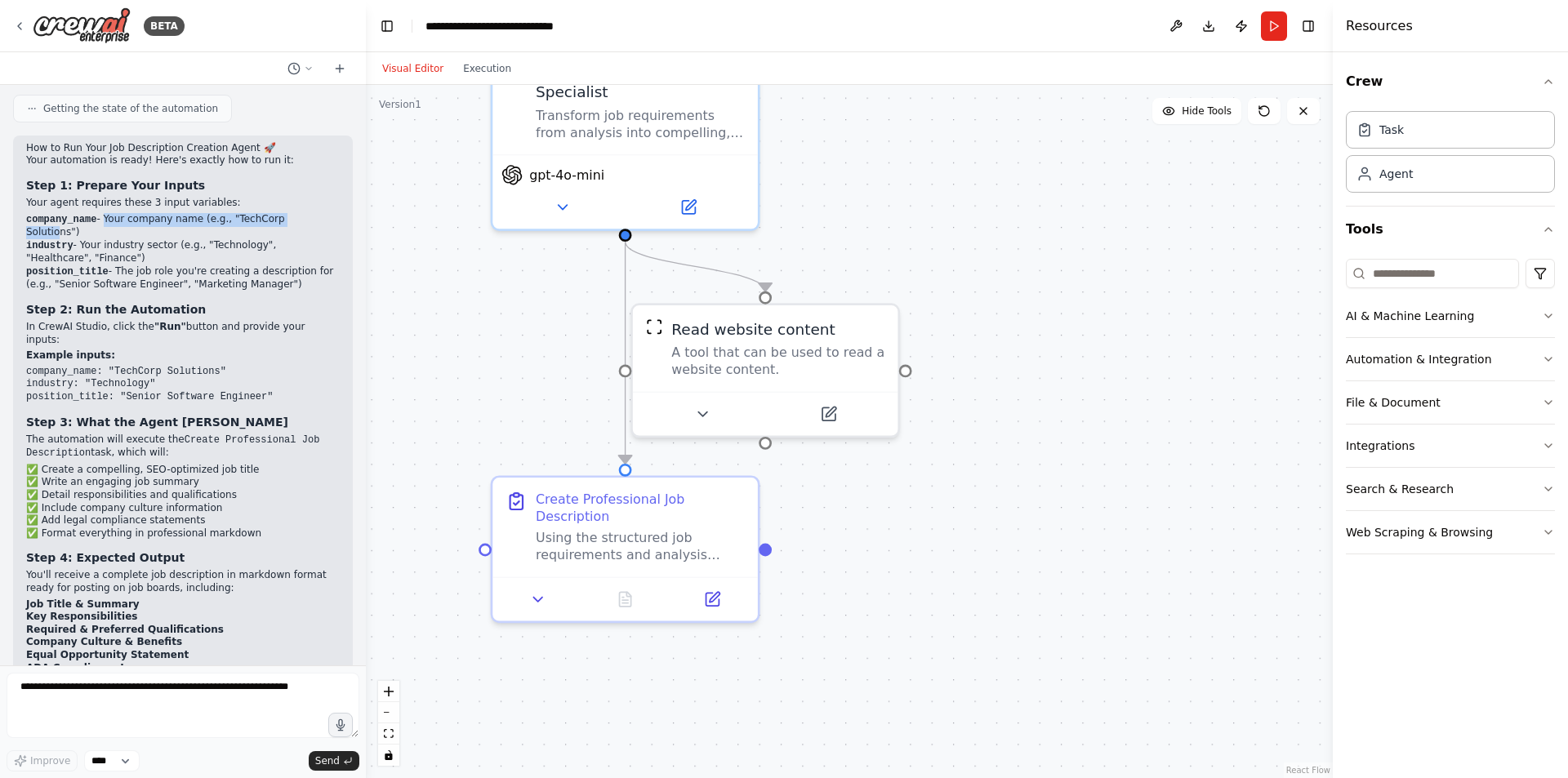
scroll to position [1808, 0]
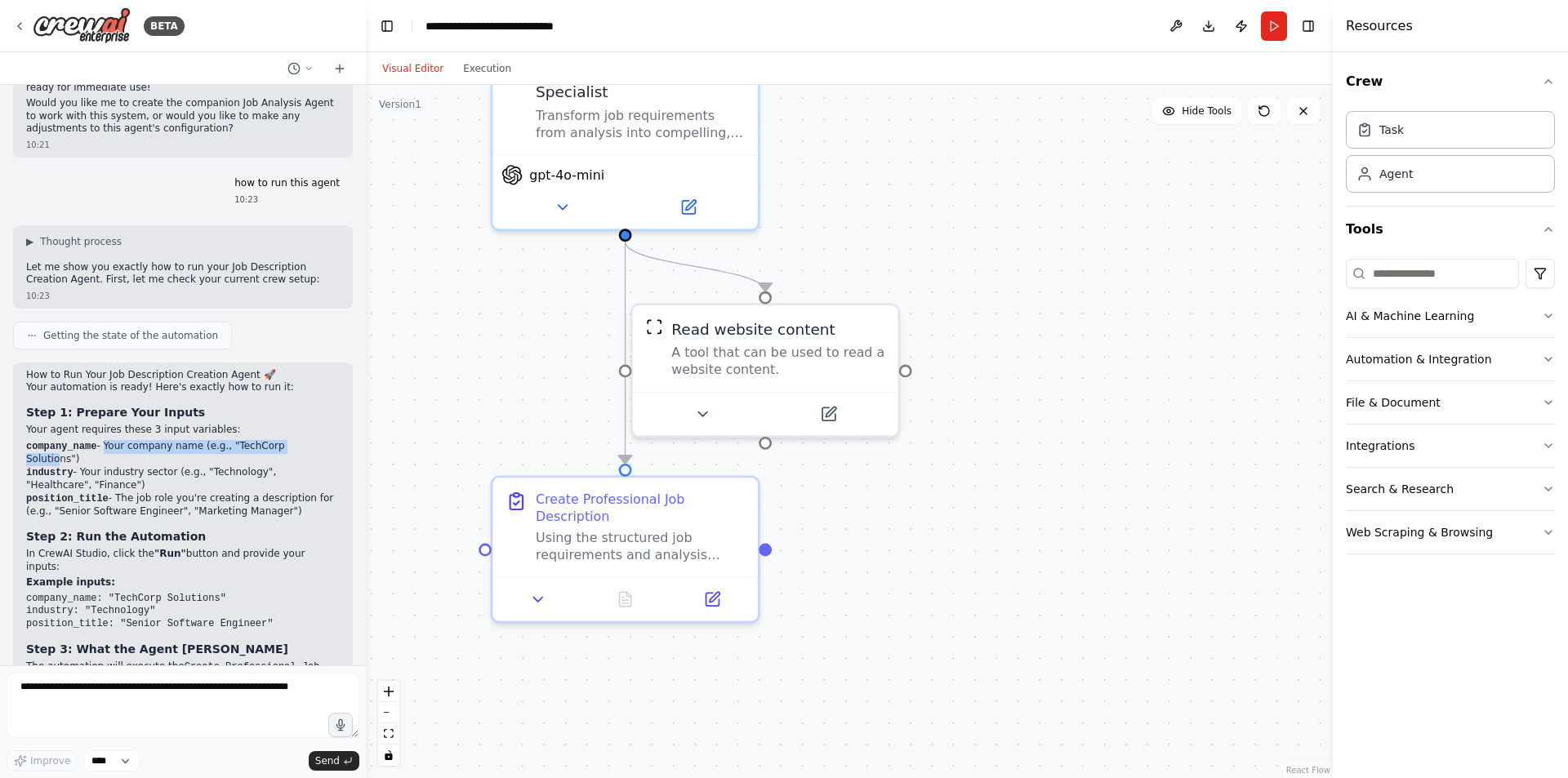
click at [186, 492] on li "position_title - The job role you're creating a description for (e.g., "Senior …" at bounding box center [182, 506] width 313 height 26
click at [92, 424] on p "Your agent requires these 3 input variables:" at bounding box center [182, 430] width 313 height 13
click at [132, 424] on p "Your agent requires these 3 input variables:" at bounding box center [182, 430] width 313 height 13
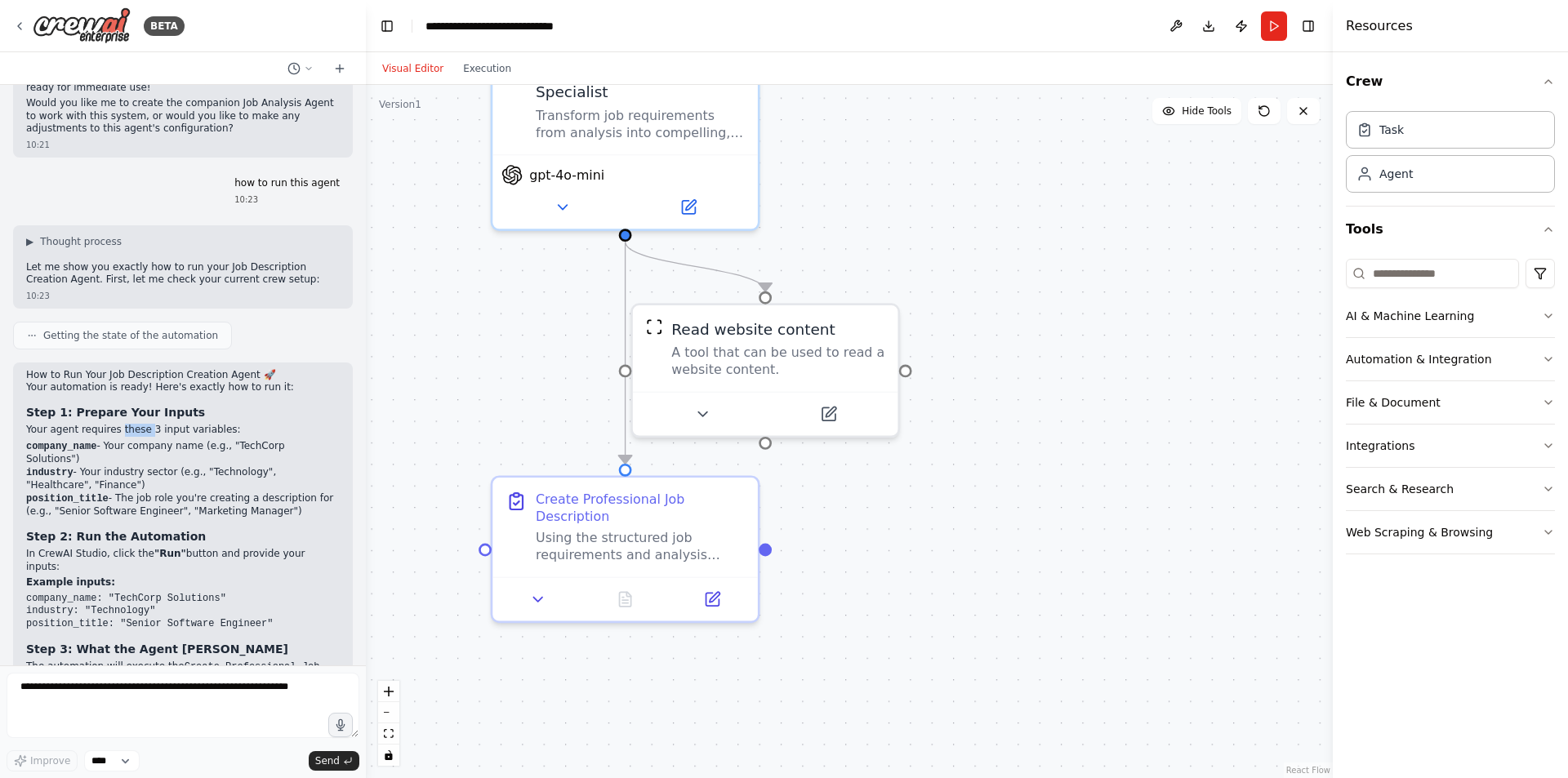
click at [132, 424] on p "Your agent requires these 3 input variables:" at bounding box center [182, 430] width 313 height 13
click at [165, 424] on p "Your agent requires these 3 input variables:" at bounding box center [182, 430] width 313 height 13
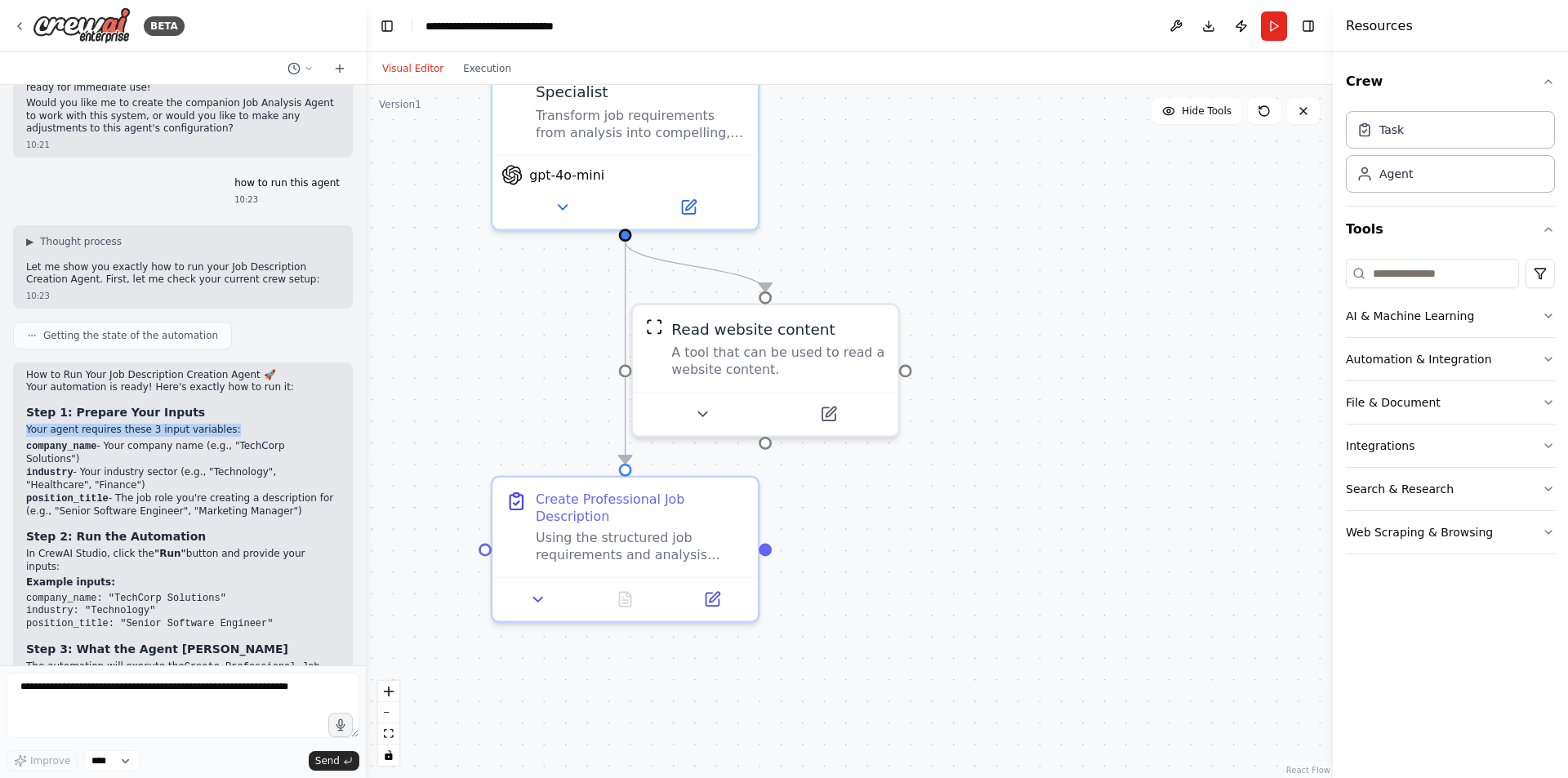
click at [71, 424] on p "Your agent requires these 3 input variables:" at bounding box center [182, 430] width 313 height 13
click at [27, 424] on p "Your agent requires these 3 input variables:" at bounding box center [182, 430] width 313 height 13
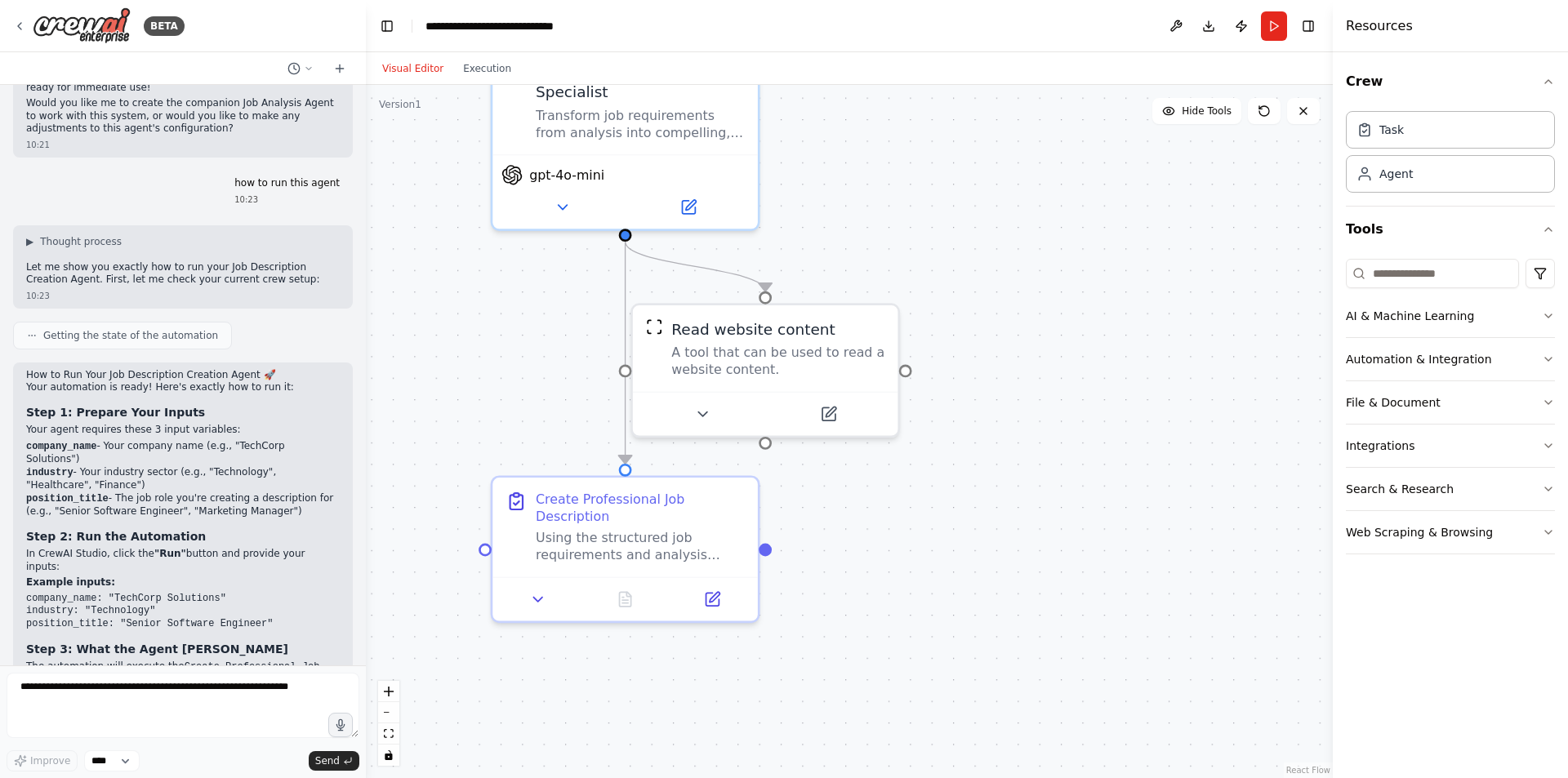
click at [69, 424] on p "Your agent requires these 3 input variables:" at bounding box center [182, 430] width 313 height 13
click at [34, 424] on p "Your agent requires these 3 input variables:" at bounding box center [182, 430] width 313 height 13
click at [79, 424] on p "Your agent requires these 3 input variables:" at bounding box center [182, 430] width 313 height 13
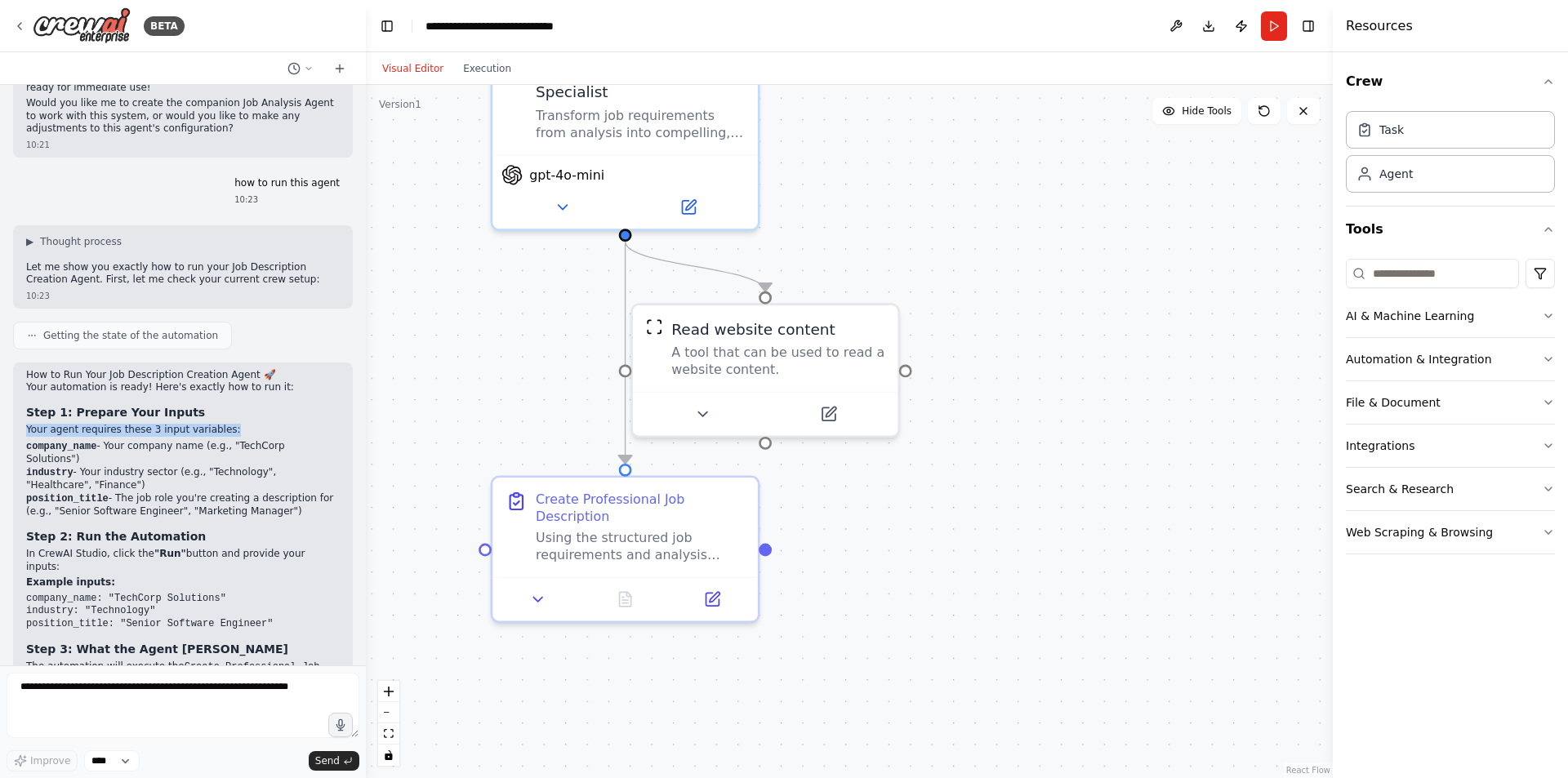
click at [79, 424] on p "Your agent requires these 3 input variables:" at bounding box center [182, 430] width 313 height 13
click at [116, 424] on p "Your agent requires these 3 input variables:" at bounding box center [182, 430] width 313 height 13
click at [109, 440] on li "company_name - Your company name (e.g., "TechCorp Solutions")" at bounding box center [182, 453] width 313 height 26
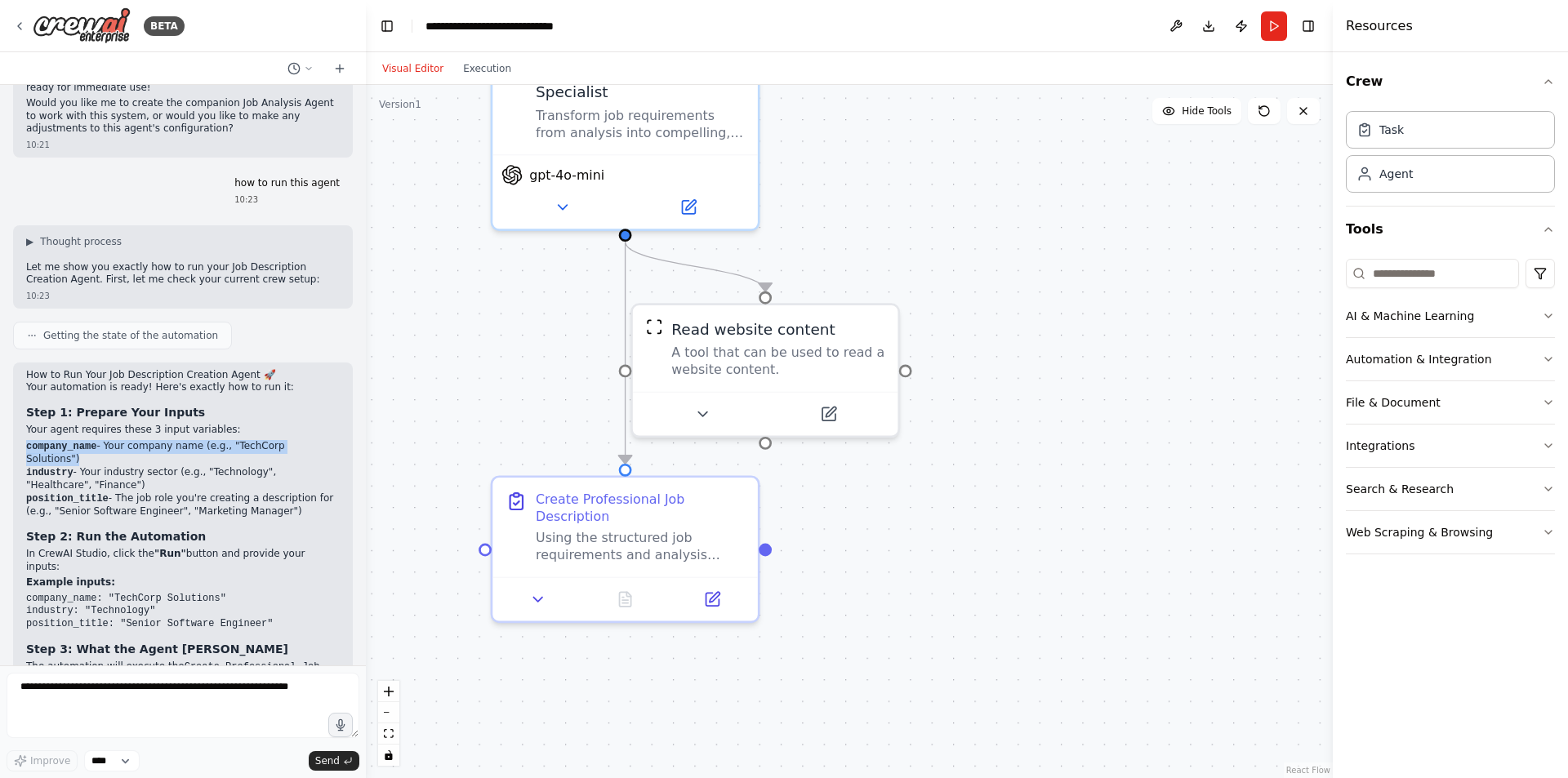
click at [109, 440] on li "company_name - Your company name (e.g., "TechCorp Solutions")" at bounding box center [182, 453] width 313 height 26
click at [79, 466] on li "industry - Your industry sector (e.g., "Technology", "Healthcare", "Finance")" at bounding box center [182, 479] width 313 height 26
drag, startPoint x: 104, startPoint y: 410, endPoint x: 250, endPoint y: 424, distance: 146.7
click at [250, 492] on li "position_title - The job role you're creating a description for (e.g., "Senior …" at bounding box center [182, 506] width 313 height 26
click at [155, 492] on li "position_title - The job role you're creating a description for (e.g., "Senior …" at bounding box center [182, 506] width 313 height 26
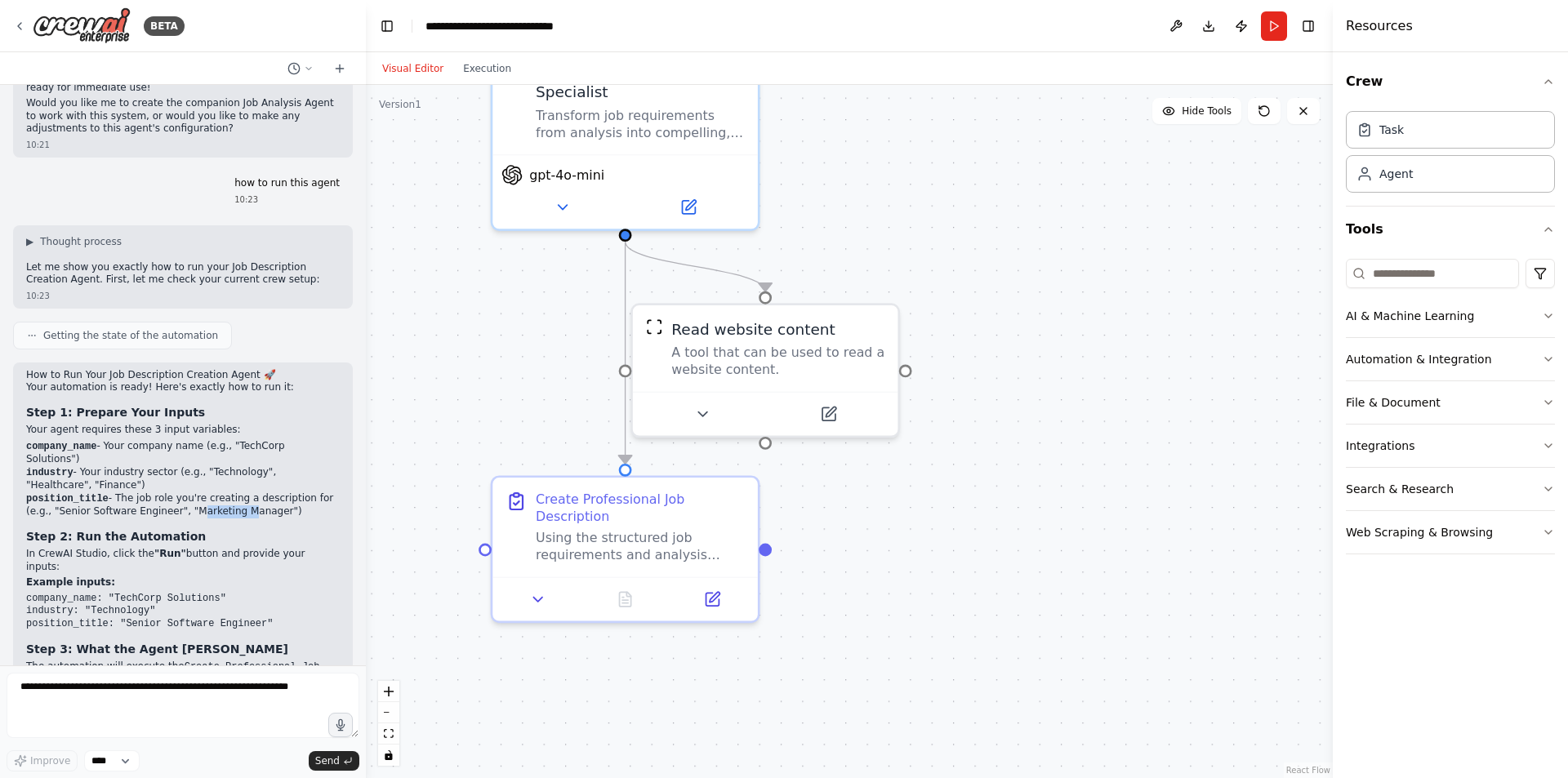
click at [155, 492] on li "position_title - The job role you're creating a description for (e.g., "Senior …" at bounding box center [182, 506] width 313 height 26
drag, startPoint x: 24, startPoint y: 469, endPoint x: 266, endPoint y: 472, distance: 242.0
click at [266, 472] on div "How to Run Your Job Description Creation Agent 🚀 Your automation is ready! Here…" at bounding box center [182, 762] width 340 height 801
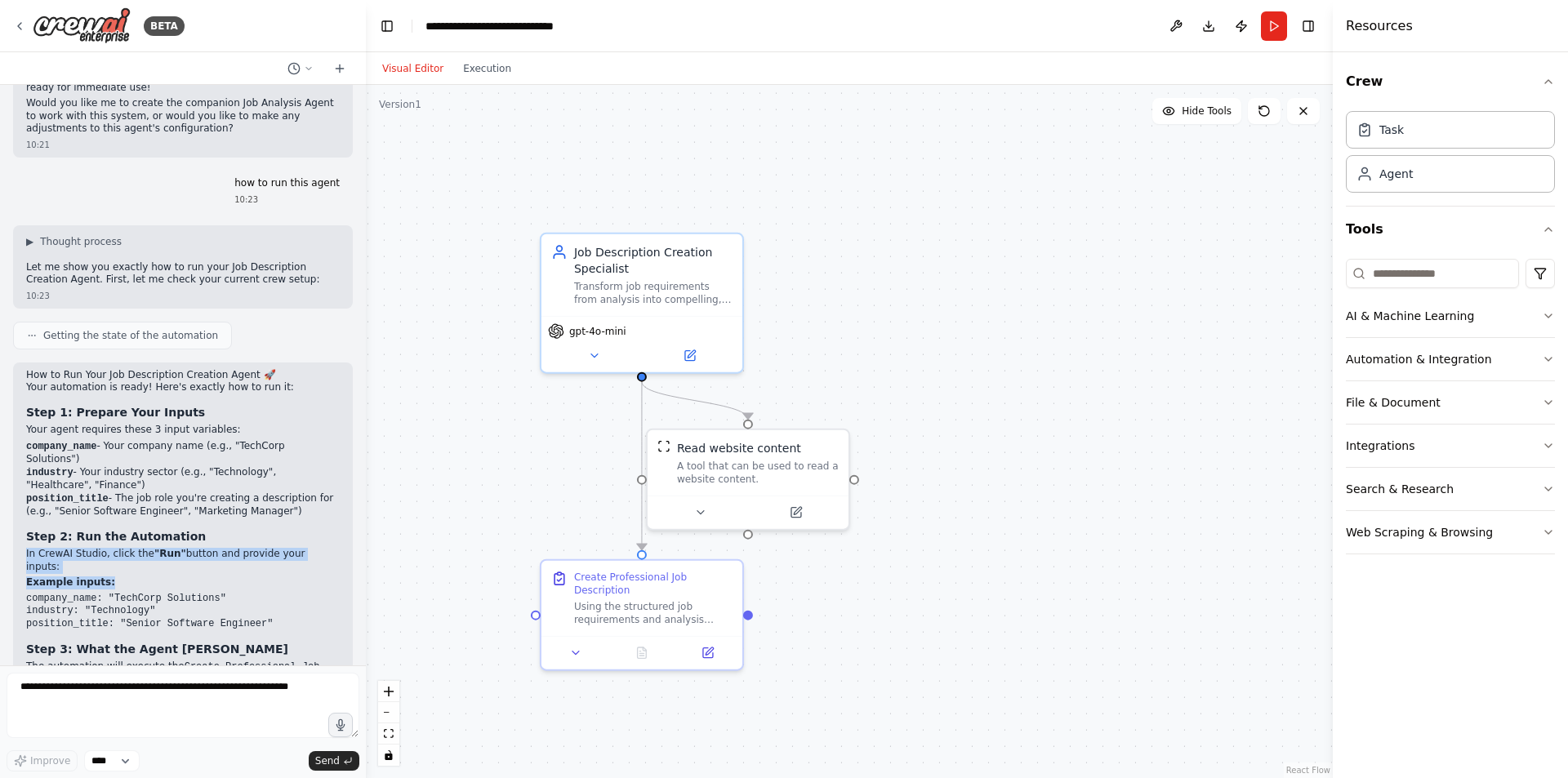
drag, startPoint x: 840, startPoint y: 169, endPoint x: 849, endPoint y: 285, distance: 116.3
click at [849, 285] on div ".deletable-edge-delete-btn { width: 20px; height: 20px; border: 0px solid #ffff…" at bounding box center [849, 431] width 966 height 693
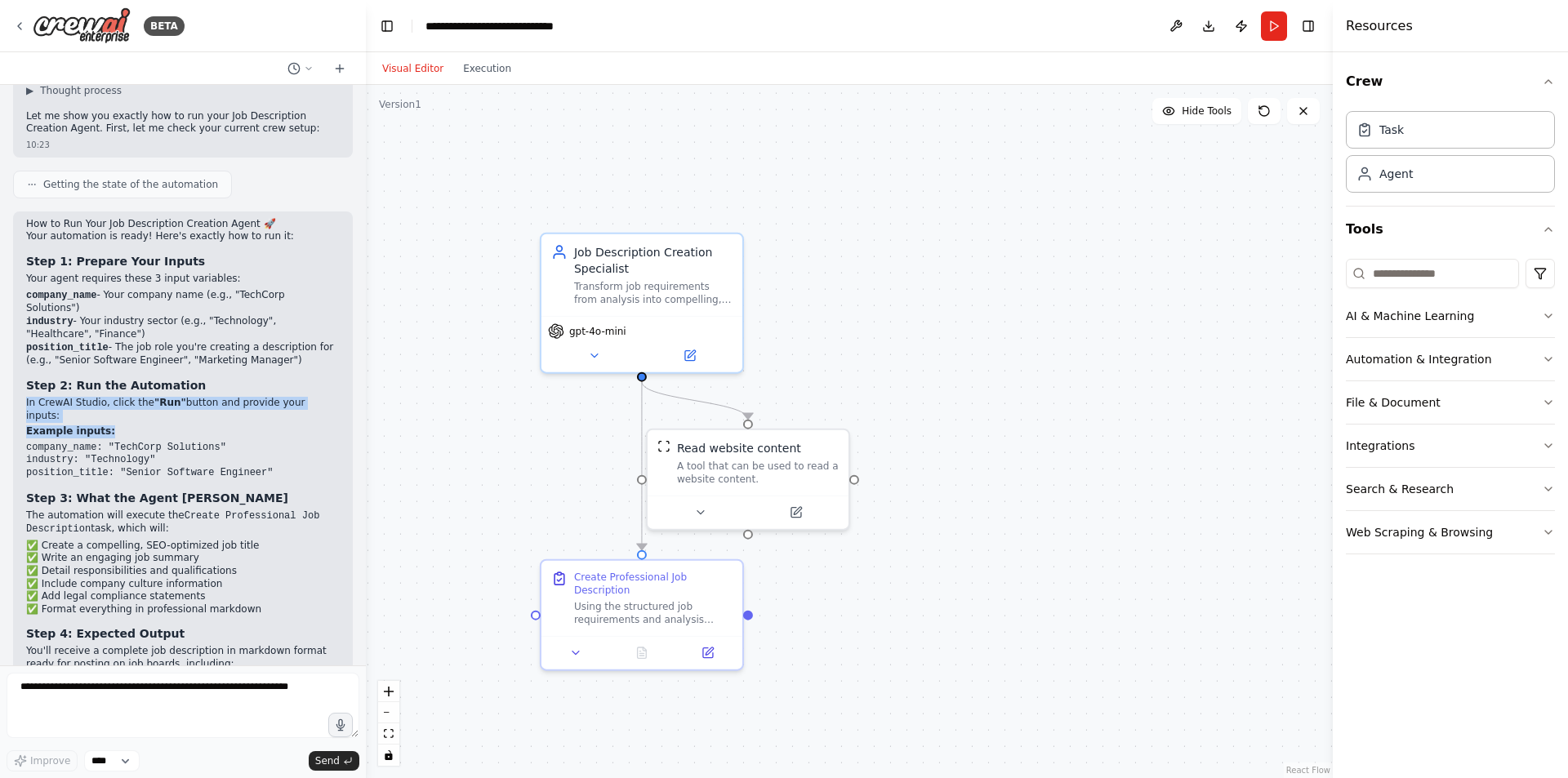
scroll to position [1972, 0]
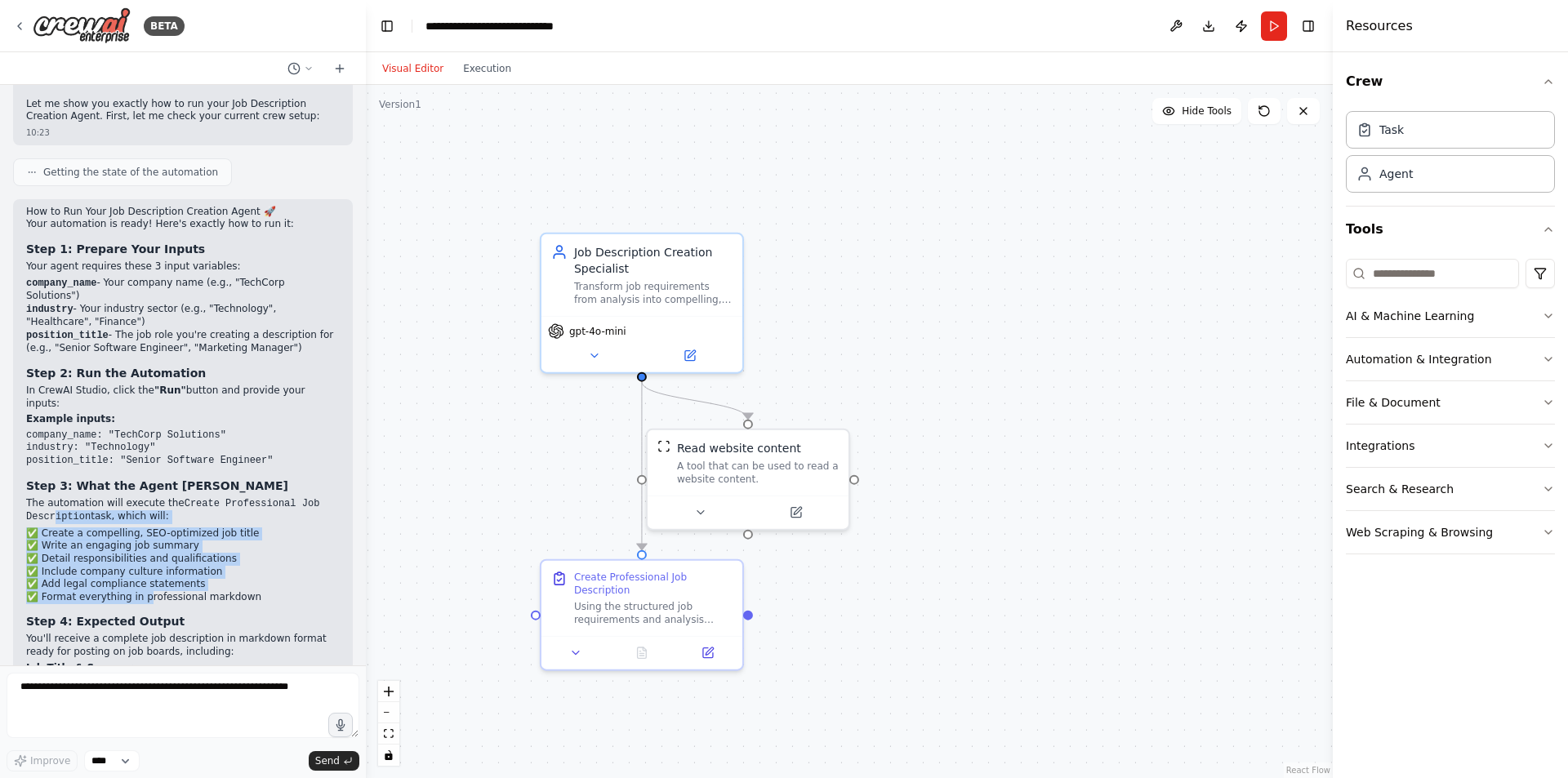
drag, startPoint x: 56, startPoint y: 416, endPoint x: 139, endPoint y: 499, distance: 117.4
click at [139, 499] on div "How to Run Your Job Description Creation Agent 🚀 Your automation is ready! Here…" at bounding box center [182, 591] width 313 height 772
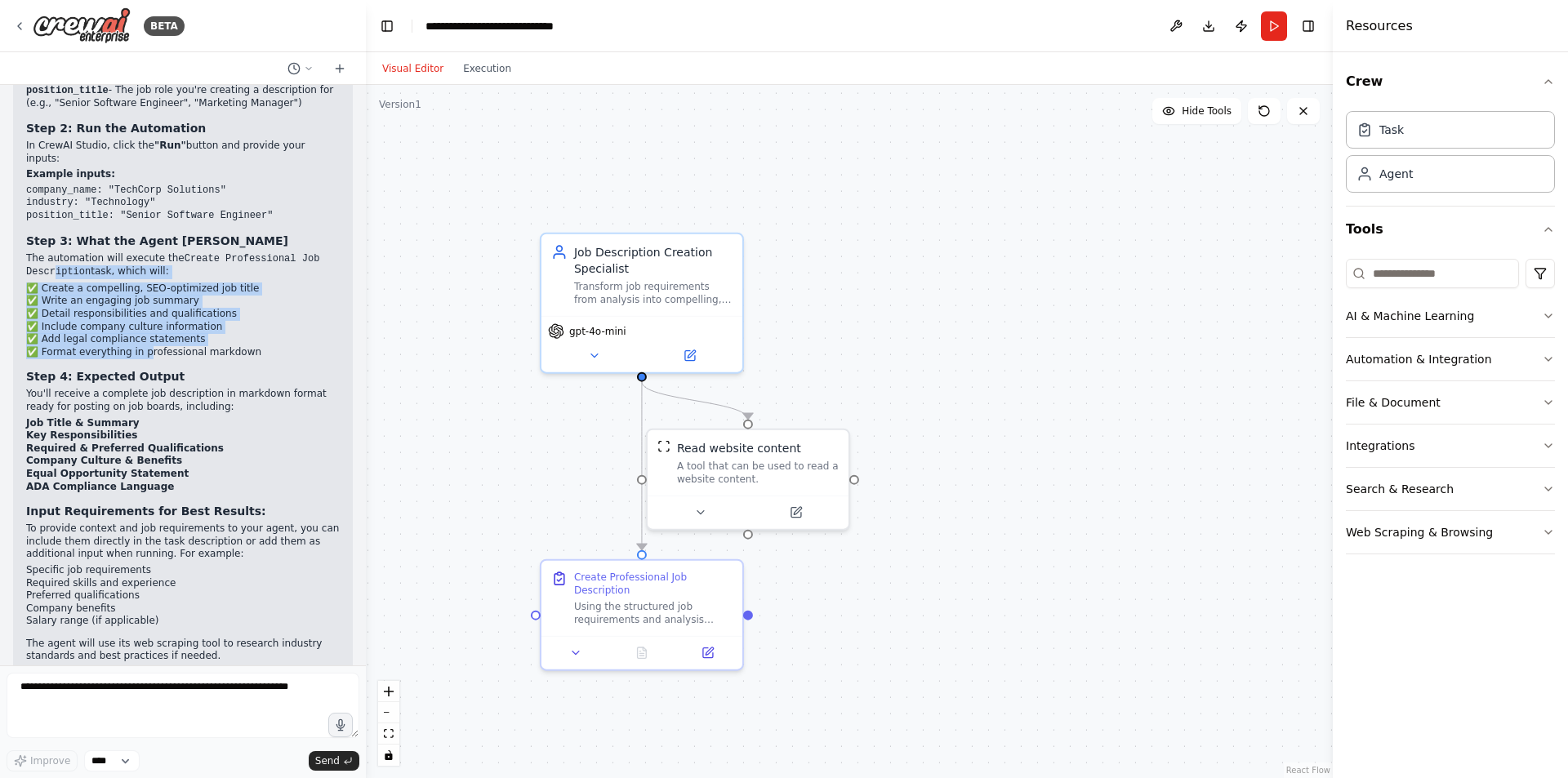
drag, startPoint x: 85, startPoint y: 537, endPoint x: 137, endPoint y: 580, distance: 67.5
click at [137, 580] on div "How to Run Your Job Description Creation Agent 🚀 Your automation is ready! Here…" at bounding box center [182, 347] width 313 height 772
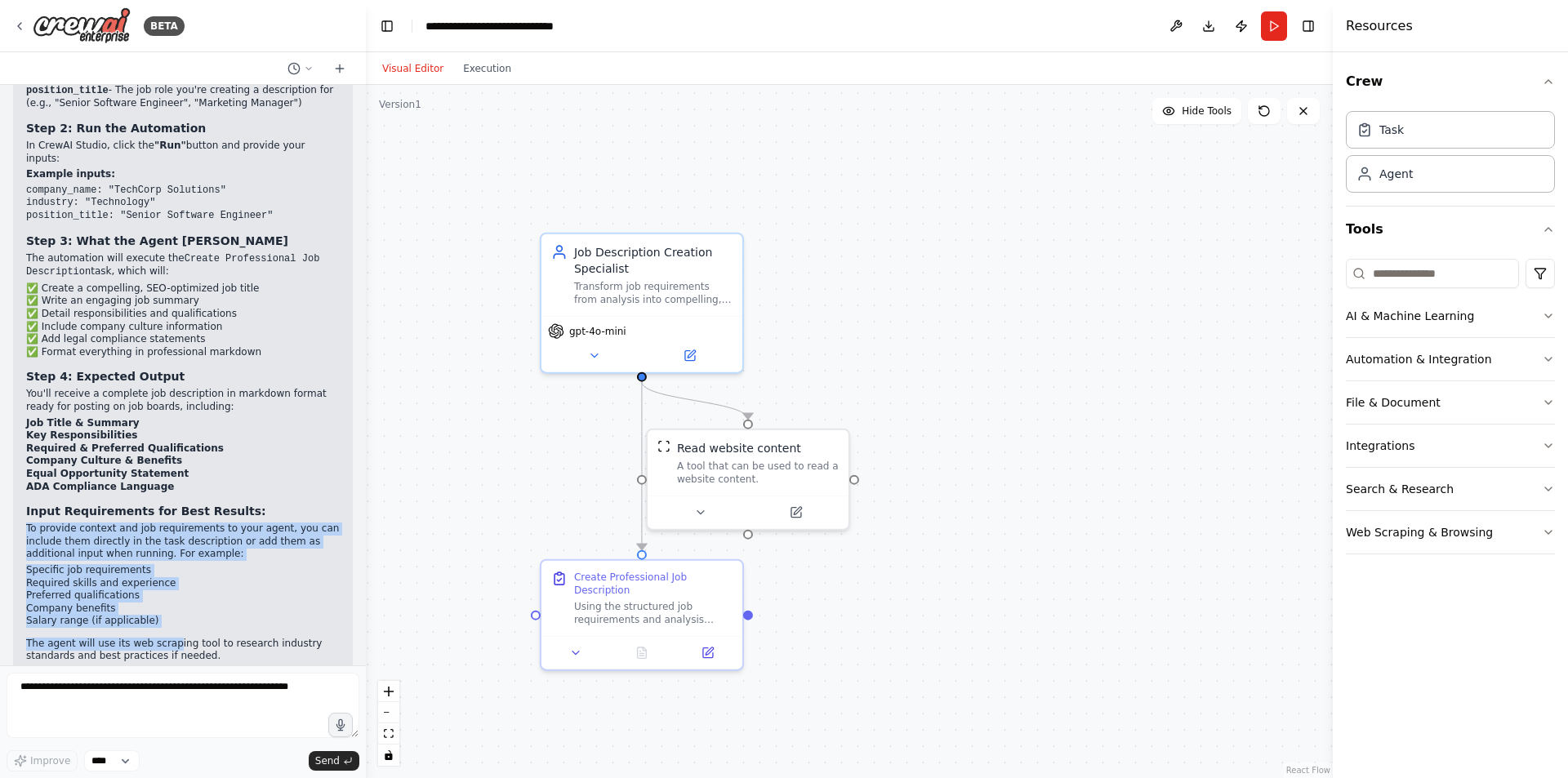
drag, startPoint x: 27, startPoint y: 426, endPoint x: 161, endPoint y: 562, distance: 190.9
click at [161, 549] on div "How to Run Your Job Description Creation Agent 🚀 Your automation is ready! Here…" at bounding box center [182, 347] width 313 height 772
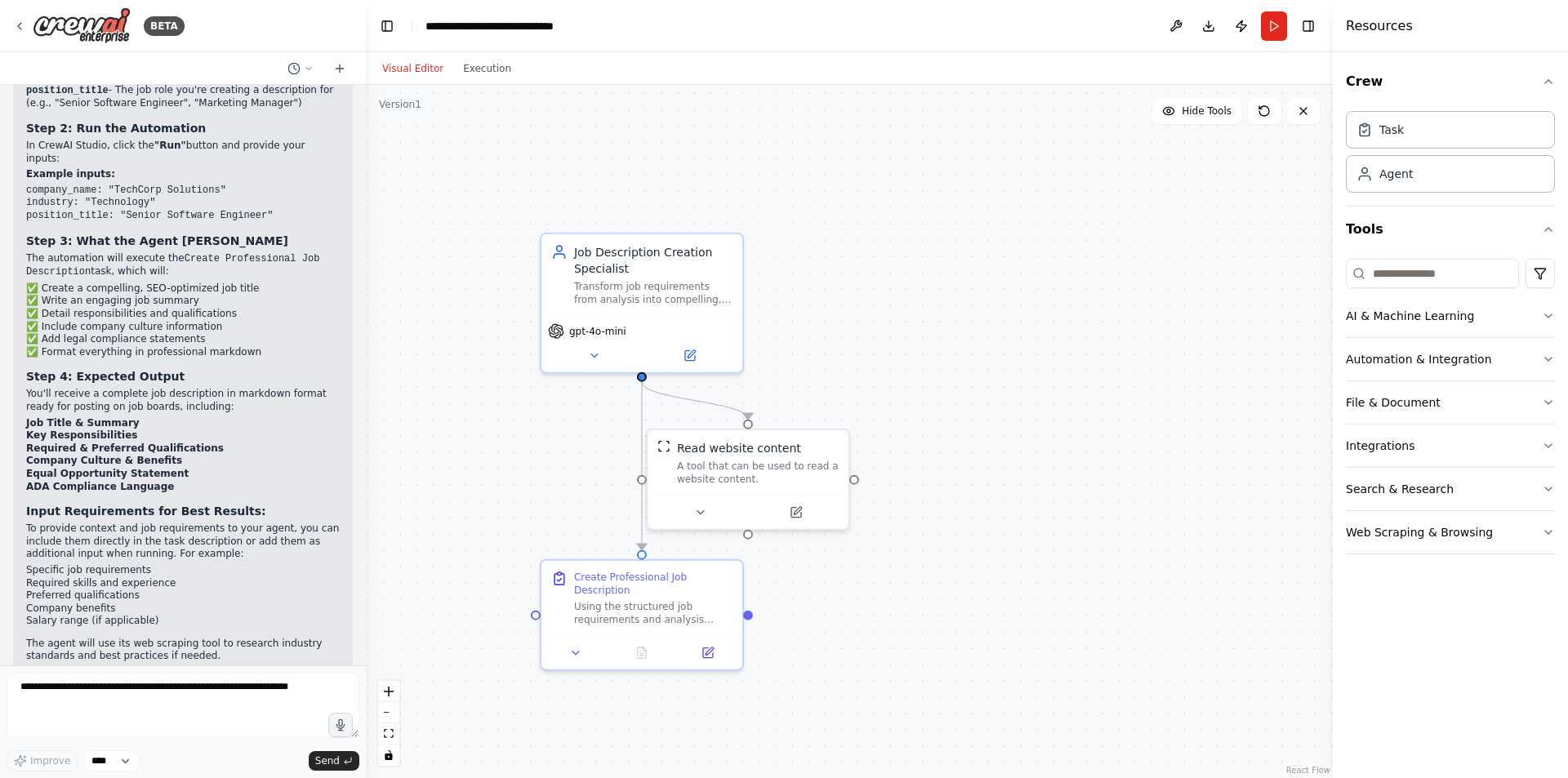
click at [97, 666] on p "Ready to run? Just hit the Run button in CrewAI Studio and provide your inputs!" at bounding box center [182, 678] width 313 height 25
drag, startPoint x: 93, startPoint y: 563, endPoint x: 283, endPoint y: 573, distance: 190.3
click at [283, 666] on p "Ready to run? Just hit the Run button in CrewAI Studio and provide your inputs!" at bounding box center [182, 678] width 313 height 25
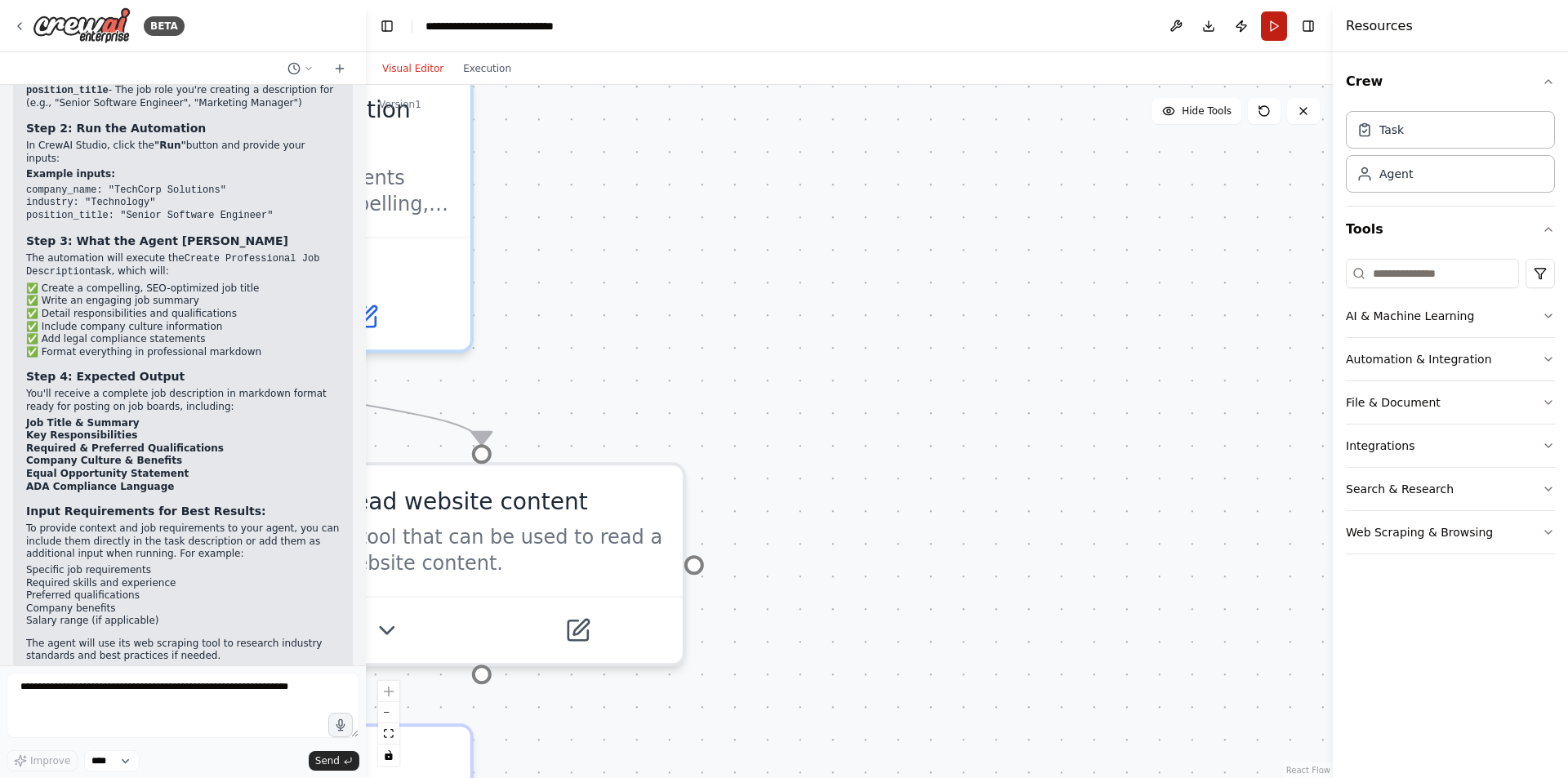
click at [1271, 25] on button "Run" at bounding box center [1274, 26] width 26 height 29
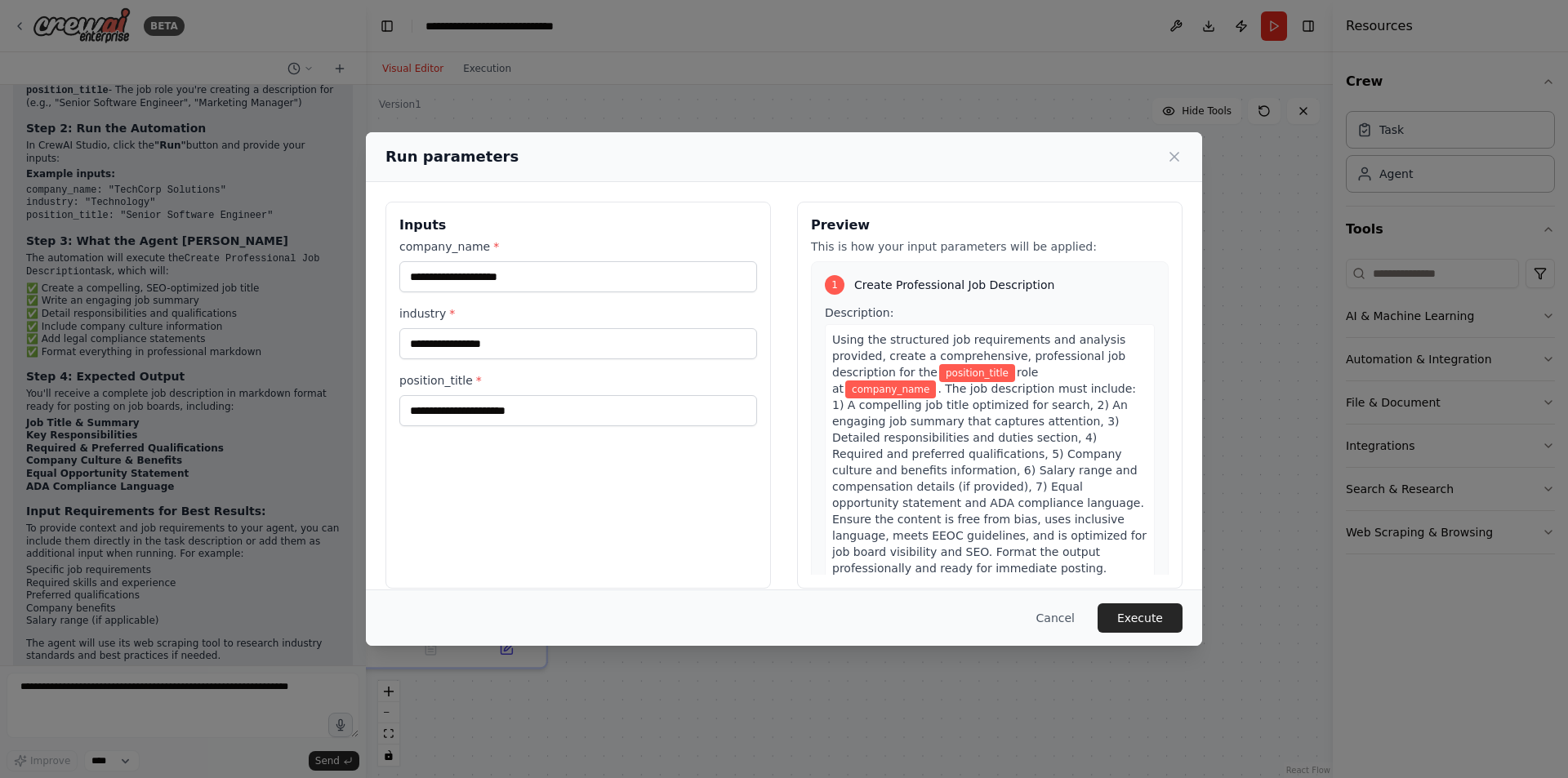
scroll to position [19, 0]
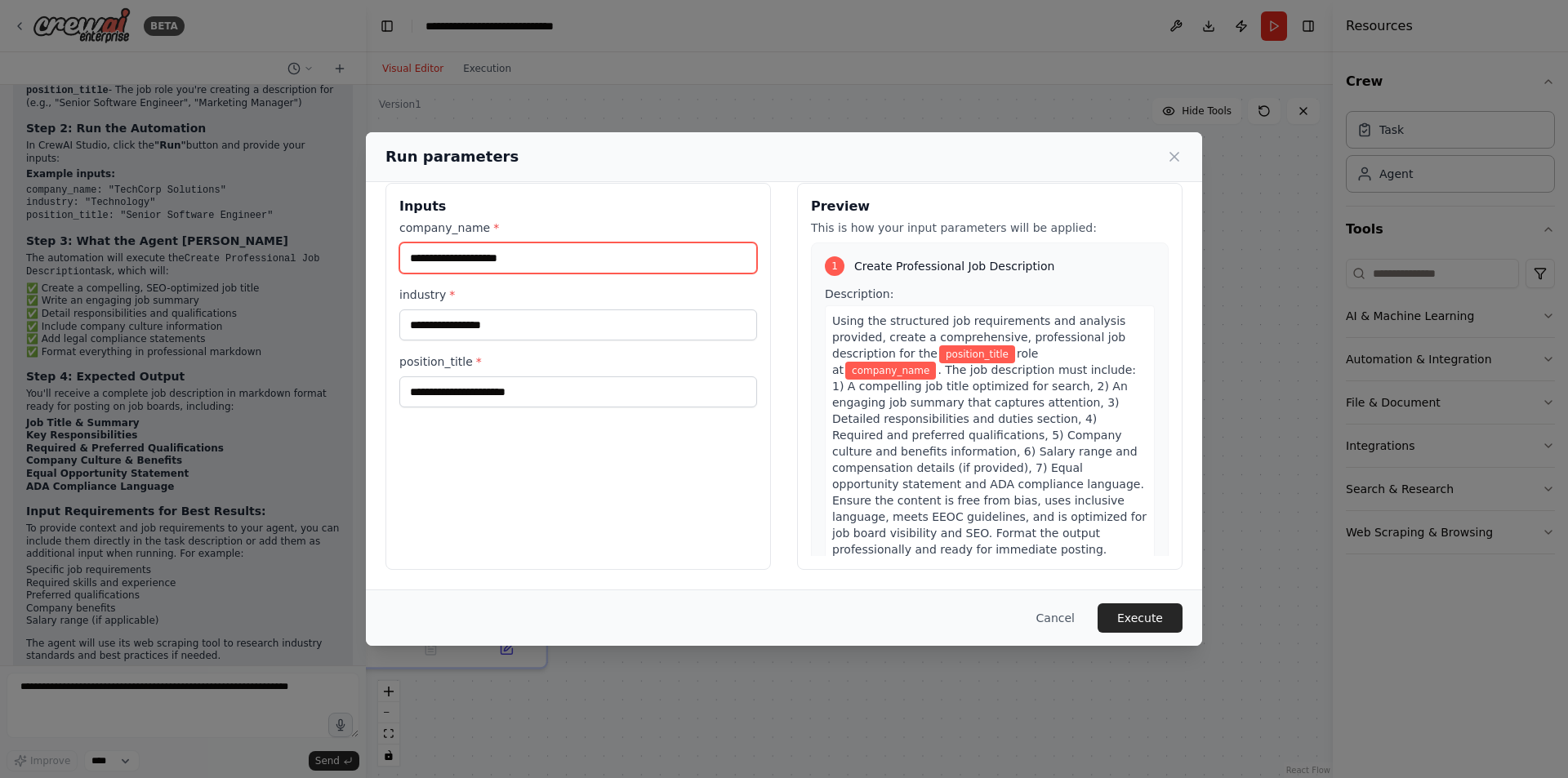
click at [556, 254] on input "company_name *" at bounding box center [578, 258] width 358 height 31
type input "**********"
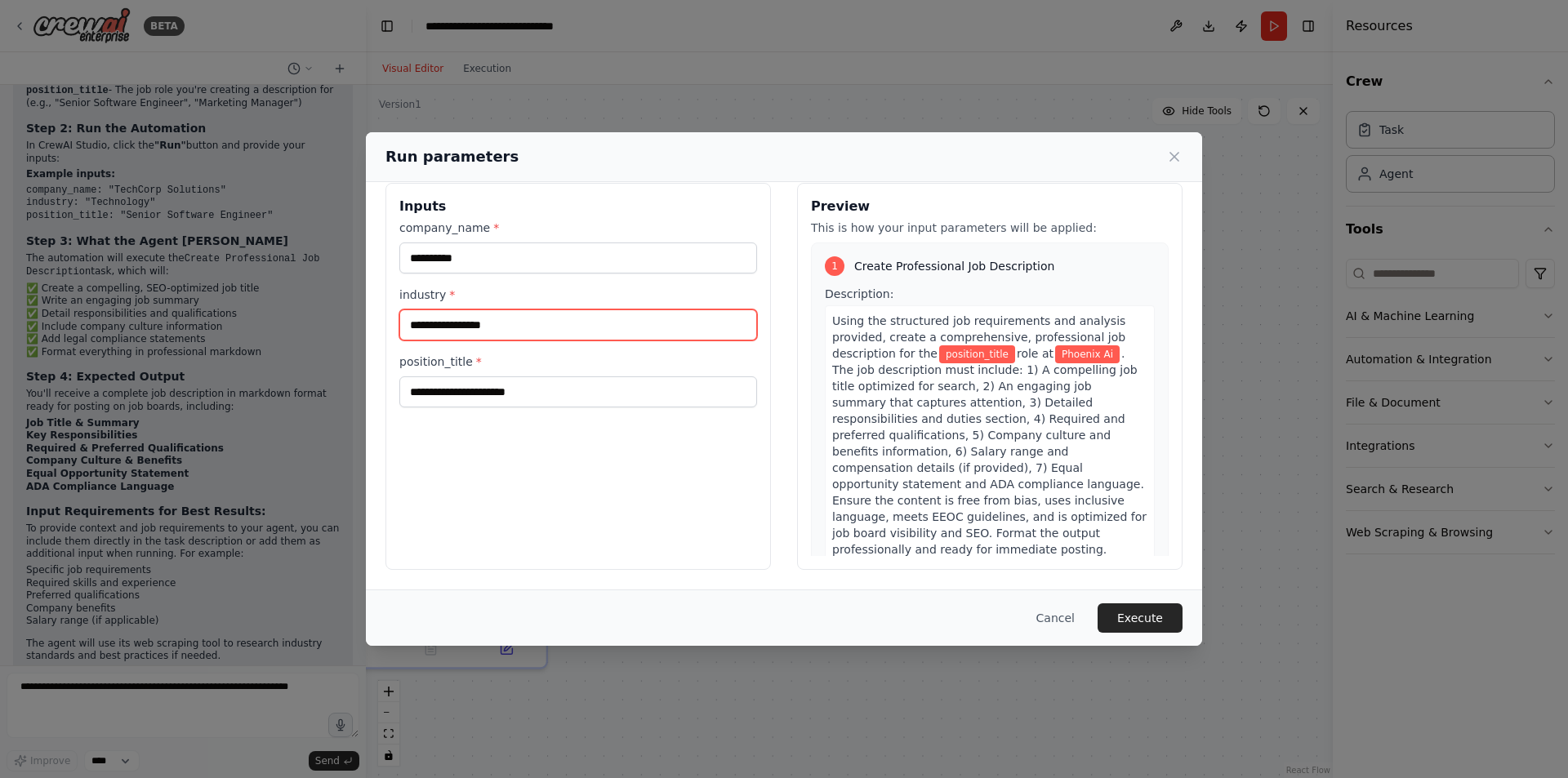
click at [489, 326] on input "industry *" at bounding box center [578, 325] width 358 height 31
type input "**********"
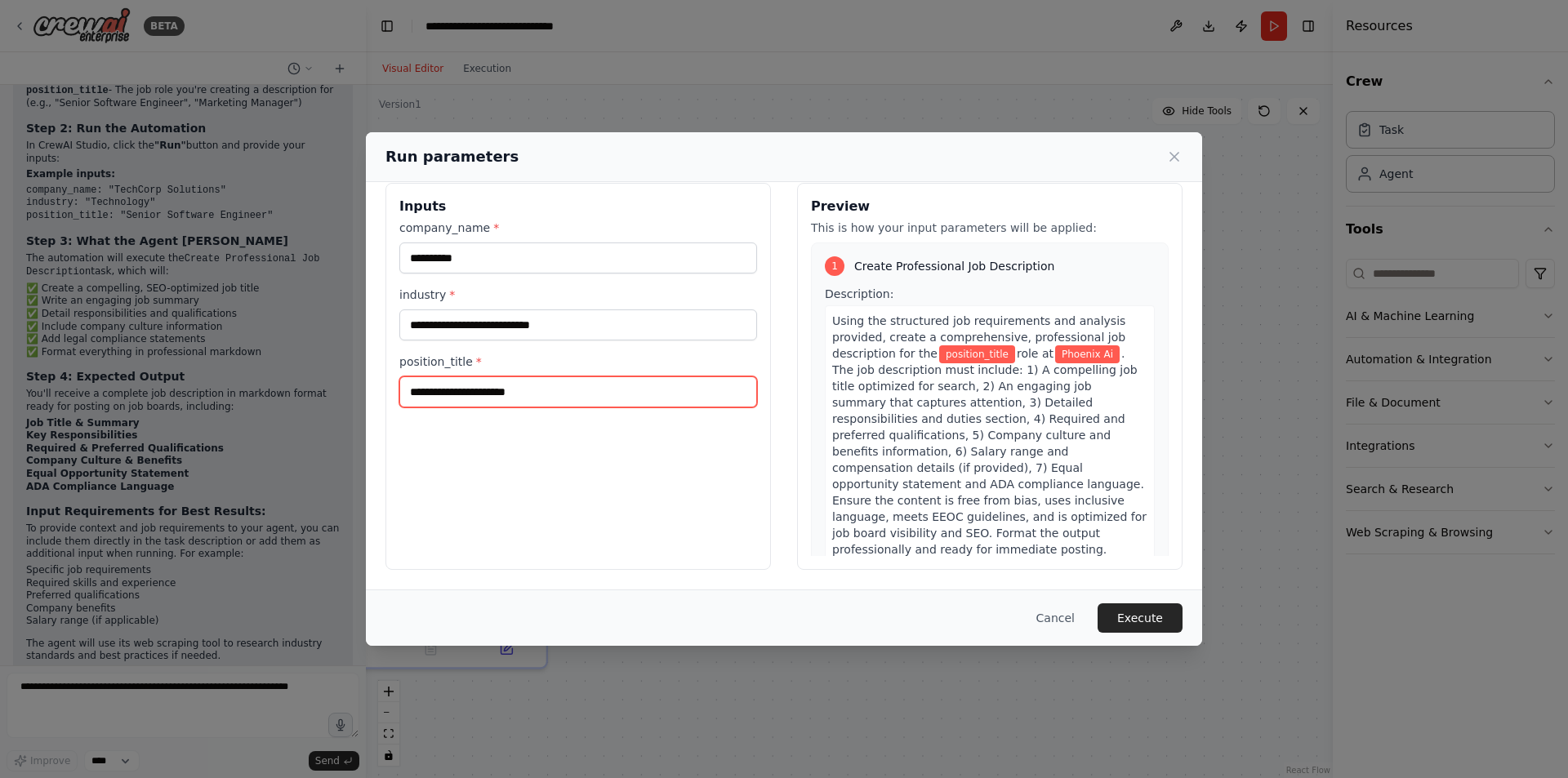
click at [490, 395] on input "position_title *" at bounding box center [578, 392] width 358 height 31
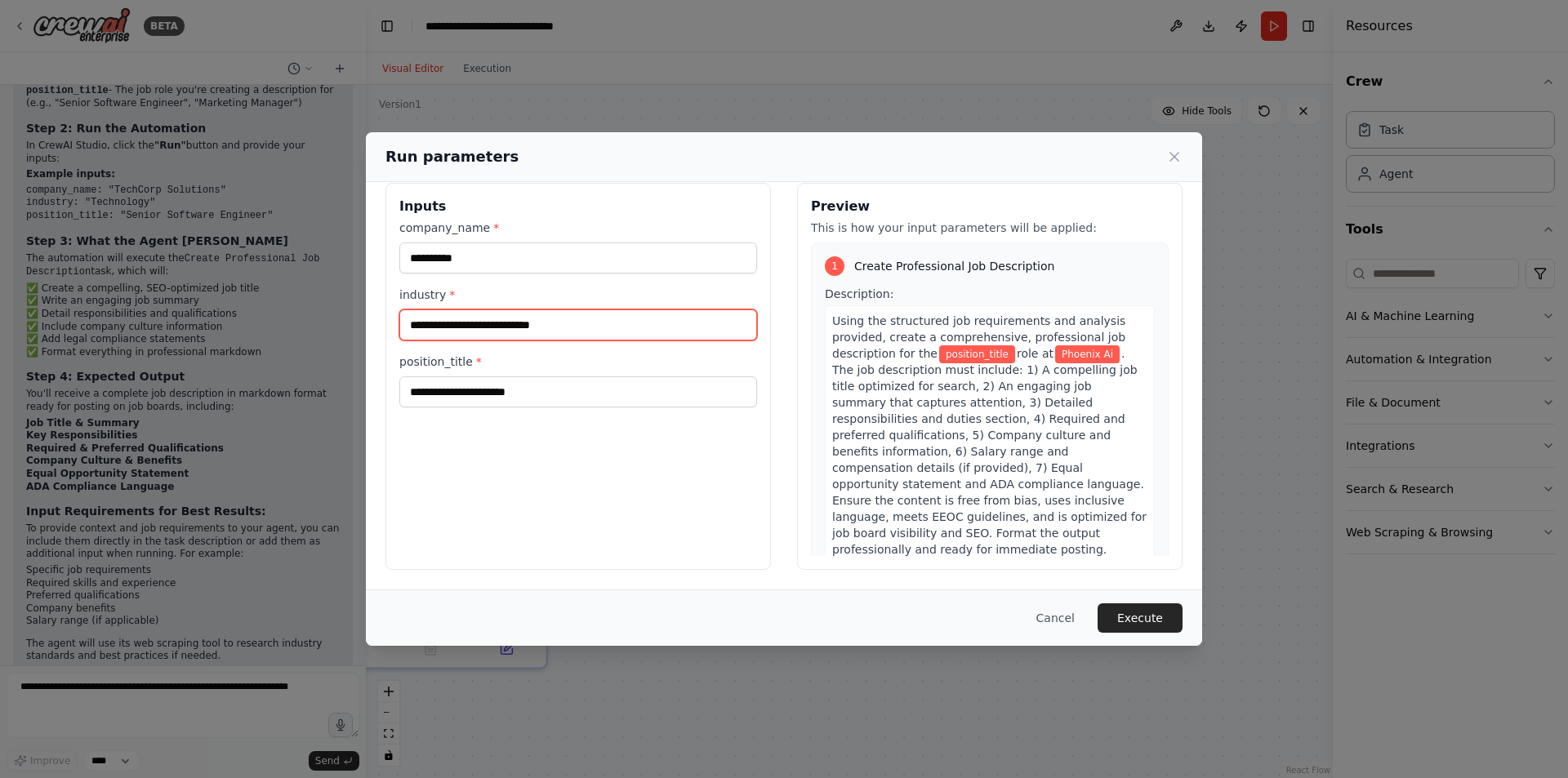
click at [507, 324] on input "**********" at bounding box center [578, 325] width 358 height 31
click at [452, 259] on input "**********" at bounding box center [578, 258] width 358 height 31
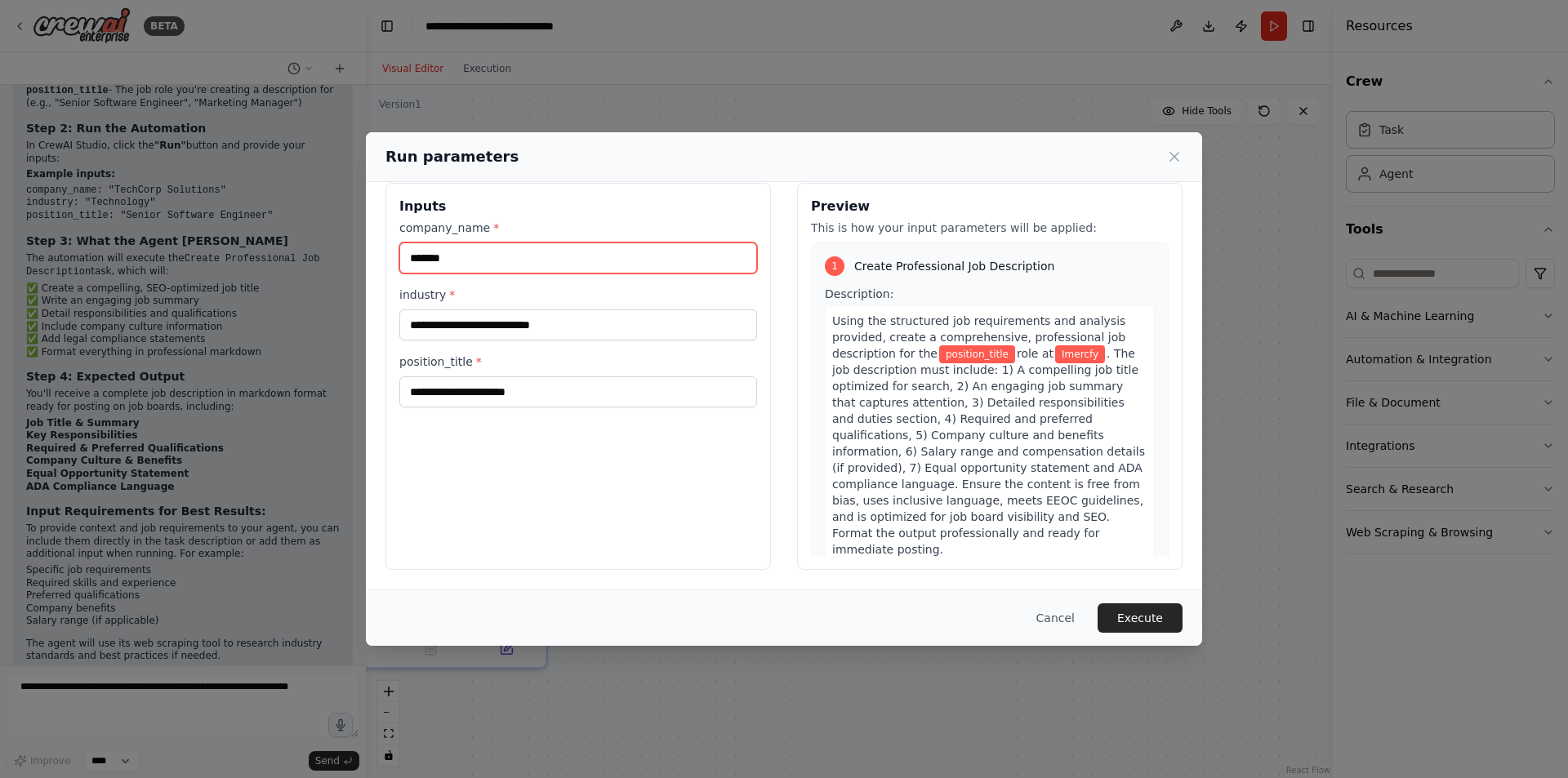
type input "*******"
click at [529, 328] on input "**********" at bounding box center [578, 325] width 358 height 31
type input "**********"
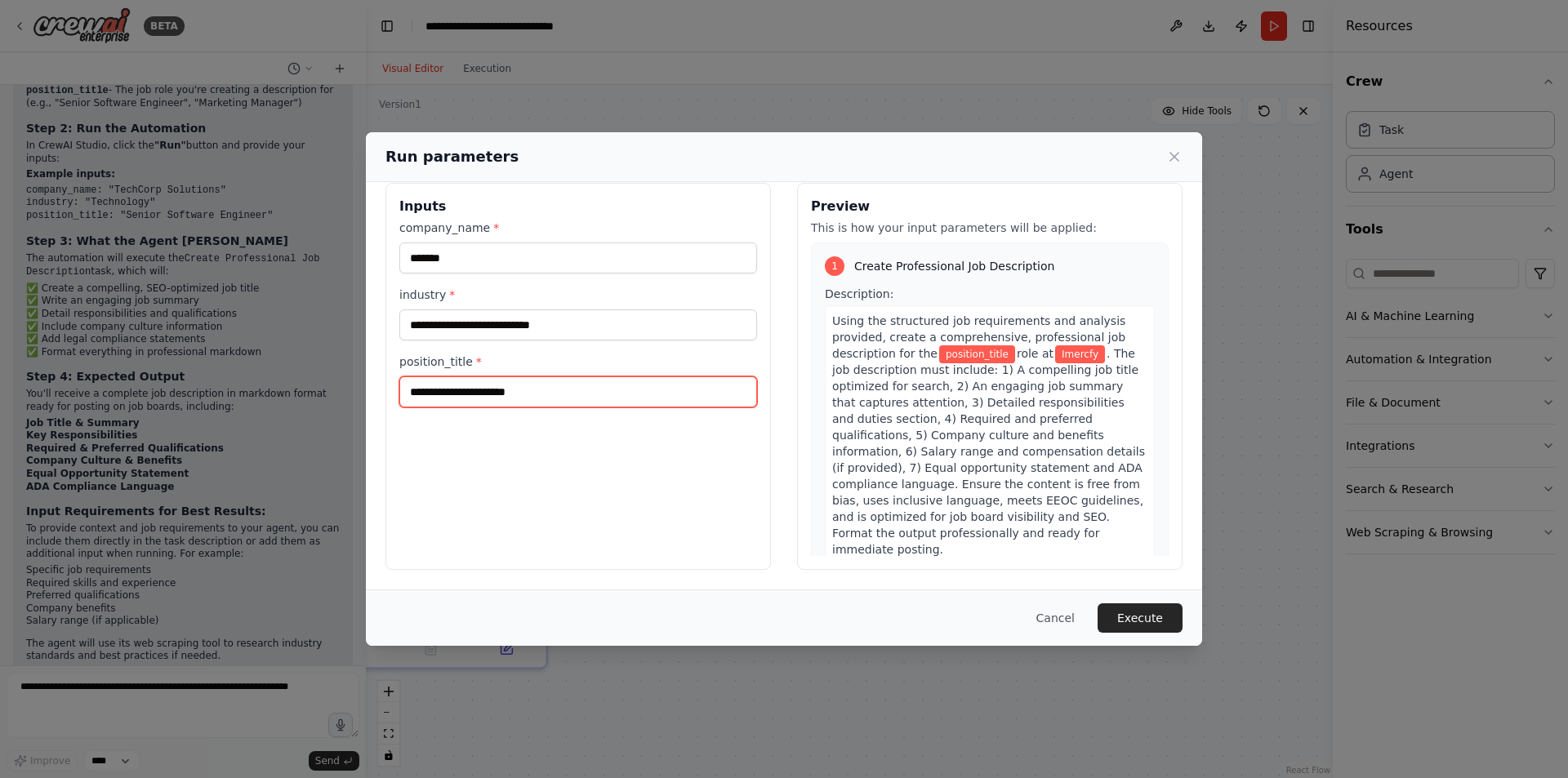
click at [466, 390] on input "position_title *" at bounding box center [578, 392] width 358 height 31
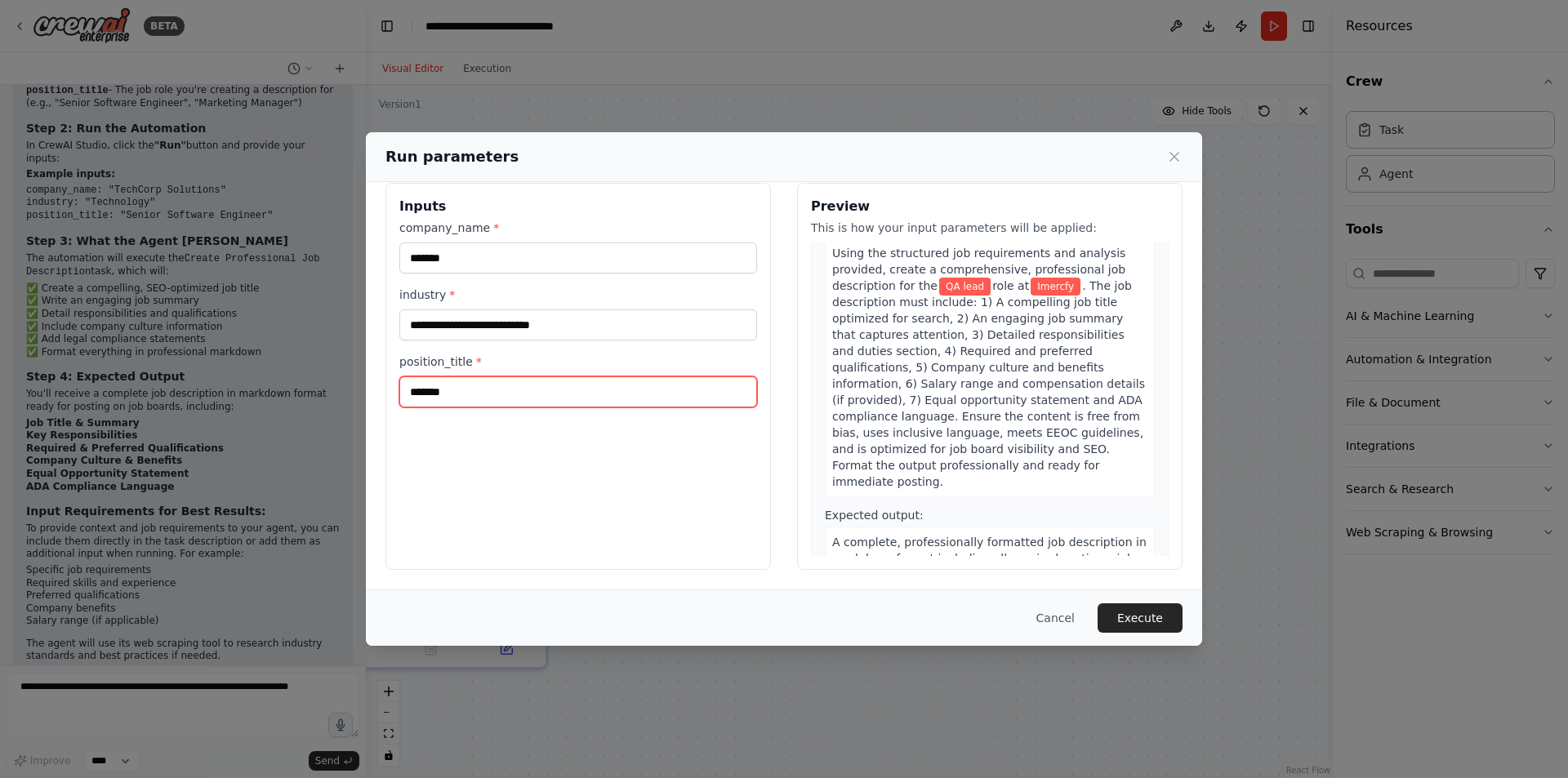
scroll to position [149, 0]
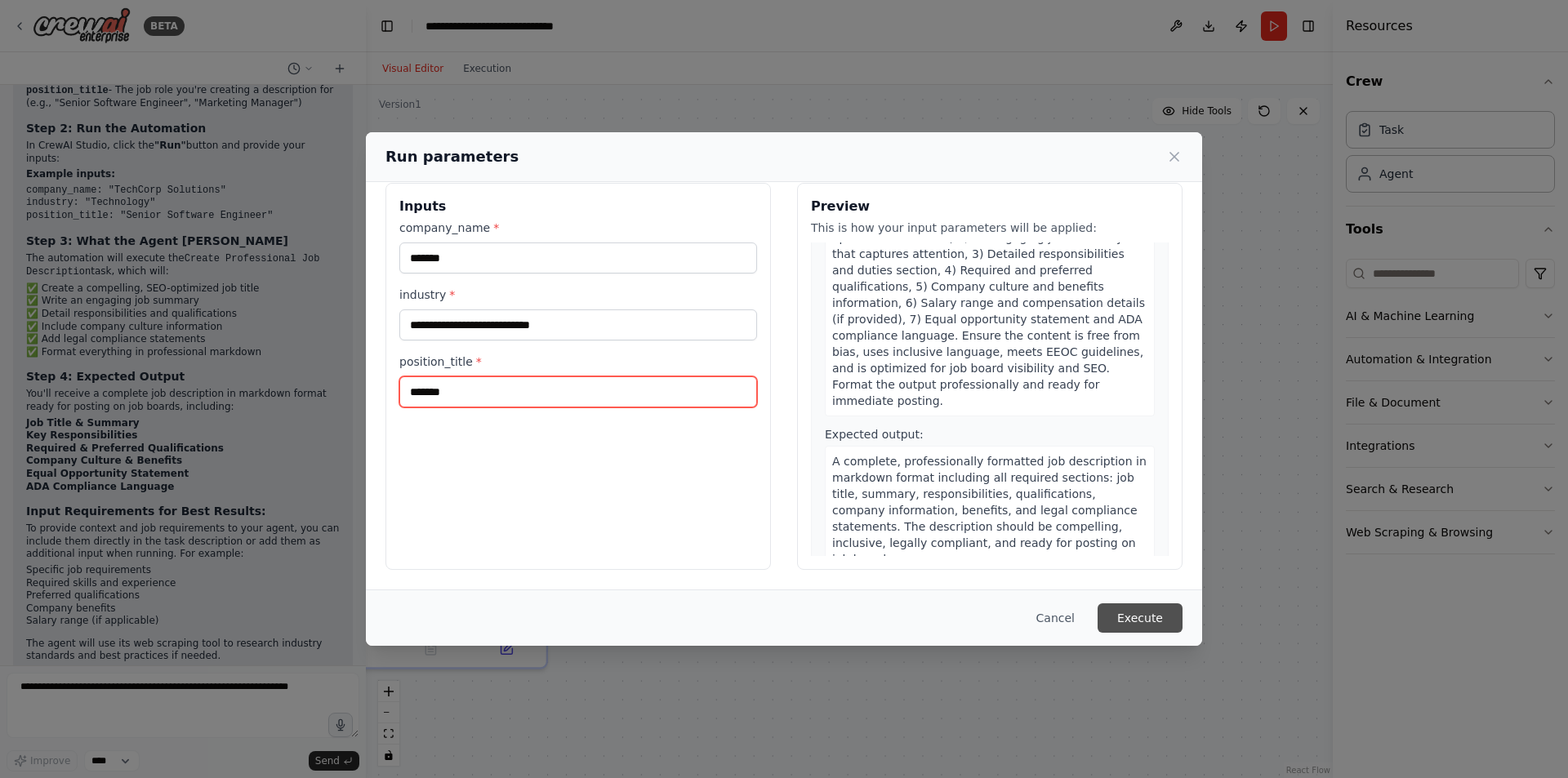
type input "*******"
click at [1157, 623] on button "Execute" at bounding box center [1140, 618] width 85 height 29
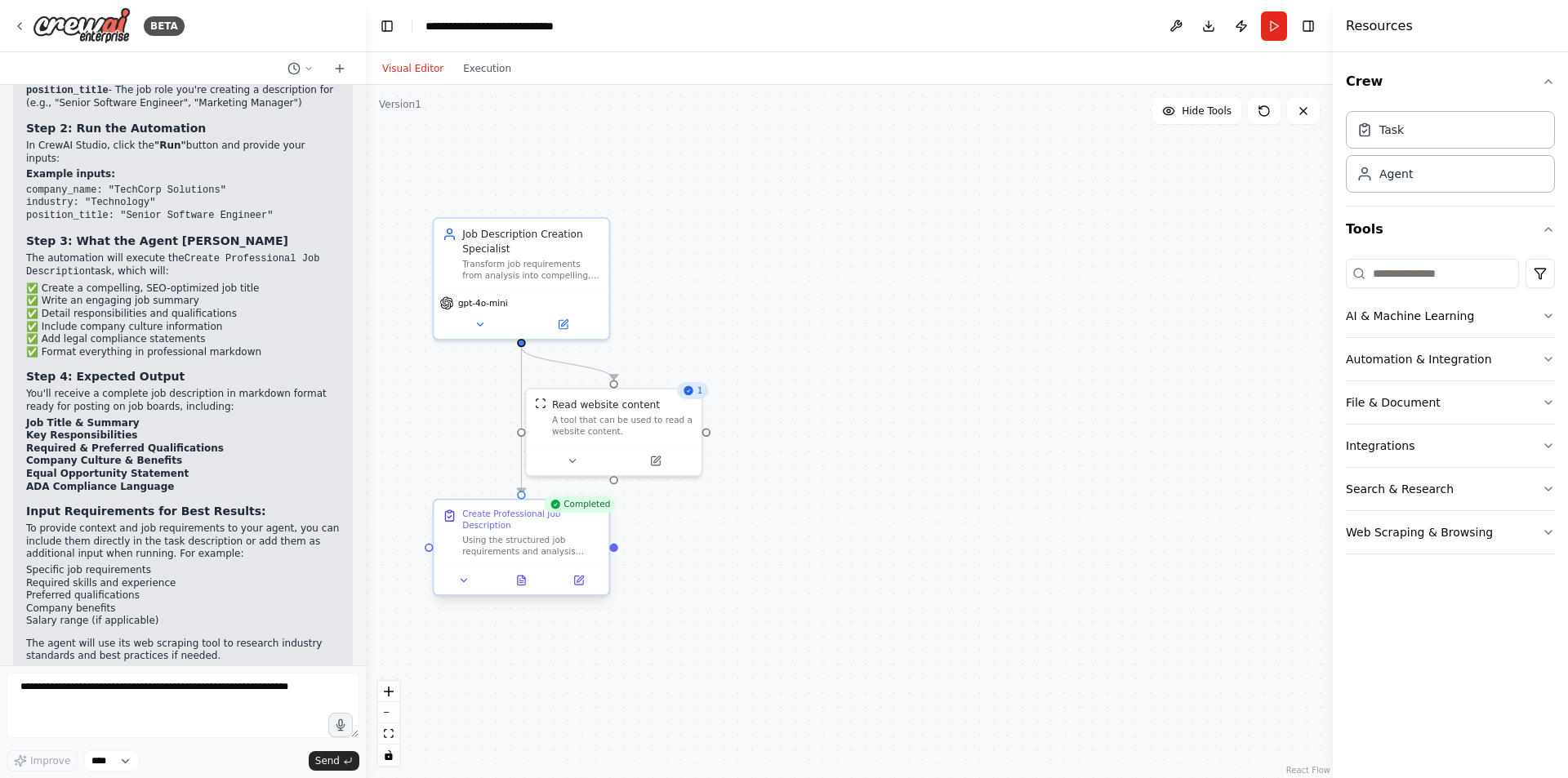
click at [552, 538] on div "Using the structured job requirements and analysis provided, create a comprehen…" at bounding box center [531, 546] width 138 height 23
click at [126, 694] on textarea at bounding box center [182, 705] width 353 height 65
type textarea "*"
type textarea "**********"
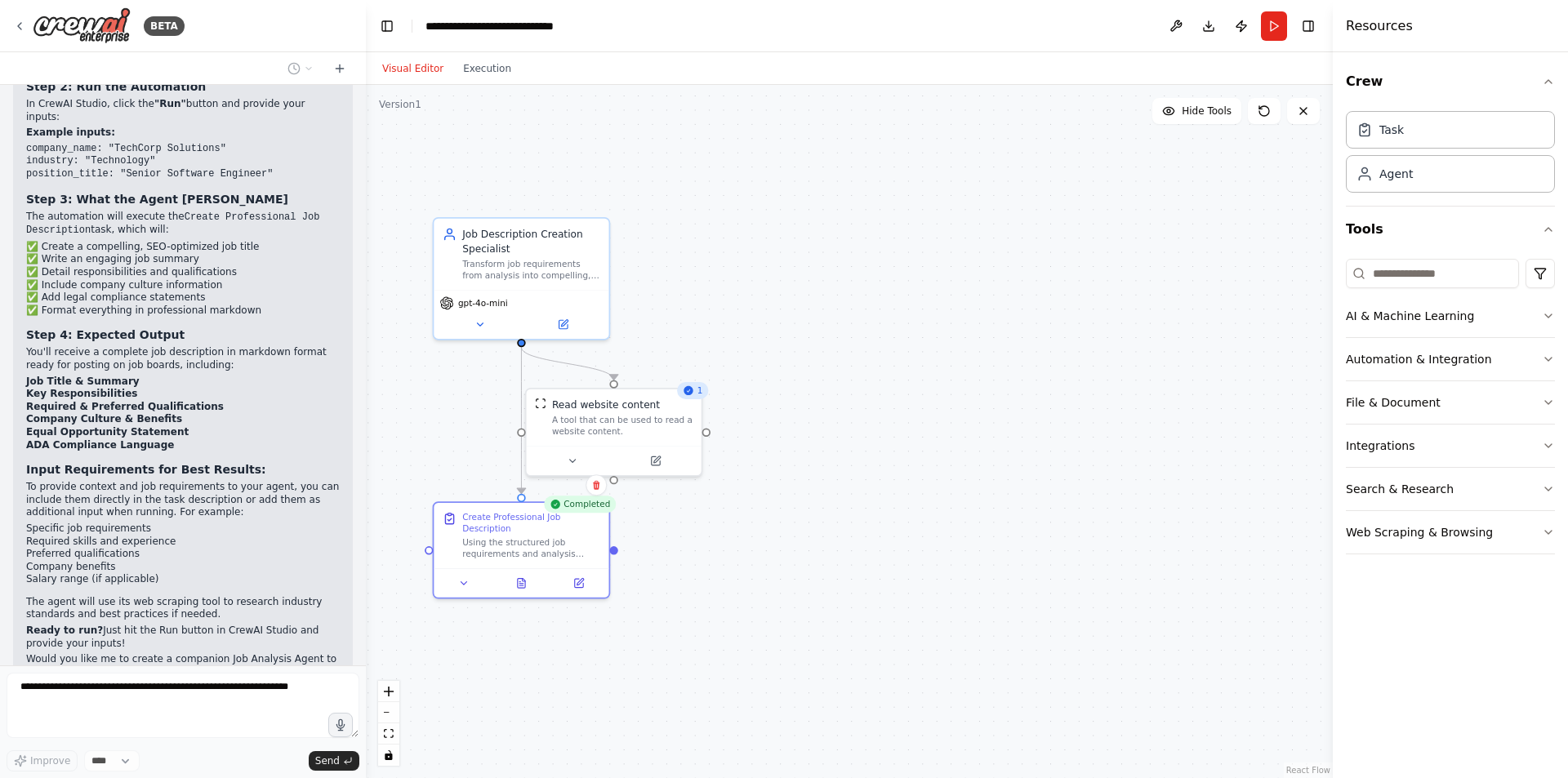
scroll to position [2314, 0]
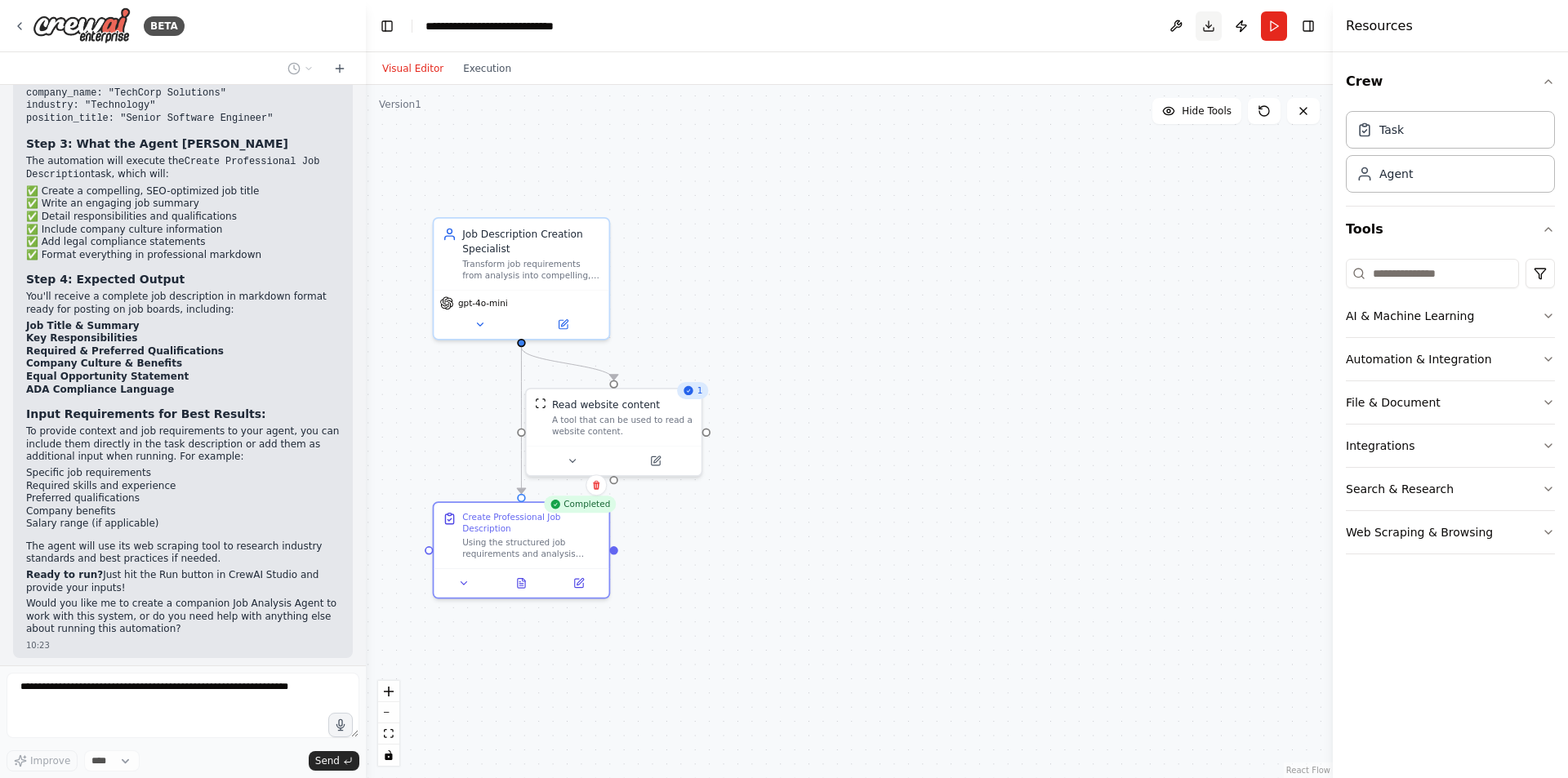
click at [1210, 31] on button "Download" at bounding box center [1209, 26] width 26 height 29
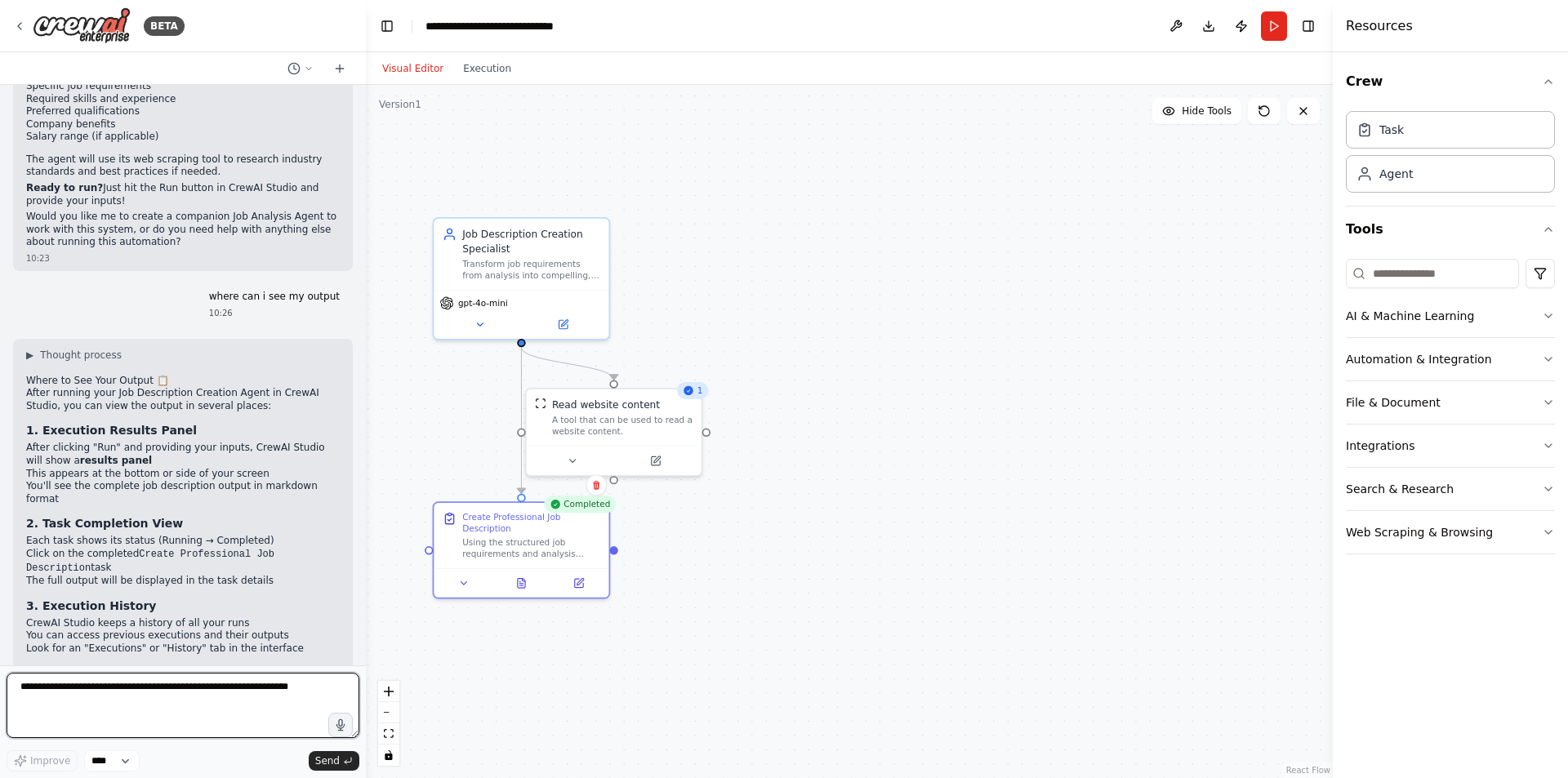
scroll to position [2640, 0]
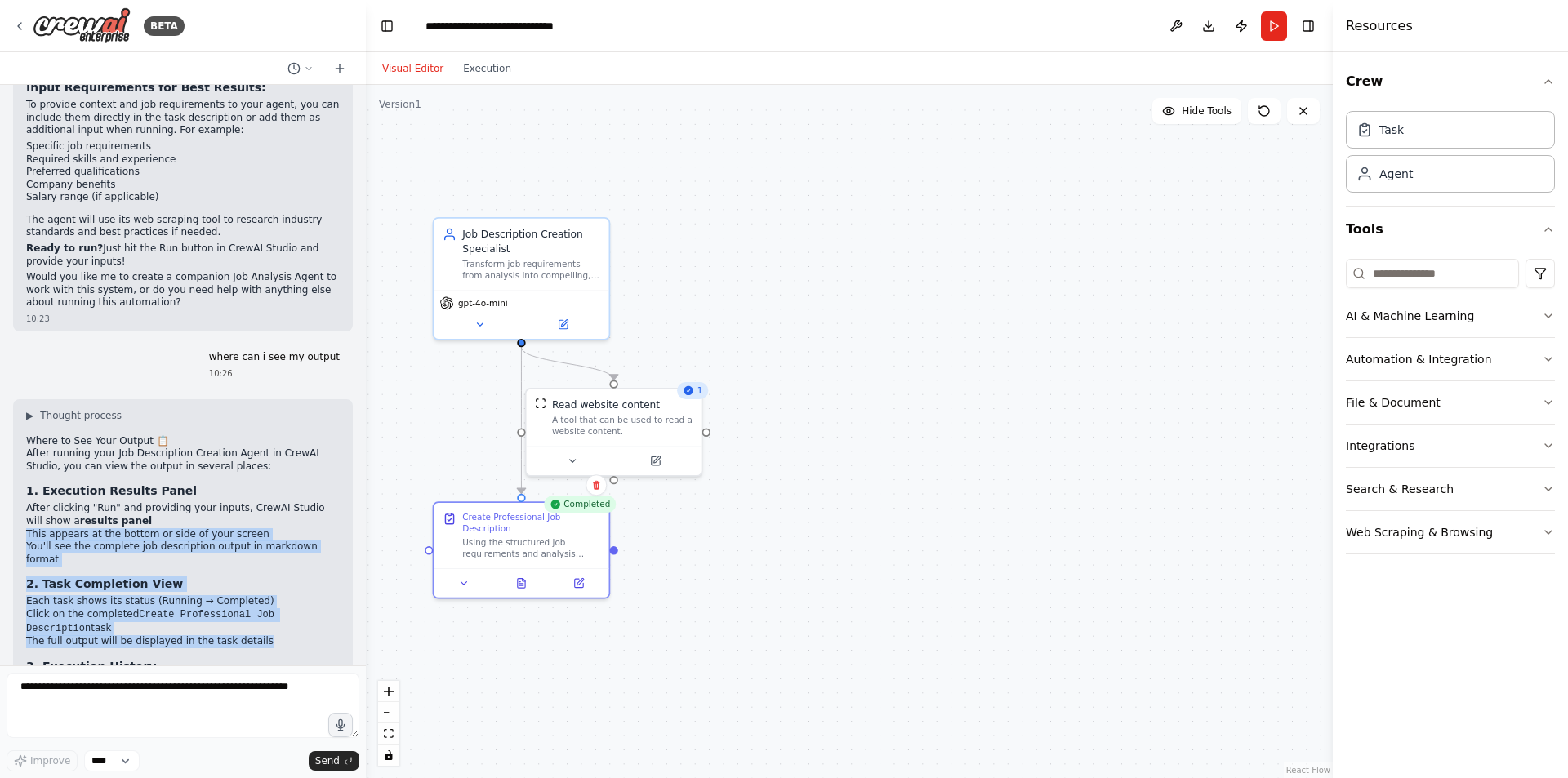
drag, startPoint x: 28, startPoint y: 429, endPoint x: 259, endPoint y: 524, distance: 249.8
click at [259, 524] on div "▶ Thought process Where to See Your Output 📋 After running your Job Description…" at bounding box center [182, 782] width 313 height 746
click at [189, 595] on li "Each task shows its status (Running → Completed)" at bounding box center [182, 601] width 313 height 13
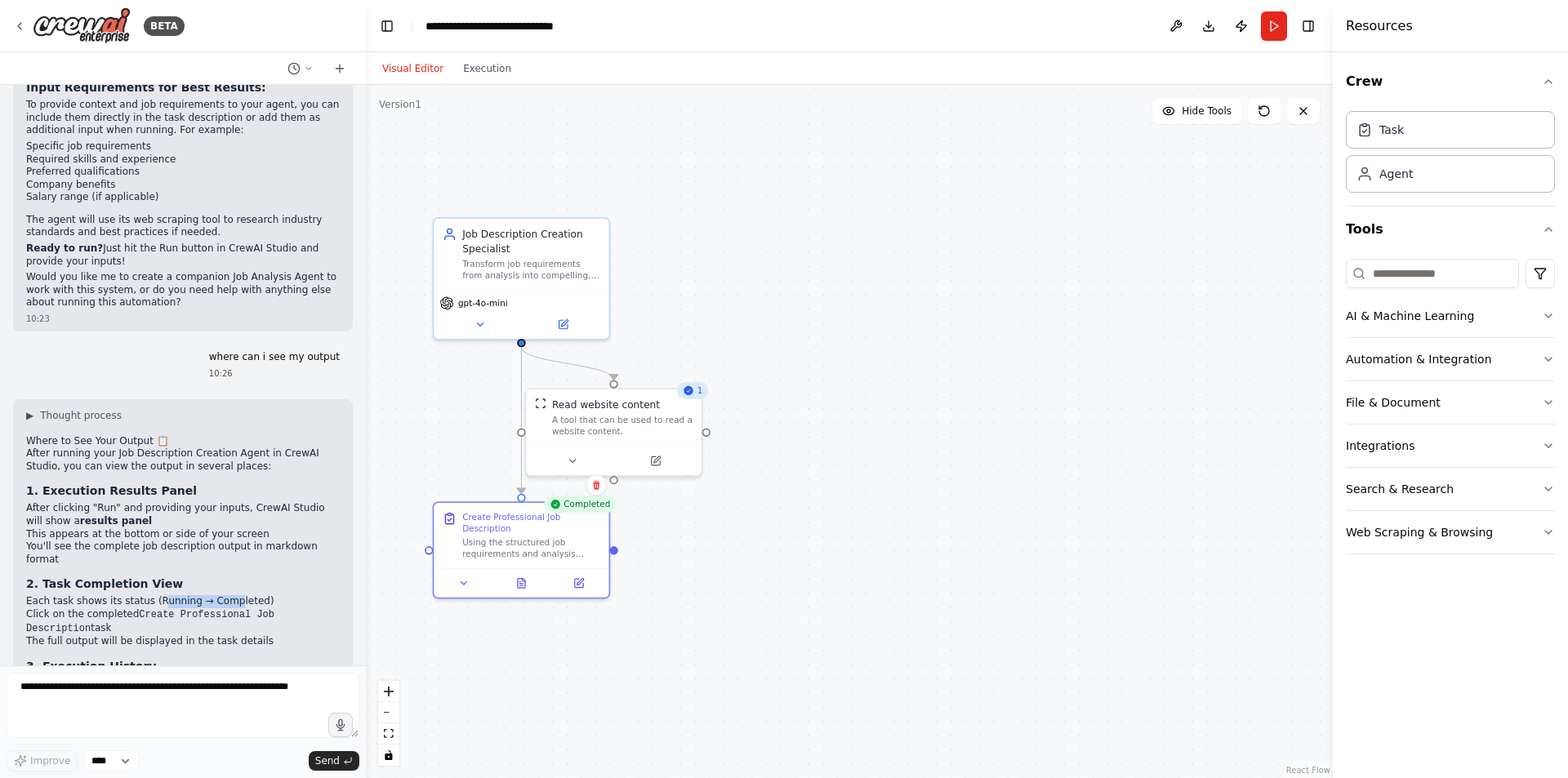
drag, startPoint x: 151, startPoint y: 484, endPoint x: 219, endPoint y: 483, distance: 68.0
click at [219, 595] on li "Each task shows its status (Running → Completed)" at bounding box center [182, 601] width 313 height 13
drag, startPoint x: 58, startPoint y: 502, endPoint x: 150, endPoint y: 505, distance: 92.0
click at [150, 608] on li "Click on the completed Create Professional Job Description task" at bounding box center [182, 621] width 313 height 27
click at [190, 609] on code "Create Professional Job Description" at bounding box center [150, 621] width 248 height 25
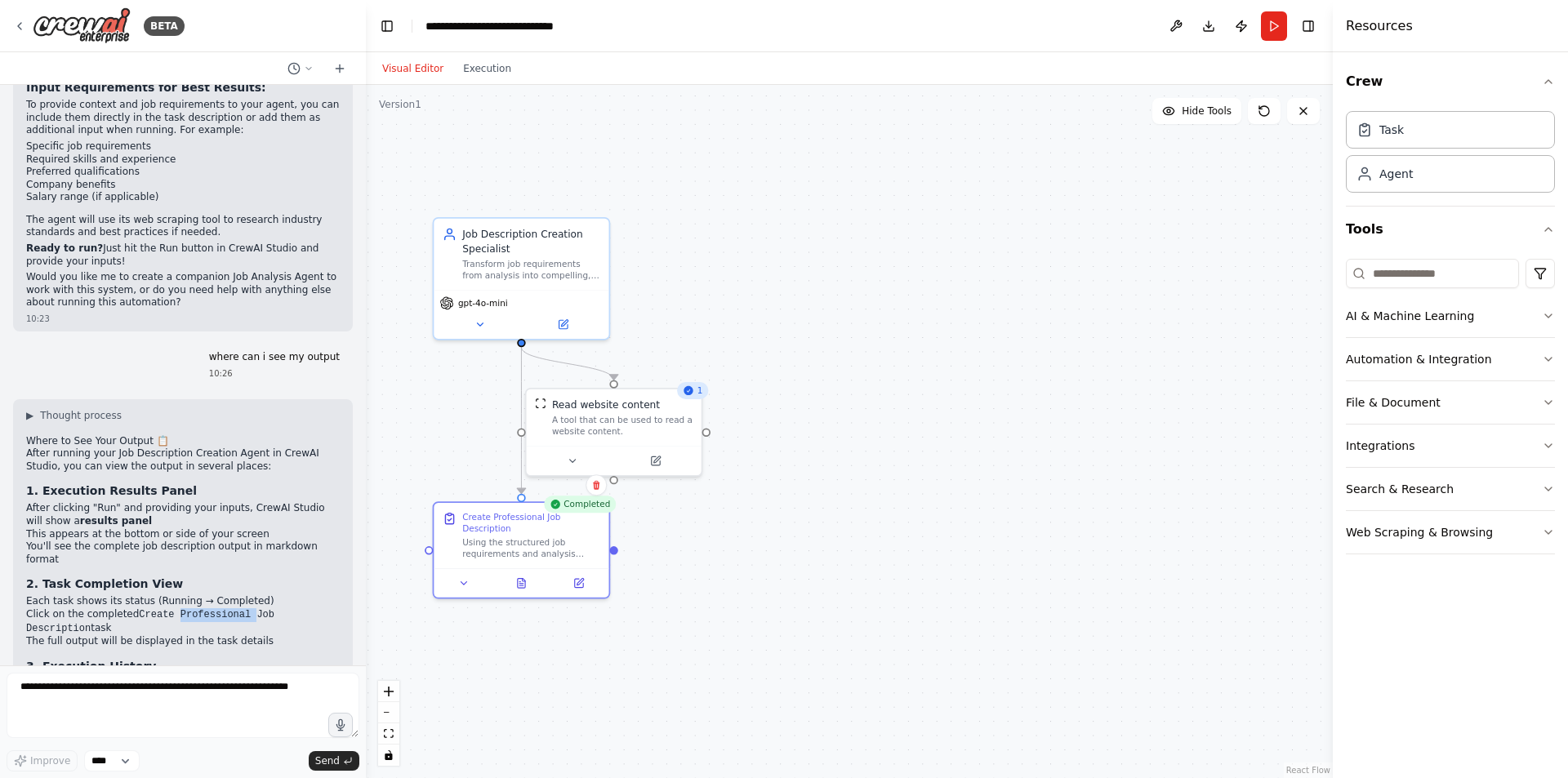
click at [190, 609] on code "Create Professional Job Description" at bounding box center [150, 621] width 248 height 25
click at [211, 609] on code "Create Professional Job Description" at bounding box center [150, 621] width 248 height 25
drag, startPoint x: 56, startPoint y: 506, endPoint x: 40, endPoint y: 503, distance: 16.3
click at [40, 608] on li "Click on the completed Create Professional Job Description task" at bounding box center [182, 621] width 313 height 27
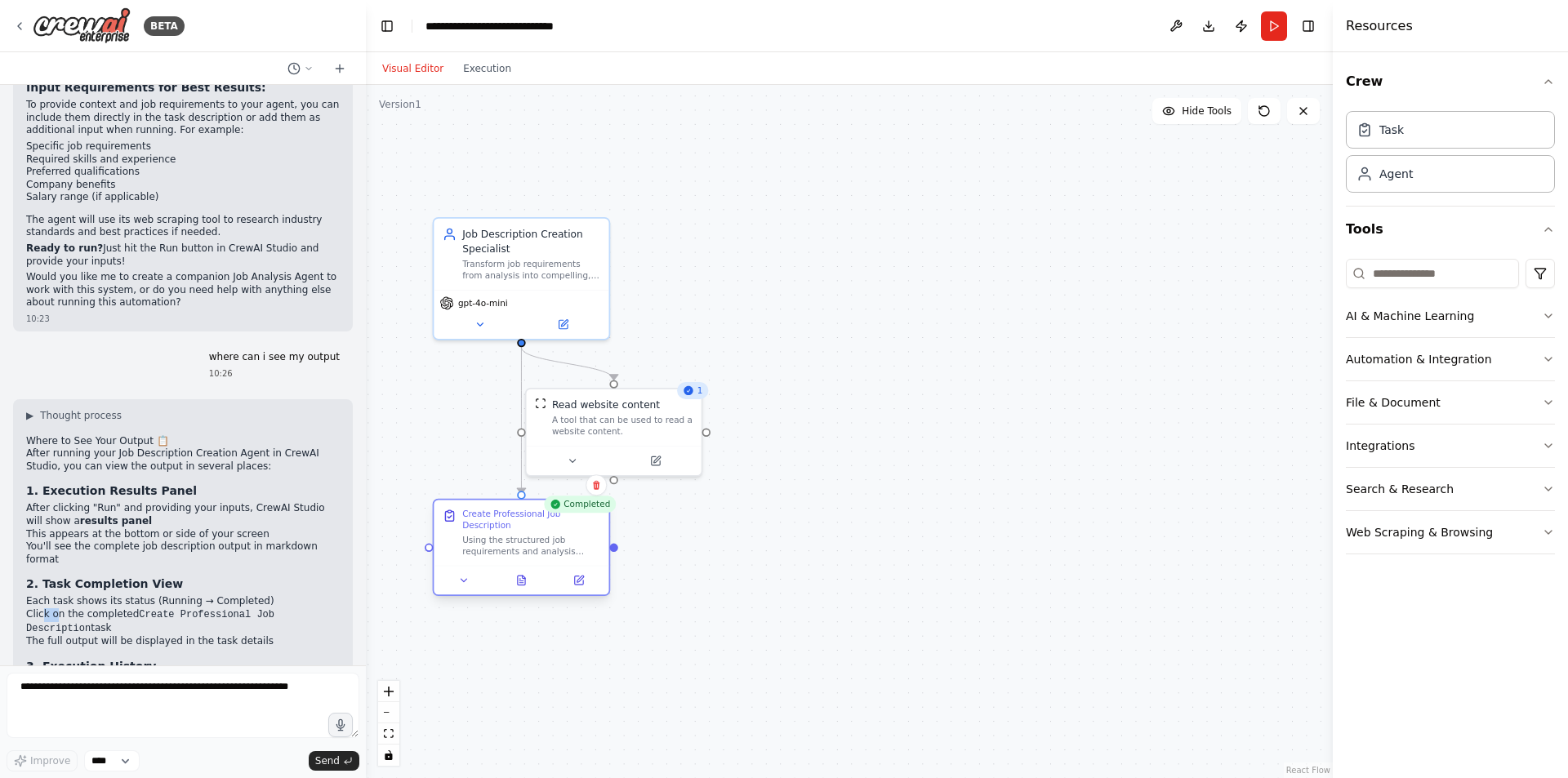
click at [526, 548] on div "Create Professional Job Description Using the structured job requirements and a…" at bounding box center [521, 533] width 175 height 65
click at [460, 574] on icon at bounding box center [464, 580] width 11 height 11
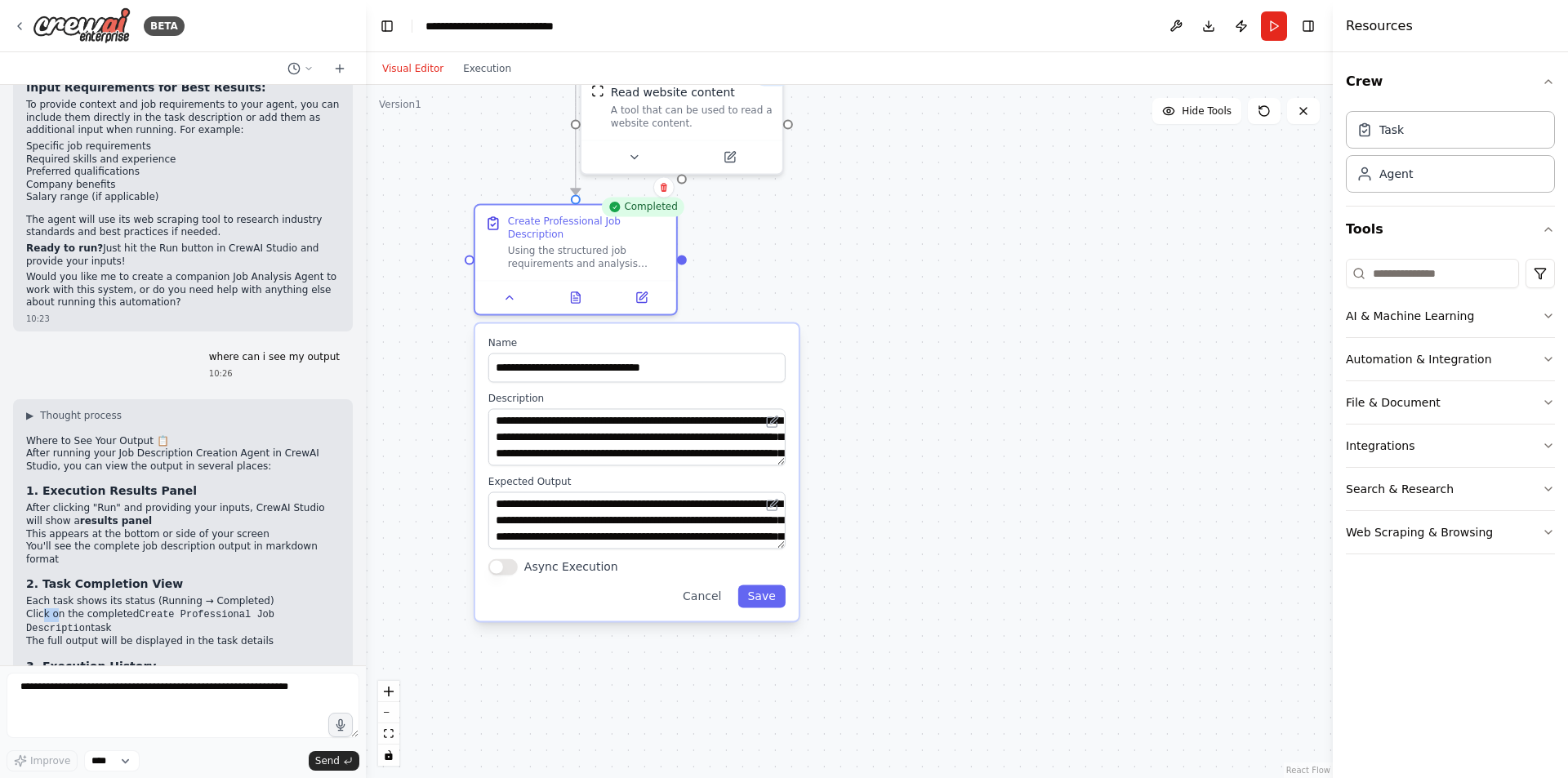
drag, startPoint x: 755, startPoint y: 473, endPoint x: 870, endPoint y: 171, distance: 323.2
click at [870, 171] on div ".deletable-edge-delete-btn { width: 20px; height: 20px; border: 0px solid #ffff…" at bounding box center [849, 431] width 966 height 693
click at [583, 284] on button at bounding box center [576, 294] width 70 height 20
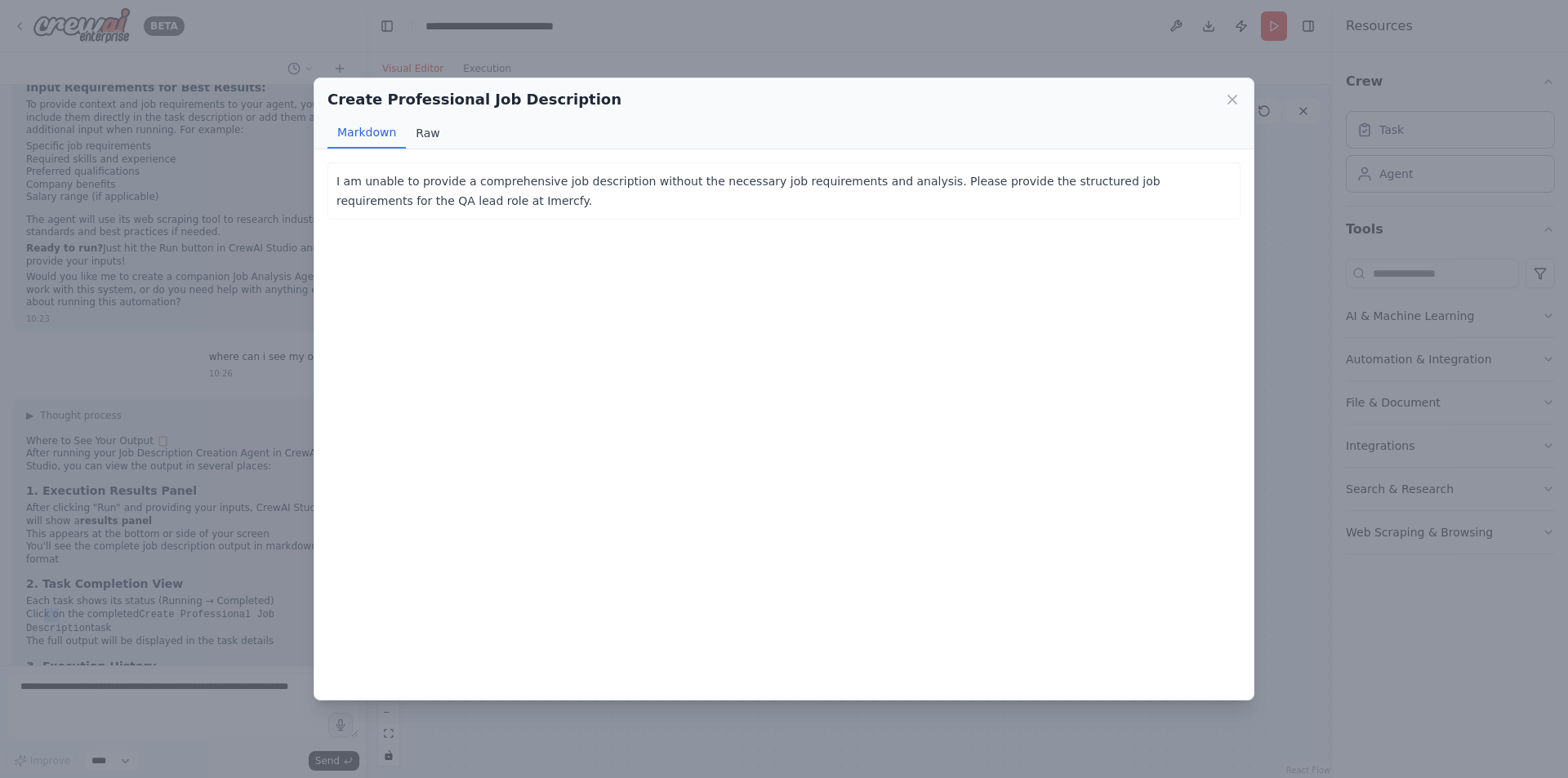
click at [417, 135] on button "Raw" at bounding box center [427, 133] width 43 height 31
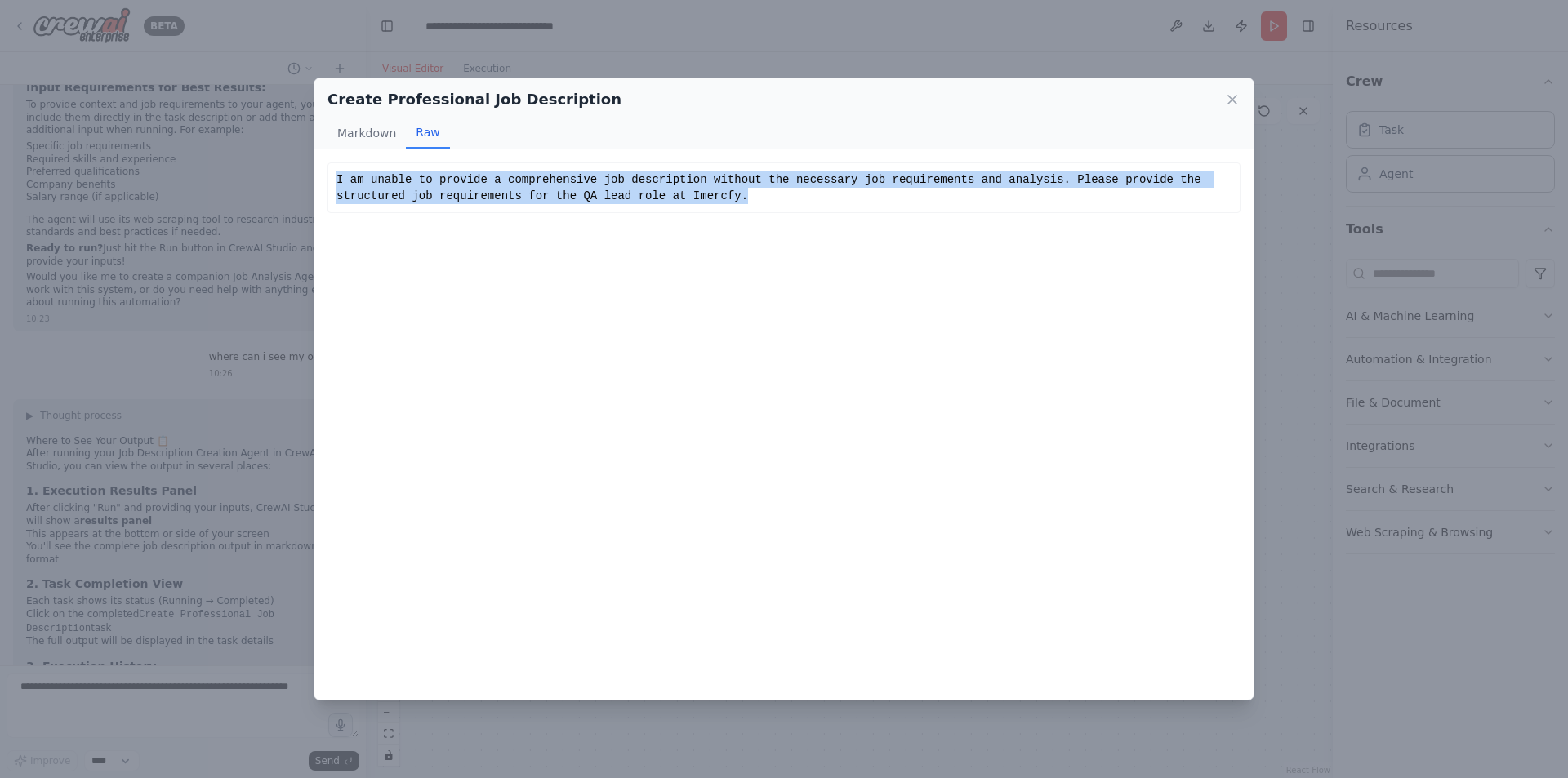
drag, startPoint x: 656, startPoint y: 204, endPoint x: 326, endPoint y: 185, distance: 330.5
click at [326, 185] on div "I am unable to provide a comprehensive job description without the necessary jo…" at bounding box center [783, 425] width 939 height 550
click at [510, 181] on div "I am unable to provide a comprehensive job description without the necessary jo…" at bounding box center [784, 188] width 895 height 33
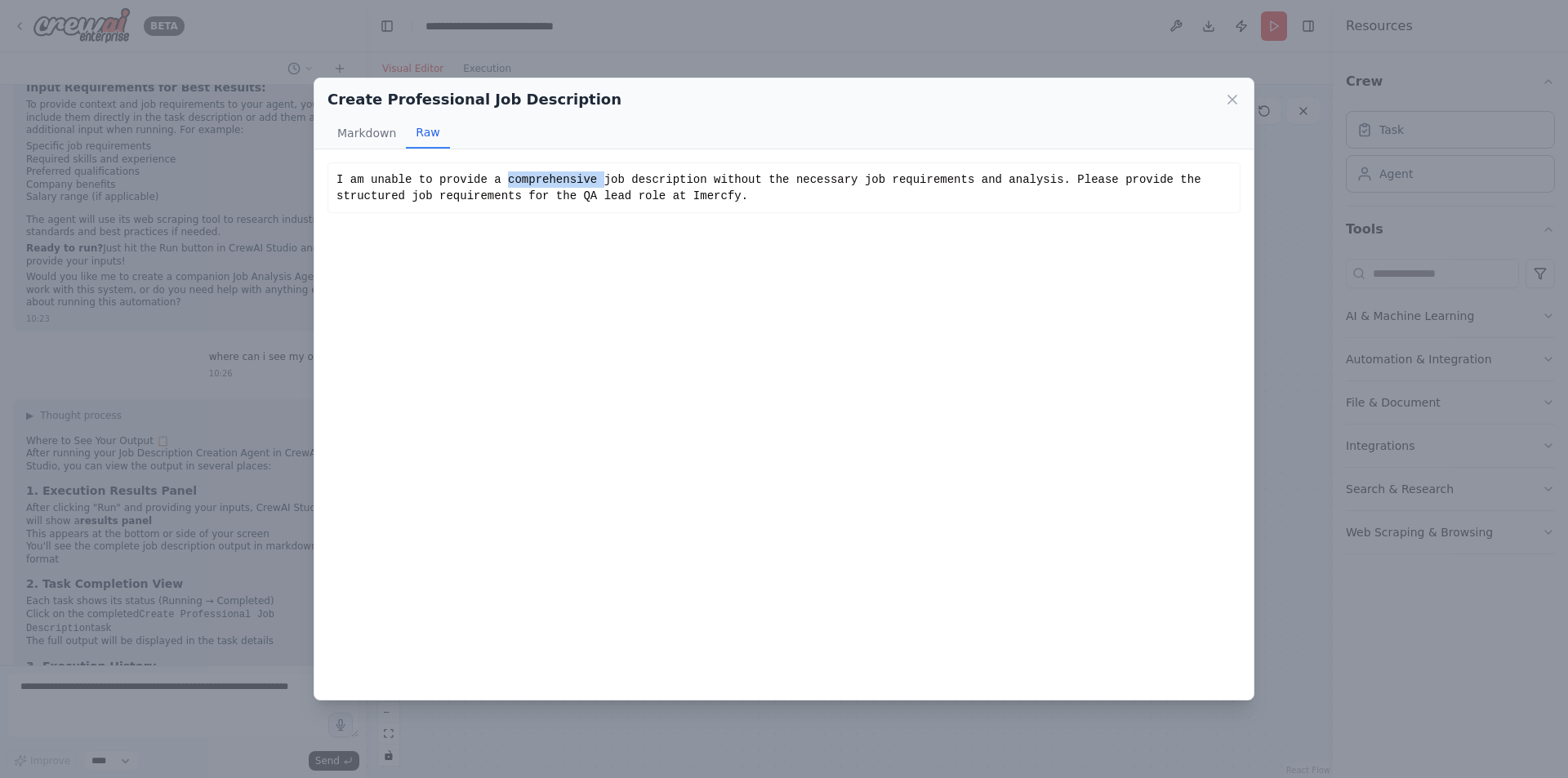
click at [510, 181] on div "I am unable to provide a comprehensive job description without the necessary jo…" at bounding box center [784, 188] width 895 height 33
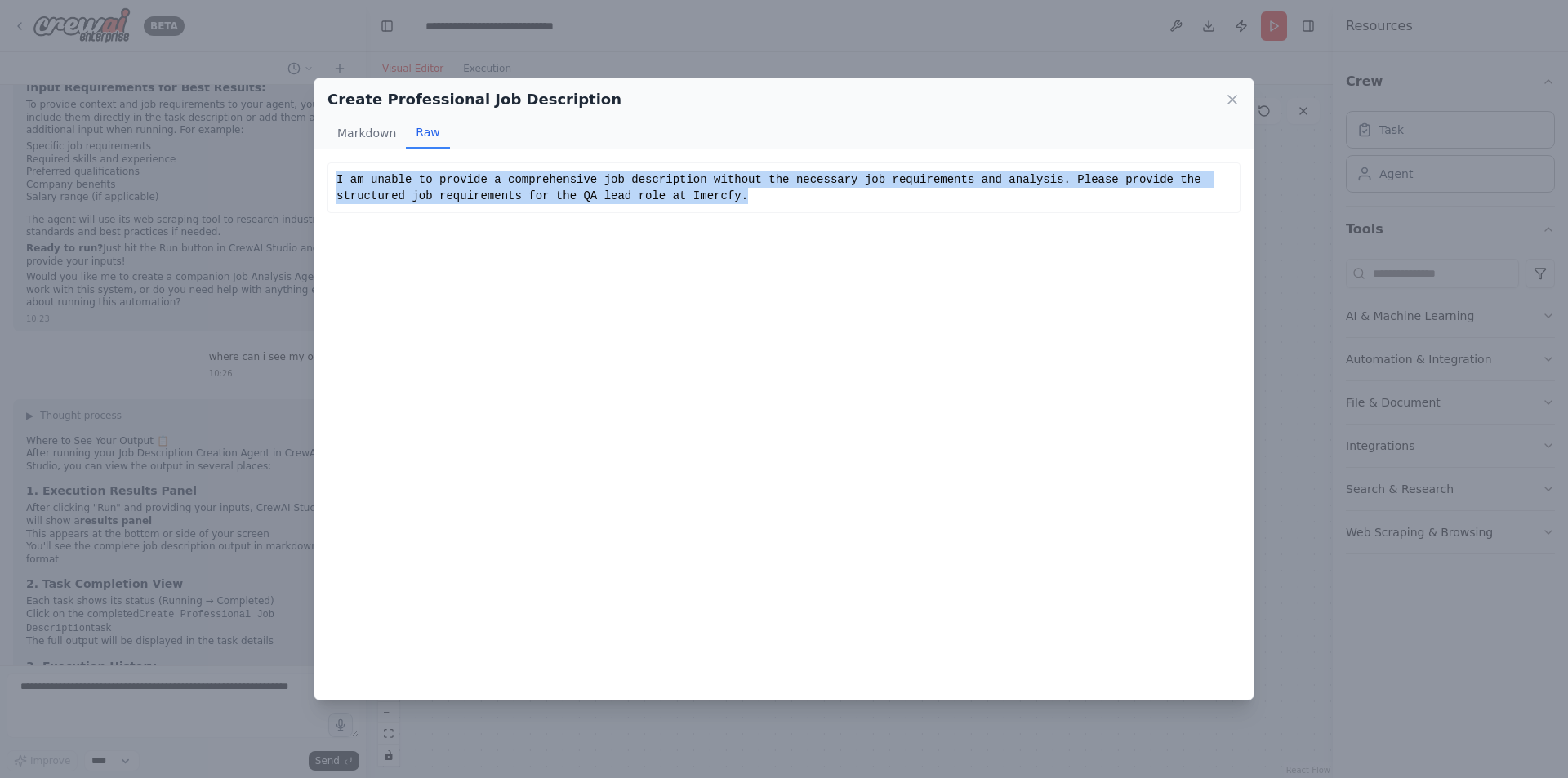
click at [510, 181] on div "I am unable to provide a comprehensive job description without the necessary jo…" at bounding box center [784, 188] width 895 height 33
click at [439, 194] on div "I am unable to provide a comprehensive job description without the necessary jo…" at bounding box center [784, 188] width 895 height 33
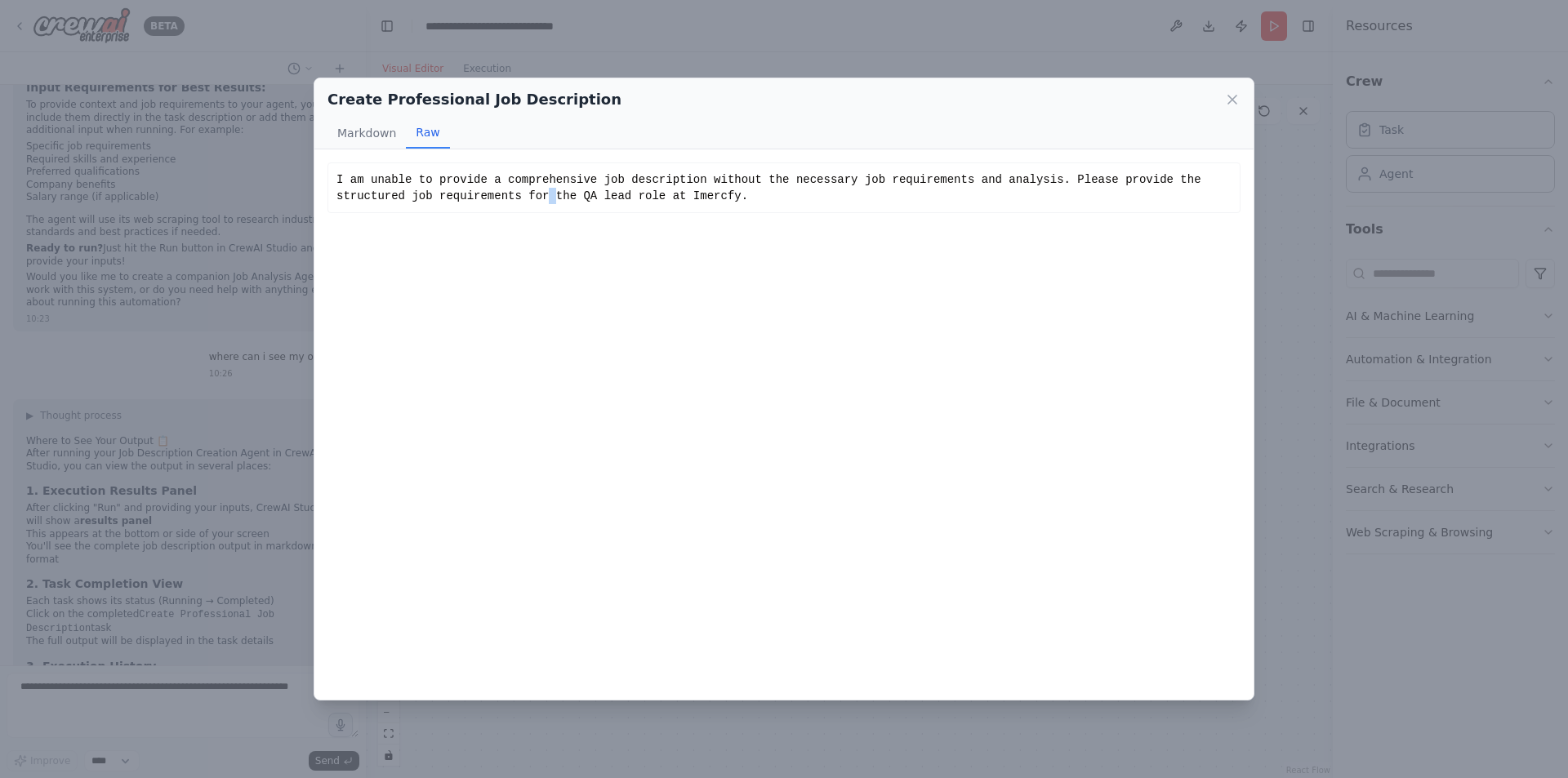
click at [439, 194] on div "I am unable to provide a comprehensive job description without the necessary jo…" at bounding box center [784, 188] width 895 height 33
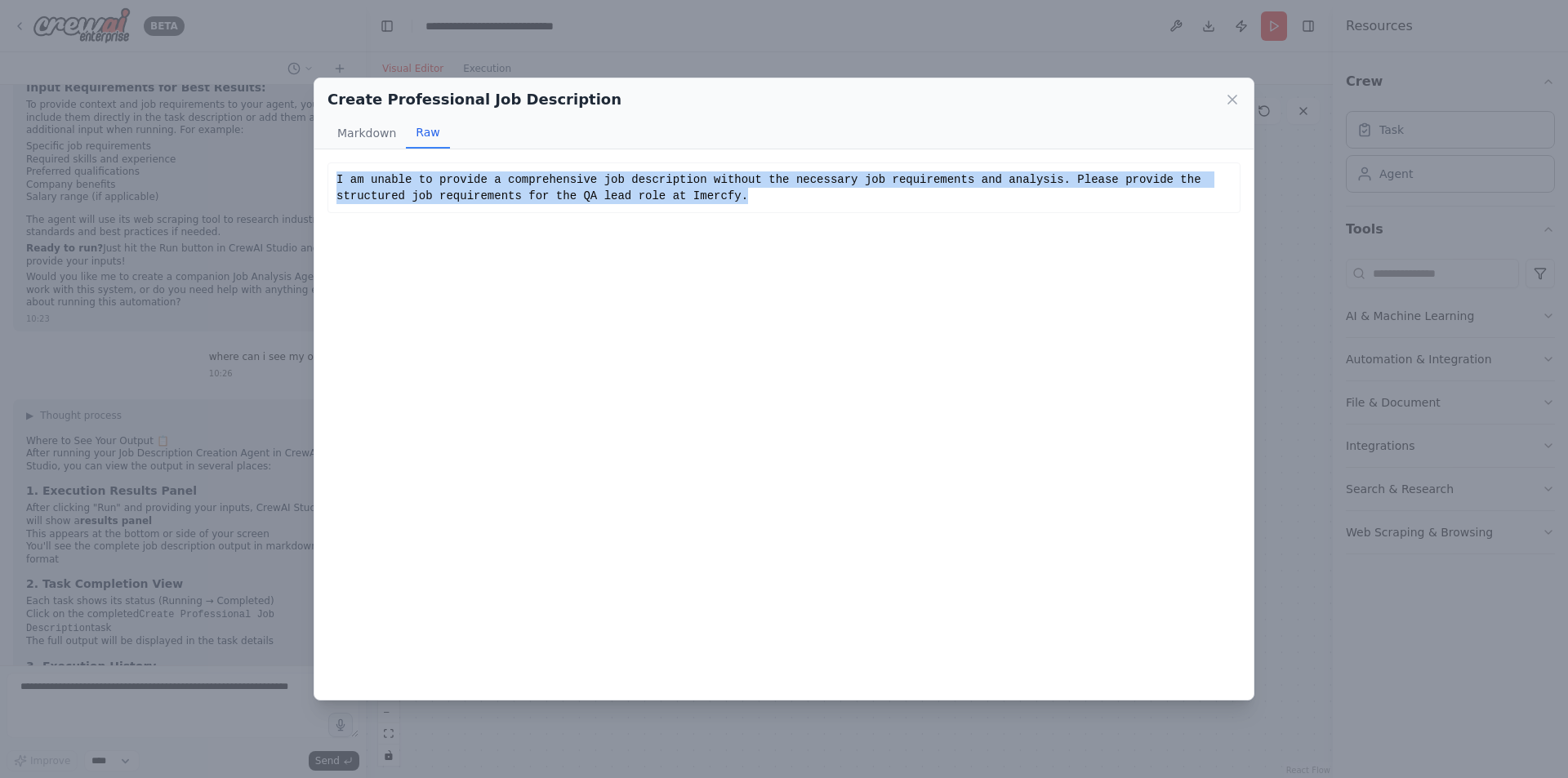
click at [439, 194] on div "I am unable to provide a comprehensive job description without the necessary jo…" at bounding box center [784, 188] width 895 height 33
click at [1229, 105] on icon at bounding box center [1232, 100] width 16 height 16
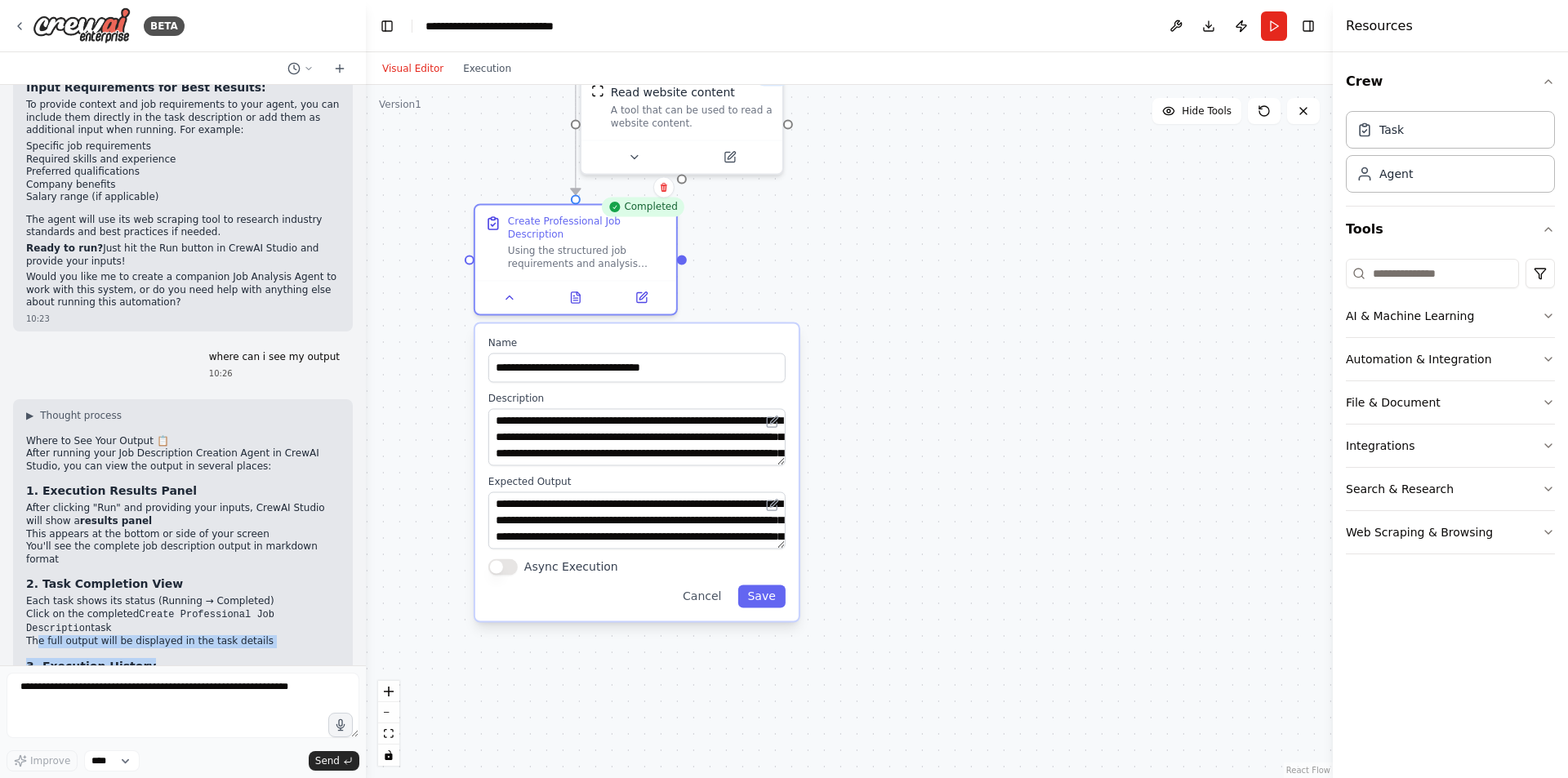
drag, startPoint x: 37, startPoint y: 531, endPoint x: 229, endPoint y: 552, distance: 193.1
click at [229, 552] on div "▶ Thought process Where to See Your Output 📋 After running your Job Description…" at bounding box center [182, 782] width 313 height 746
drag, startPoint x: 33, startPoint y: 567, endPoint x: 253, endPoint y: 585, distance: 220.7
click at [249, 677] on ul "CrewAI Studio keeps a history of all your runs You can access previous executio…" at bounding box center [182, 696] width 313 height 38
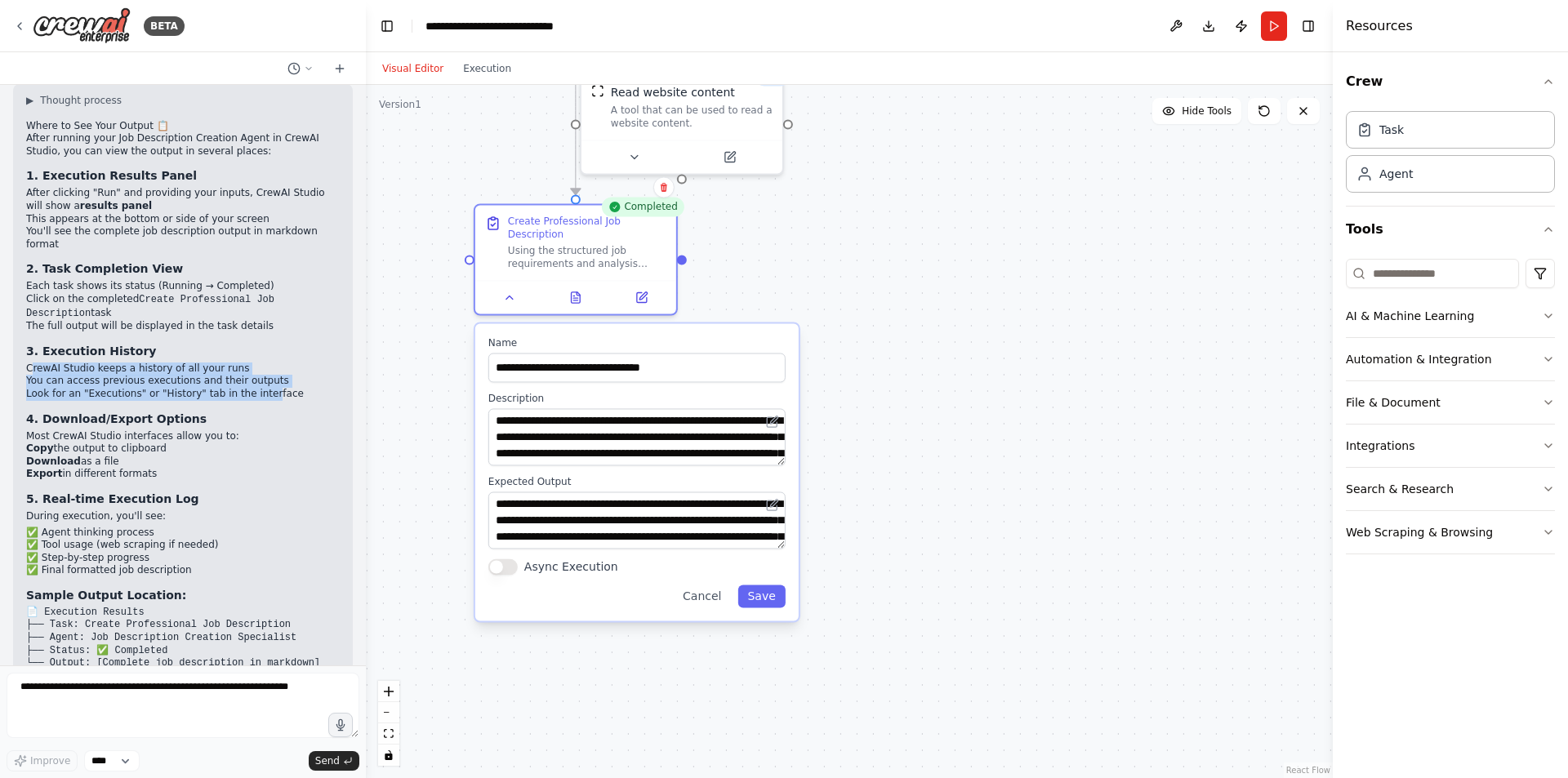
scroll to position [2966, 0]
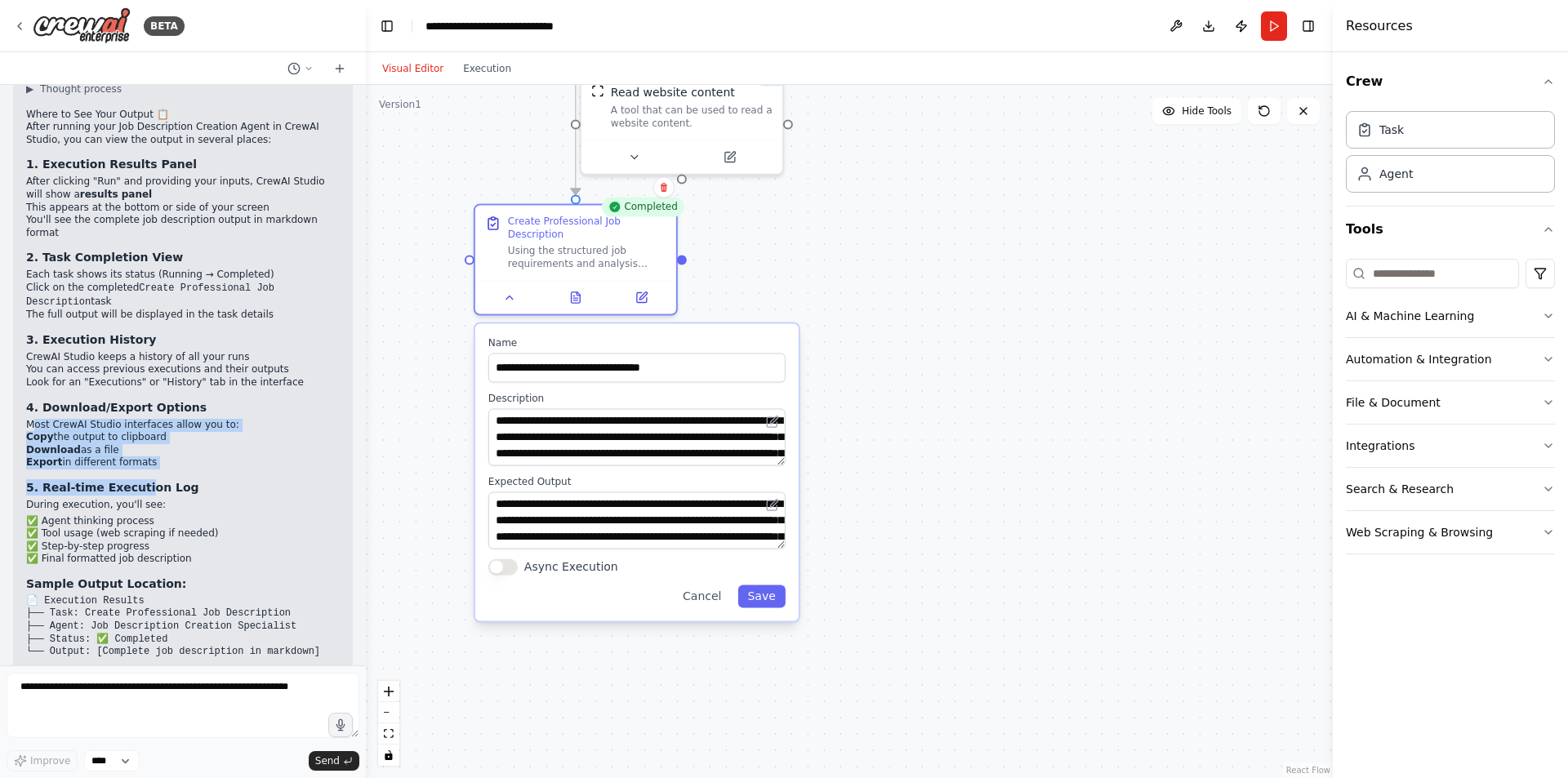
drag, startPoint x: 38, startPoint y: 311, endPoint x: 142, endPoint y: 371, distance: 120.1
click at [142, 371] on div "▶ Thought process Where to See Your Output 📋 After running your Job Description…" at bounding box center [182, 456] width 313 height 746
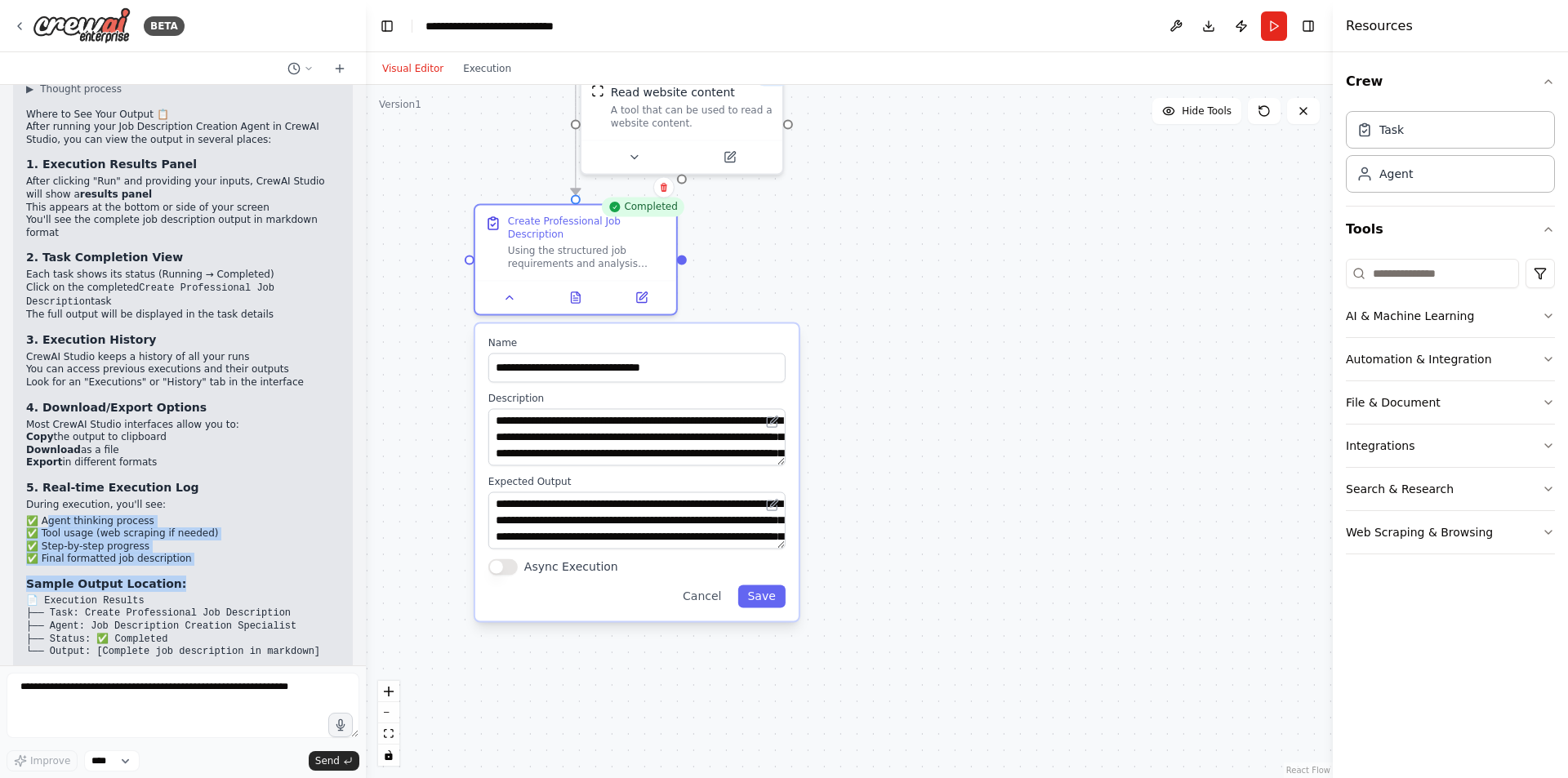
drag, startPoint x: 47, startPoint y: 402, endPoint x: 178, endPoint y: 461, distance: 143.7
click at [178, 461] on div "▶ Thought process Where to See Your Output 📋 After running your Job Description…" at bounding box center [182, 456] width 313 height 746
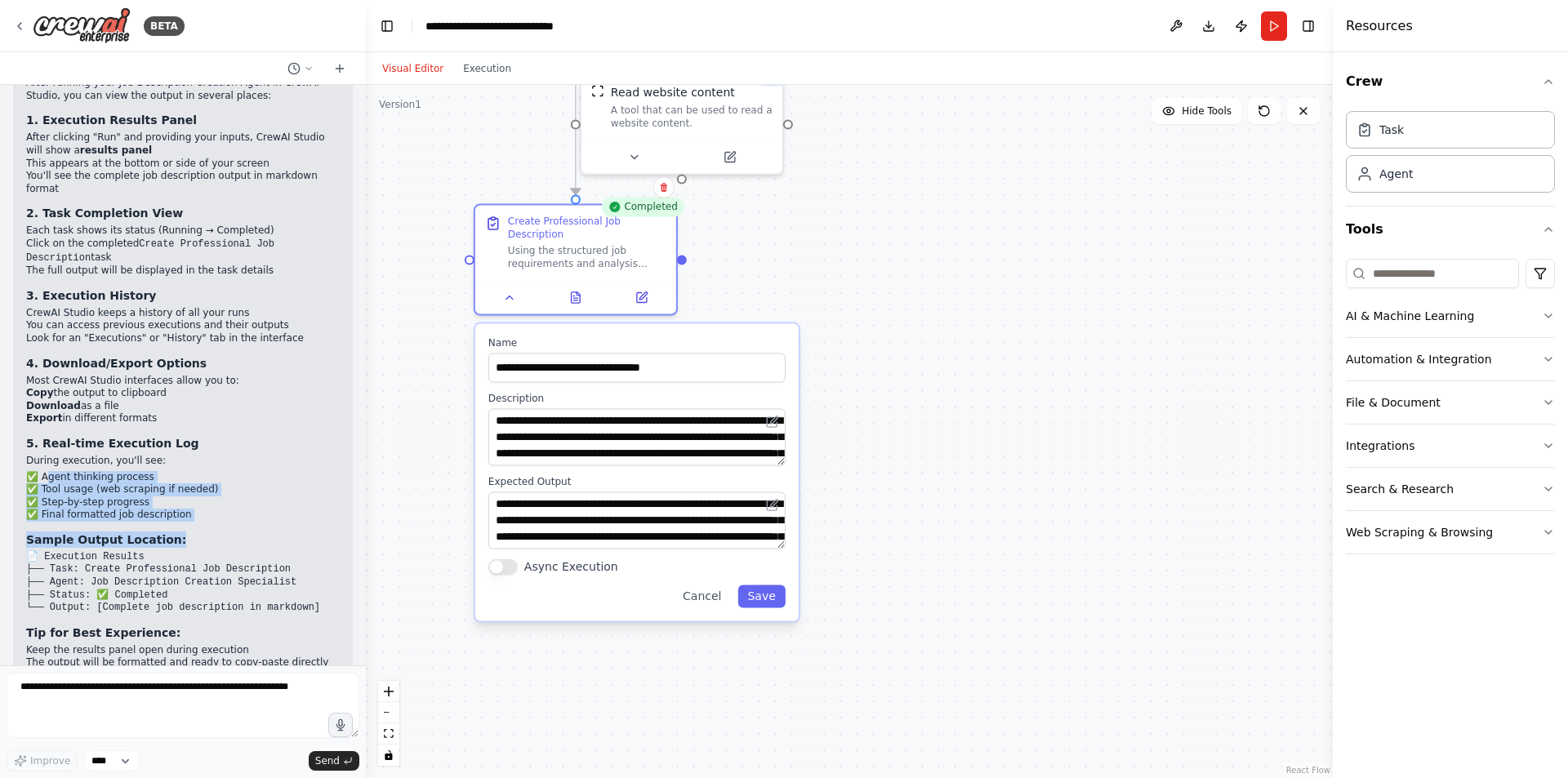
scroll to position [3048, 0]
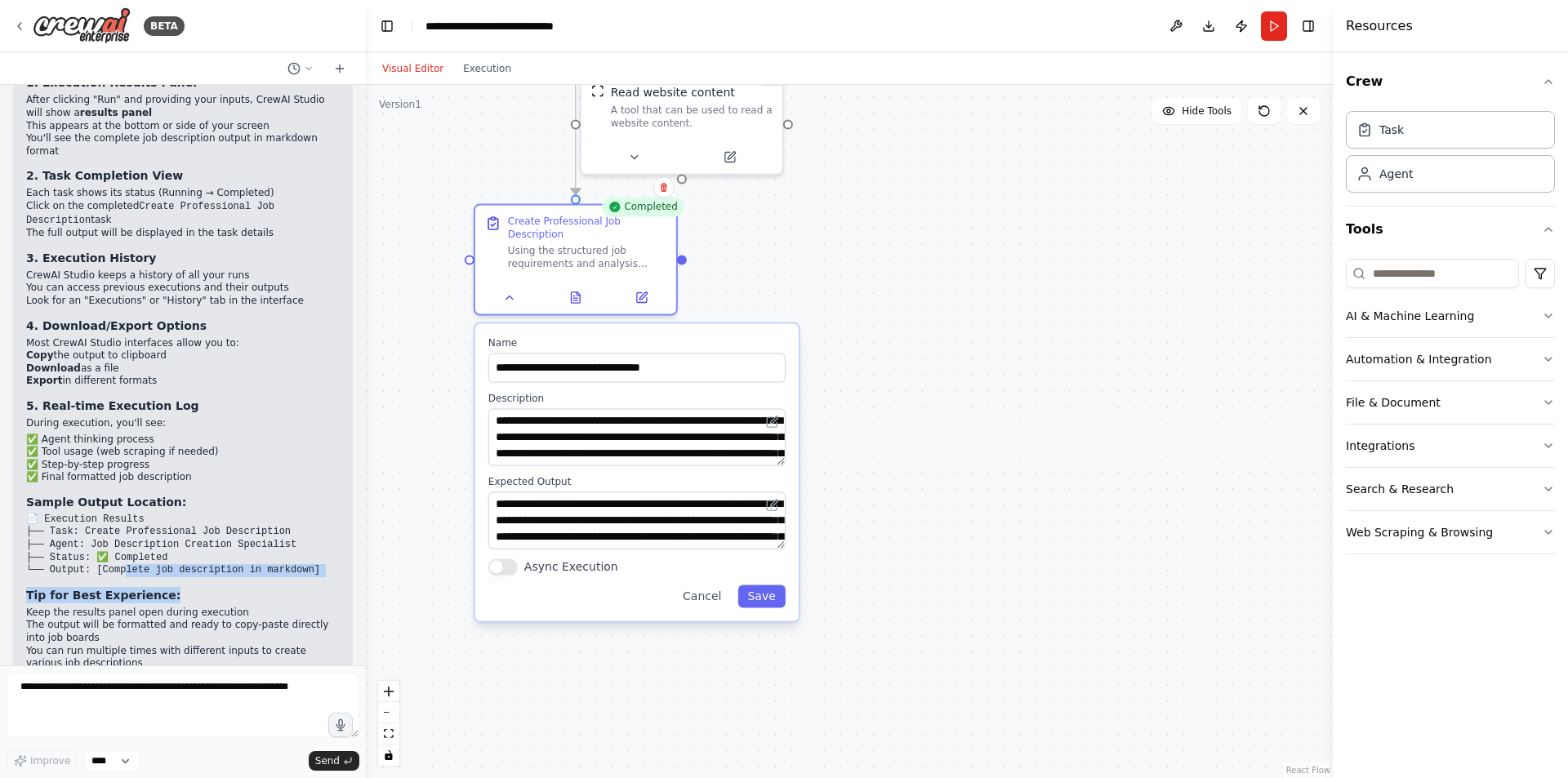
drag, startPoint x: 121, startPoint y: 450, endPoint x: 266, endPoint y: 472, distance: 146.7
click at [266, 472] on div "▶ Thought process Where to See Your Output 📋 After running your Job Description…" at bounding box center [182, 374] width 313 height 746
click at [637, 289] on icon at bounding box center [642, 294] width 10 height 10
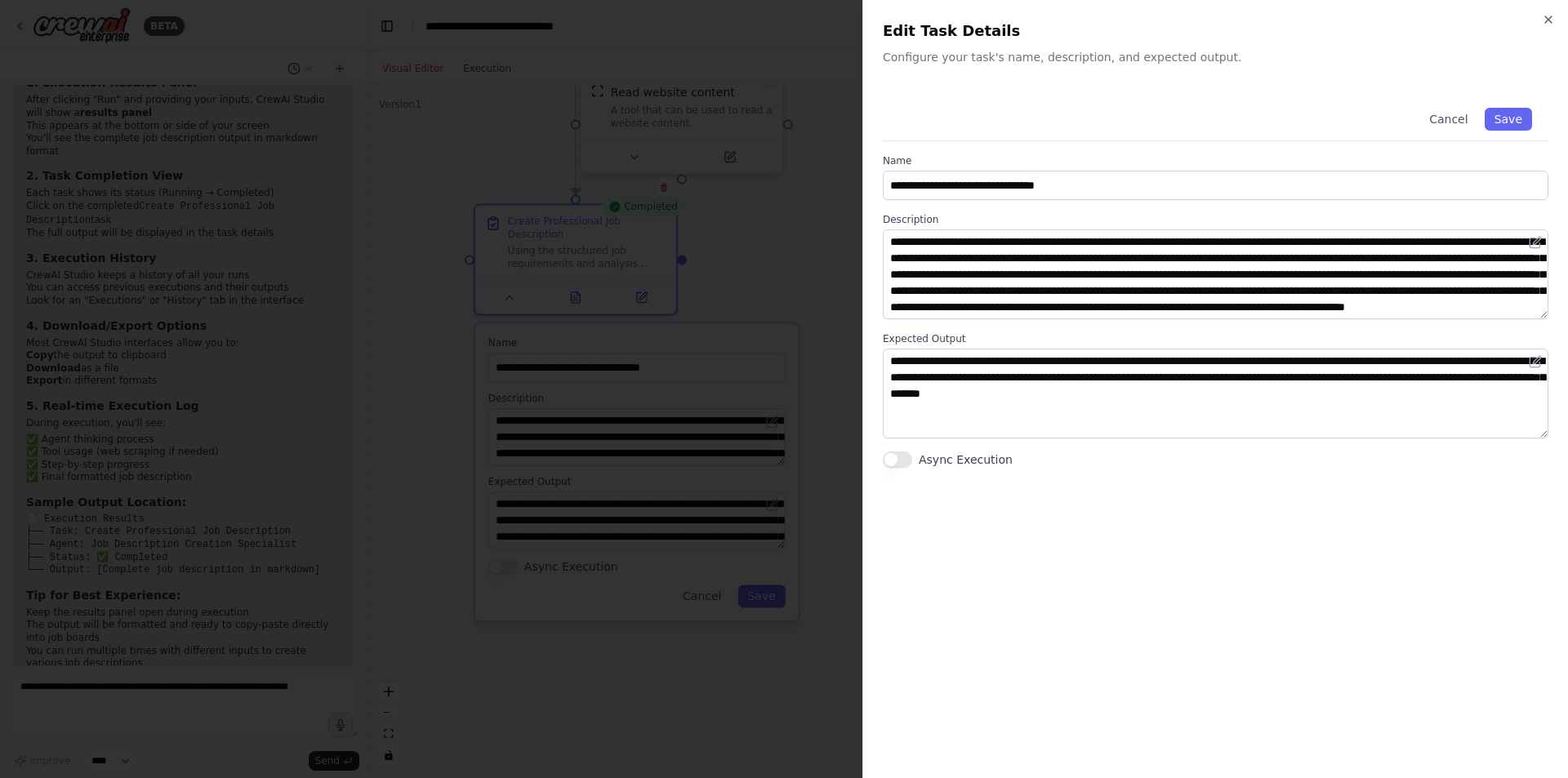
click at [565, 277] on div at bounding box center [784, 389] width 1568 height 778
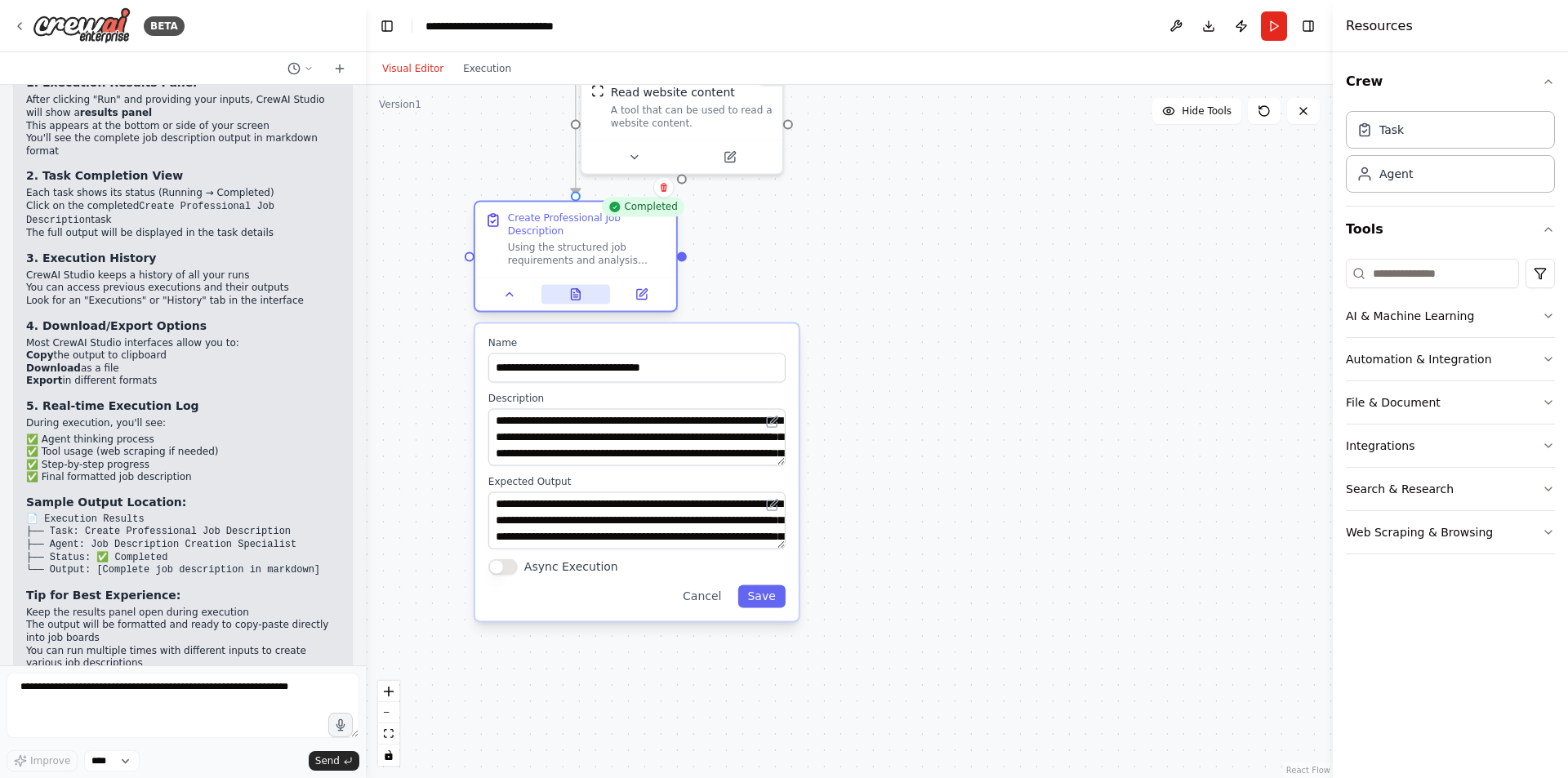
click at [575, 289] on icon at bounding box center [575, 294] width 9 height 11
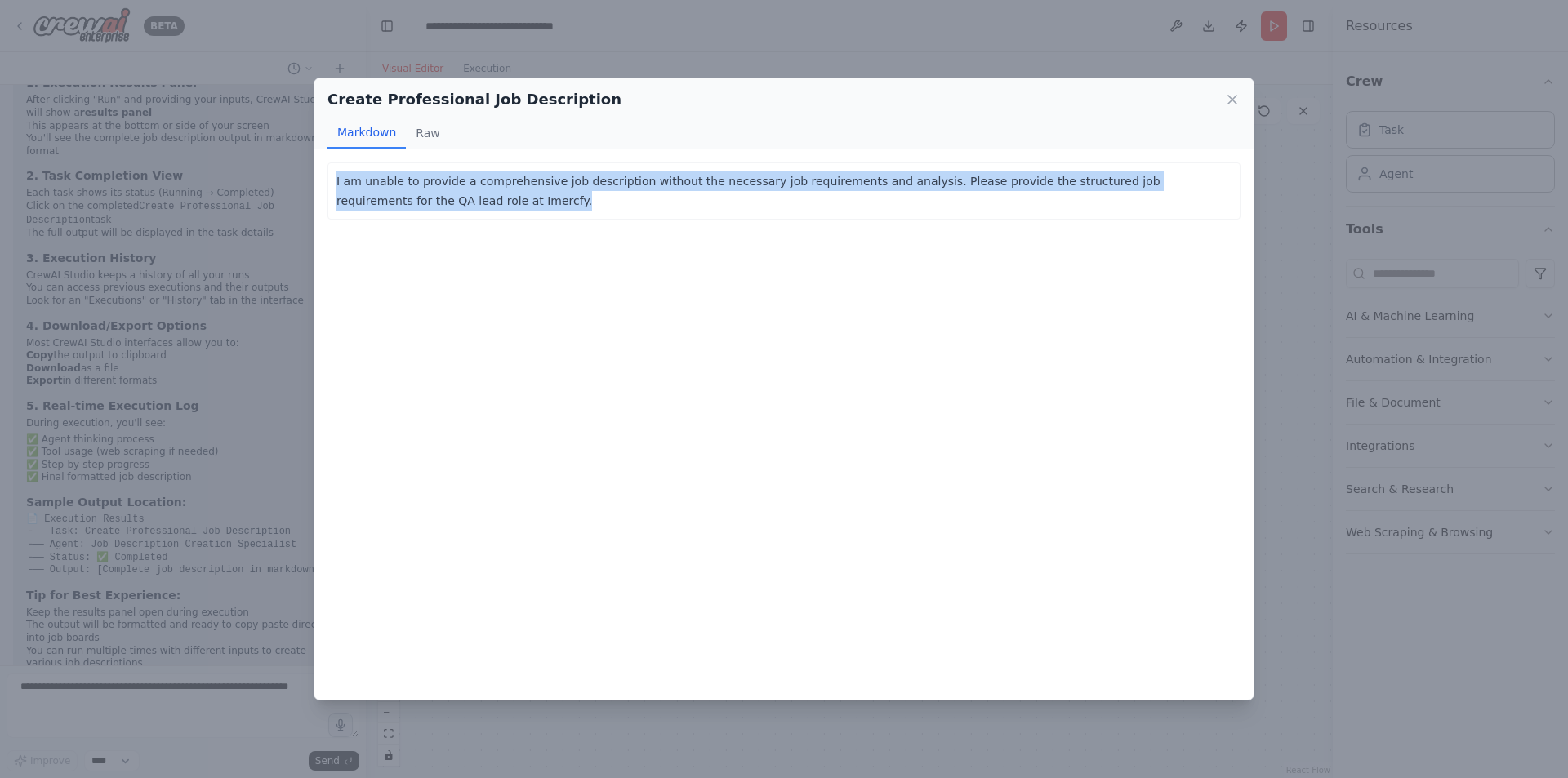
drag, startPoint x: 458, startPoint y: 200, endPoint x: 324, endPoint y: 182, distance: 135.2
click at [324, 182] on div "I am unable to provide a comprehensive job description without the necessary jo…" at bounding box center [783, 425] width 939 height 550
copy p "I am unable to provide a comprehensive job description without the necessary jo…"
click at [38, 704] on div "Create Professional Job Description Markdown Raw I am unable to provide a compr…" at bounding box center [784, 389] width 1568 height 778
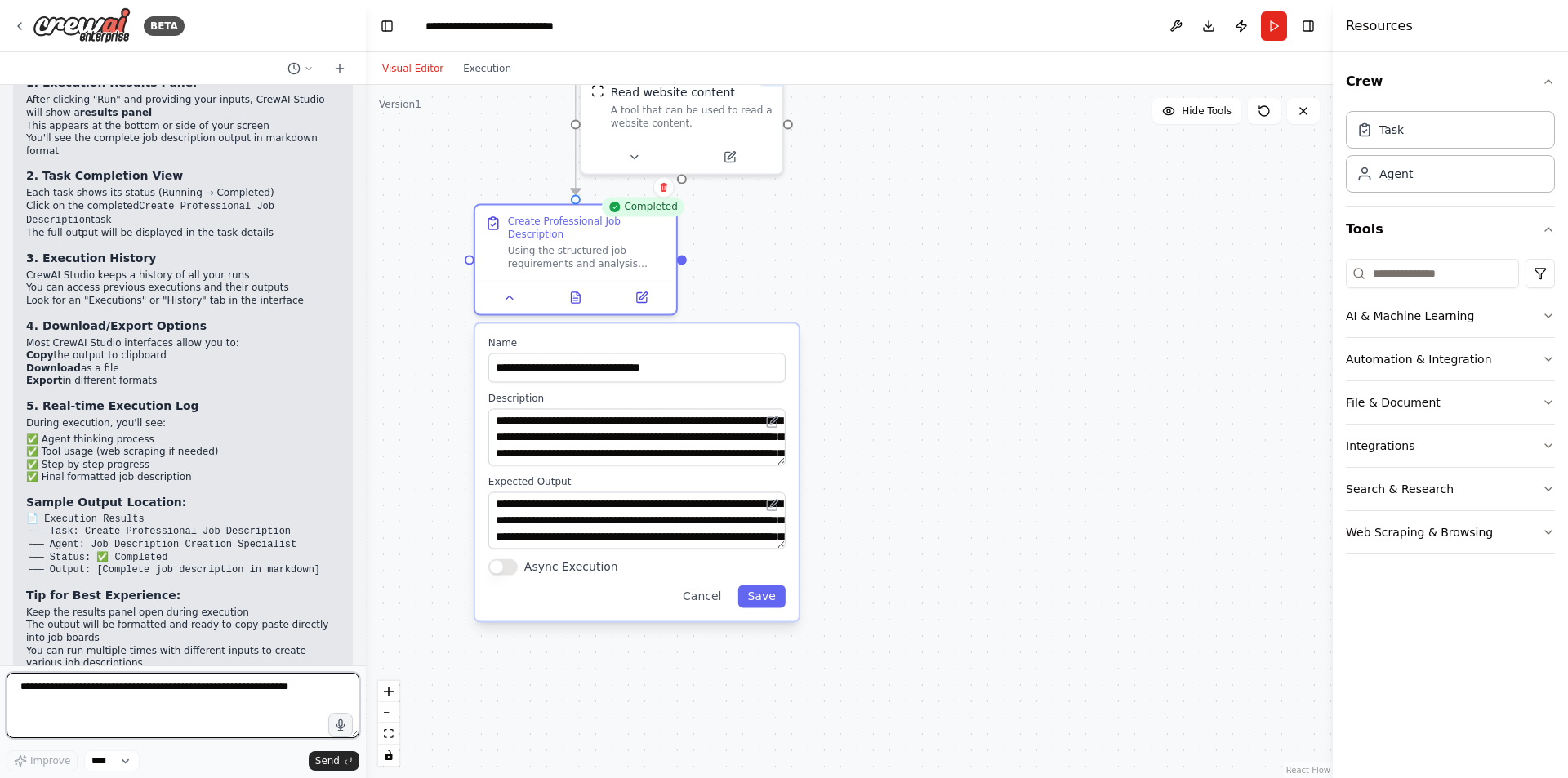
click at [70, 681] on textarea at bounding box center [182, 705] width 353 height 65
paste textarea "**********"
type textarea "**********"
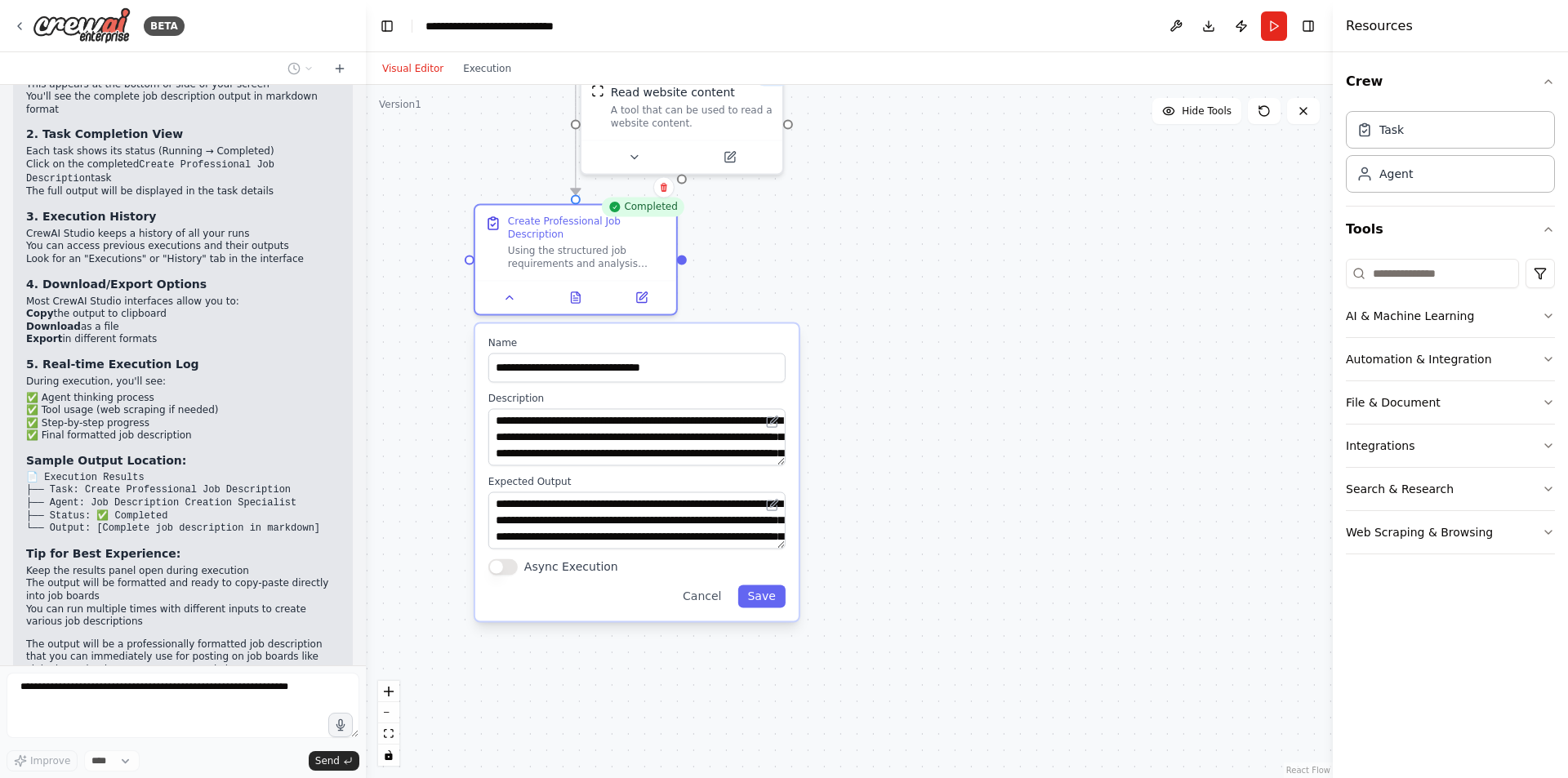
scroll to position [3183, 0]
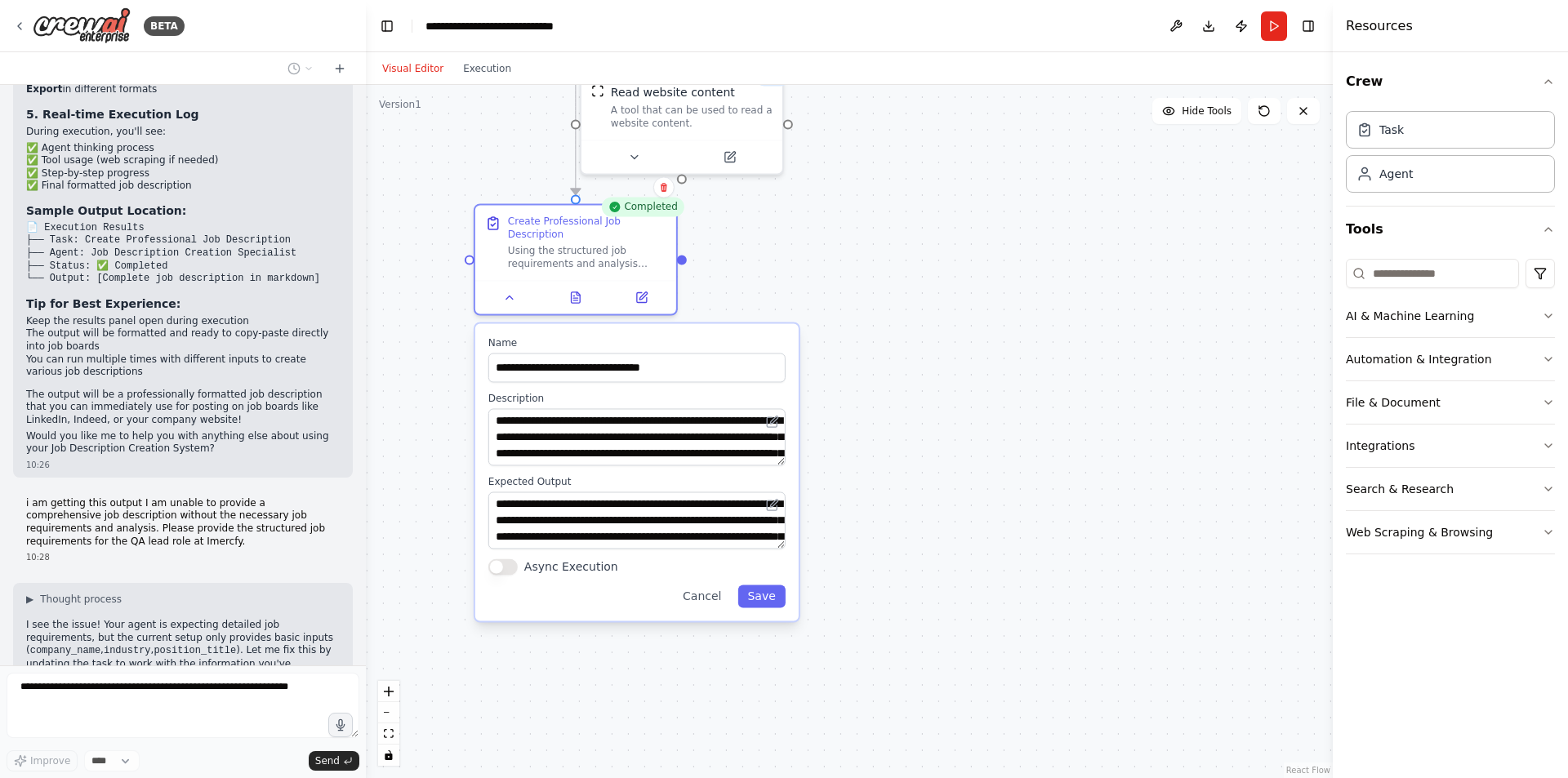
type textarea "**********"
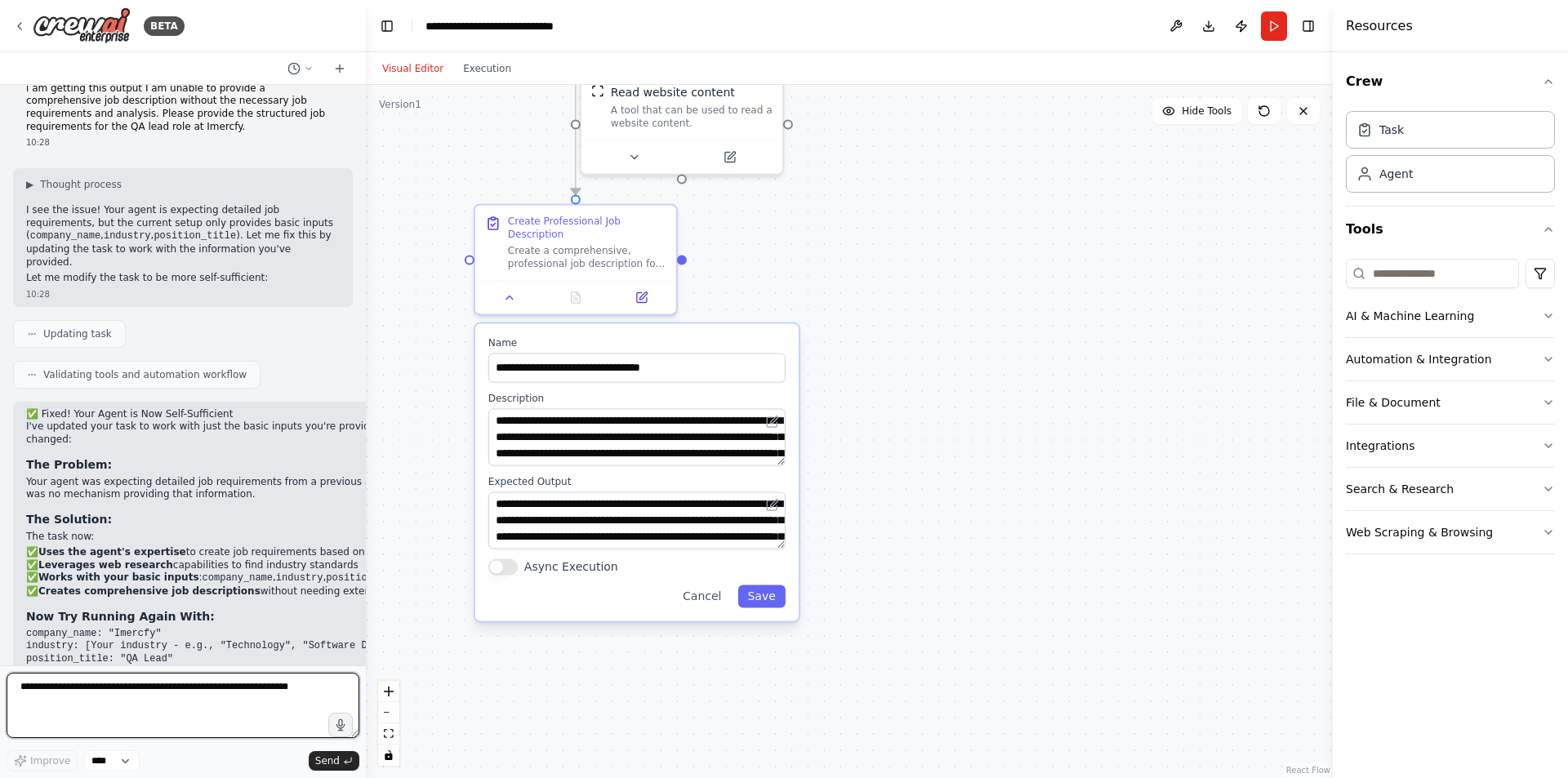
scroll to position [3770, 0]
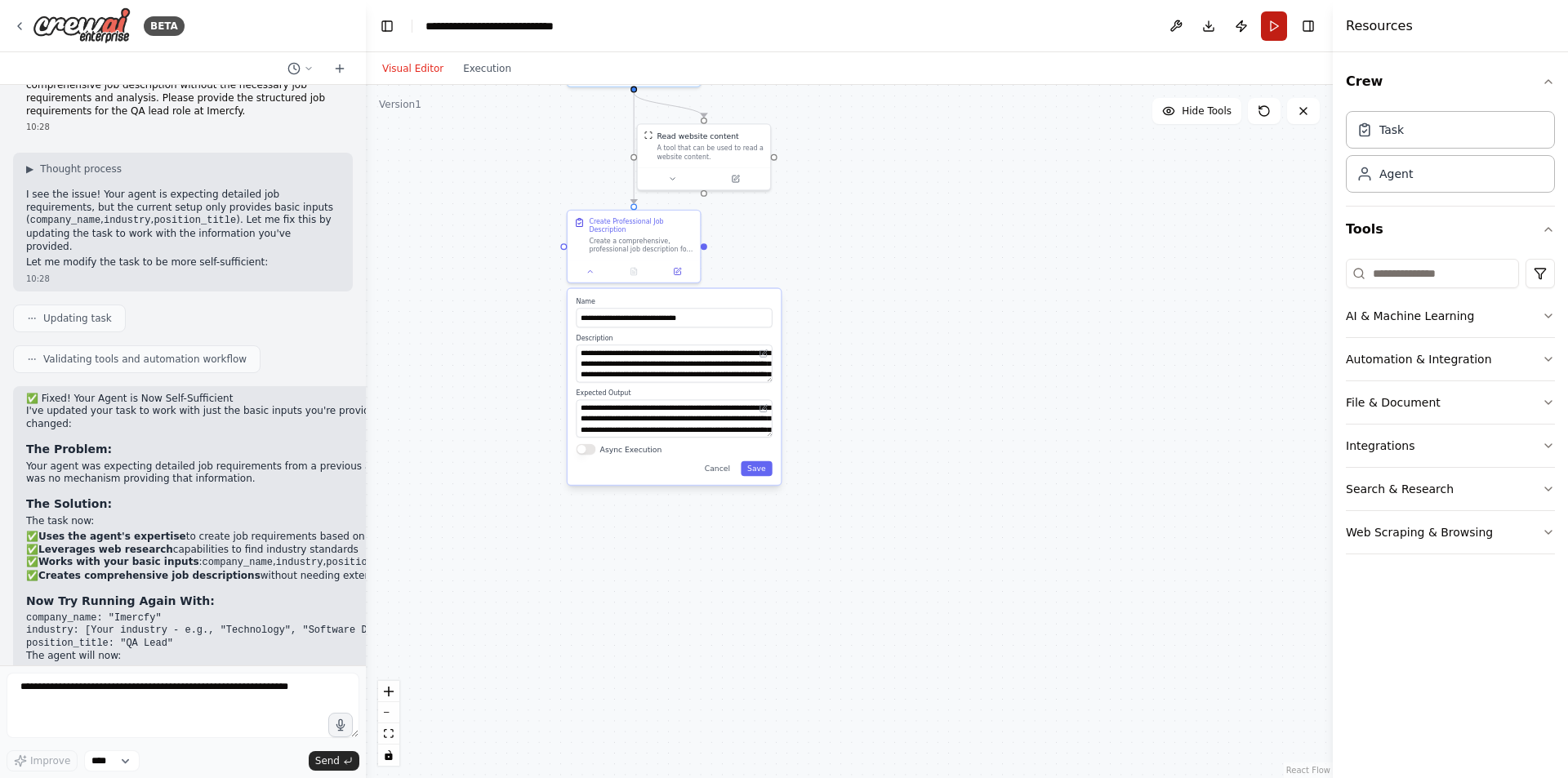
click at [1274, 29] on button "Run" at bounding box center [1274, 26] width 26 height 29
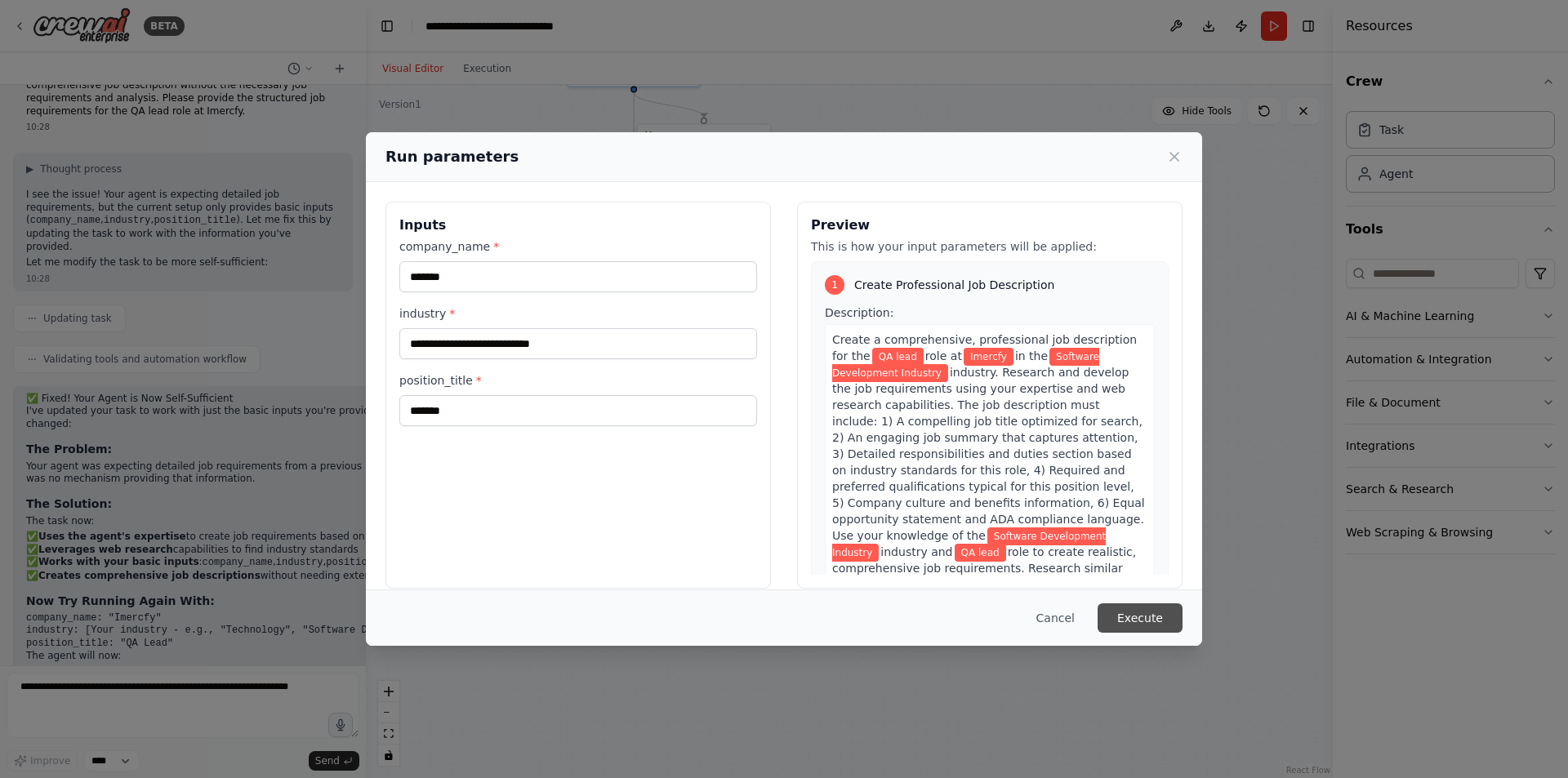
click at [1154, 618] on button "Execute" at bounding box center [1140, 618] width 85 height 29
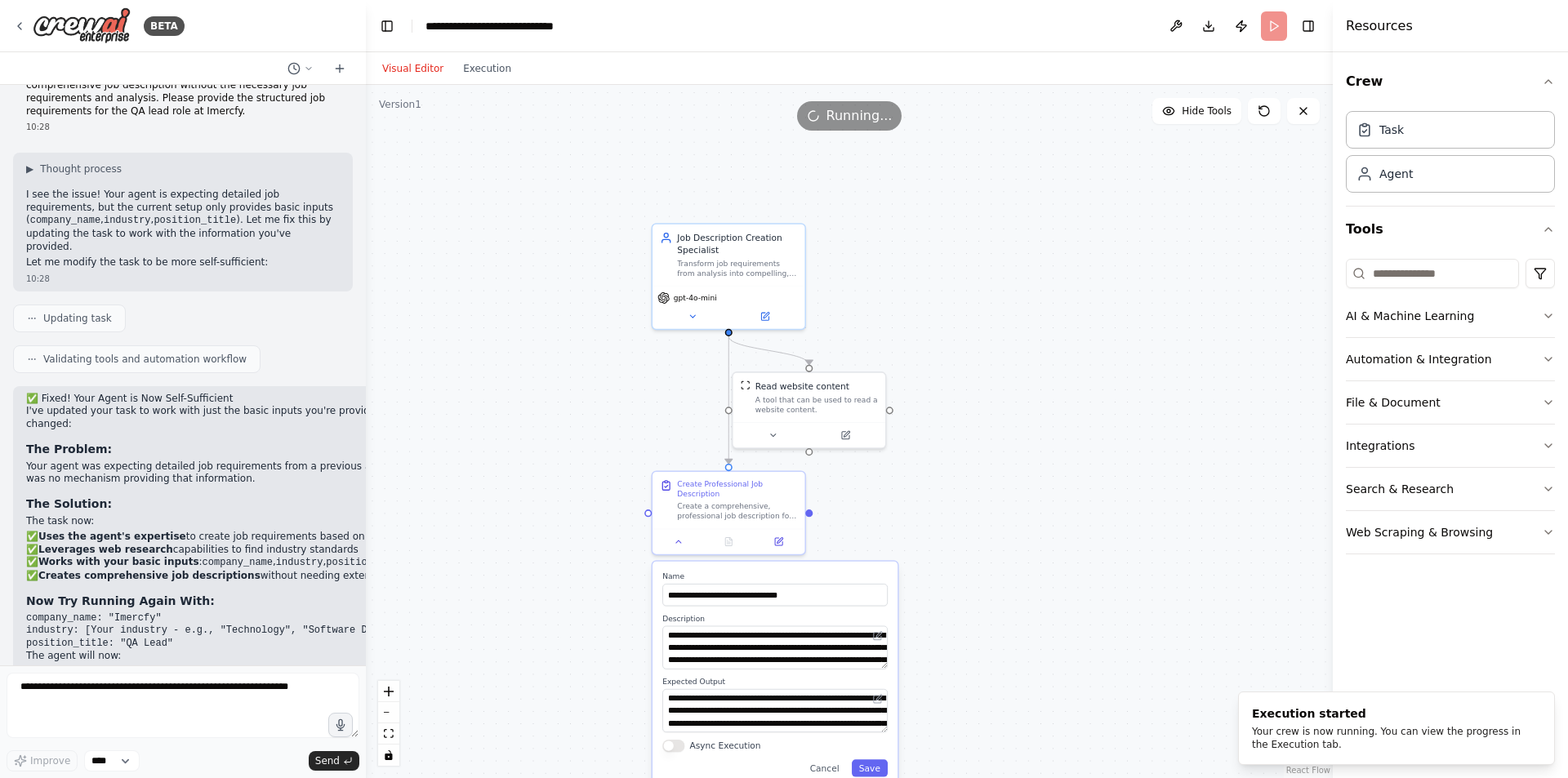
drag, startPoint x: 824, startPoint y: 198, endPoint x: 946, endPoint y: 462, distance: 290.8
click at [946, 462] on div ".deletable-edge-delete-btn { width: 20px; height: 20px; border: 0px solid #ffff…" at bounding box center [849, 431] width 966 height 693
click at [669, 532] on button at bounding box center [678, 539] width 43 height 15
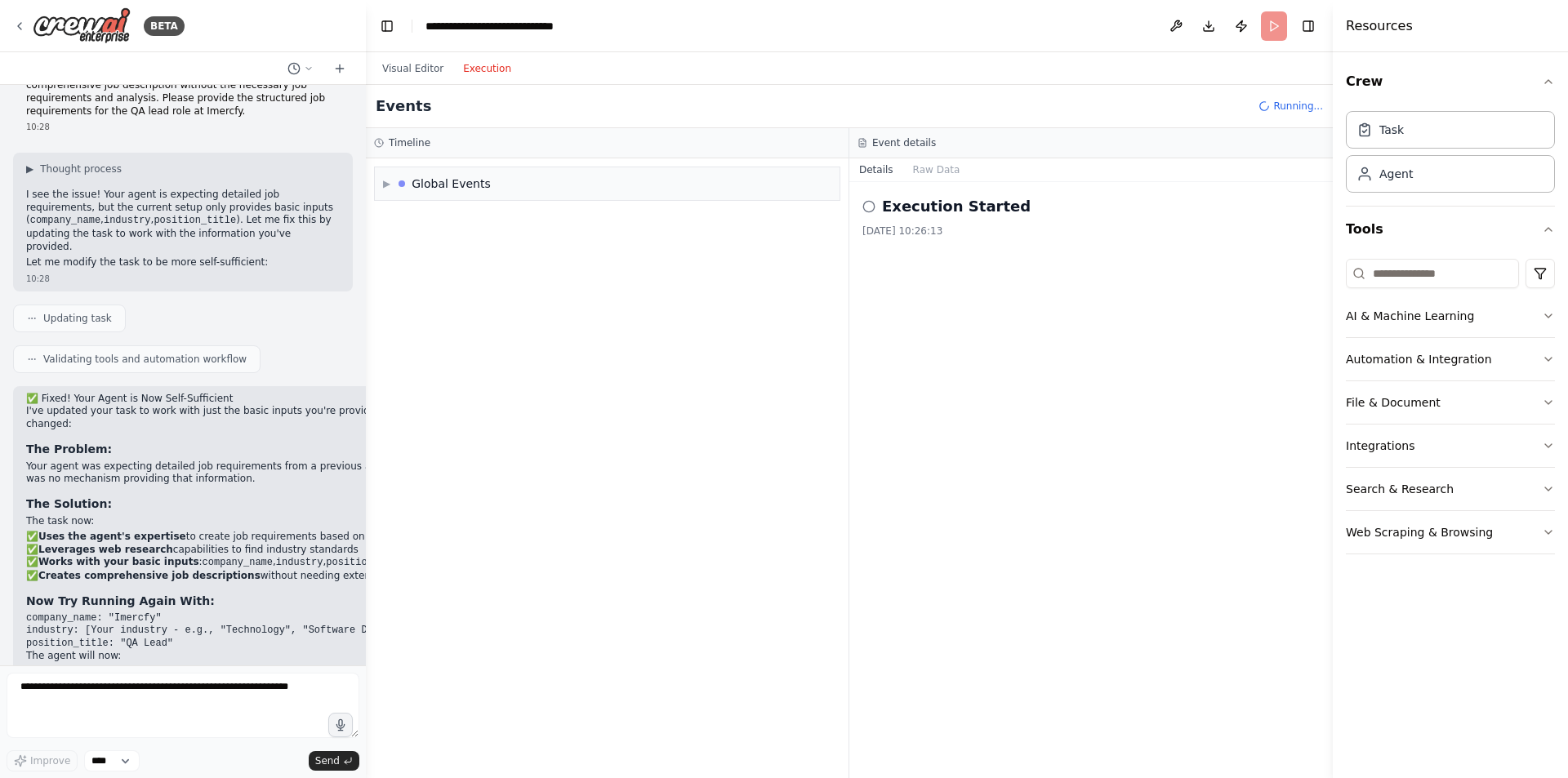
click at [484, 68] on button "Execution" at bounding box center [487, 69] width 68 height 20
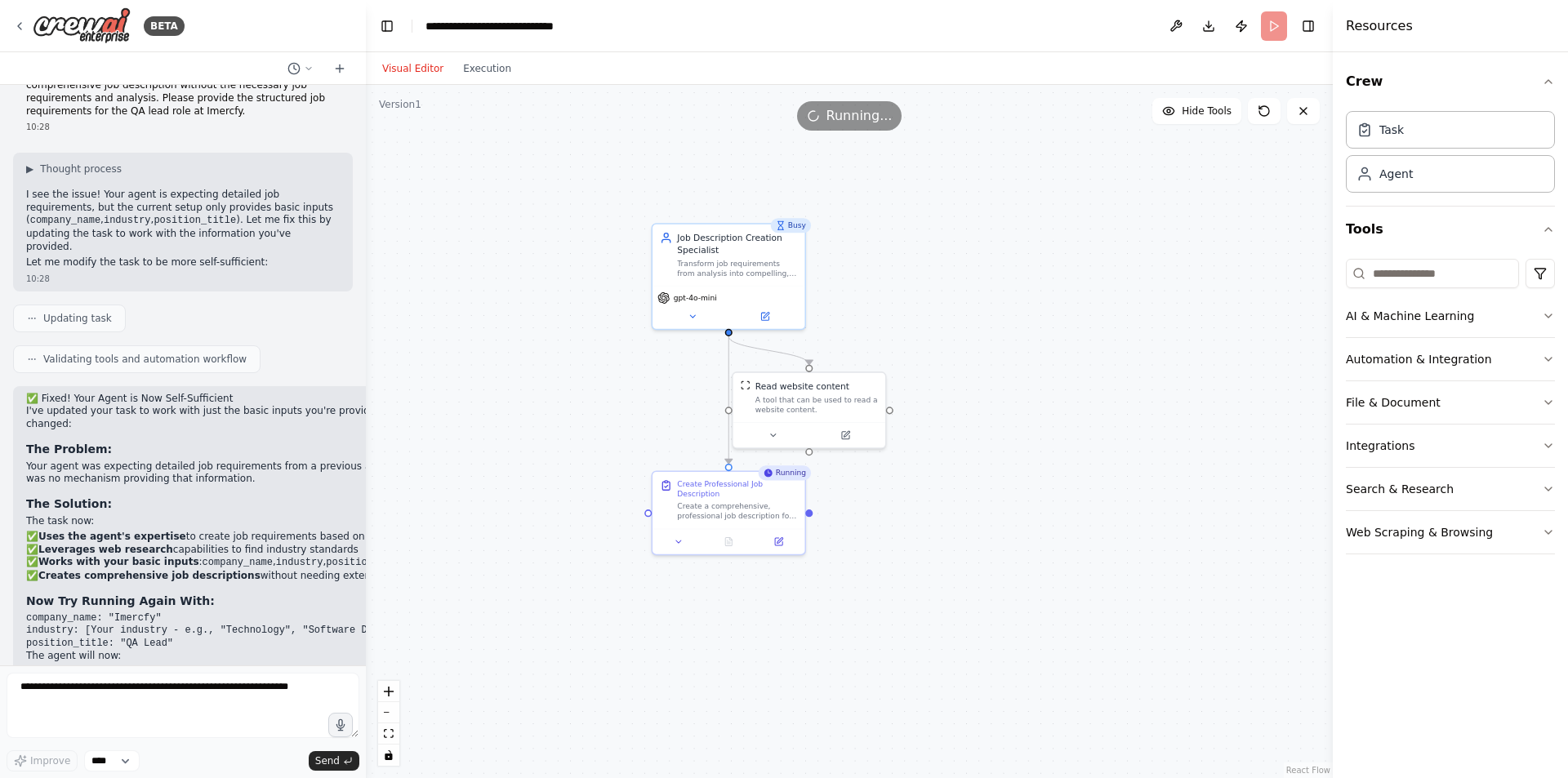
click at [398, 73] on button "Visual Editor" at bounding box center [412, 69] width 81 height 20
click at [726, 535] on button at bounding box center [728, 539] width 52 height 15
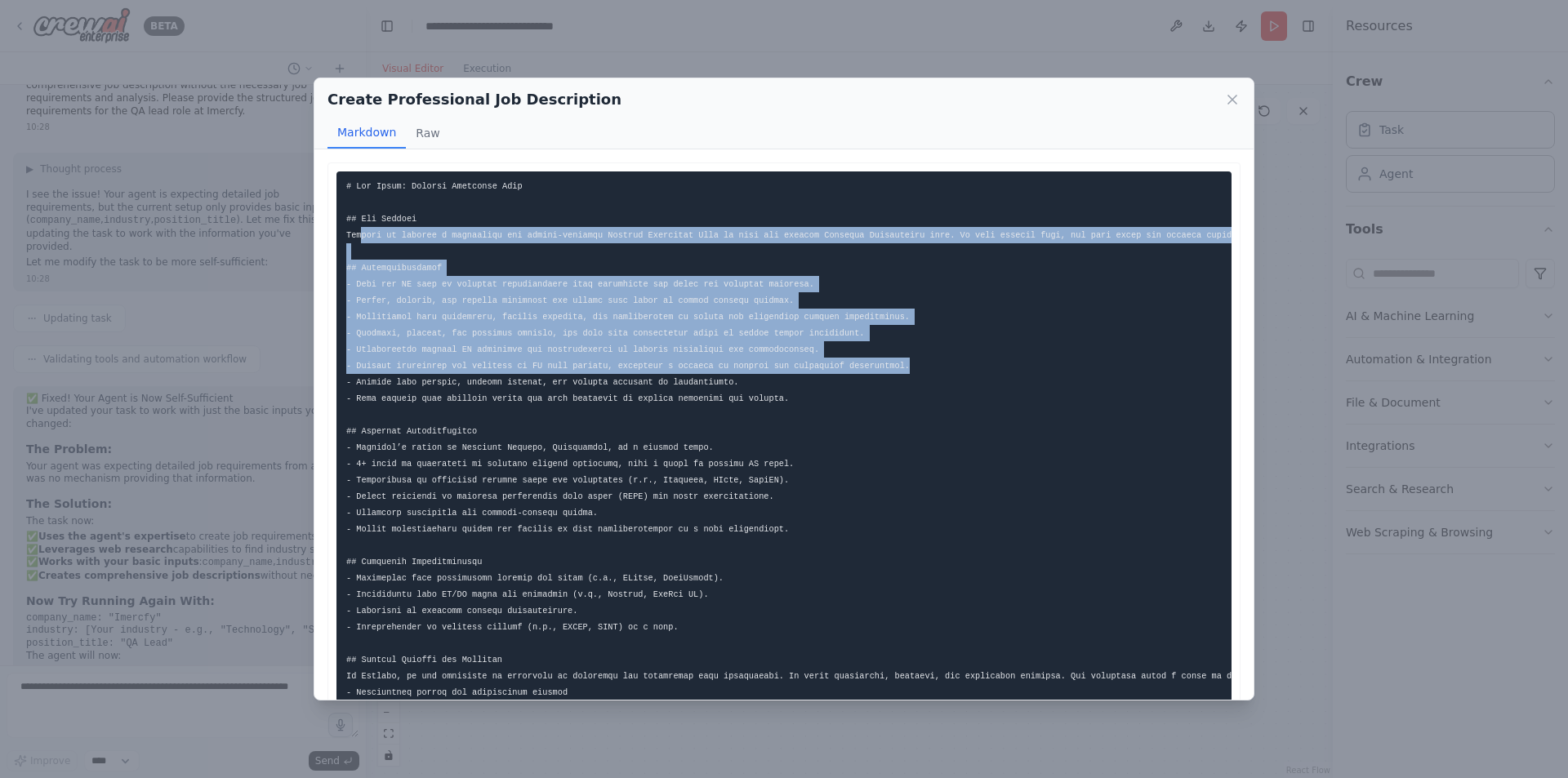
drag, startPoint x: 359, startPoint y: 237, endPoint x: 919, endPoint y: 375, distance: 576.8
click at [919, 375] on pre at bounding box center [784, 554] width 895 height 764
click at [376, 278] on pre at bounding box center [784, 554] width 895 height 764
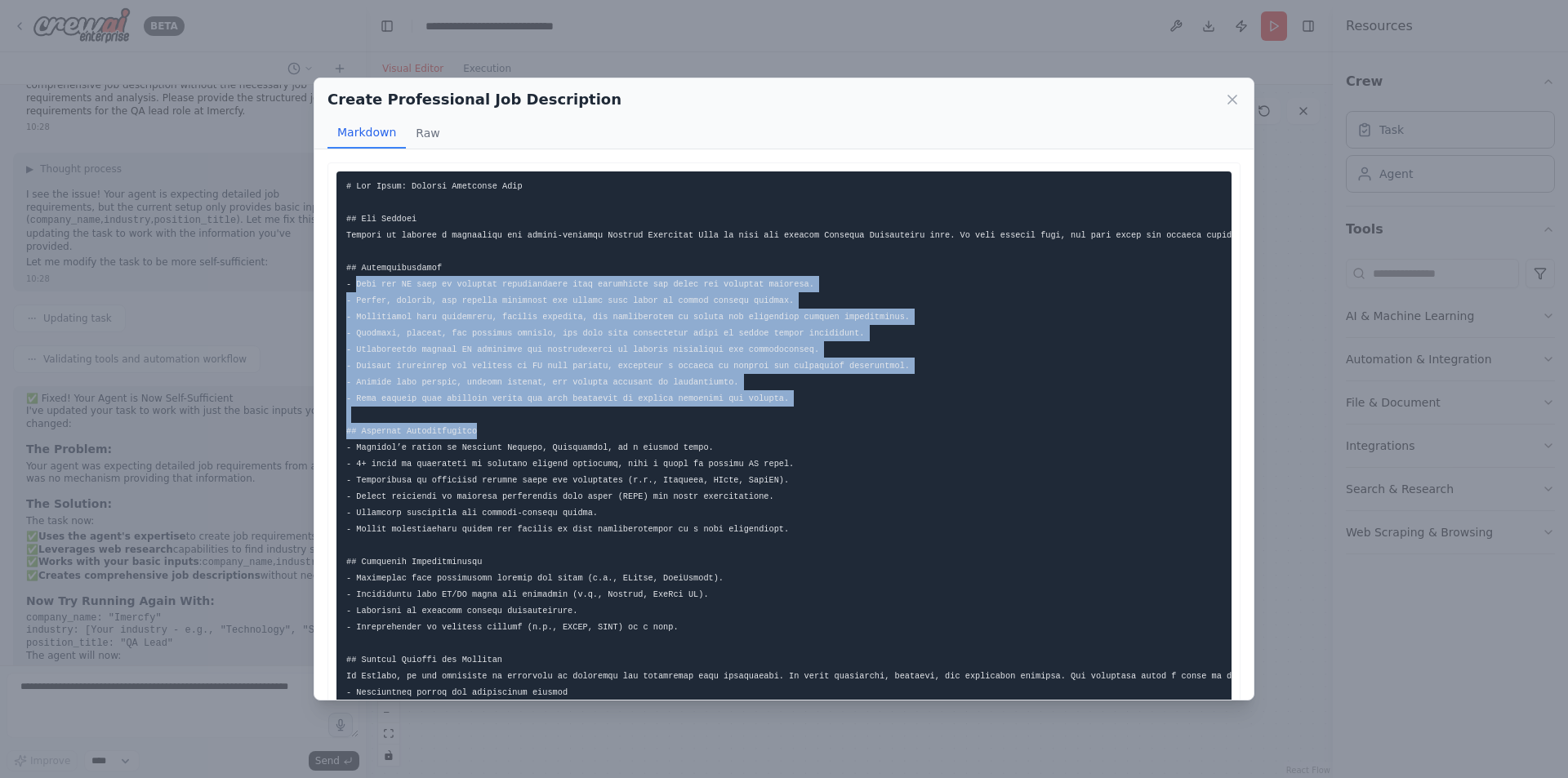
drag, startPoint x: 357, startPoint y: 285, endPoint x: 611, endPoint y: 434, distance: 294.5
click at [611, 433] on pre at bounding box center [784, 554] width 895 height 764
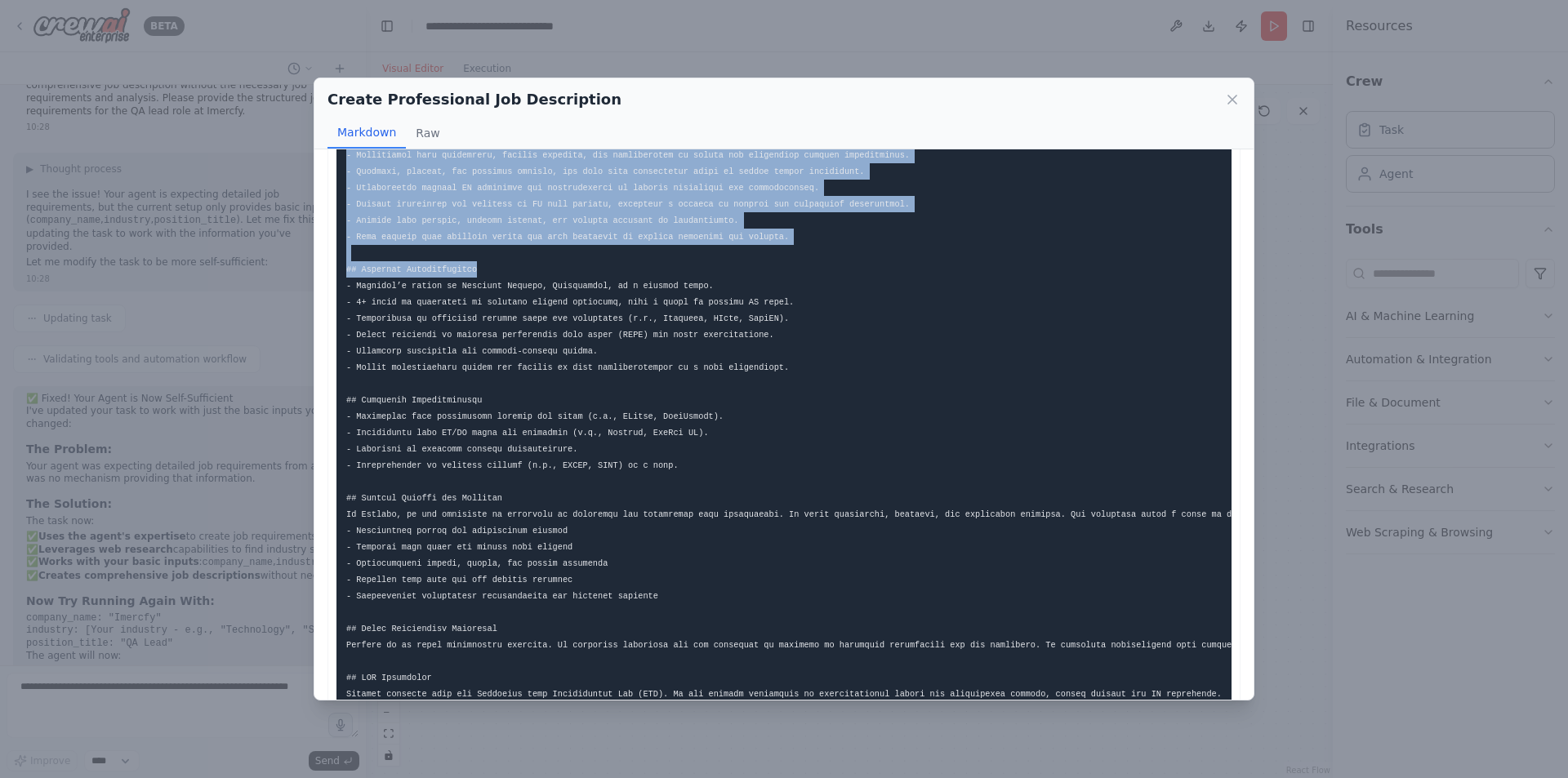
scroll to position [275, 0]
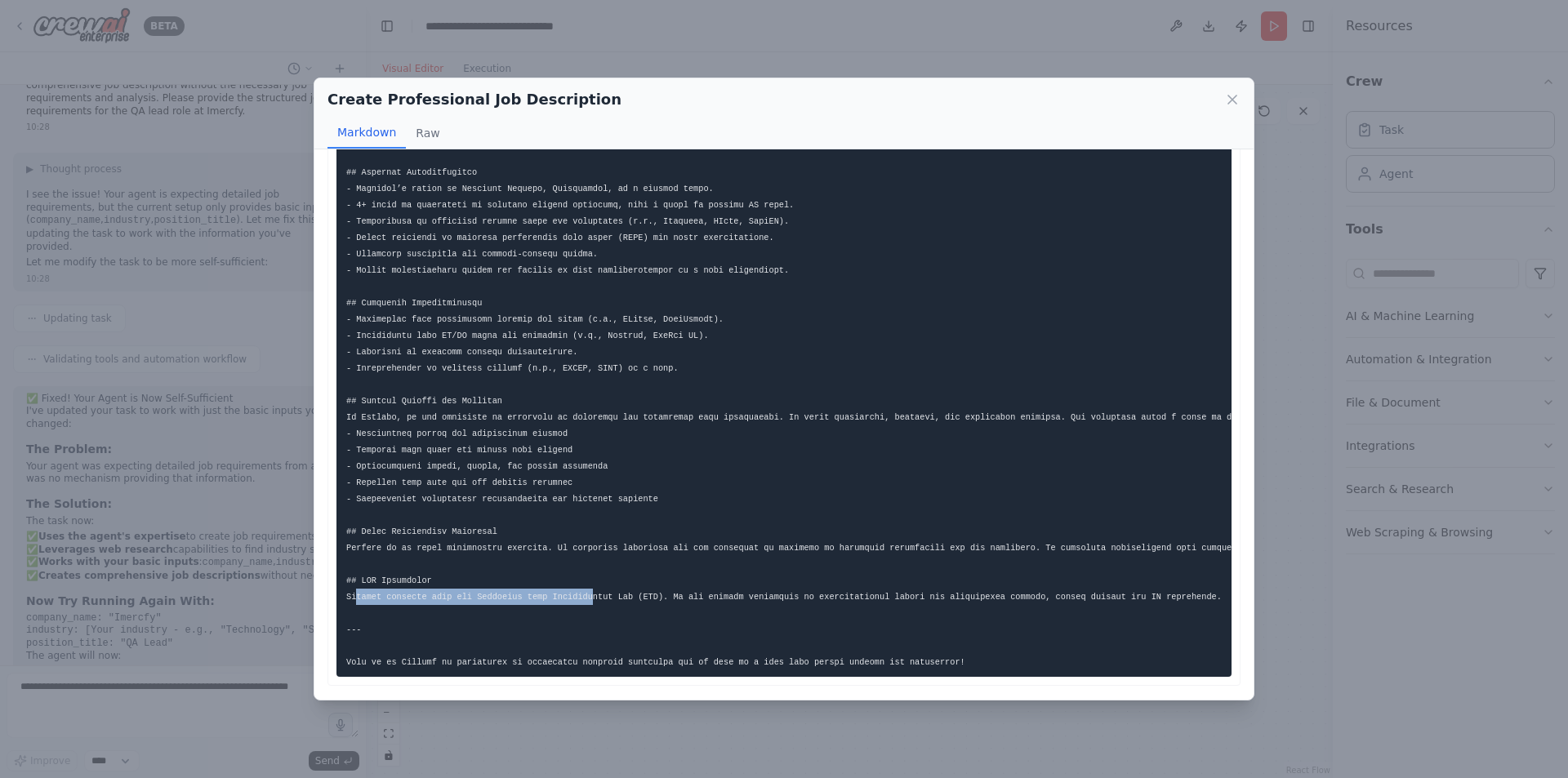
drag, startPoint x: 355, startPoint y: 578, endPoint x: 571, endPoint y: 577, distance: 216.0
click at [571, 577] on pre at bounding box center [784, 295] width 895 height 764
click at [85, 699] on div "Create Professional Job Description Markdown Raw ... Show more Not valid JSON" at bounding box center [784, 389] width 1568 height 778
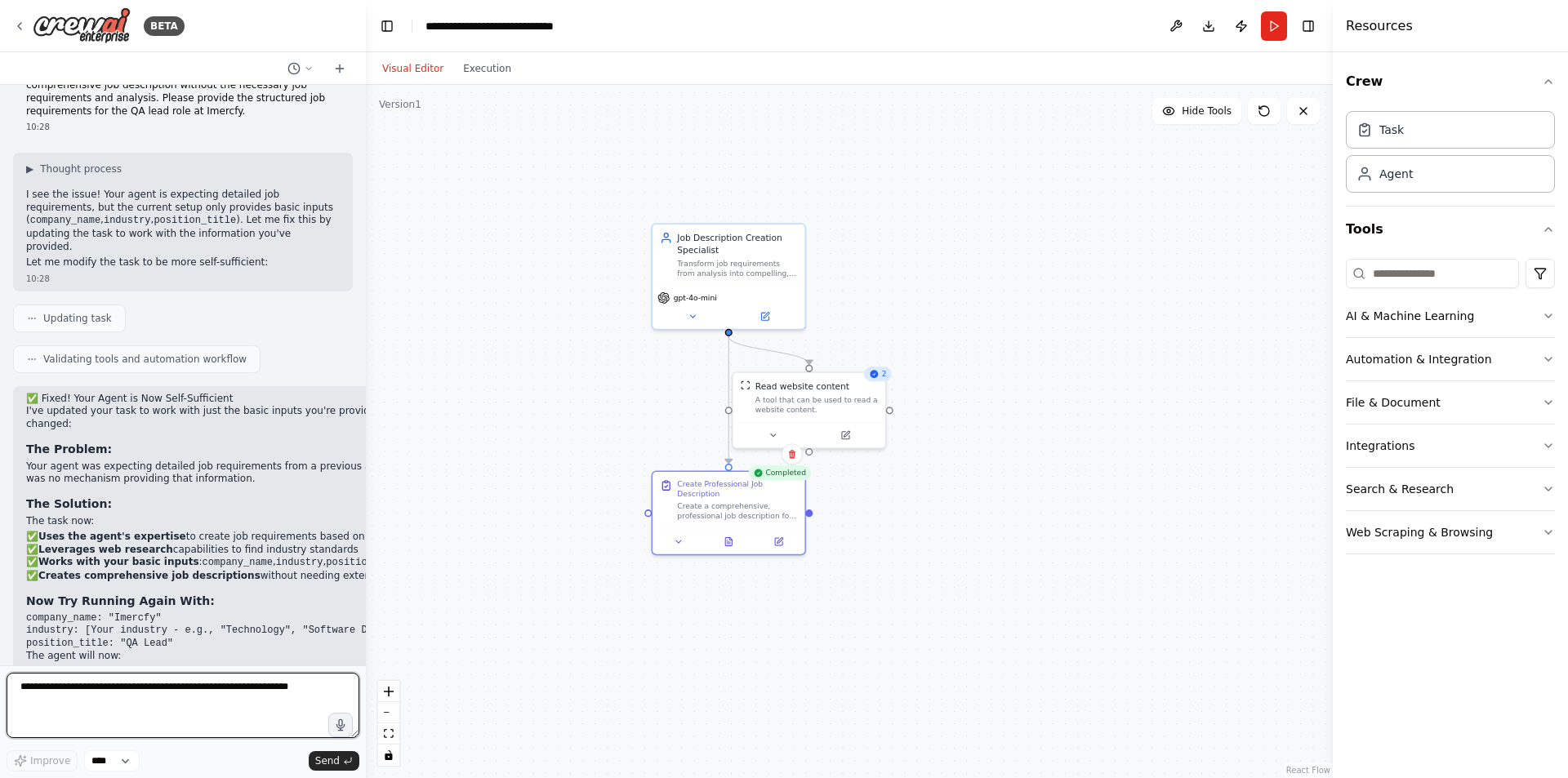
click at [92, 690] on textarea at bounding box center [182, 705] width 353 height 65
paste textarea "**********"
type textarea "**********"
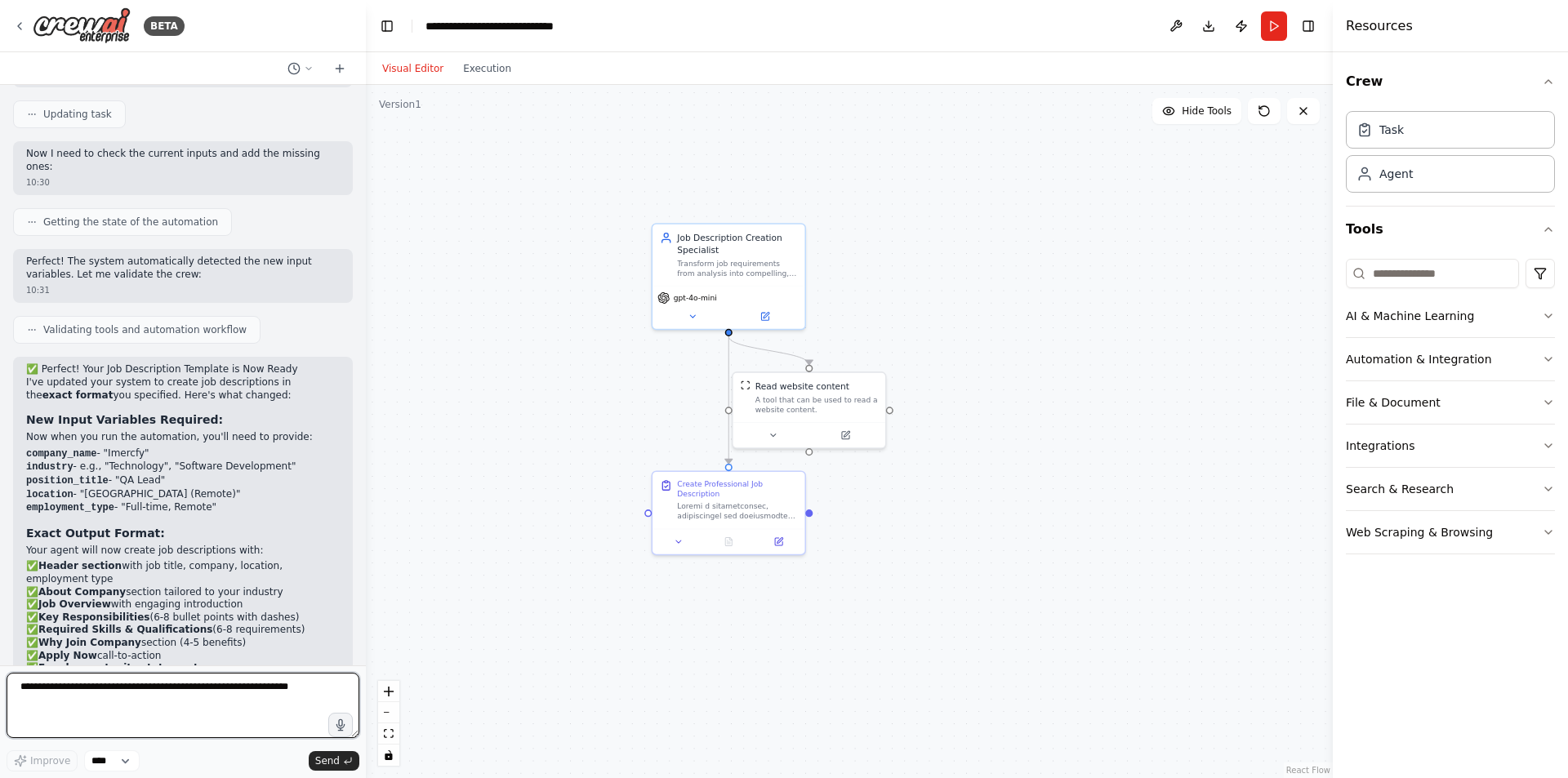
scroll to position [5513, 0]
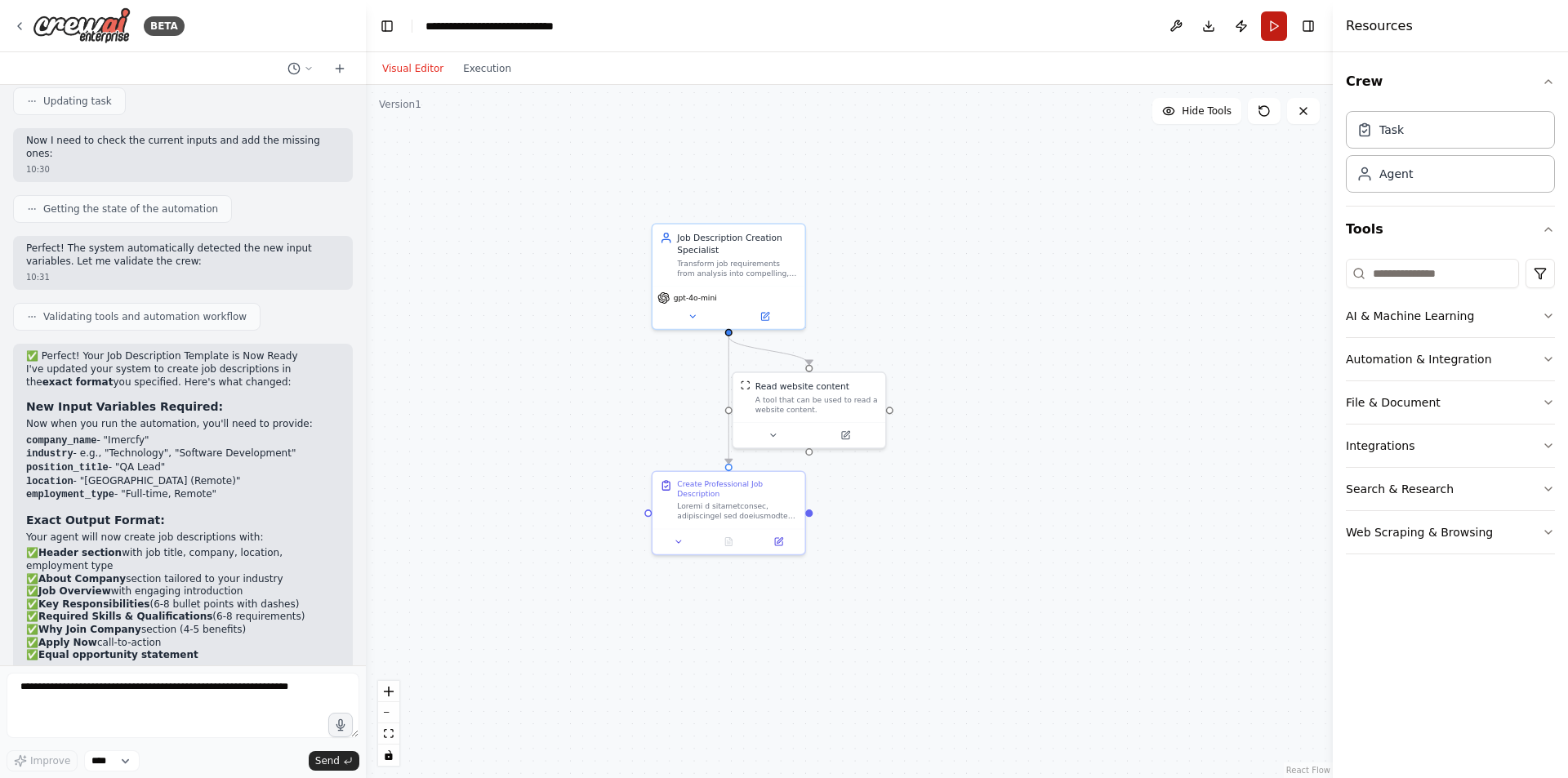
click at [1267, 24] on button "Run" at bounding box center [1274, 26] width 26 height 29
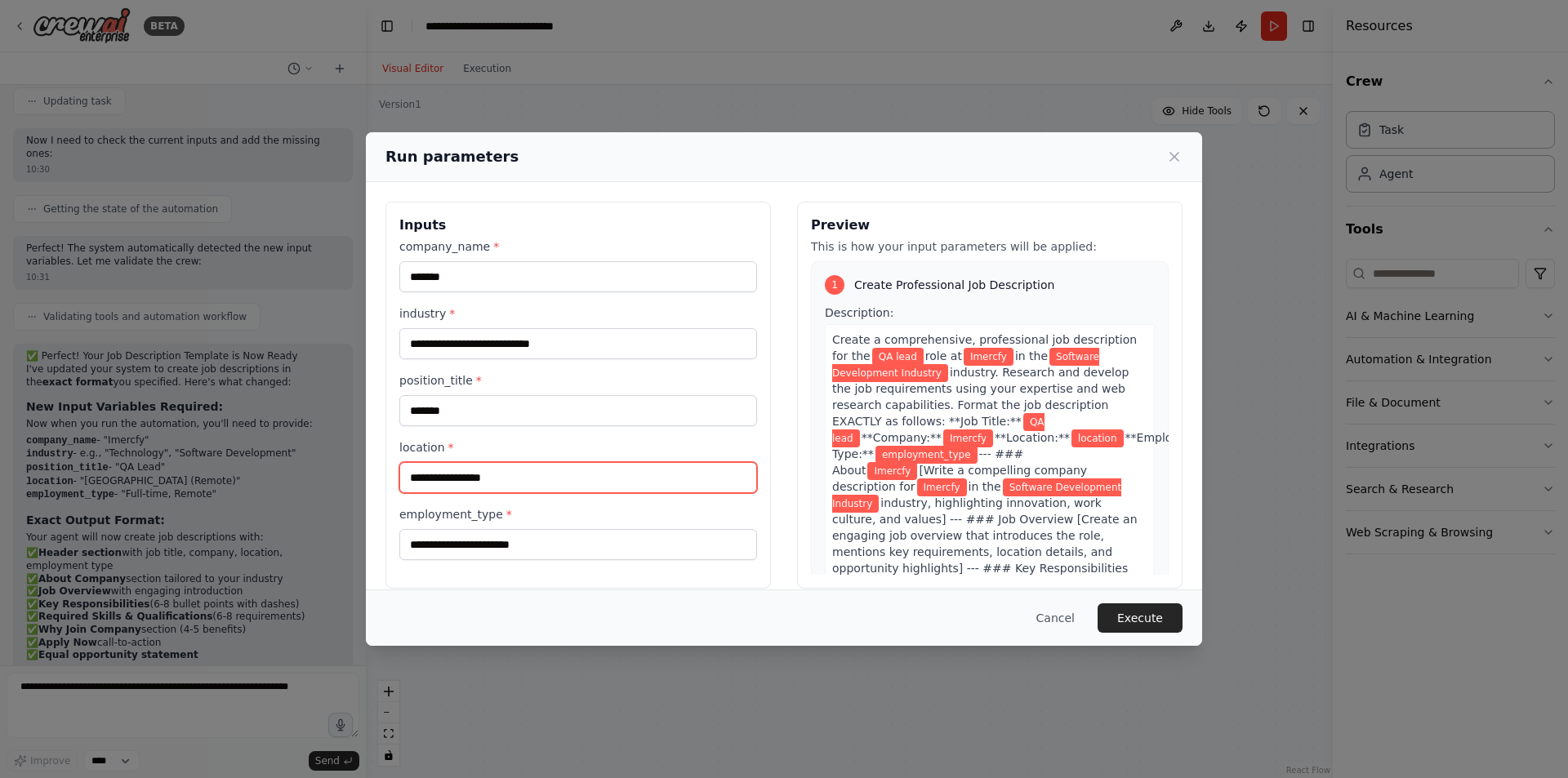
click at [440, 484] on input "location *" at bounding box center [578, 478] width 358 height 31
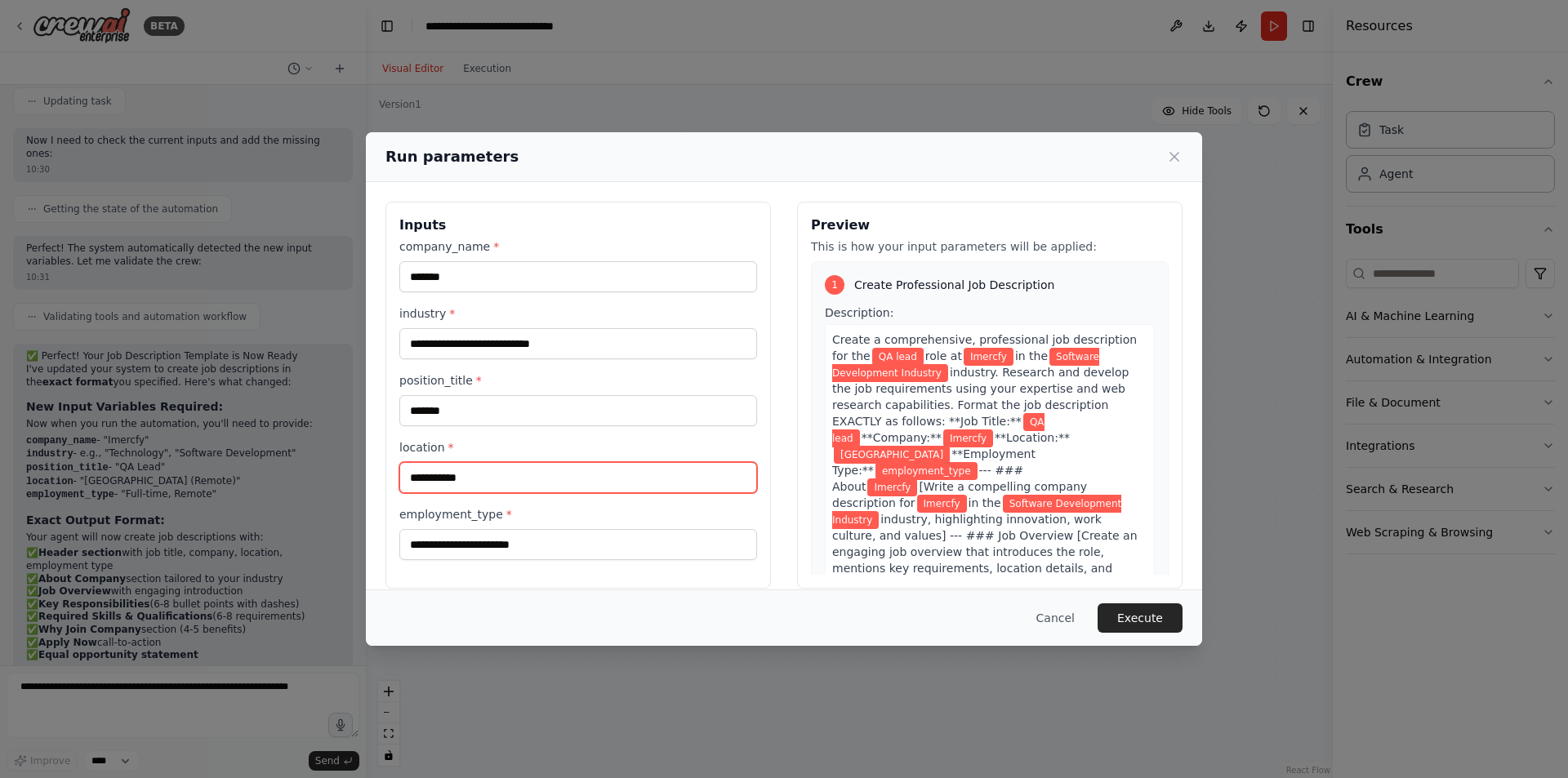
type input "**********"
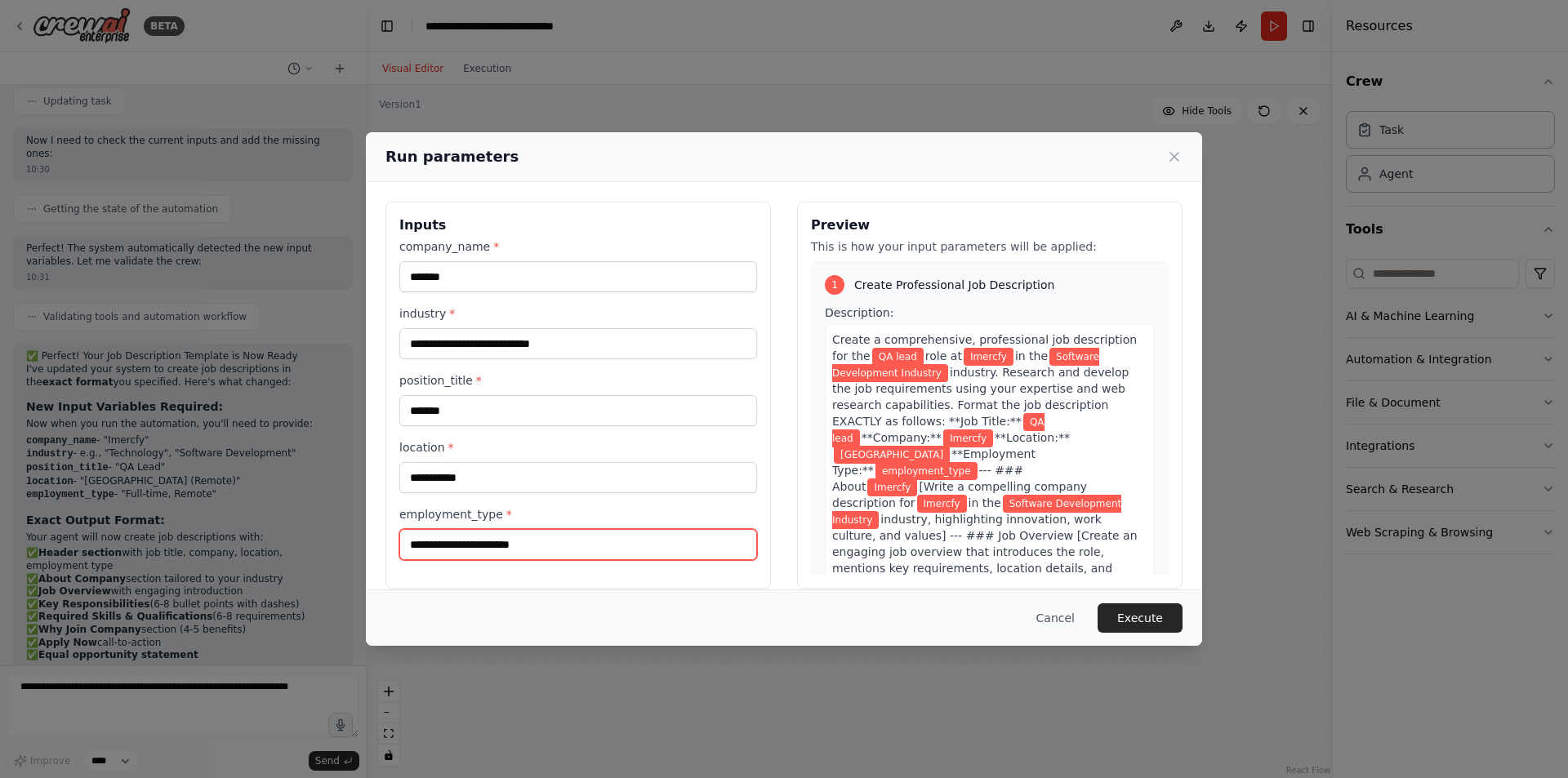
click at [514, 543] on input "employment_type *" at bounding box center [578, 545] width 358 height 31
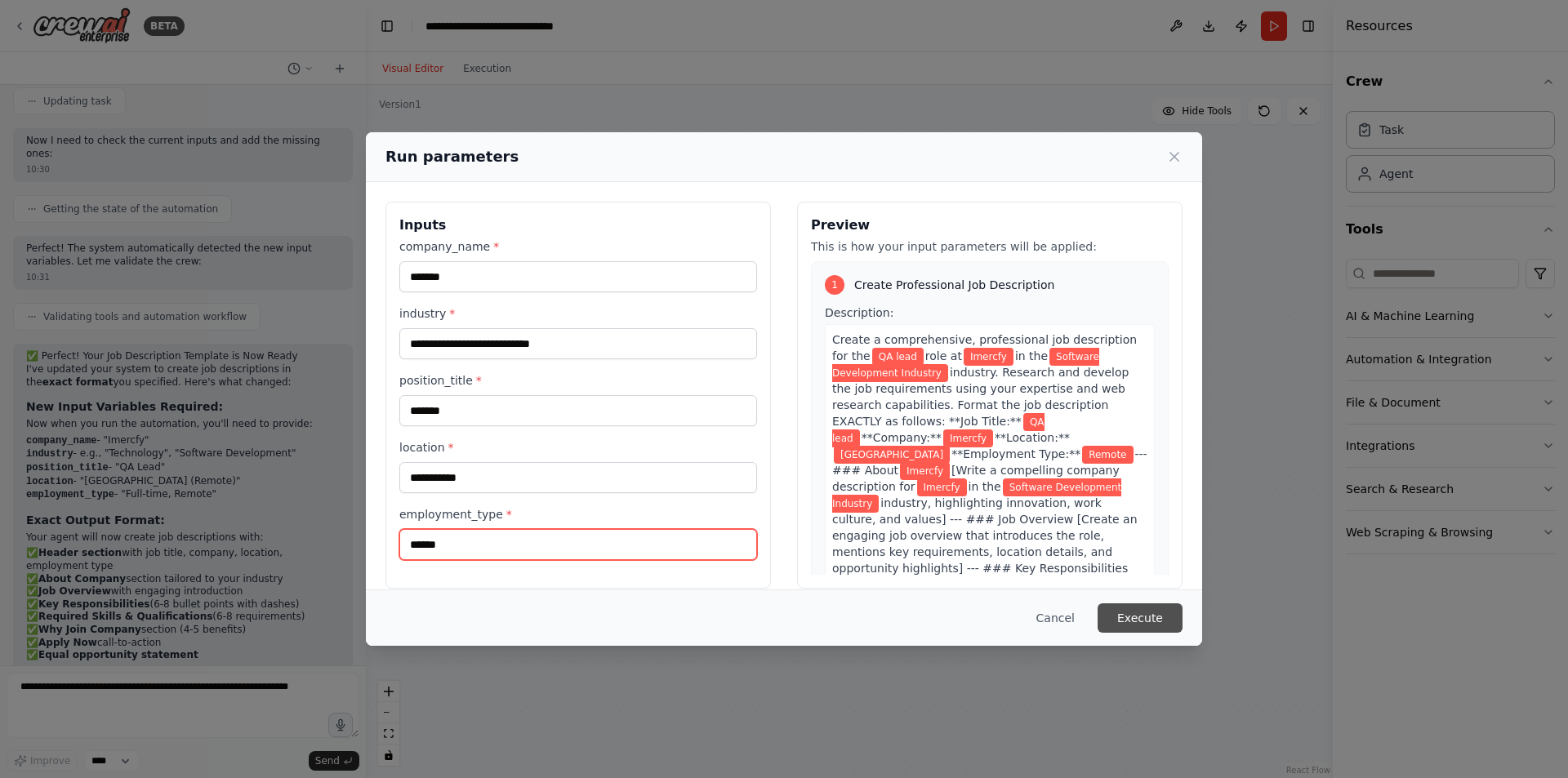
type input "******"
click at [1159, 622] on button "Execute" at bounding box center [1140, 618] width 85 height 29
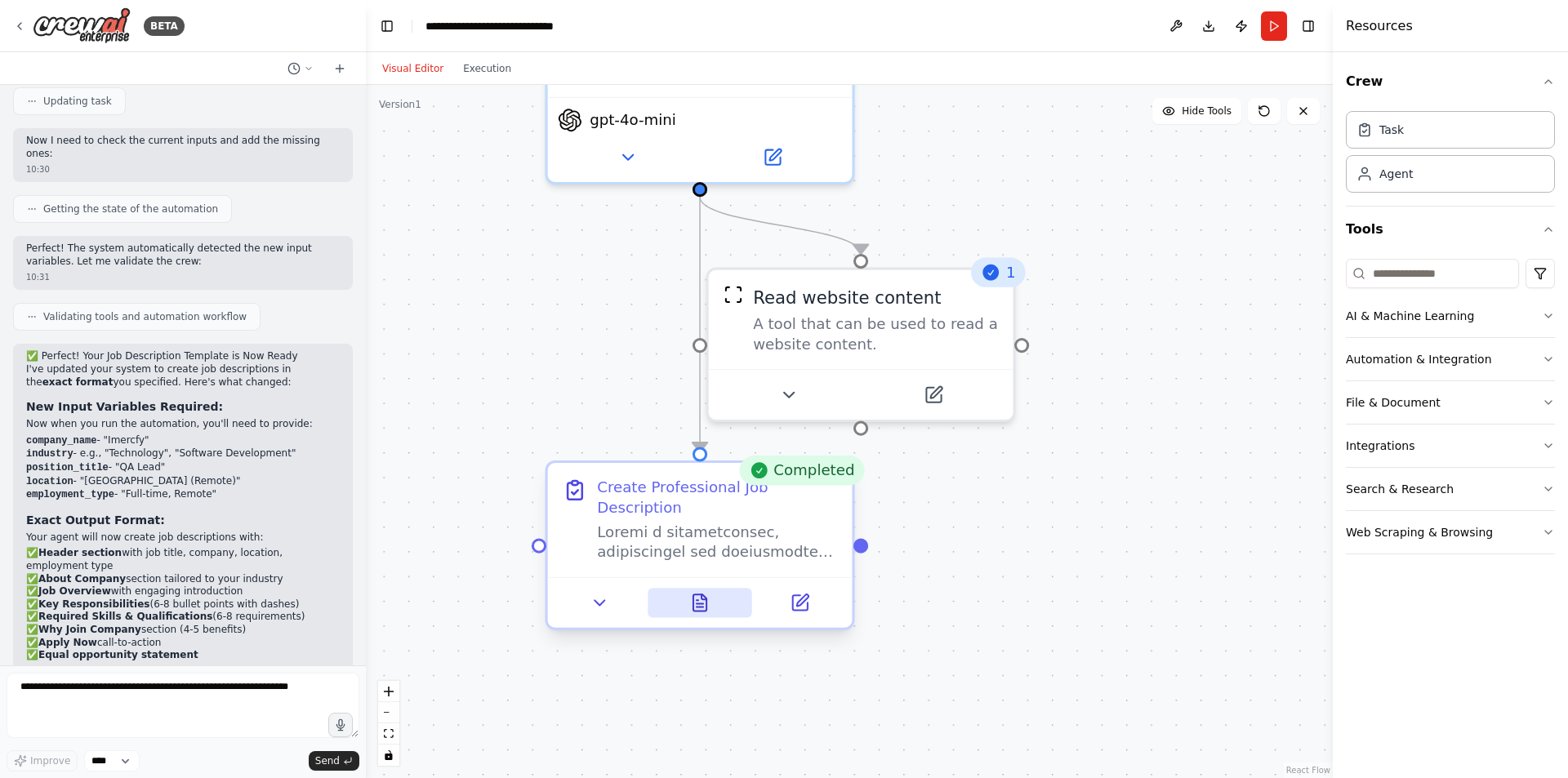
click at [700, 594] on icon at bounding box center [700, 602] width 13 height 16
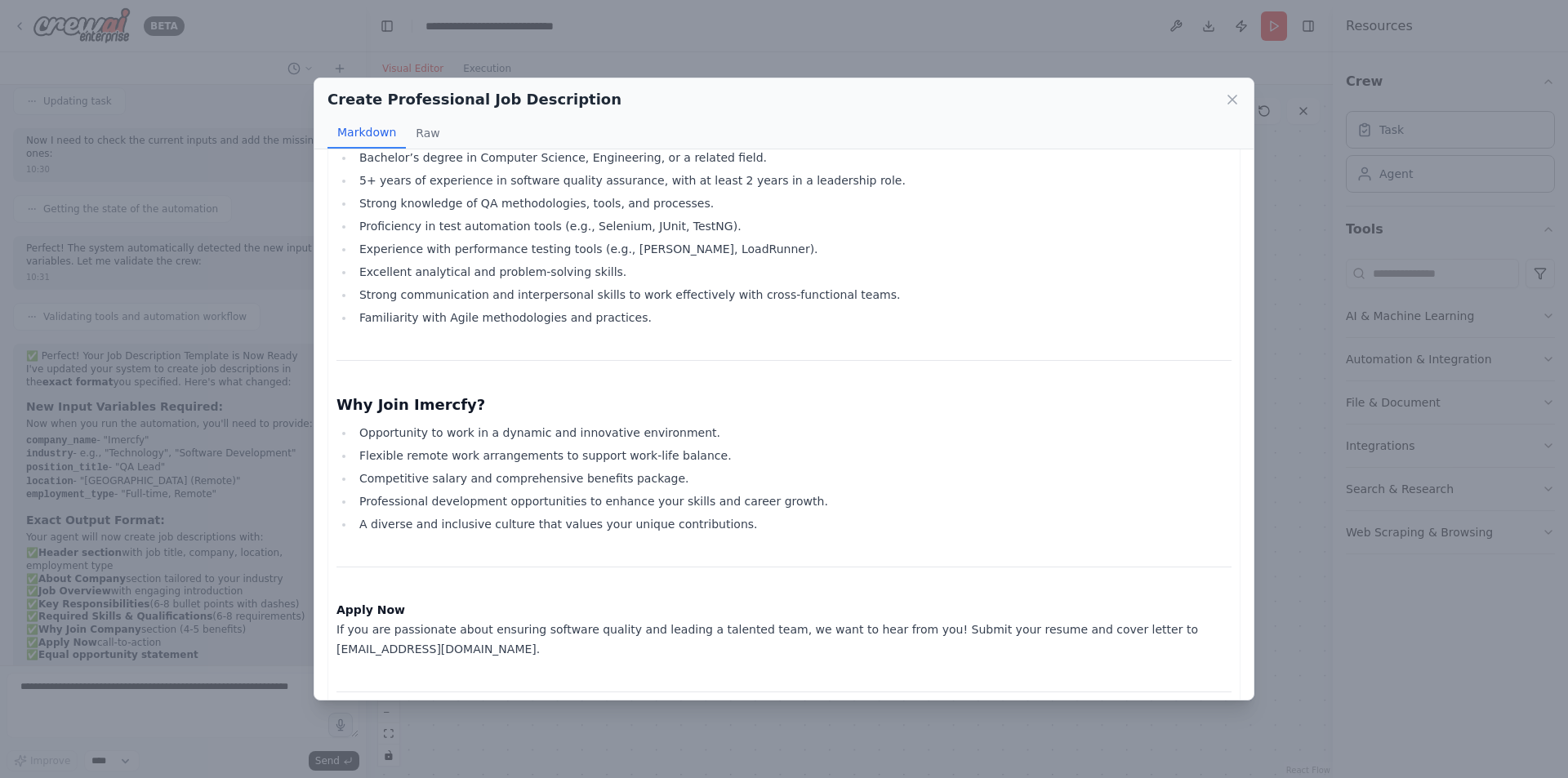
scroll to position [829, 0]
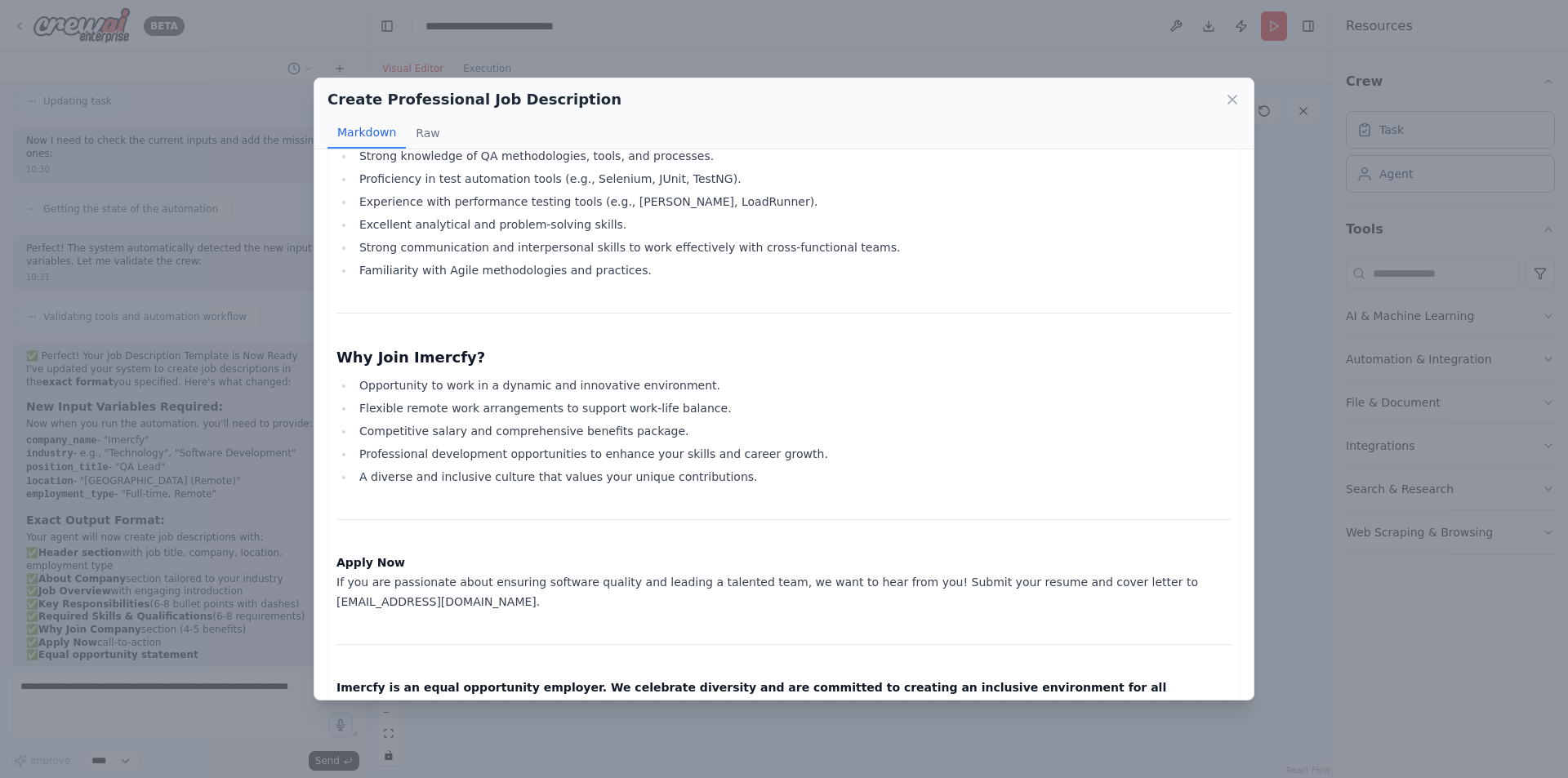
click at [489, 567] on p "Apply Now If you are passionate about ensuring software quality and leading a t…" at bounding box center [784, 582] width 895 height 59
click at [441, 582] on p "Apply Now If you are passionate about ensuring software quality and leading a t…" at bounding box center [784, 582] width 895 height 59
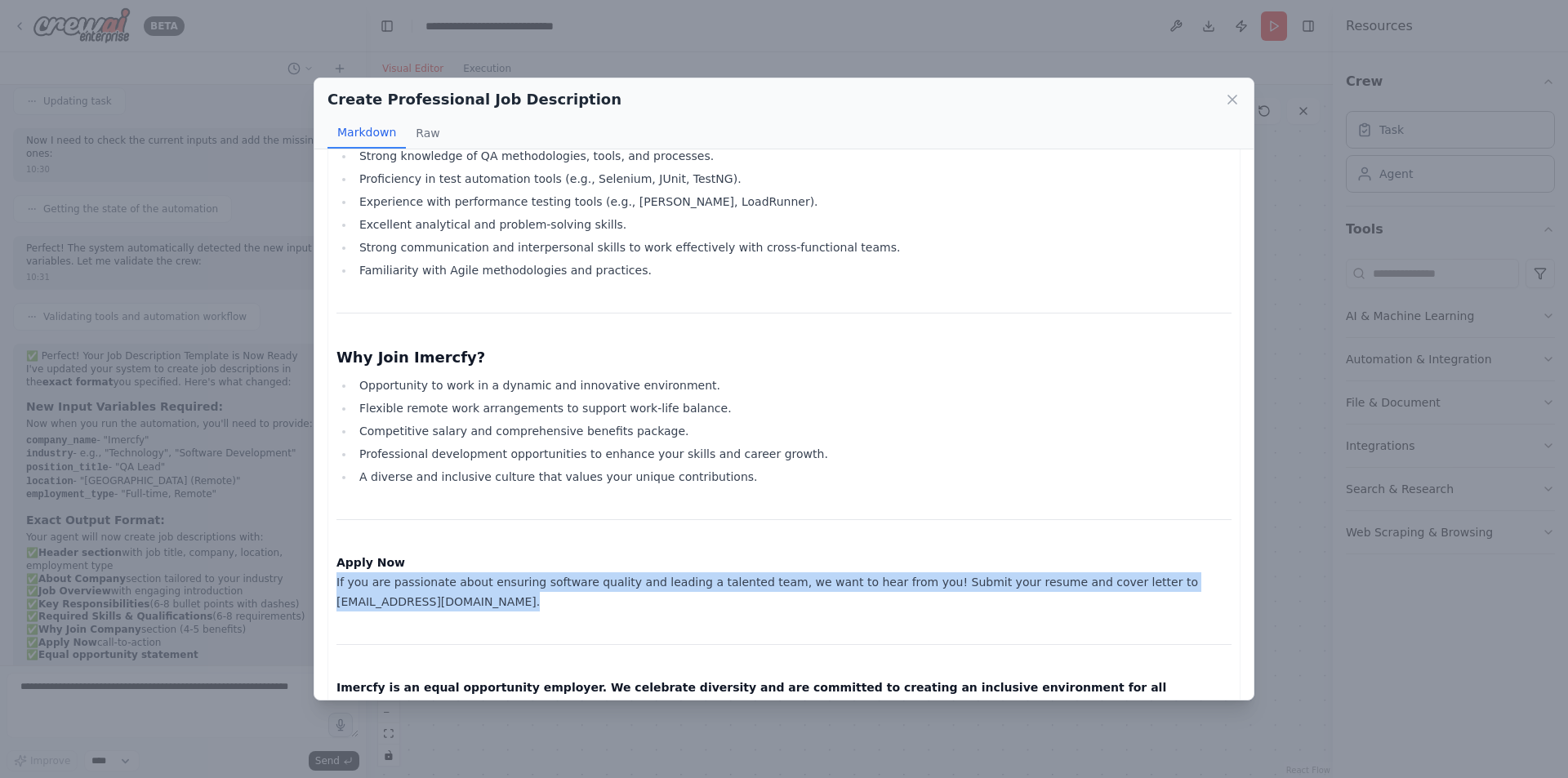
click at [441, 582] on p "Apply Now If you are passionate about ensuring software quality and leading a t…" at bounding box center [784, 582] width 895 height 59
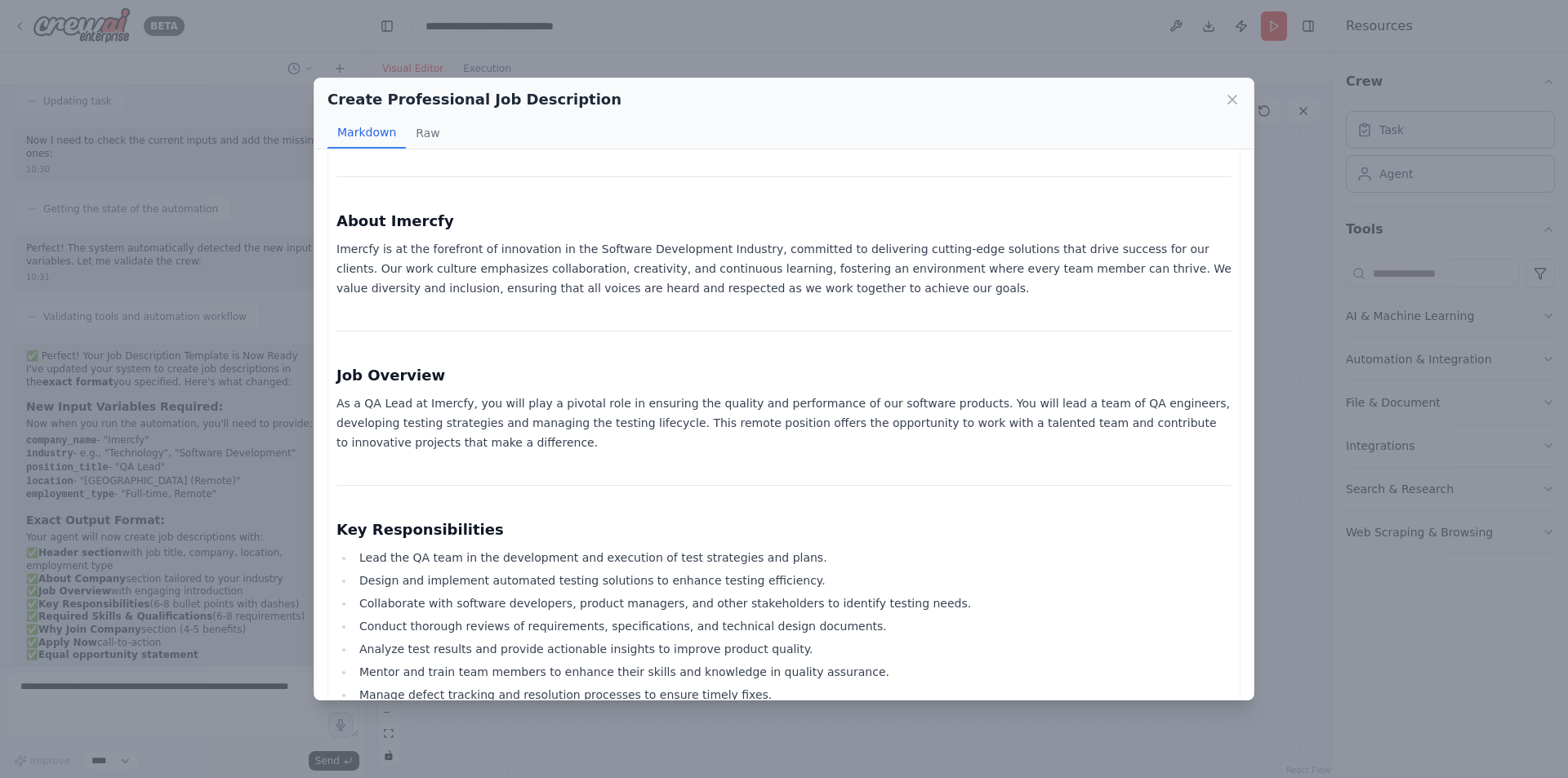
scroll to position [0, 0]
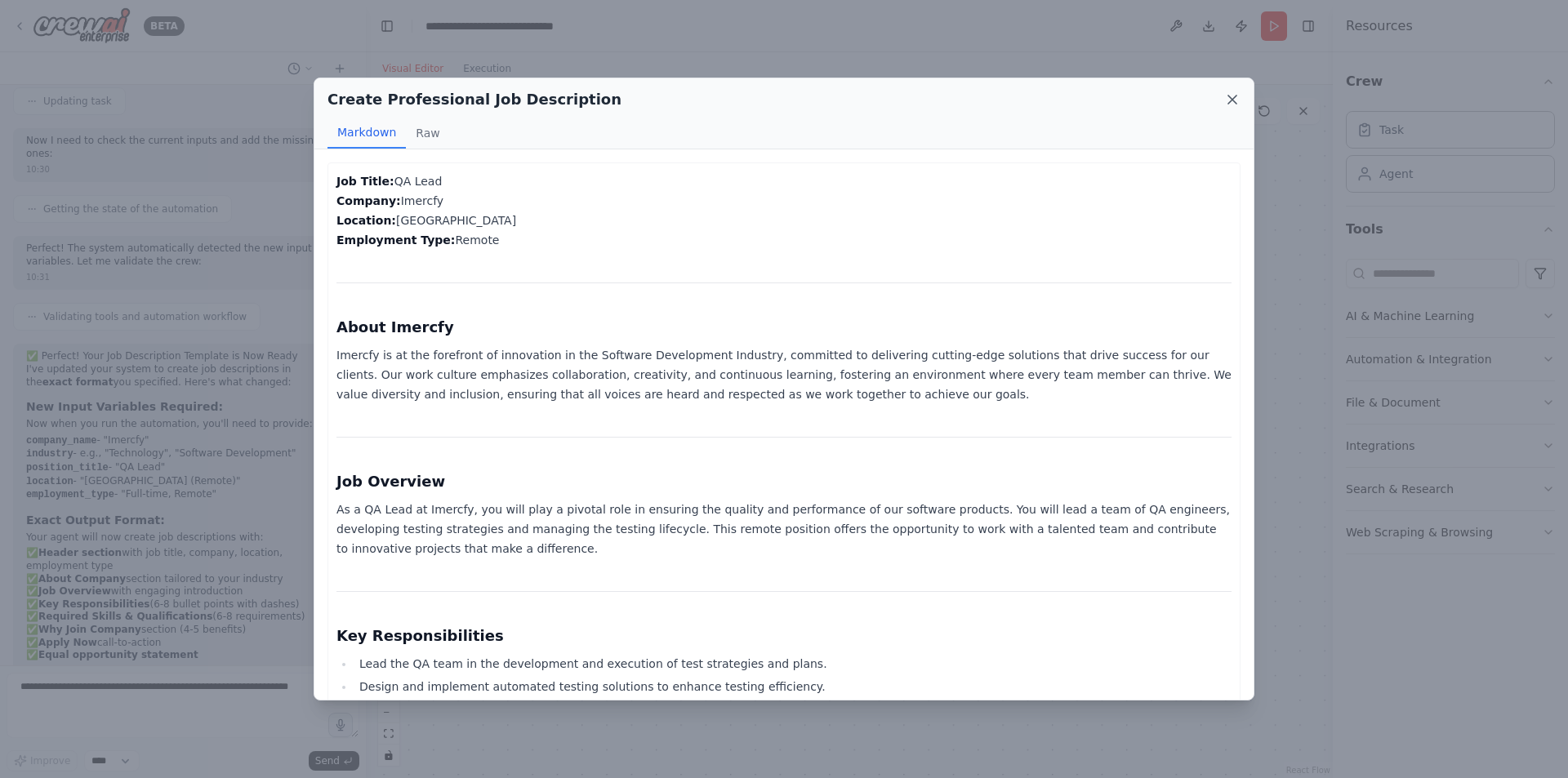
click at [1225, 106] on icon at bounding box center [1232, 100] width 16 height 16
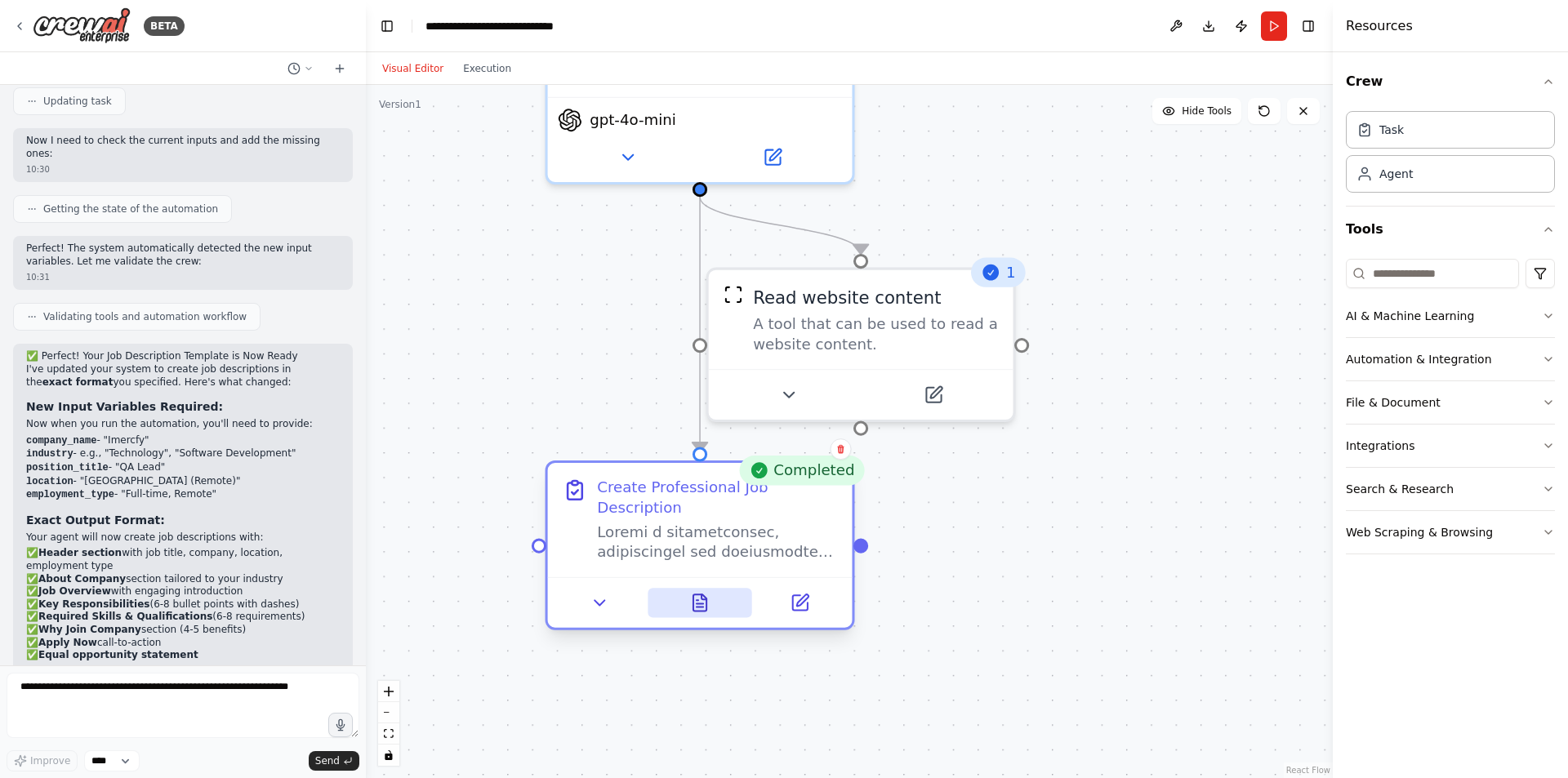
click at [710, 592] on icon at bounding box center [700, 602] width 20 height 20
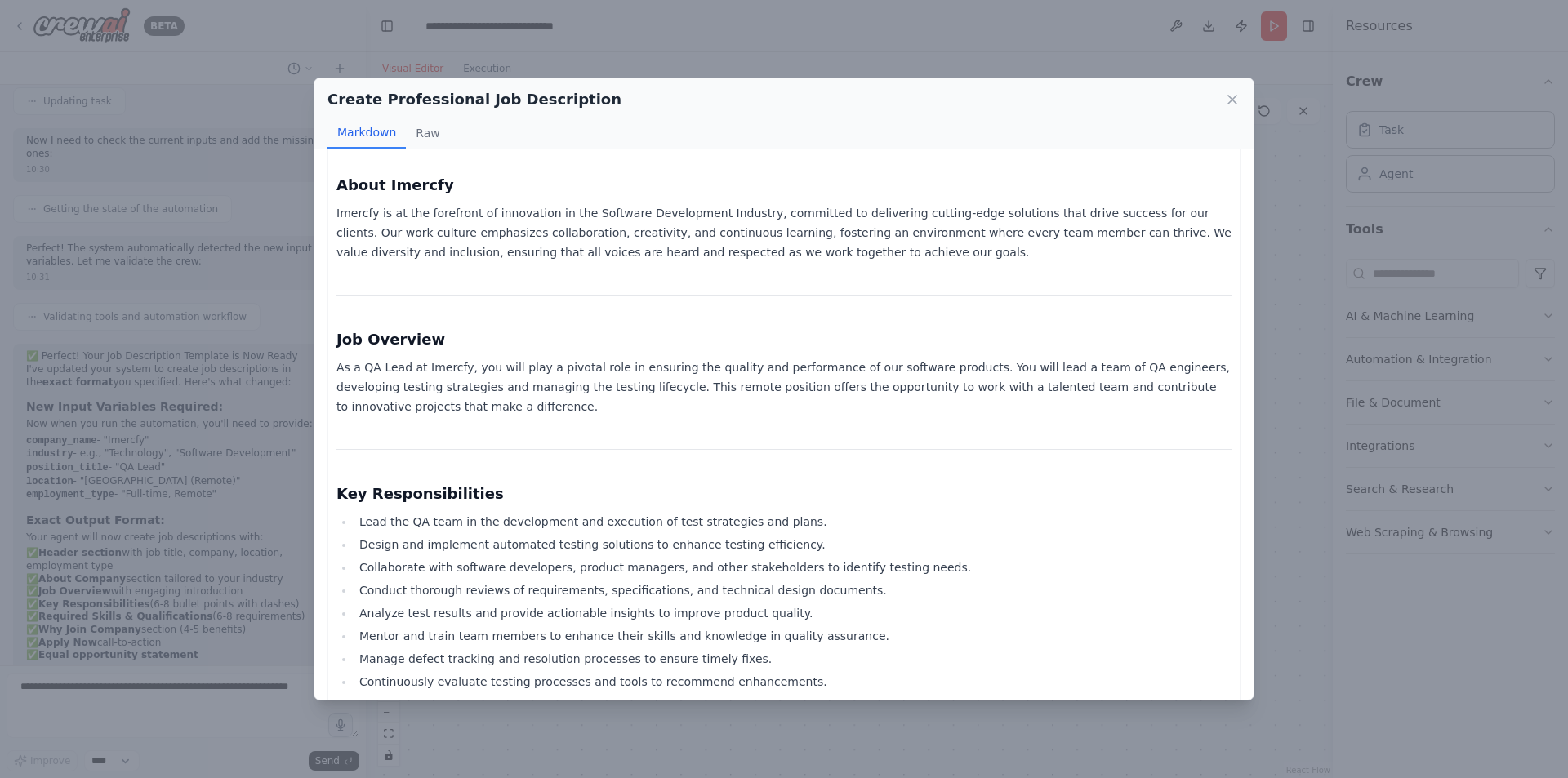
scroll to position [12, 0]
